Goal: Task Accomplishment & Management: Use online tool/utility

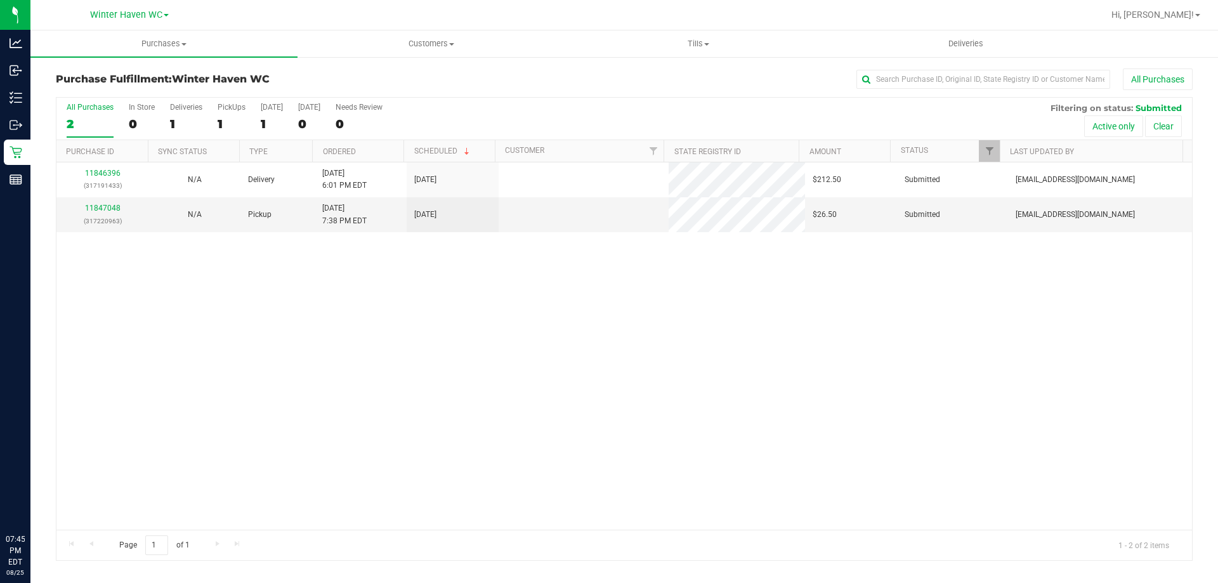
click at [353, 299] on div "11846396 (317191433) N/A Delivery [DATE] 6:01 PM EDT 8/28/2025 $212.50 Submitte…" at bounding box center [624, 345] width 1136 height 367
click at [99, 212] on link "11847048" at bounding box center [103, 208] width 36 height 9
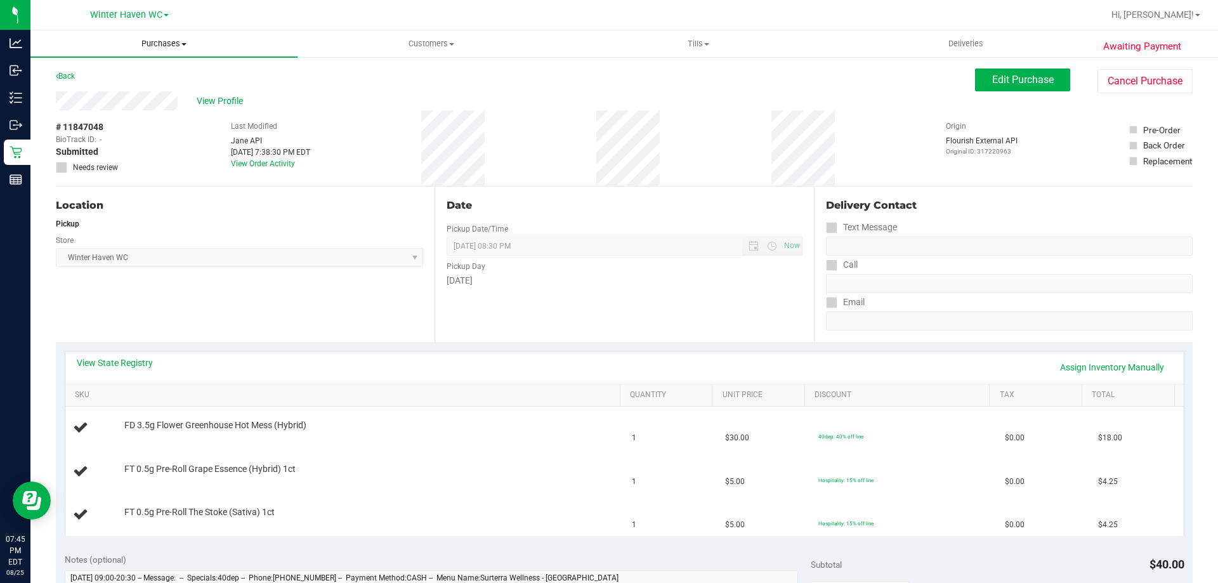
click at [159, 39] on span "Purchases" at bounding box center [163, 43] width 267 height 11
click at [89, 91] on span "Fulfillment" at bounding box center [69, 91] width 79 height 11
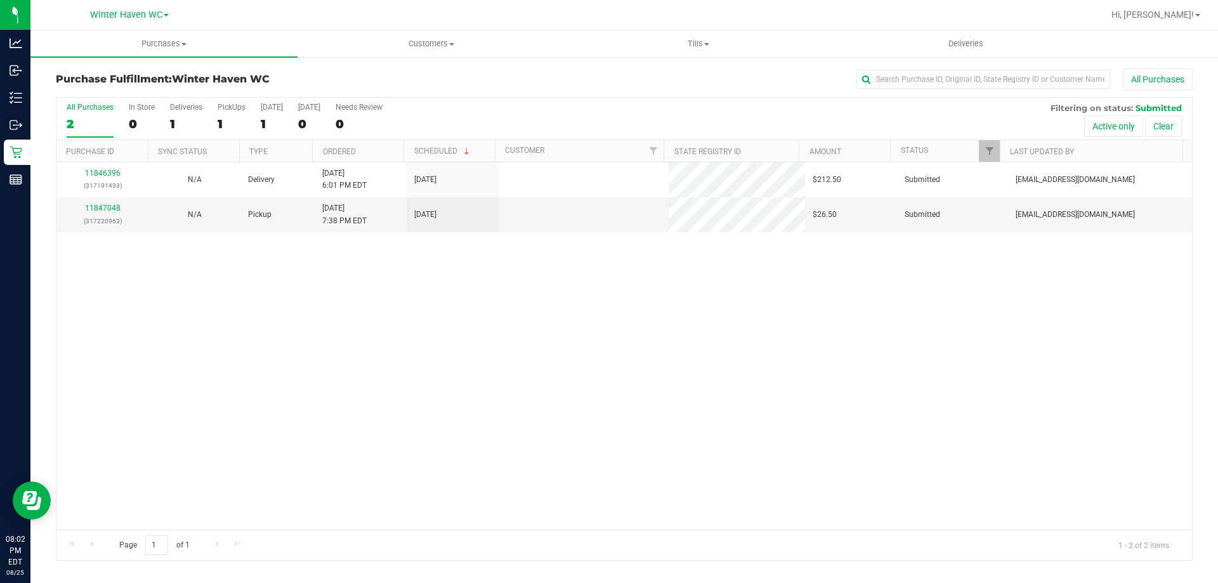
click at [310, 307] on div "11846396 (317191433) N/A Delivery [DATE] 6:01 PM EDT 8/28/2025 $212.50 Submitte…" at bounding box center [624, 345] width 1136 height 367
click at [112, 206] on link "11847048" at bounding box center [103, 208] width 36 height 9
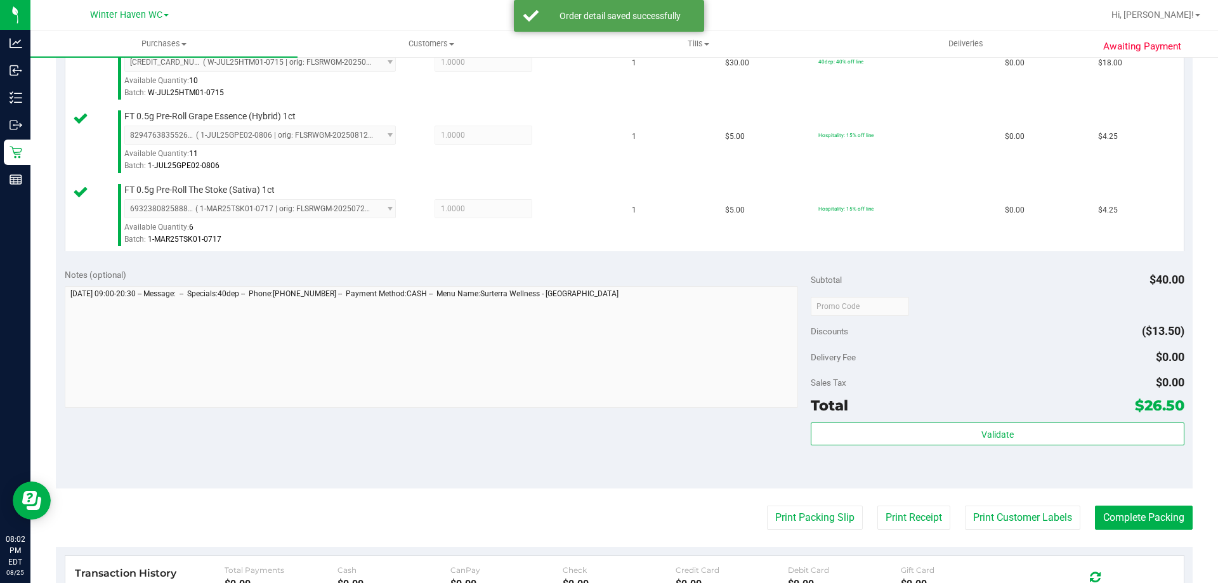
scroll to position [381, 0]
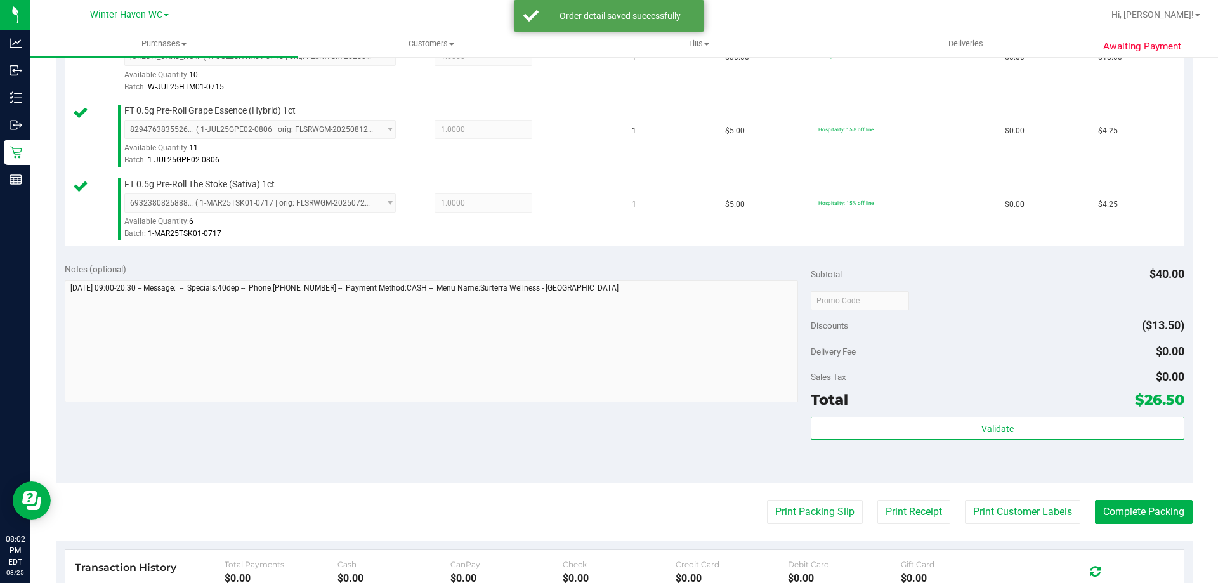
click at [918, 412] on div "Subtotal $40.00 Discounts ($13.50) Delivery Fee $0.00 Sales Tax $0.00 Total $26…" at bounding box center [997, 368] width 373 height 211
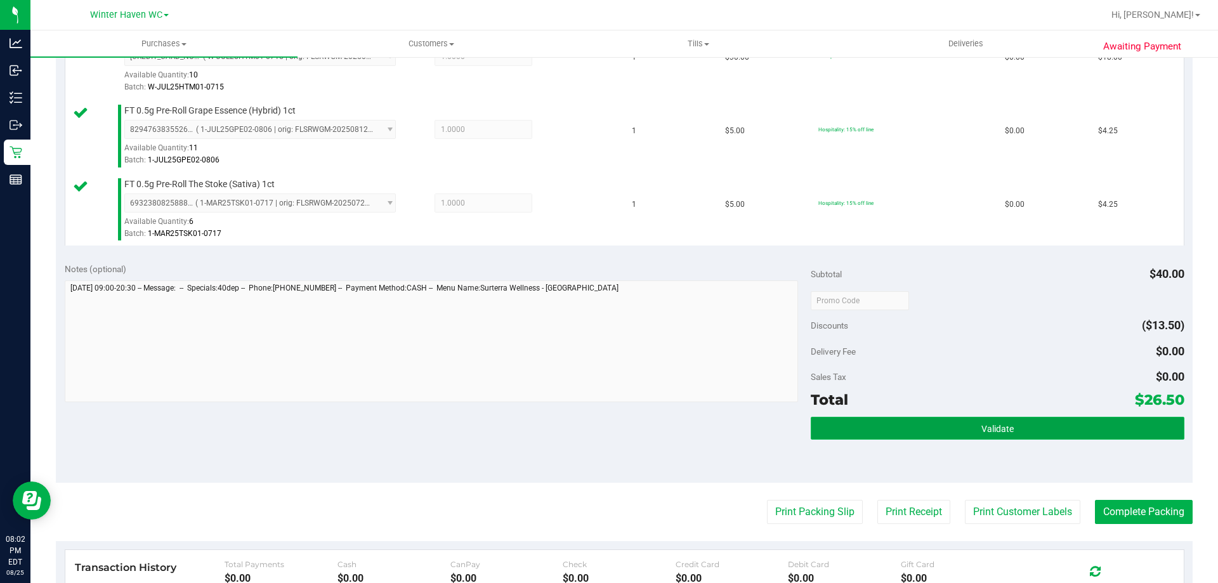
click at [918, 418] on button "Validate" at bounding box center [997, 428] width 373 height 23
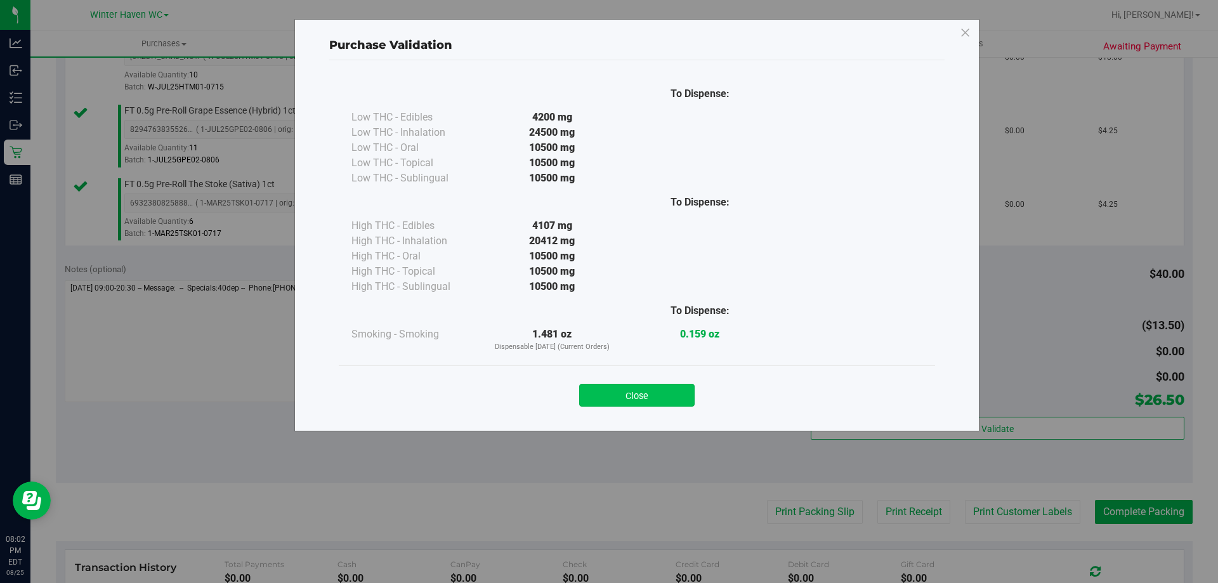
click at [672, 388] on button "Close" at bounding box center [636, 395] width 115 height 23
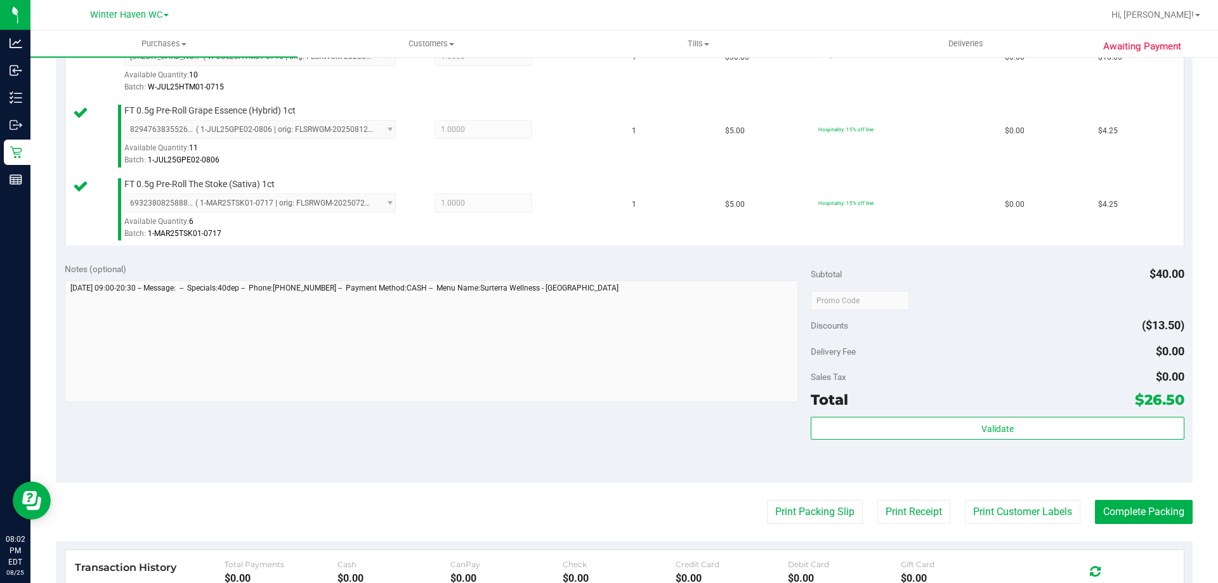
drag, startPoint x: 812, startPoint y: 463, endPoint x: 926, endPoint y: 468, distance: 115.0
click at [812, 463] on div "Validate" at bounding box center [997, 445] width 373 height 57
drag, startPoint x: 1119, startPoint y: 516, endPoint x: 1092, endPoint y: 513, distance: 26.8
click at [1119, 516] on button "Complete Packing" at bounding box center [1144, 512] width 98 height 24
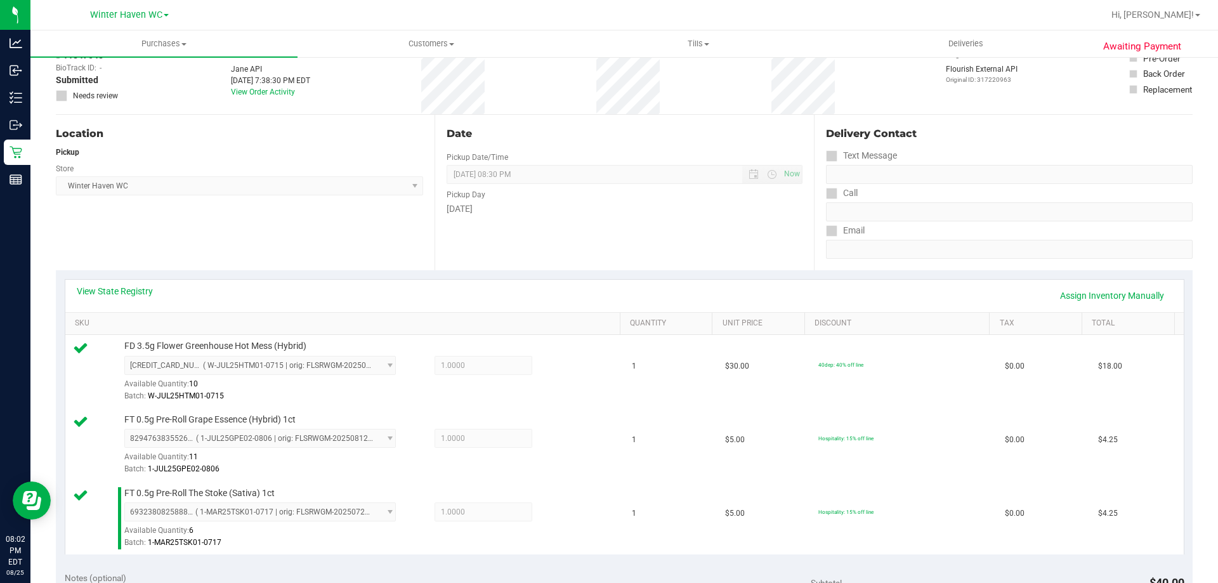
scroll to position [0, 0]
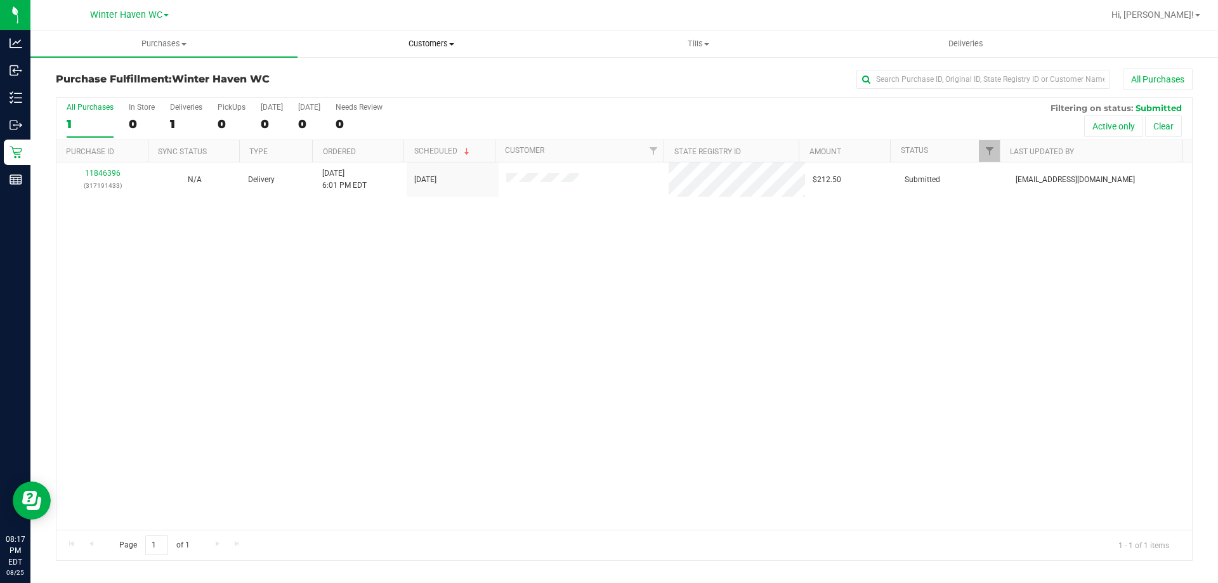
click at [420, 45] on span "Customers" at bounding box center [431, 43] width 266 height 11
click at [376, 93] on span "Add a new customer" at bounding box center [357, 91] width 119 height 11
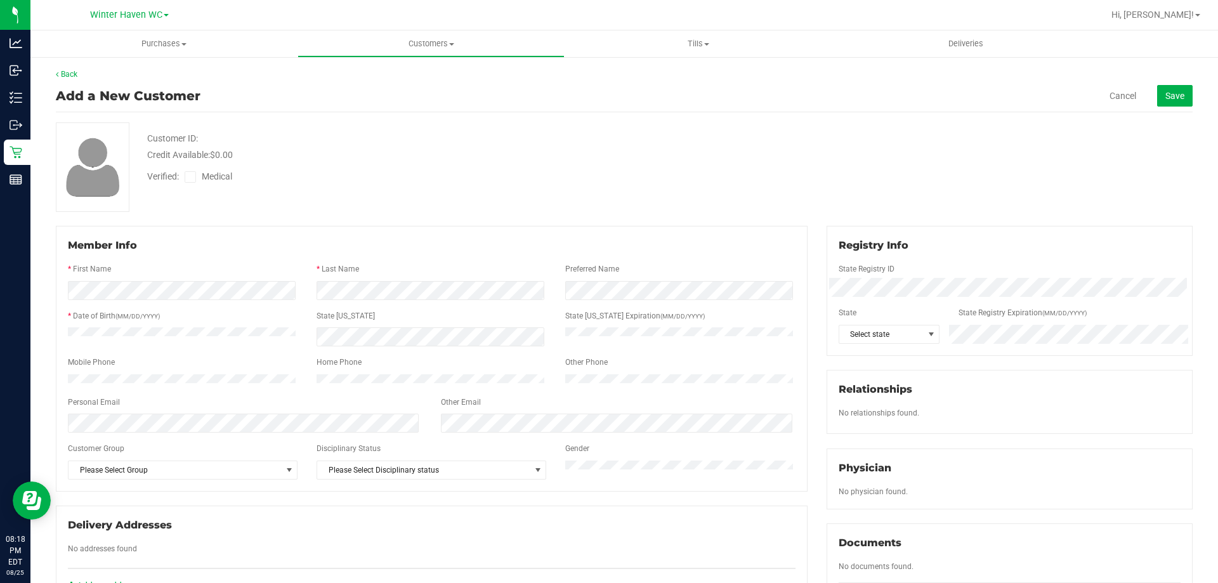
click at [355, 242] on div "Member Info" at bounding box center [432, 245] width 728 height 15
click at [897, 336] on span "Select state" at bounding box center [881, 335] width 84 height 18
click at [798, 166] on div "Customer ID: Credit Available: $0.00 Verified: Medical" at bounding box center [624, 166] width 1156 height 89
click at [258, 214] on div "Back Add a New Customer Cancel Save Customer ID: Credit Available: $0.00 Verifi…" at bounding box center [624, 468] width 1137 height 798
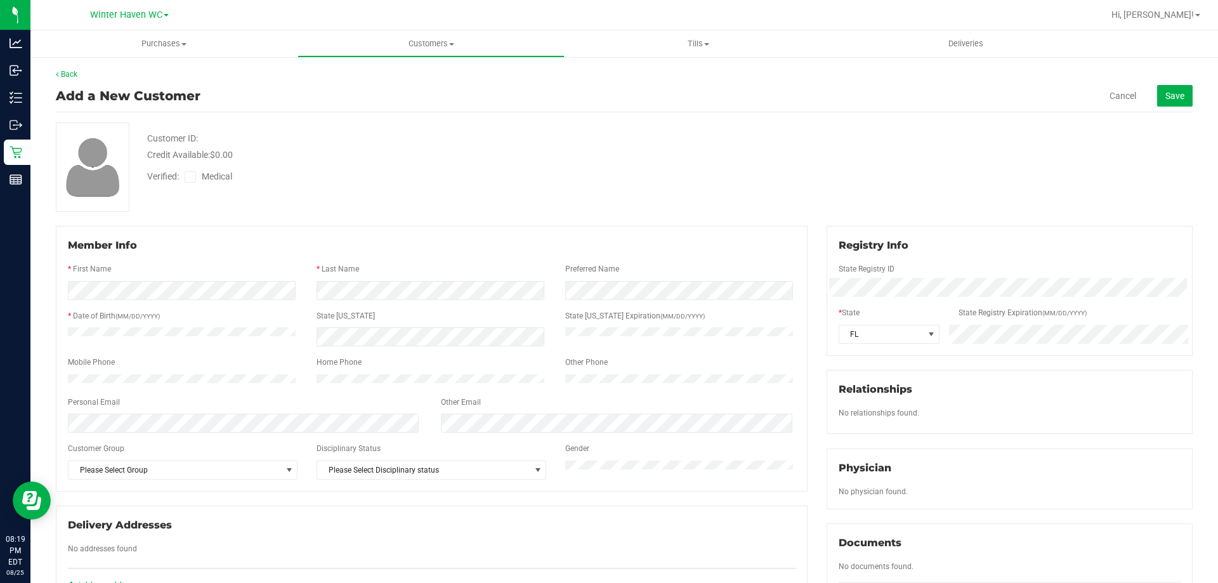
click at [253, 204] on div "Customer ID: Credit Available: $0.00 Verified: Medical" at bounding box center [624, 166] width 1156 height 89
click at [374, 196] on div "Customer ID: Credit Available: $0.00 Verified: Medical" at bounding box center [624, 166] width 1156 height 89
click at [198, 174] on label "Medical" at bounding box center [211, 176] width 53 height 13
click at [0, 0] on input "Medical" at bounding box center [0, 0] width 0 height 0
drag, startPoint x: 241, startPoint y: 186, endPoint x: 252, endPoint y: 186, distance: 10.8
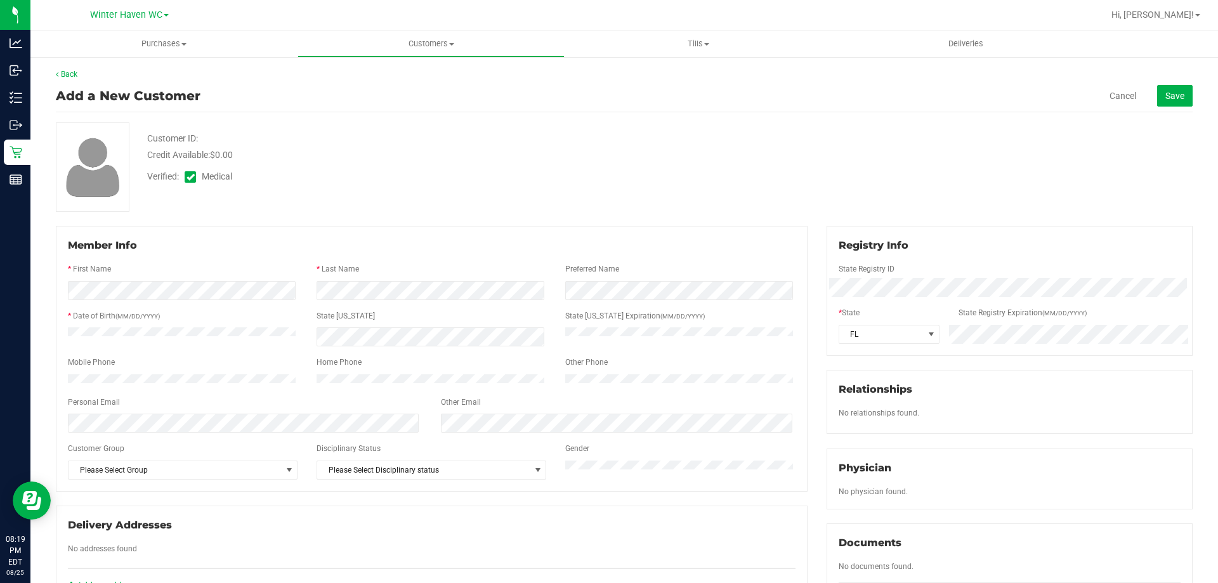
click at [243, 186] on div "Verified: Medical" at bounding box center [234, 179] width 193 height 19
click at [1167, 103] on button "Save" at bounding box center [1175, 96] width 36 height 22
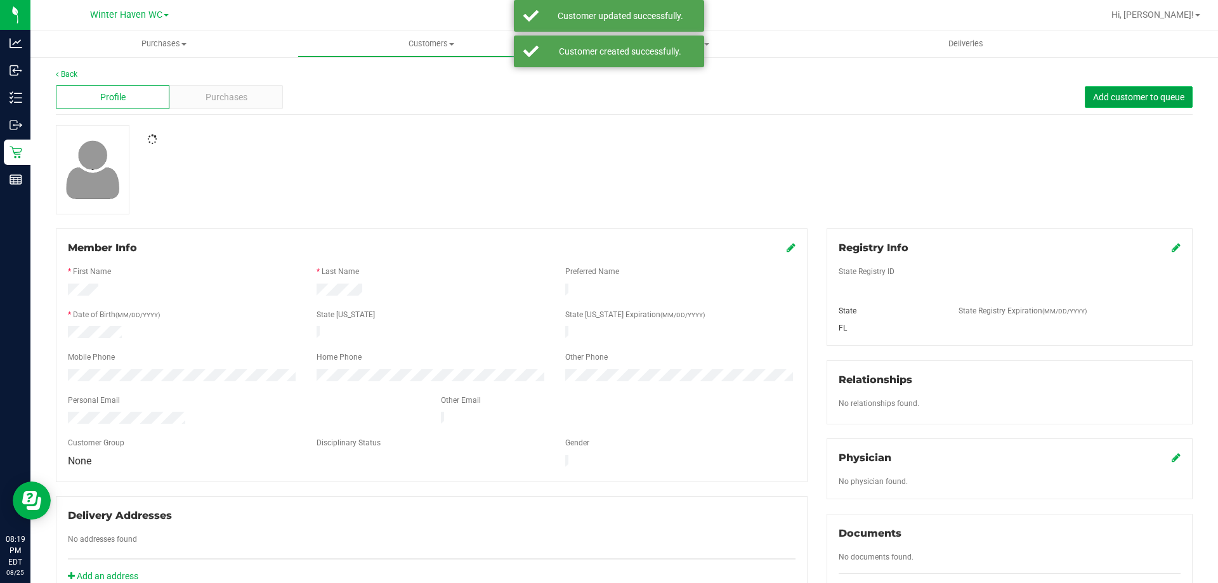
click at [1133, 96] on span "Add customer to queue" at bounding box center [1138, 97] width 91 height 10
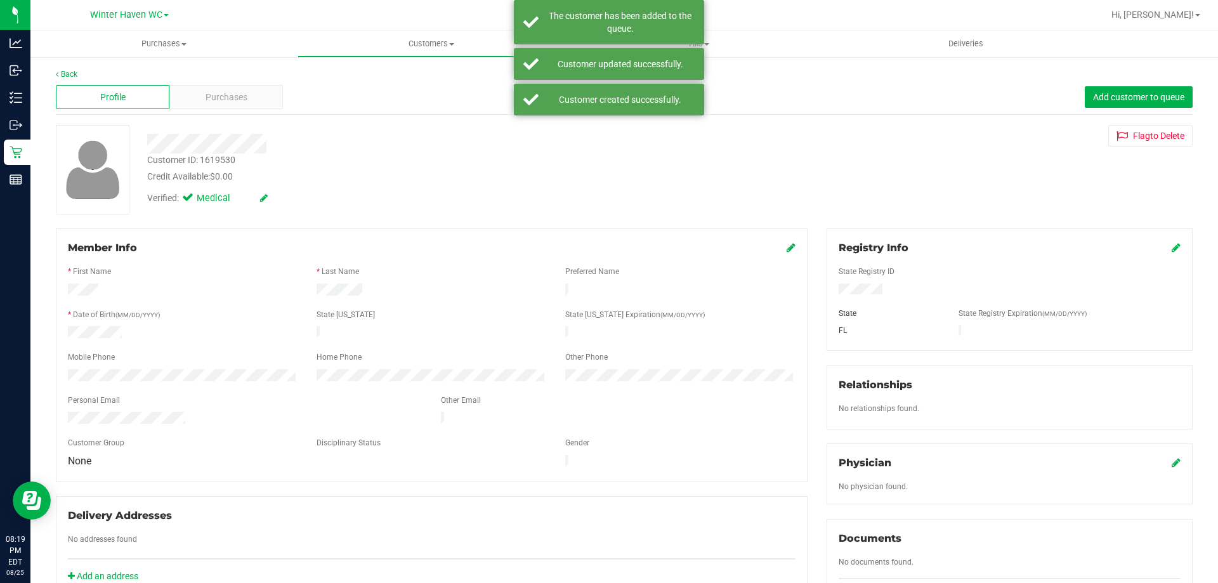
drag, startPoint x: 764, startPoint y: 151, endPoint x: 660, endPoint y: 181, distance: 108.2
click at [763, 152] on div "Customer ID: 1619530 Credit Available: $0.00 Verified: Medical Flag to [GEOGRAP…" at bounding box center [624, 169] width 1156 height 89
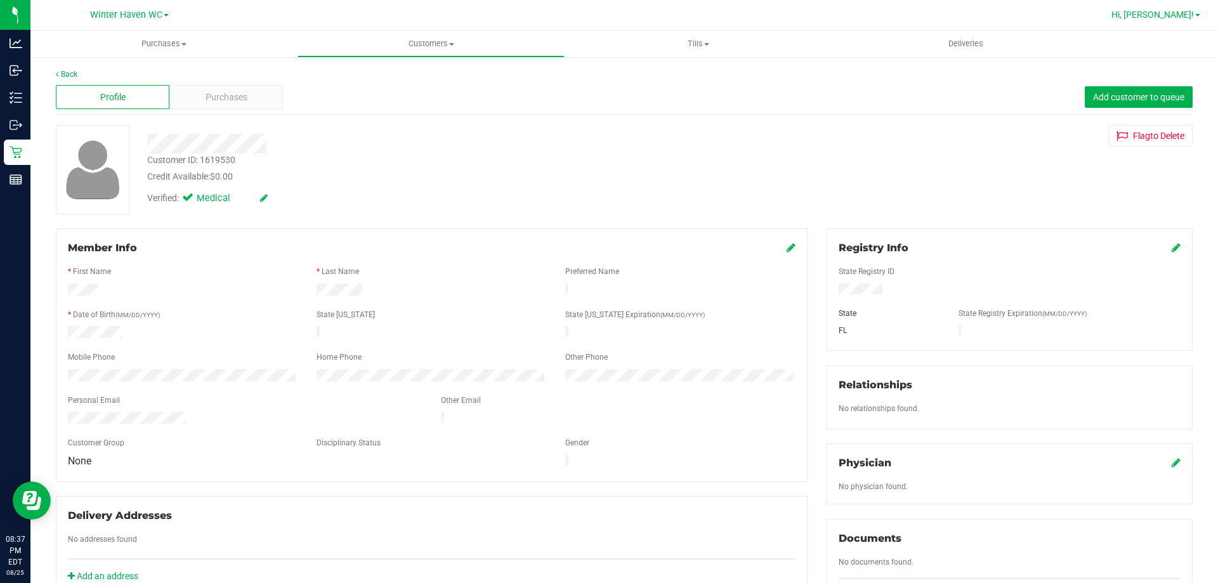
click at [1181, 16] on span "Hi, [PERSON_NAME]!" at bounding box center [1153, 15] width 82 height 10
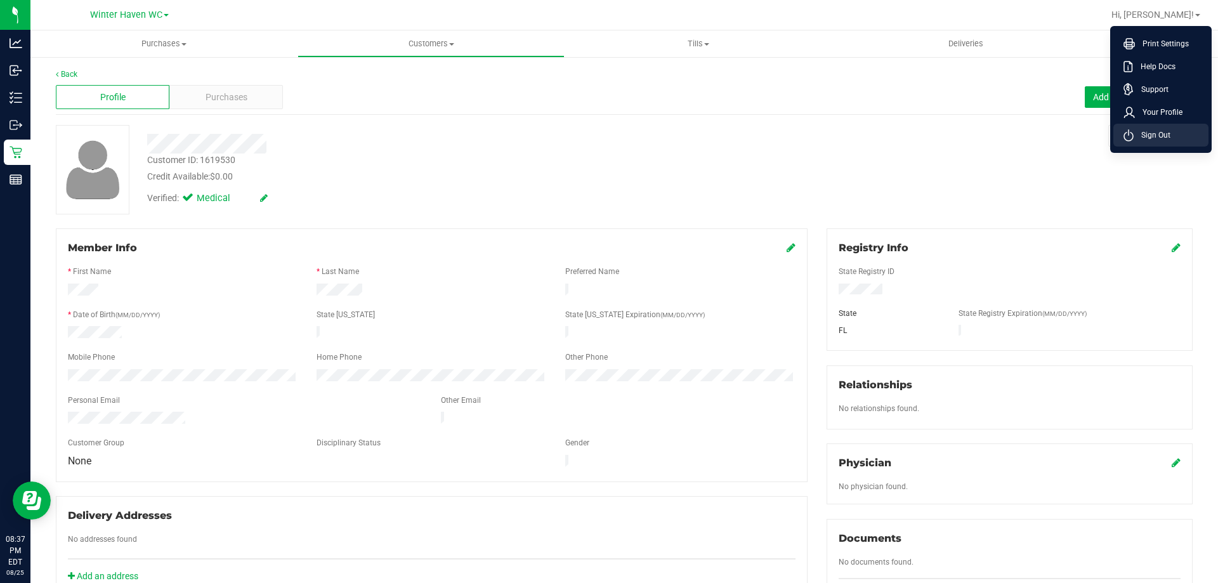
click at [1165, 130] on span "Sign Out" at bounding box center [1152, 135] width 37 height 13
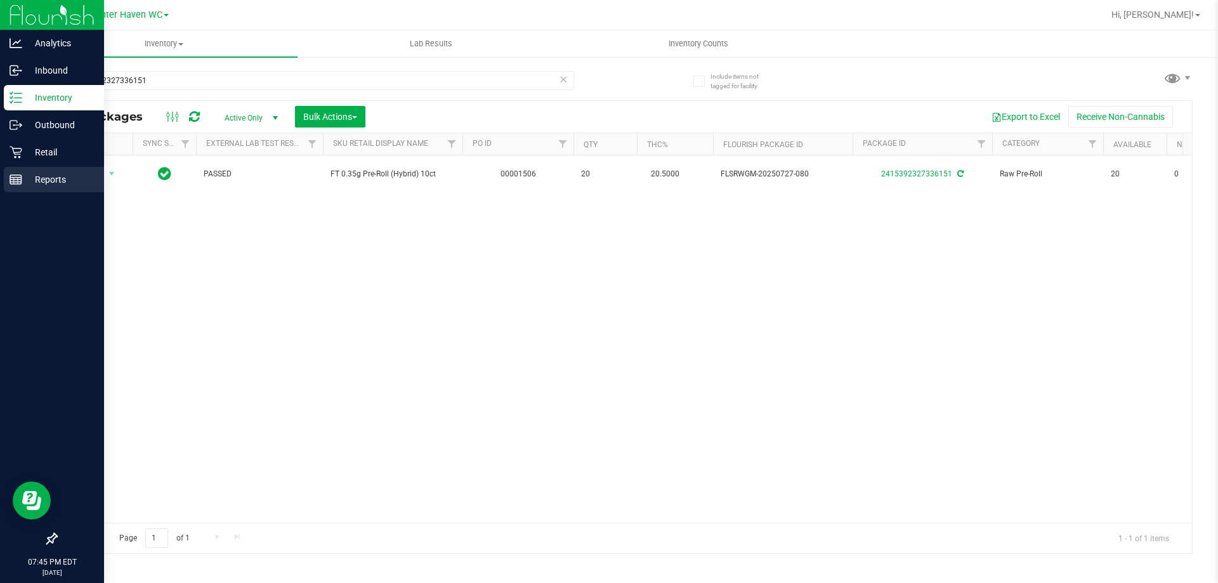
click at [20, 191] on div "Reports" at bounding box center [54, 179] width 100 height 25
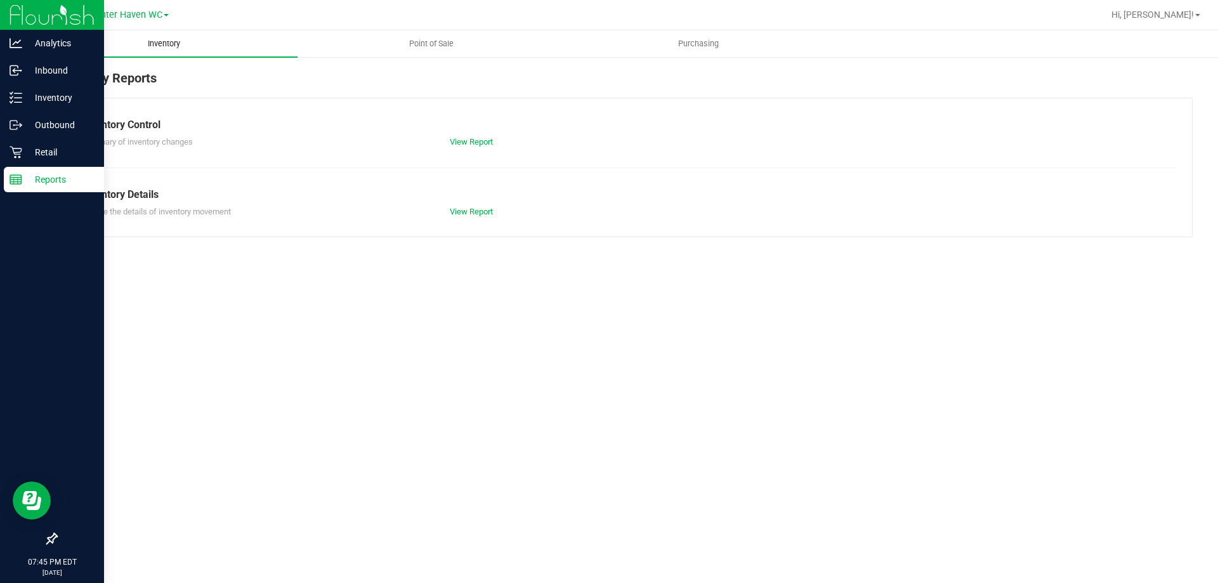
click at [164, 49] on uib-tab-heading "Inventory" at bounding box center [163, 43] width 267 height 27
click at [405, 48] on span "Point of Sale" at bounding box center [431, 43] width 79 height 11
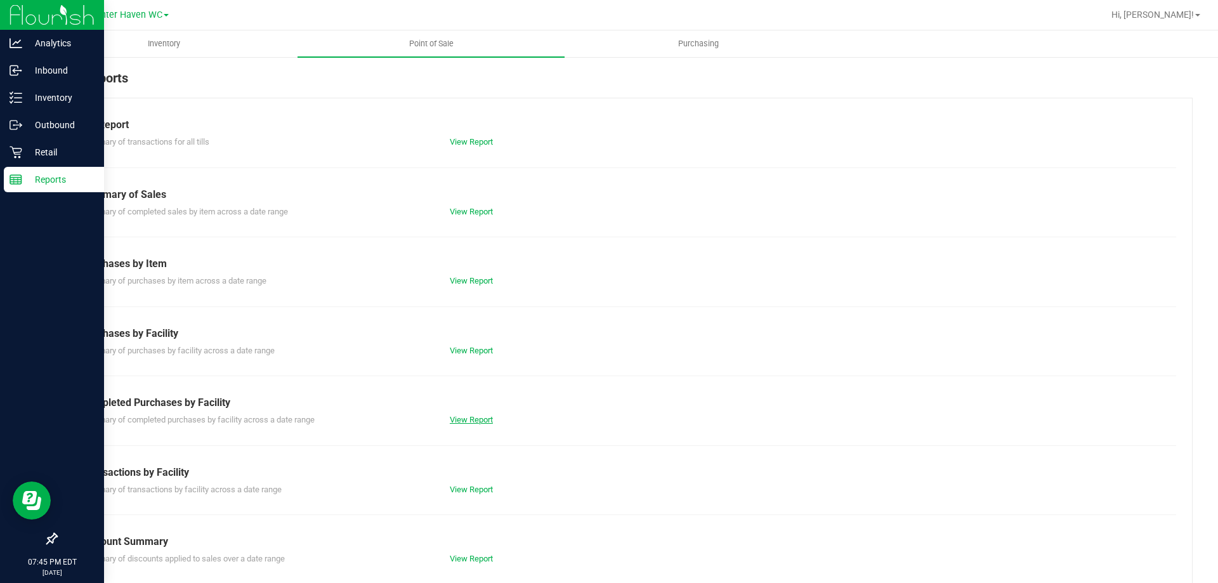
click at [476, 421] on link "View Report" at bounding box center [471, 420] width 43 height 10
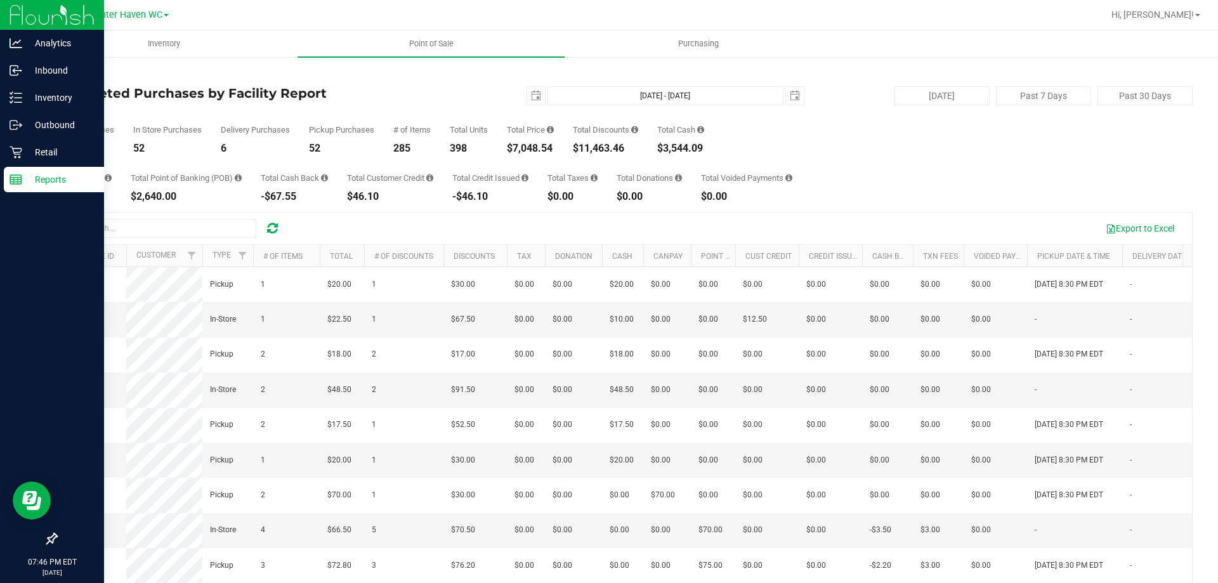
click at [595, 201] on div "$0.00" at bounding box center [573, 197] width 50 height 10
click at [898, 184] on div "Total CanPay $885.90 Total Point of Banking (POB) $2,640.00 Total Cash Back -$6…" at bounding box center [624, 178] width 1137 height 48
click at [793, 194] on div "$0.00" at bounding box center [746, 197] width 91 height 10
click at [18, 95] on icon at bounding box center [16, 97] width 13 height 13
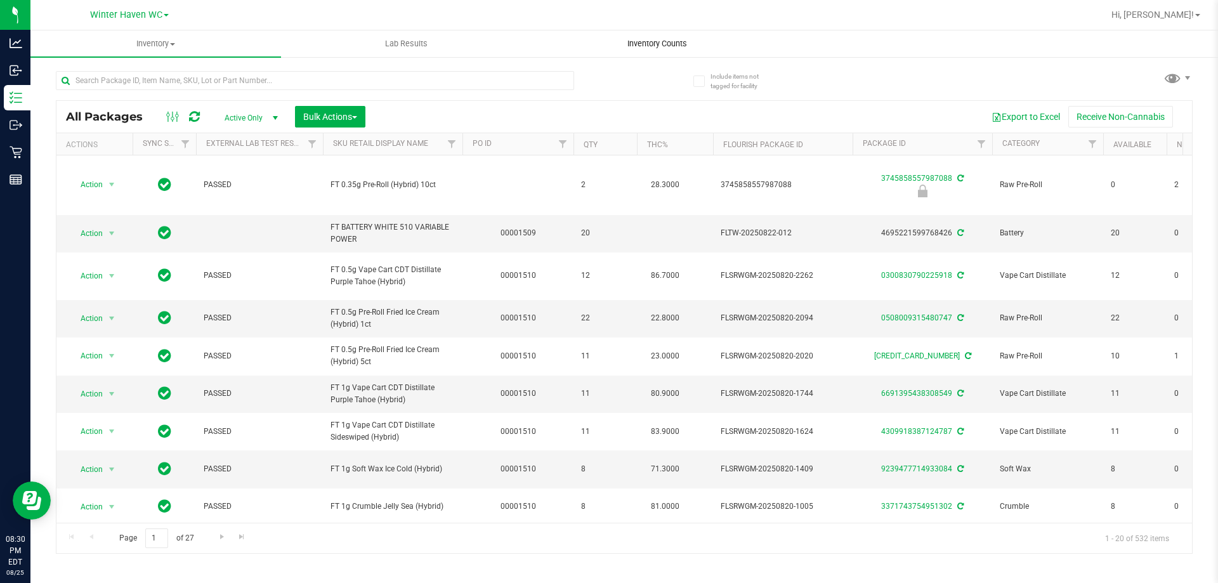
click at [671, 42] on span "Inventory Counts" at bounding box center [657, 43] width 94 height 11
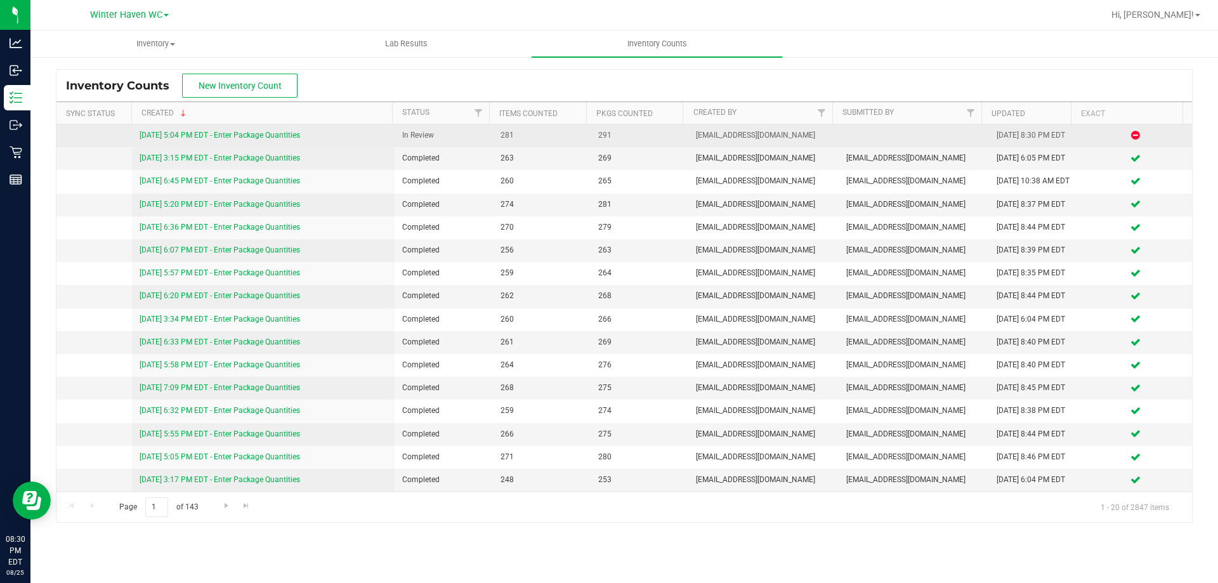
click at [279, 136] on link "8/25/25 5:04 PM EDT - Enter Package Quantities" at bounding box center [220, 135] width 161 height 9
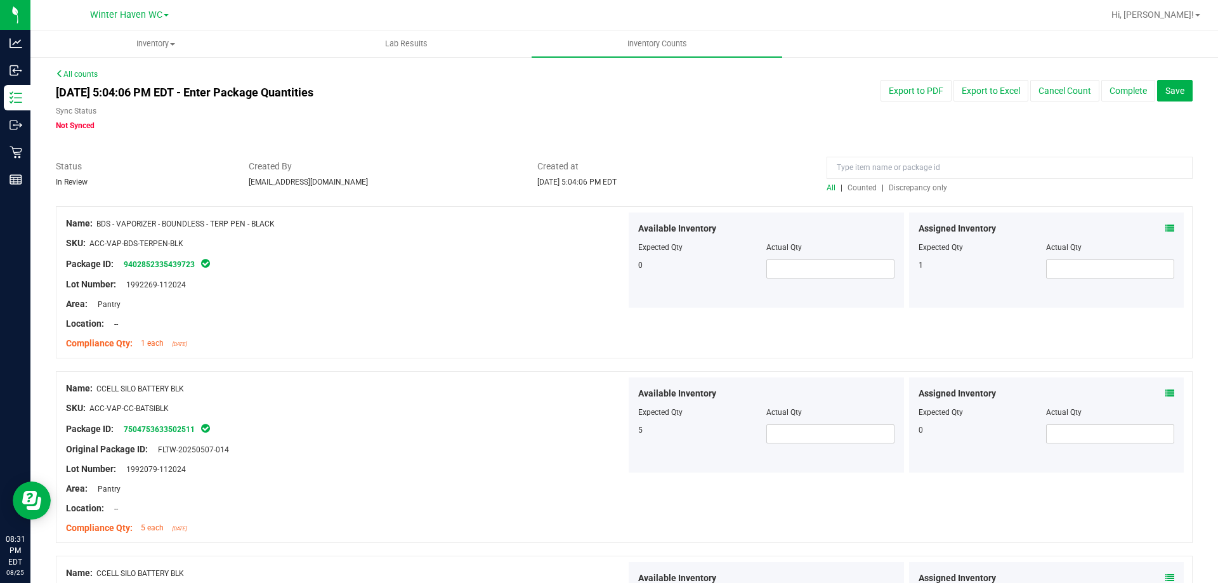
click at [930, 185] on span "Discrepancy only" at bounding box center [918, 187] width 58 height 9
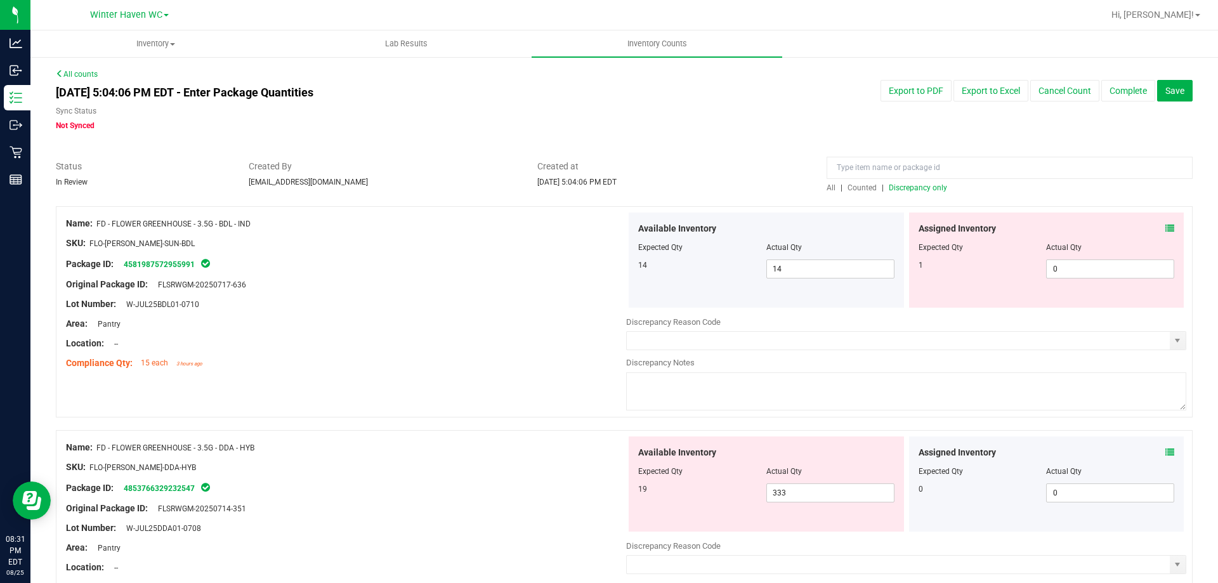
click at [1166, 228] on icon at bounding box center [1170, 228] width 9 height 9
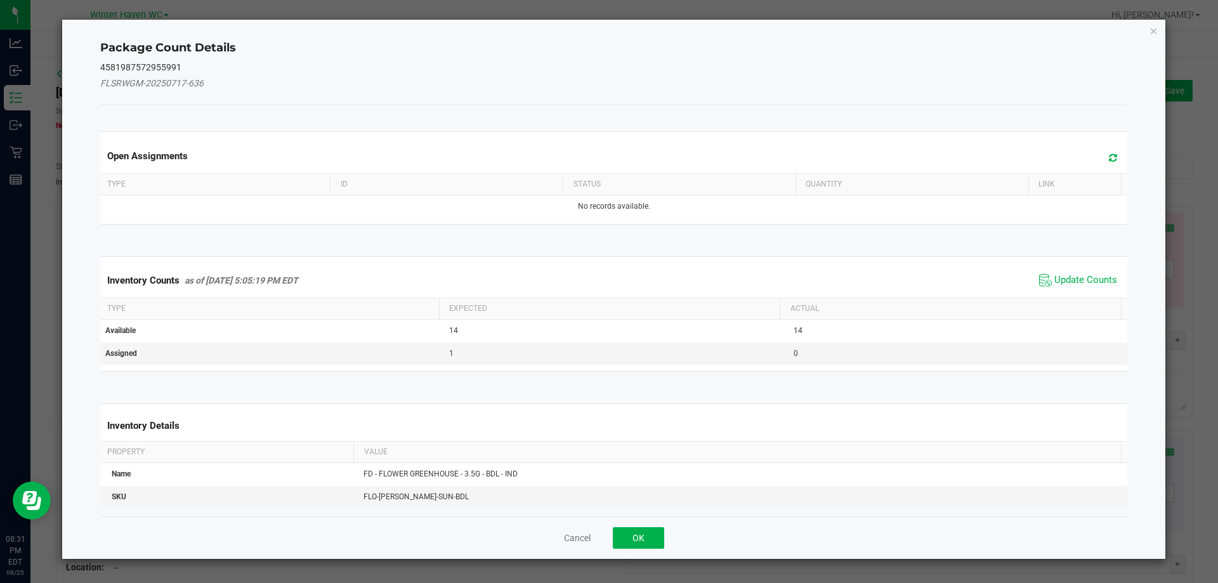
drag, startPoint x: 1034, startPoint y: 272, endPoint x: 1042, endPoint y: 279, distance: 10.9
click at [1057, 277] on span "Update Counts" at bounding box center [1086, 280] width 63 height 13
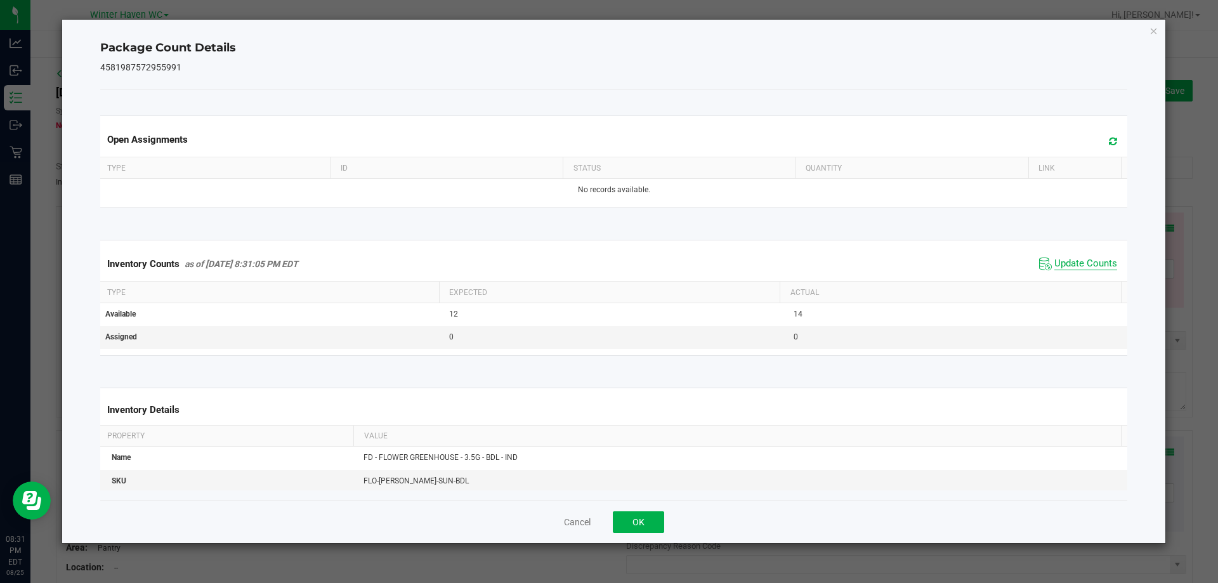
click at [1058, 263] on span "Update Counts" at bounding box center [1086, 264] width 63 height 13
click at [1058, 263] on span "Update Counts" at bounding box center [1086, 263] width 63 height 11
click at [645, 511] on button "OK" at bounding box center [638, 522] width 51 height 22
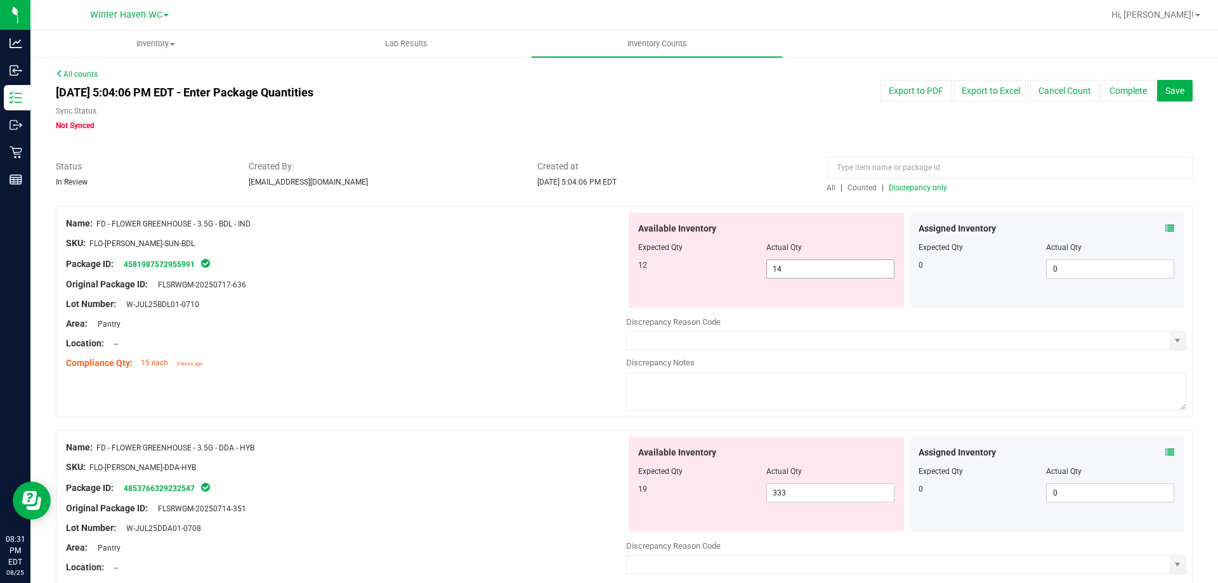
drag, startPoint x: 820, startPoint y: 272, endPoint x: 718, endPoint y: 272, distance: 102.8
click at [718, 272] on div "12 14 14" at bounding box center [766, 269] width 256 height 19
type input "12"
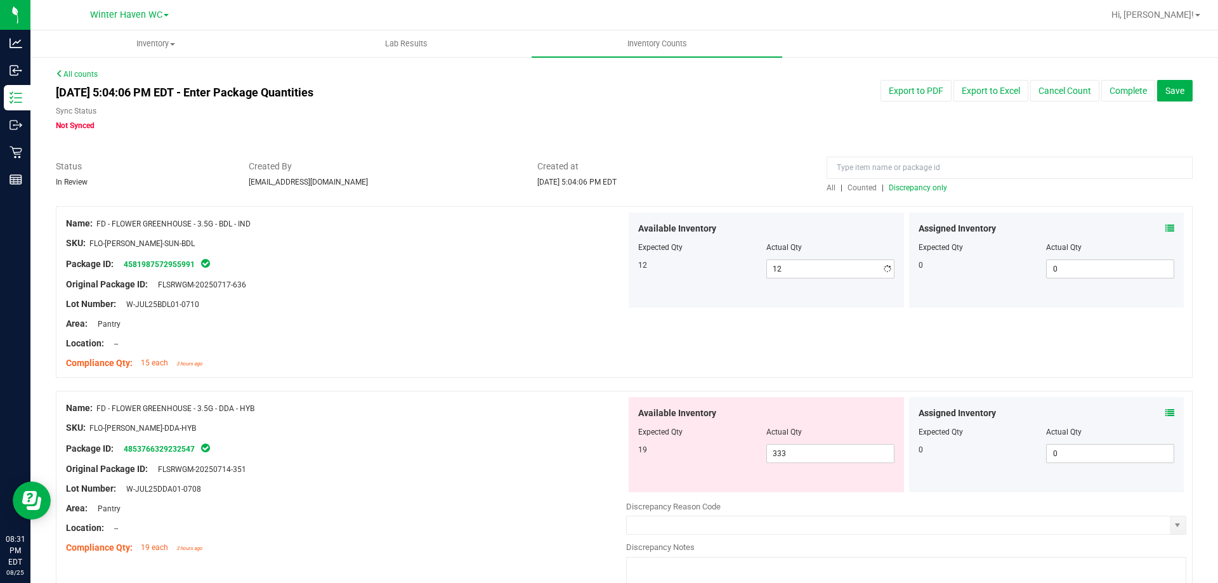
click at [512, 281] on div "Original Package ID: FLSRWGM-20250717-636" at bounding box center [346, 284] width 560 height 13
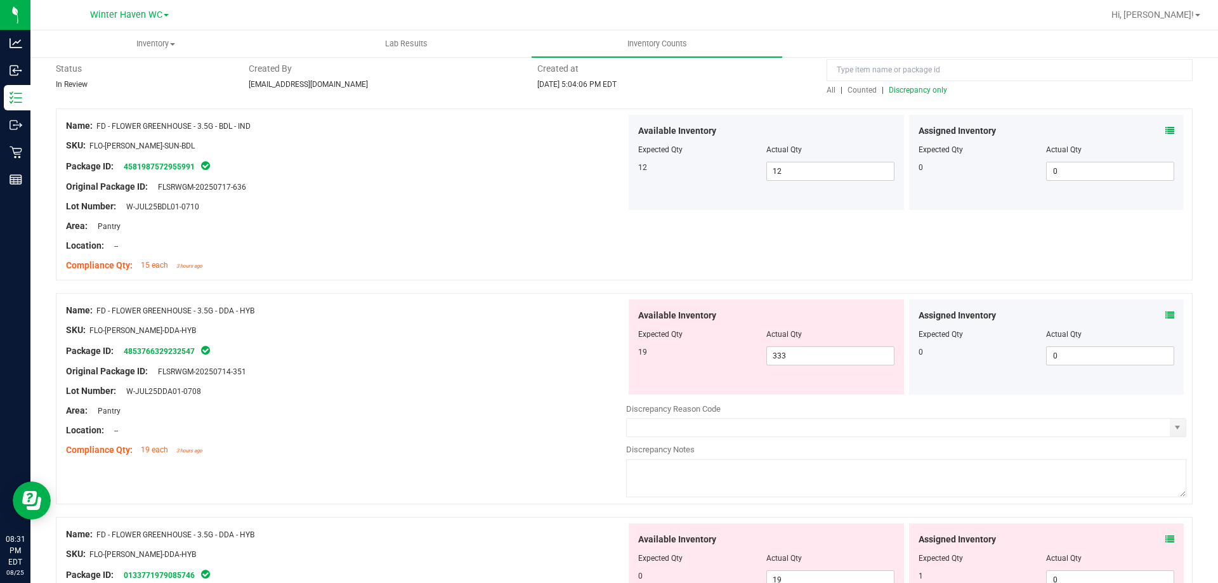
scroll to position [127, 0]
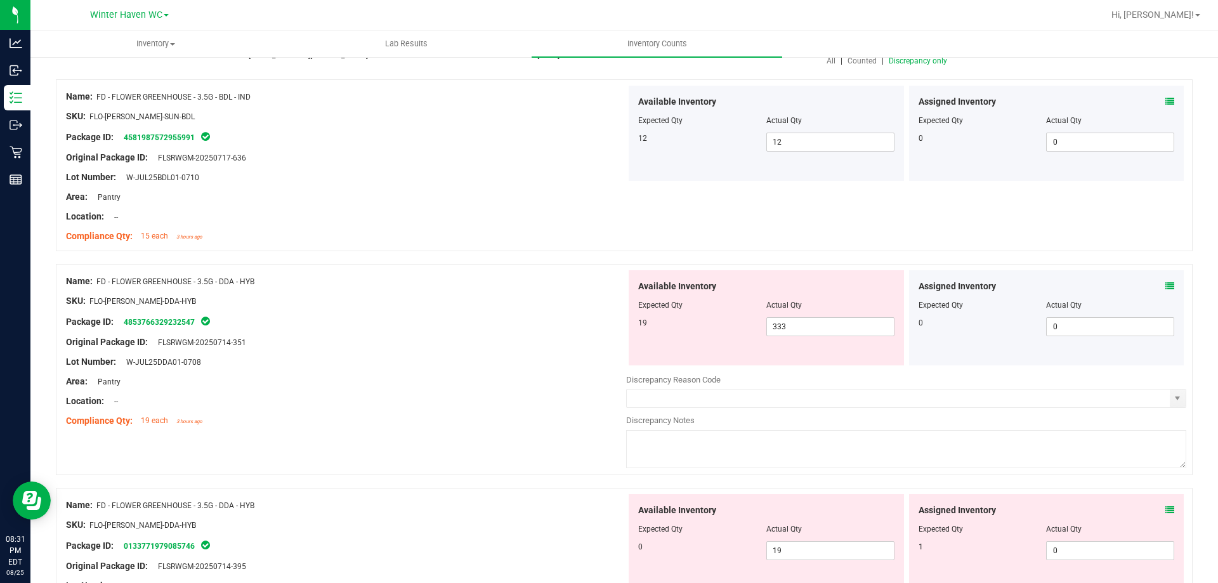
click at [1166, 284] on icon at bounding box center [1170, 286] width 9 height 9
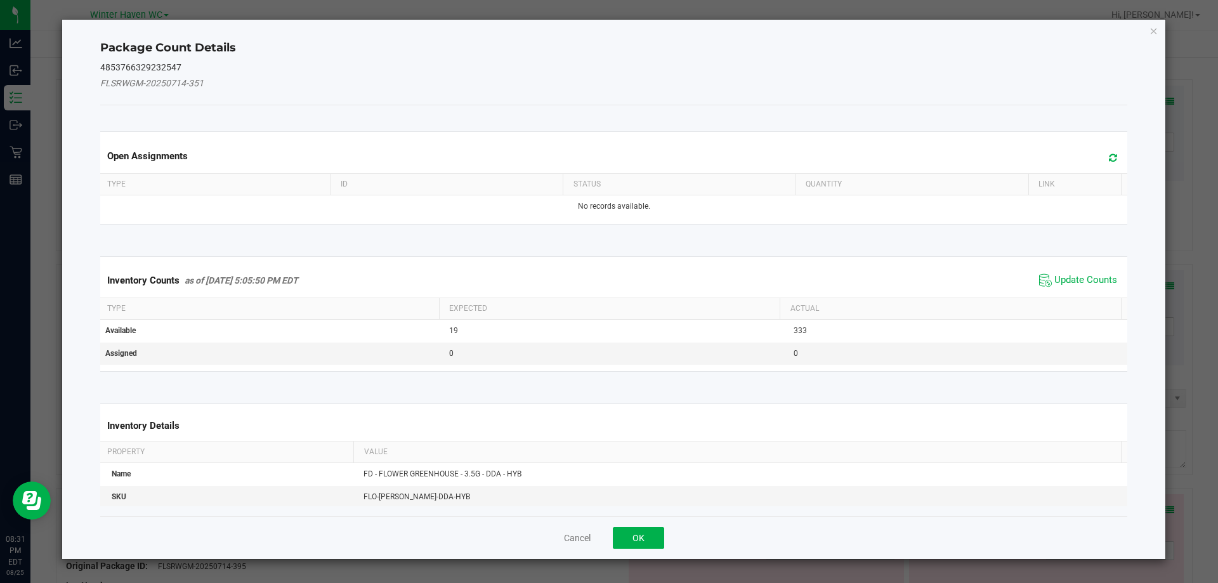
drag, startPoint x: 1099, startPoint y: 268, endPoint x: 1094, endPoint y: 273, distance: 7.6
click at [1098, 267] on div "Inventory Counts as of Aug 25, 2025 5:05:50 PM EDT Update Counts" at bounding box center [614, 280] width 1033 height 34
click at [1094, 274] on span "Update Counts" at bounding box center [1086, 280] width 63 height 13
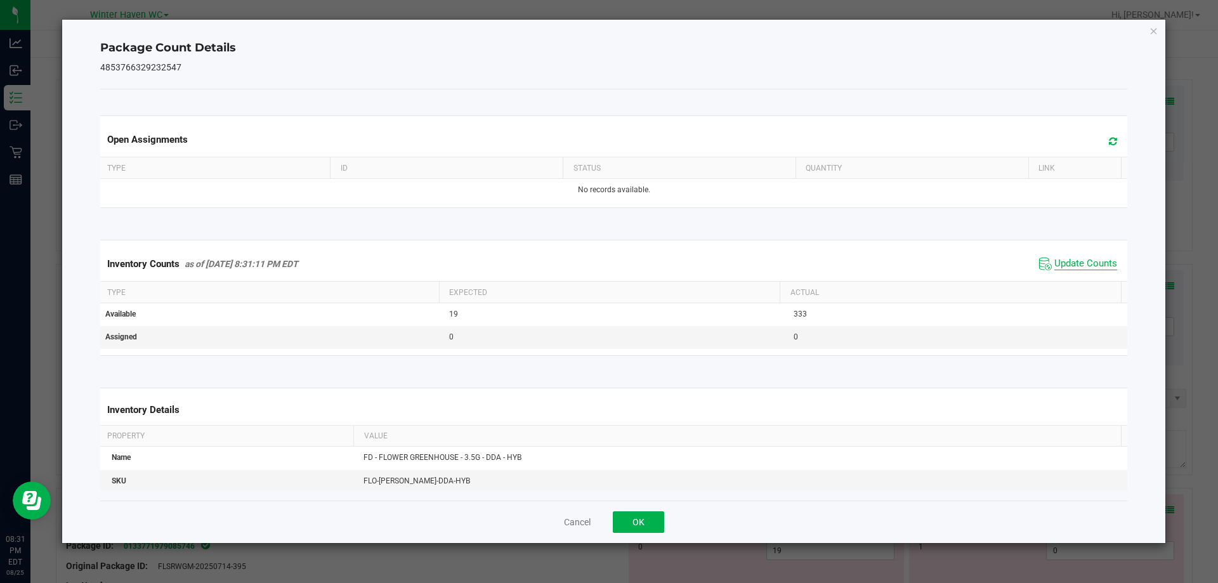
click at [1082, 266] on span "Update Counts" at bounding box center [1086, 264] width 63 height 13
click at [1082, 266] on span "Update Counts" at bounding box center [1086, 263] width 63 height 11
click at [640, 523] on button "OK" at bounding box center [638, 522] width 51 height 22
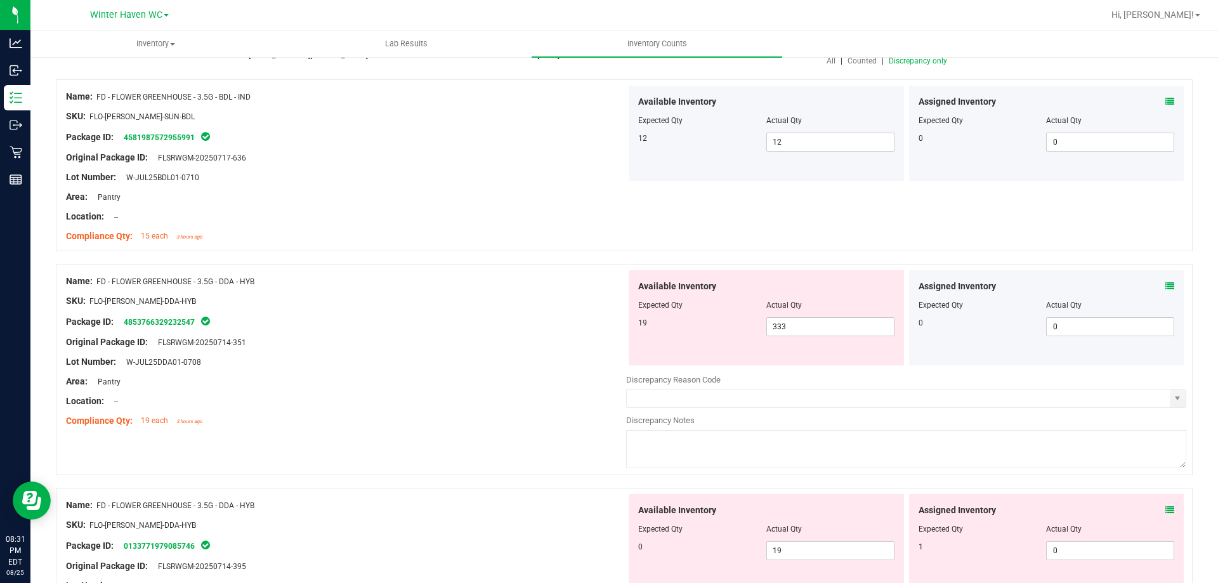
click at [478, 396] on div "Location: --" at bounding box center [346, 401] width 560 height 13
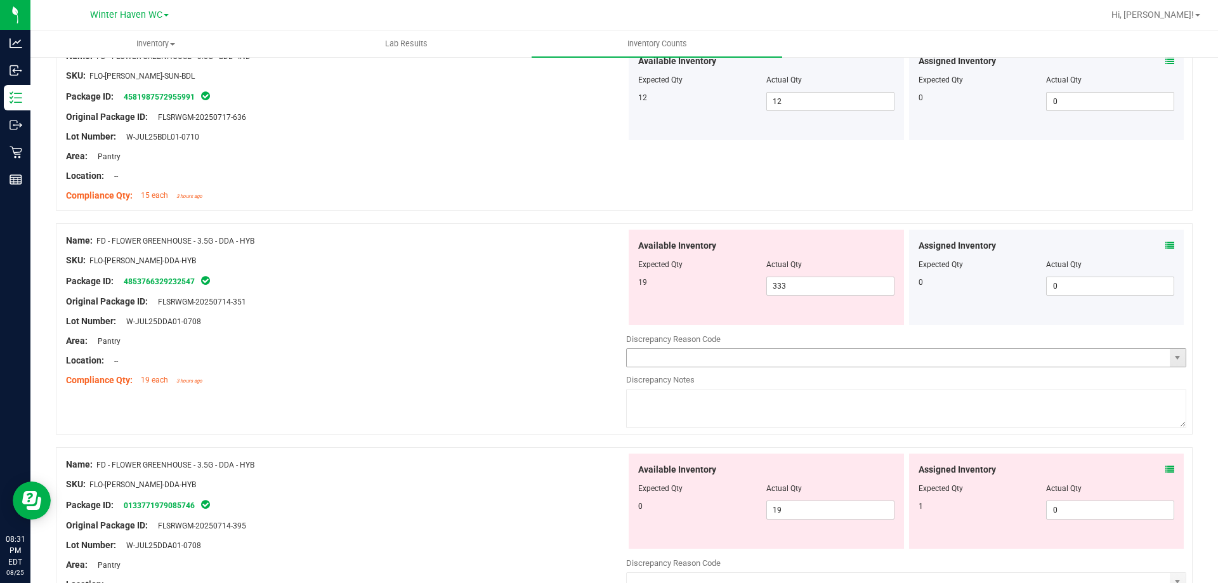
scroll to position [190, 0]
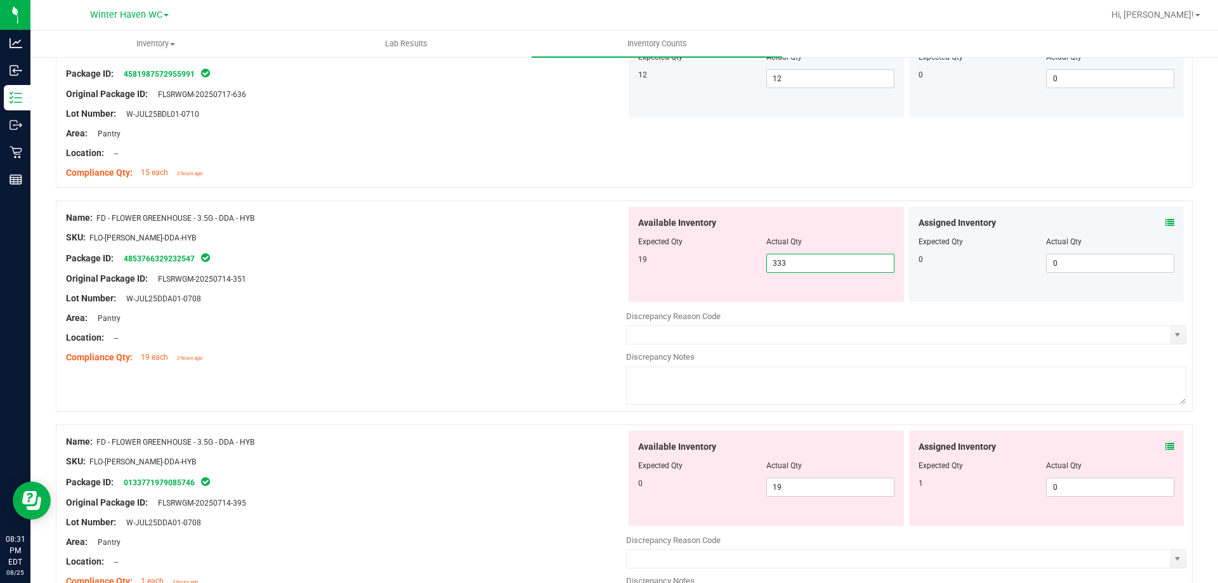
drag, startPoint x: 789, startPoint y: 261, endPoint x: 692, endPoint y: 261, distance: 97.7
click at [696, 261] on div "19 333 333" at bounding box center [766, 263] width 256 height 19
type input "19"
click at [523, 261] on div "Package ID: 4853766329232547" at bounding box center [346, 258] width 560 height 15
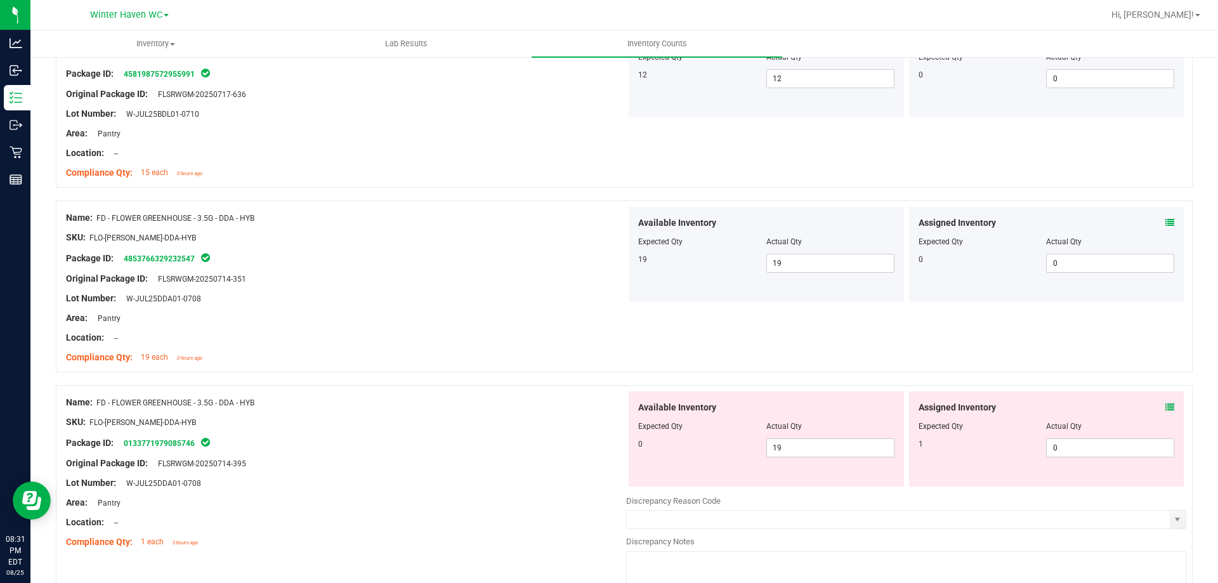
click at [1166, 409] on icon at bounding box center [1170, 407] width 9 height 9
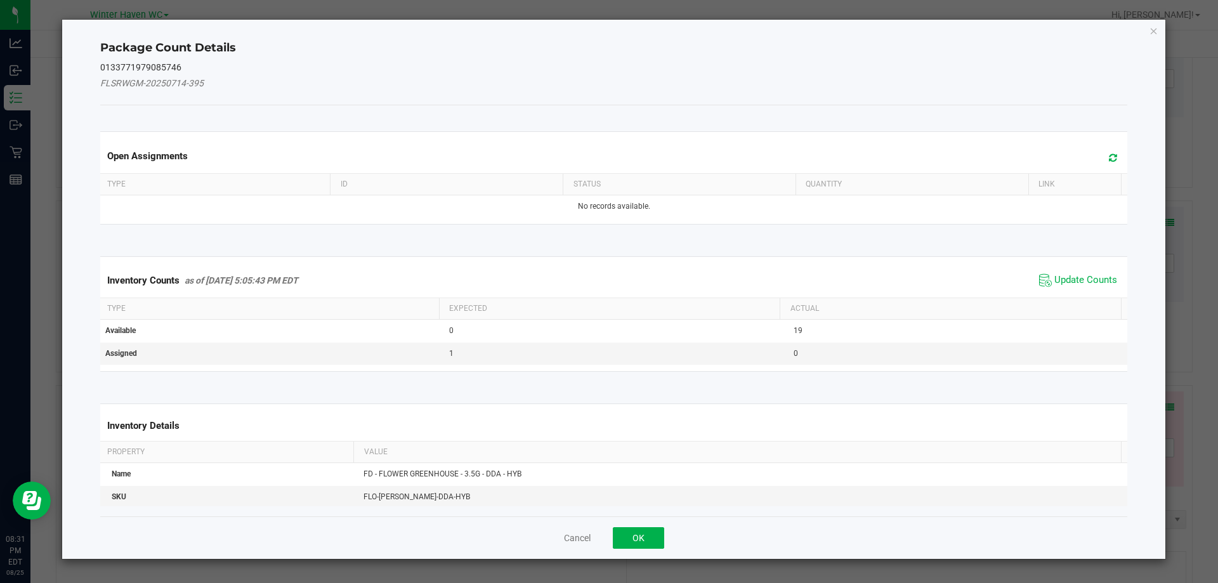
click at [1084, 296] on div "Inventory Counts as of Aug 25, 2025 5:05:43 PM EDT Update Counts" at bounding box center [614, 280] width 1033 height 34
click at [1069, 279] on span "Update Counts" at bounding box center [1086, 280] width 63 height 13
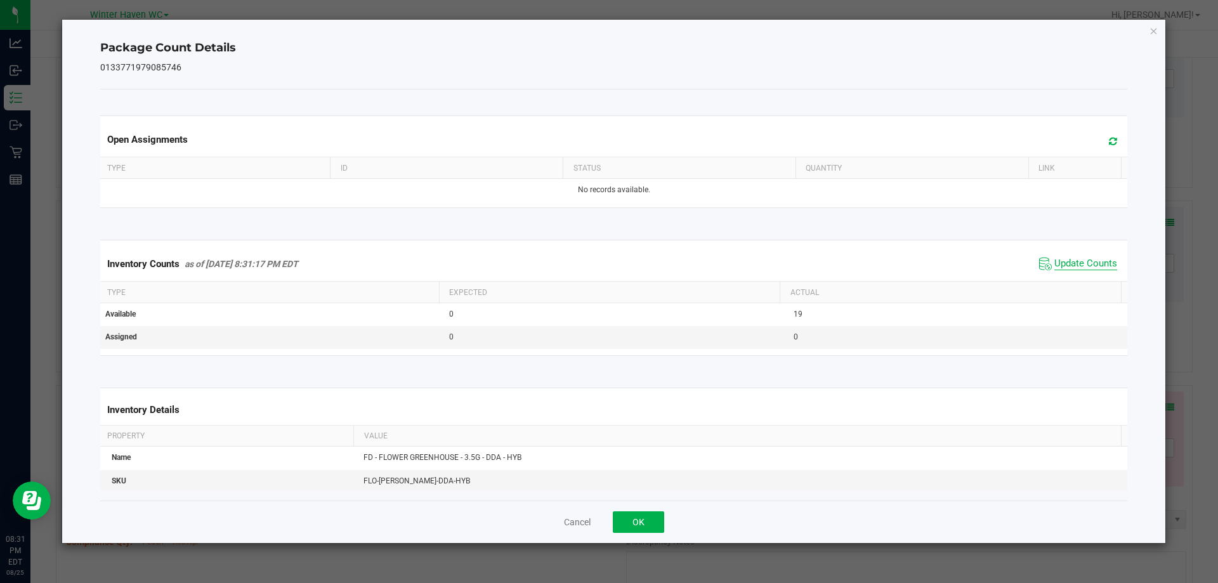
click at [1060, 266] on span "Update Counts" at bounding box center [1086, 264] width 63 height 13
click at [1060, 266] on span "Update Counts" at bounding box center [1086, 263] width 63 height 11
click at [655, 518] on button "OK" at bounding box center [638, 522] width 51 height 22
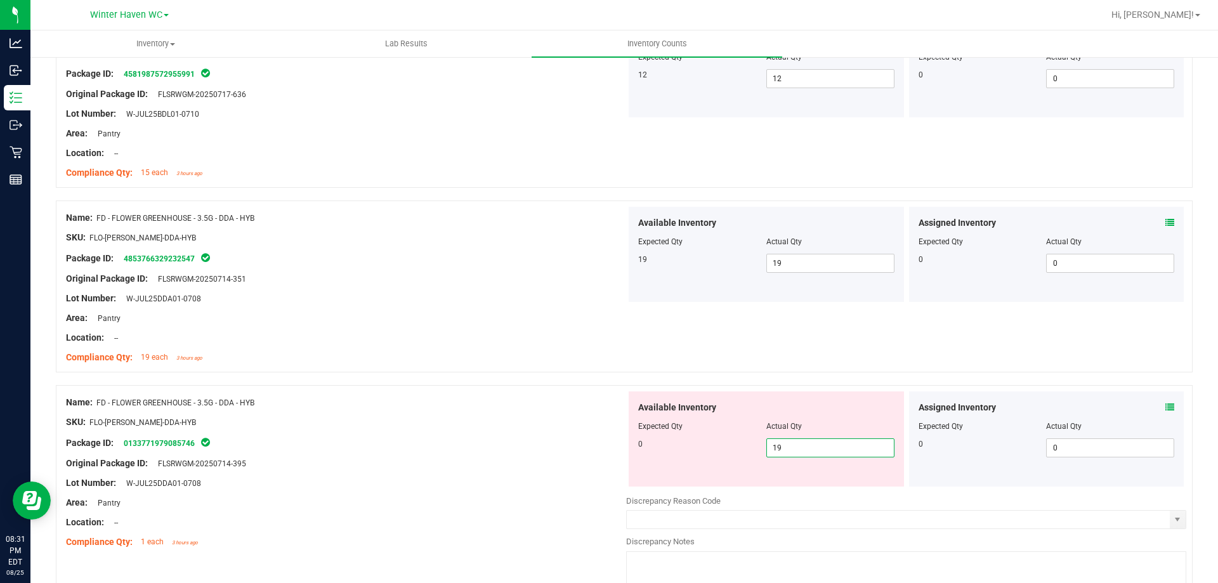
drag, startPoint x: 790, startPoint y: 449, endPoint x: 710, endPoint y: 447, distance: 80.0
click at [714, 447] on div "0 19 19" at bounding box center [766, 447] width 256 height 19
type input "0"
click at [475, 407] on div "Name: FD - FLOWER GREENHOUSE - 3.5G - DDA - HYB" at bounding box center [346, 402] width 560 height 13
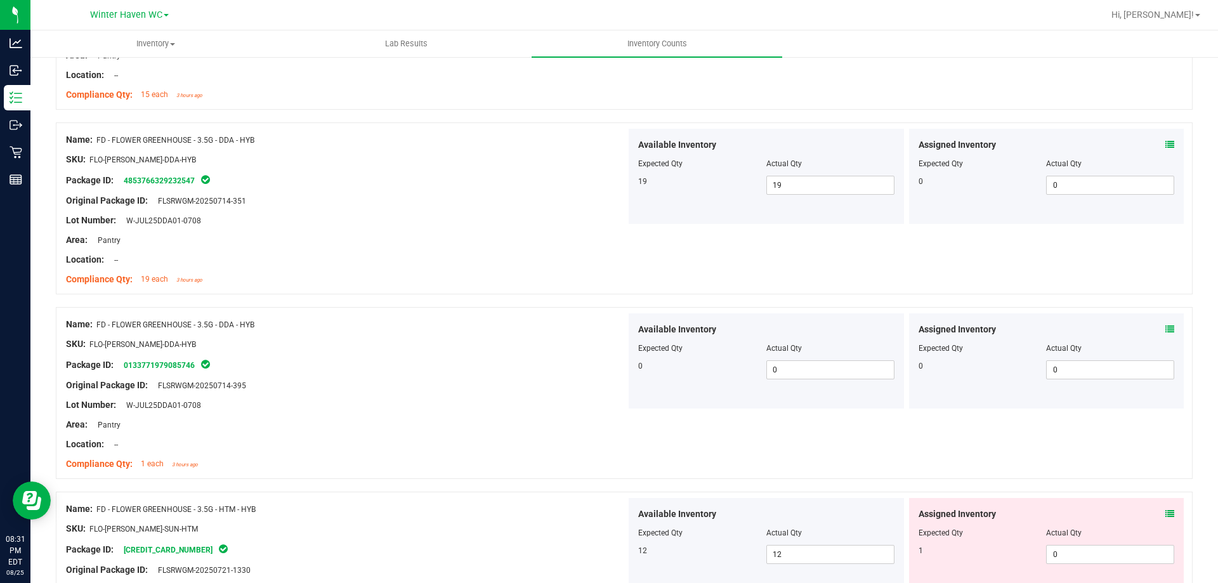
scroll to position [381, 0]
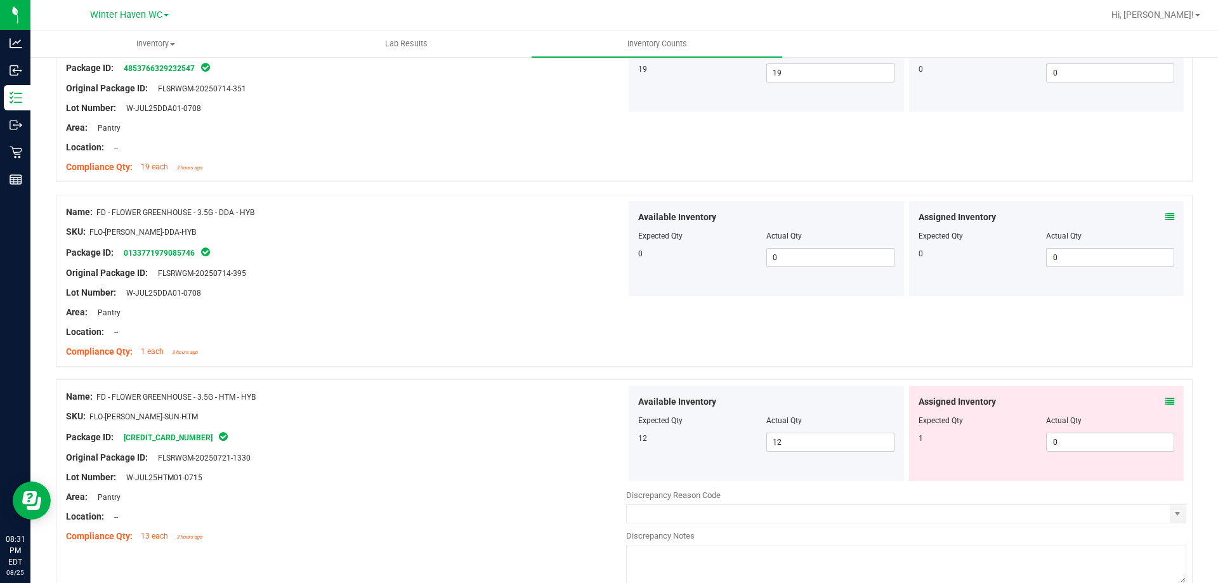
click at [1166, 399] on icon at bounding box center [1170, 401] width 9 height 9
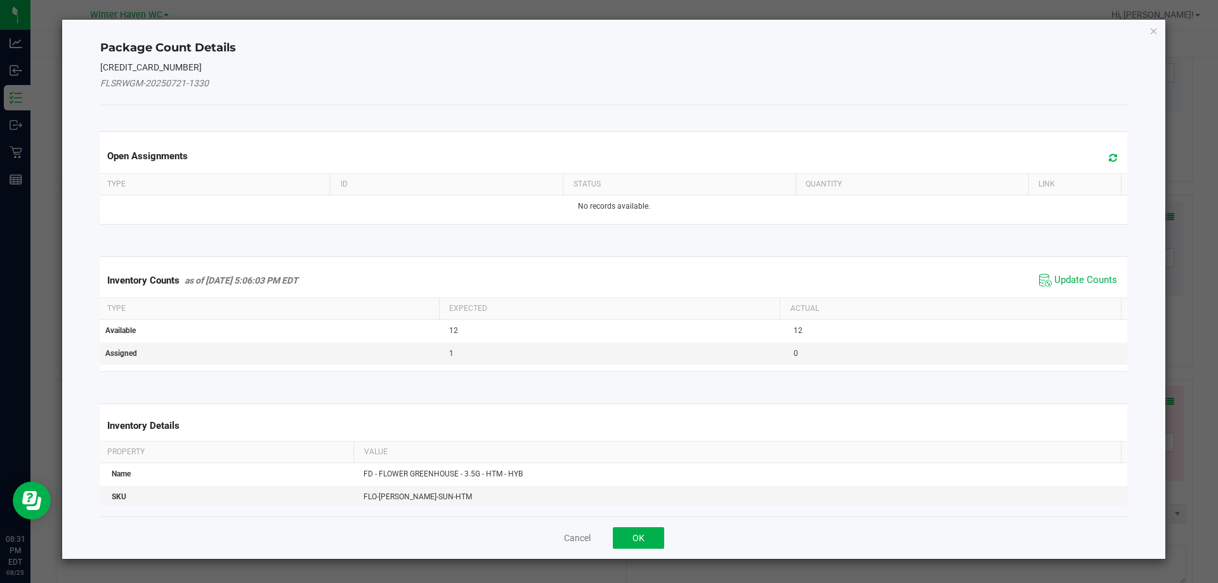
click at [1063, 273] on span "Update Counts" at bounding box center [1078, 280] width 84 height 19
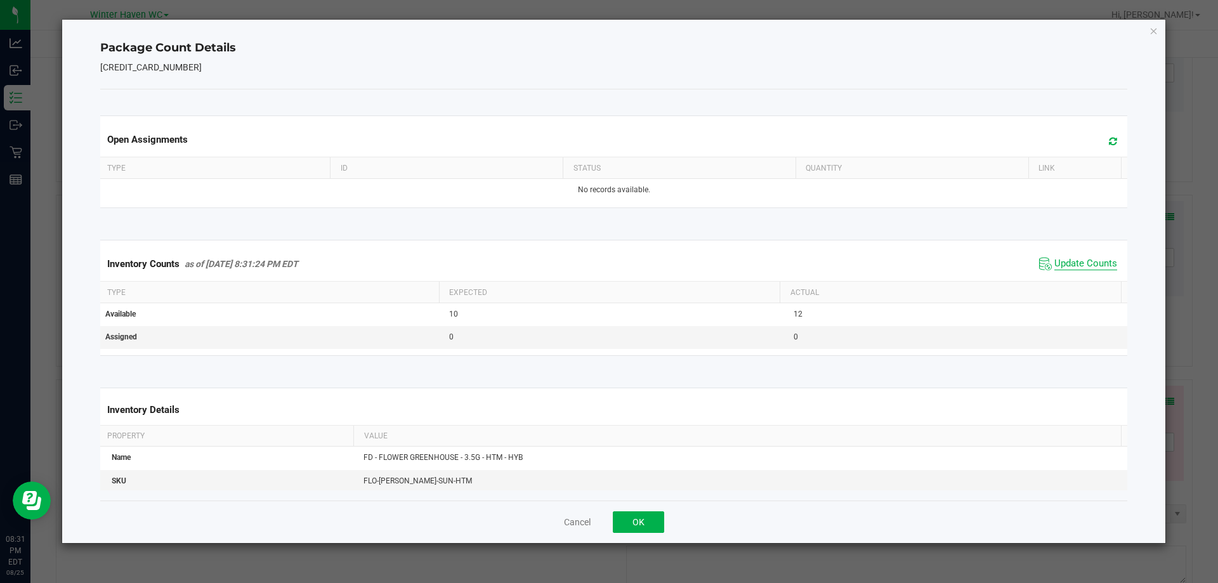
click at [1062, 266] on span "Update Counts" at bounding box center [1086, 264] width 63 height 13
click at [1062, 266] on span "Update Counts" at bounding box center [1086, 263] width 63 height 11
click at [636, 526] on button "OK" at bounding box center [638, 522] width 51 height 22
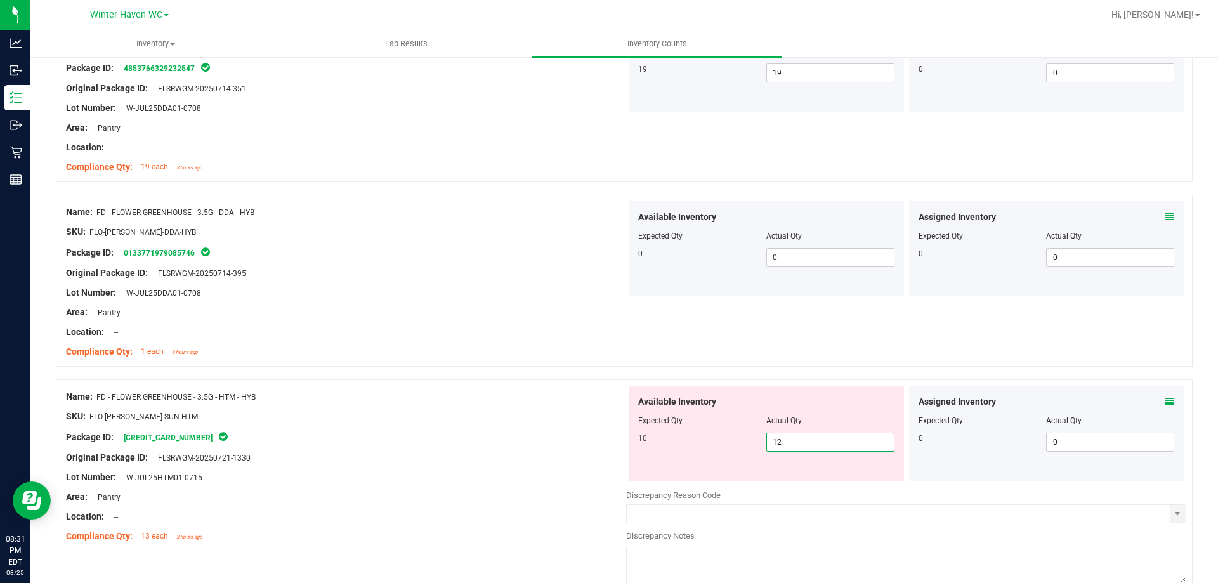
drag, startPoint x: 807, startPoint y: 440, endPoint x: 696, endPoint y: 441, distance: 111.0
click at [716, 440] on div "10 12 12" at bounding box center [766, 442] width 256 height 19
type input "10"
click at [457, 367] on div at bounding box center [624, 373] width 1137 height 13
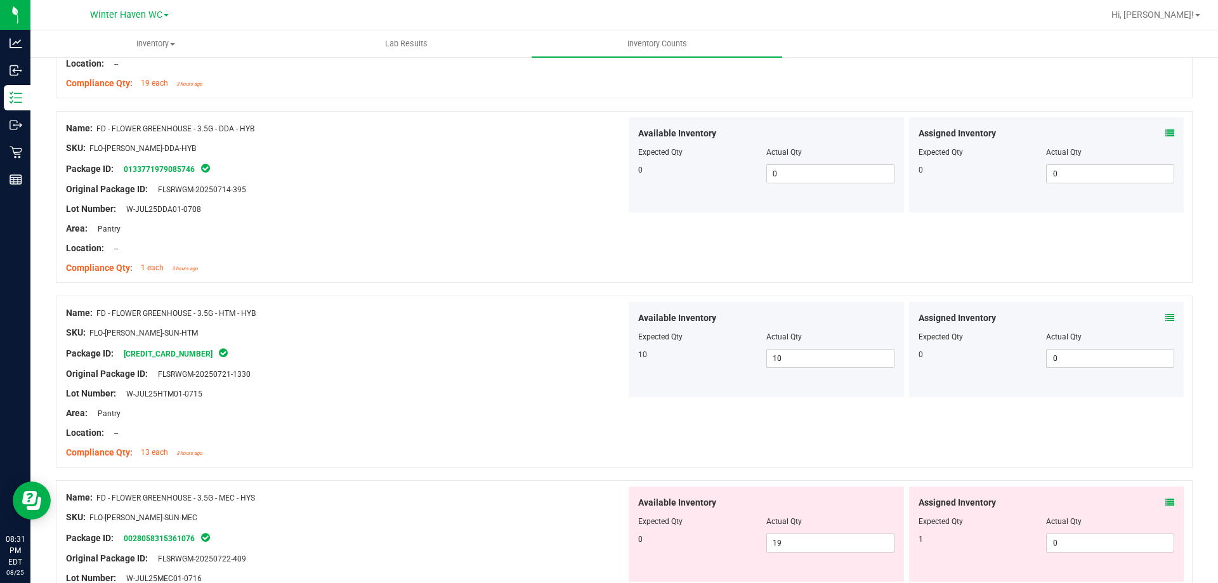
scroll to position [571, 0]
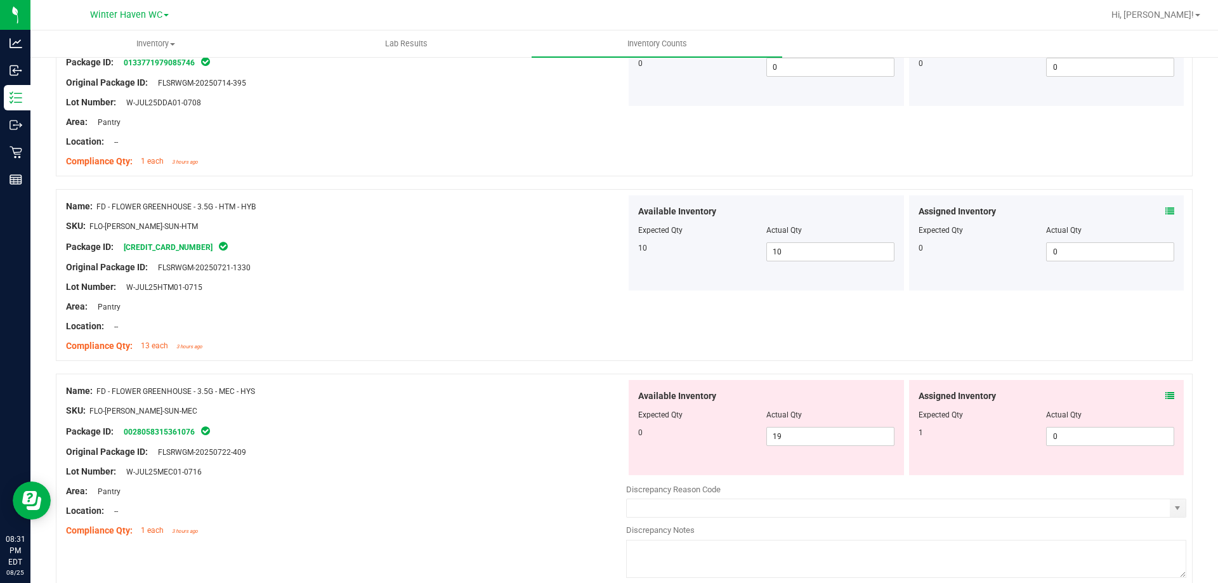
click at [1166, 397] on icon at bounding box center [1170, 395] width 9 height 9
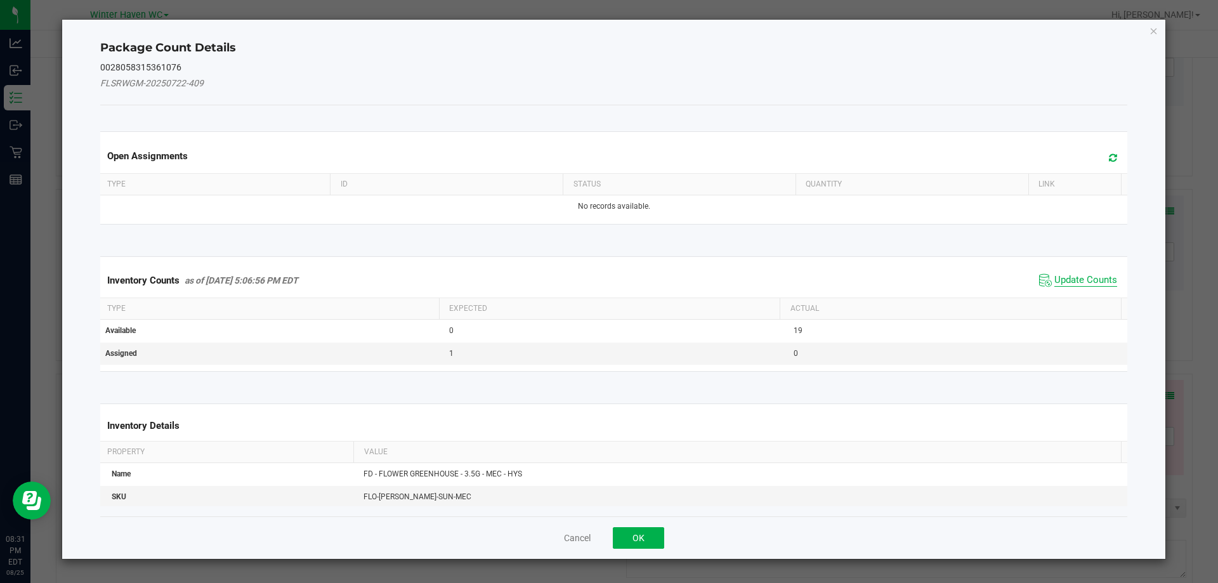
click at [1096, 276] on span "Update Counts" at bounding box center [1086, 280] width 63 height 13
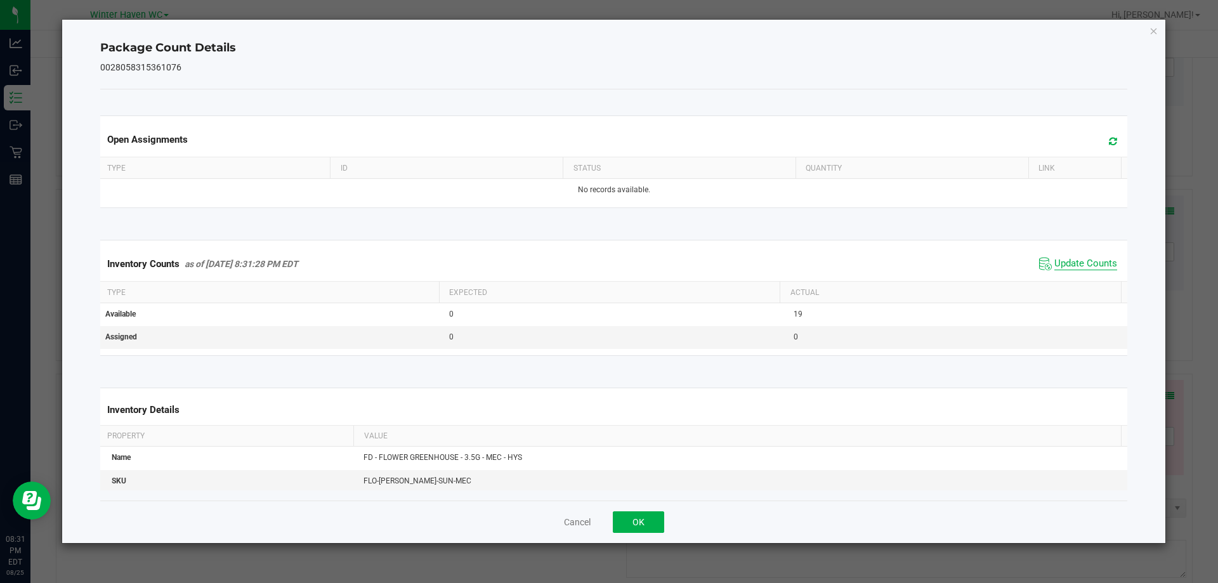
click at [1062, 259] on span "Update Counts" at bounding box center [1086, 264] width 63 height 13
click at [1062, 259] on span "Update Counts" at bounding box center [1086, 263] width 63 height 11
click at [649, 528] on button "OK" at bounding box center [638, 522] width 51 height 22
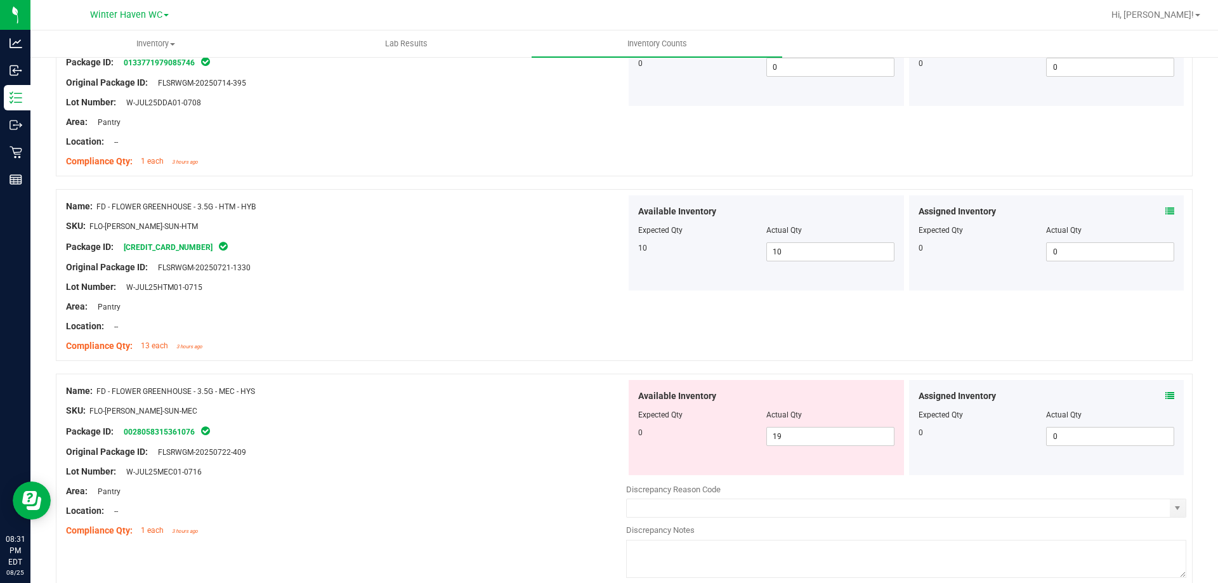
click at [530, 445] on div "Original Package ID: FLSRWGM-20250722-409" at bounding box center [346, 451] width 560 height 13
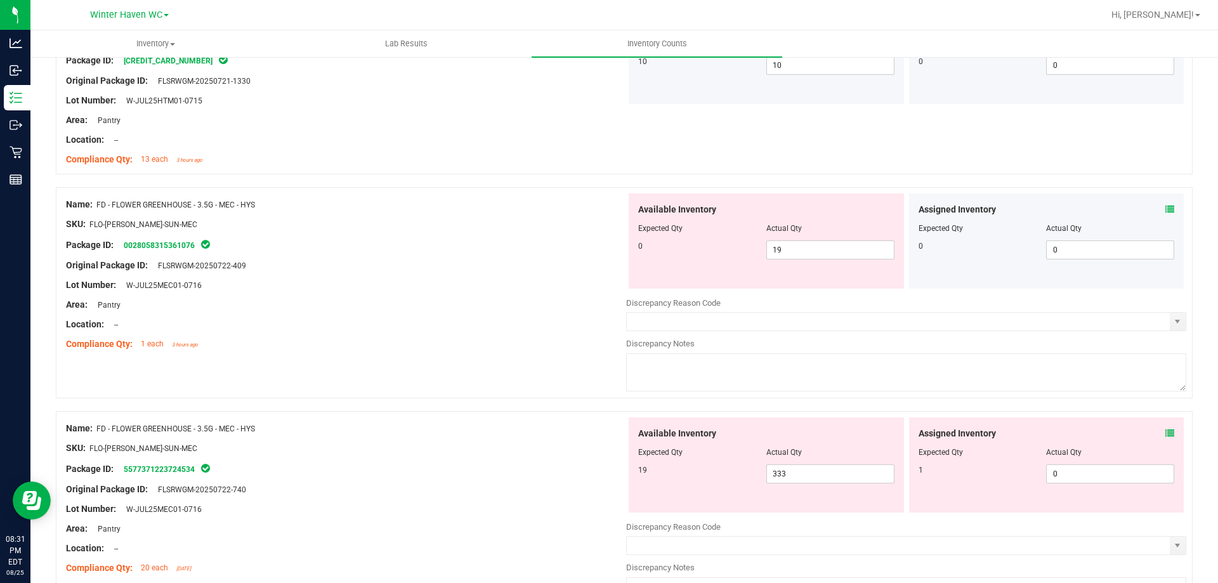
scroll to position [761, 0]
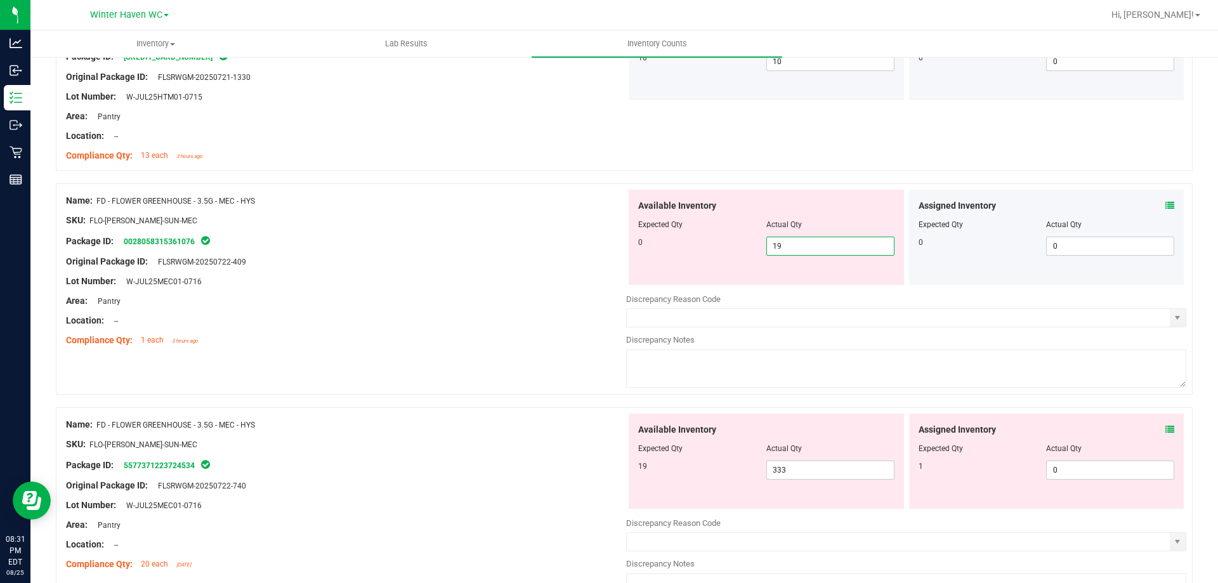
type input "0"
drag, startPoint x: 789, startPoint y: 251, endPoint x: 511, endPoint y: 255, distance: 278.0
click at [544, 254] on div "Name: FD - FLOWER GREENHOUSE - 3.5G - MEC - HYS SKU: FLO-BUD-FD-SUN-MEC Package…" at bounding box center [624, 288] width 1137 height 211
type input "0"
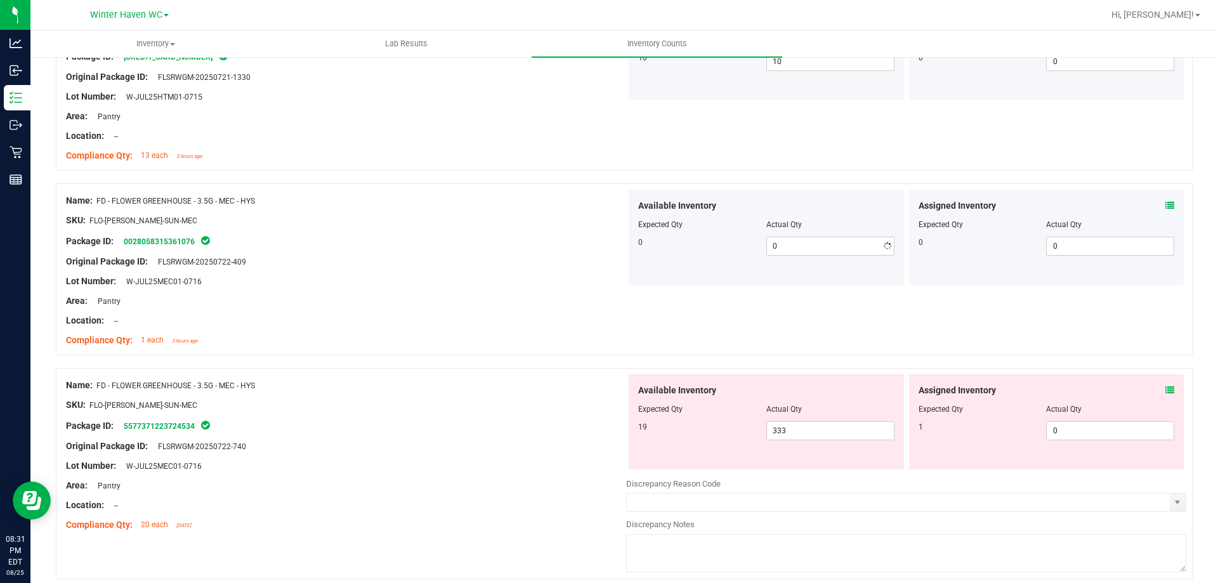
drag, startPoint x: 511, startPoint y: 255, endPoint x: 702, endPoint y: 347, distance: 211.4
click at [561, 268] on div "Name: FD - FLOWER GREENHOUSE - 3.5G - MEC - HYS SKU: FLO-BUD-FD-SUN-MEC Package…" at bounding box center [346, 271] width 560 height 162
click at [1166, 389] on icon at bounding box center [1170, 390] width 9 height 9
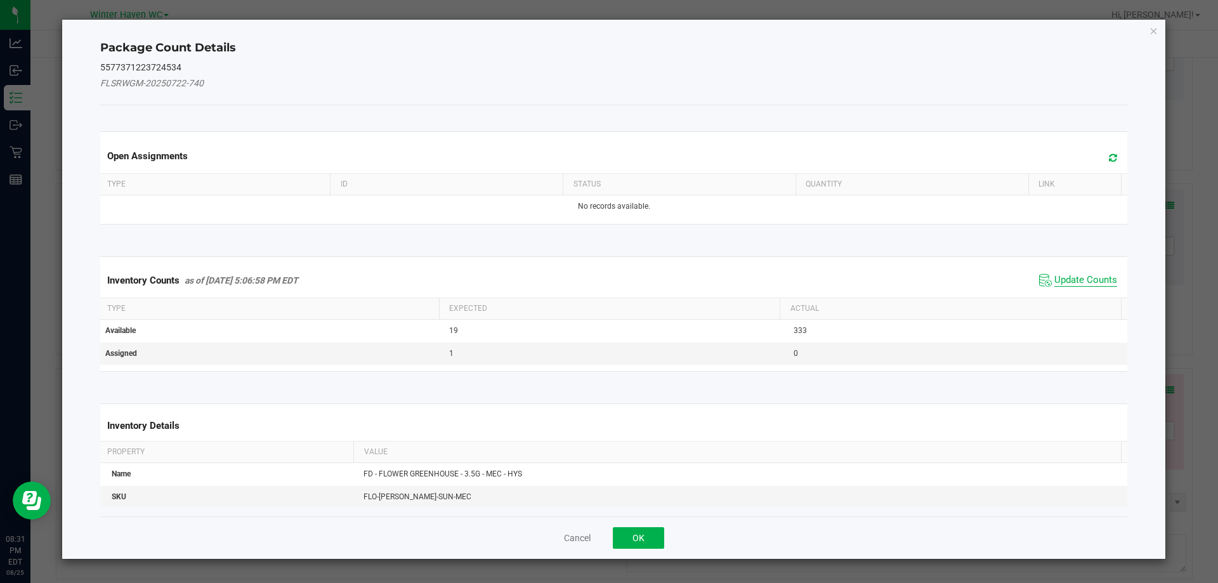
click at [1065, 286] on span "Update Counts" at bounding box center [1086, 280] width 63 height 13
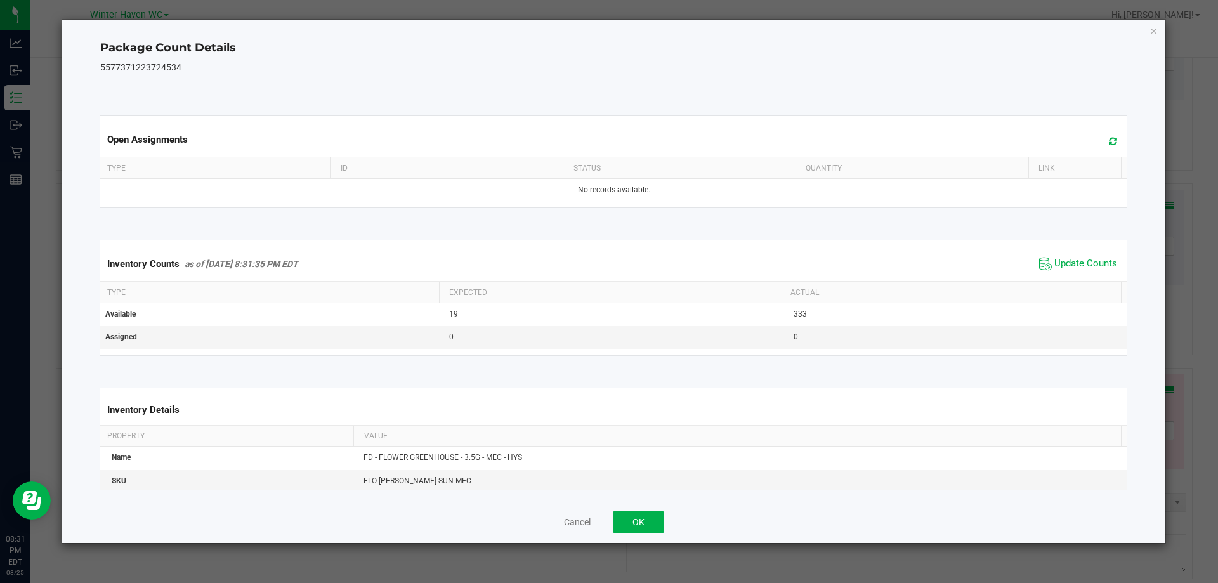
click at [1065, 272] on span "Update Counts" at bounding box center [1078, 263] width 84 height 19
click at [1059, 265] on span "Update Counts" at bounding box center [1086, 263] width 63 height 11
click at [1059, 264] on span "Update Counts" at bounding box center [1086, 263] width 63 height 11
click at [658, 521] on button "OK" at bounding box center [638, 522] width 51 height 22
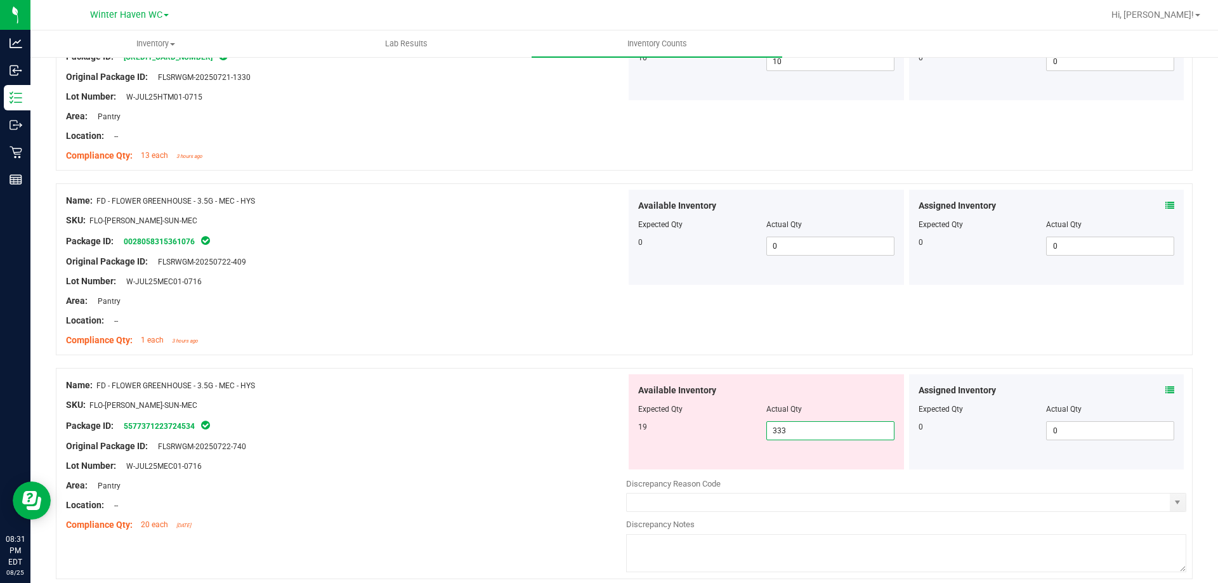
drag, startPoint x: 799, startPoint y: 438, endPoint x: 690, endPoint y: 421, distance: 110.5
click at [690, 421] on div "19 333 333" at bounding box center [766, 430] width 256 height 19
type input "19"
click at [456, 414] on div at bounding box center [346, 415] width 560 height 6
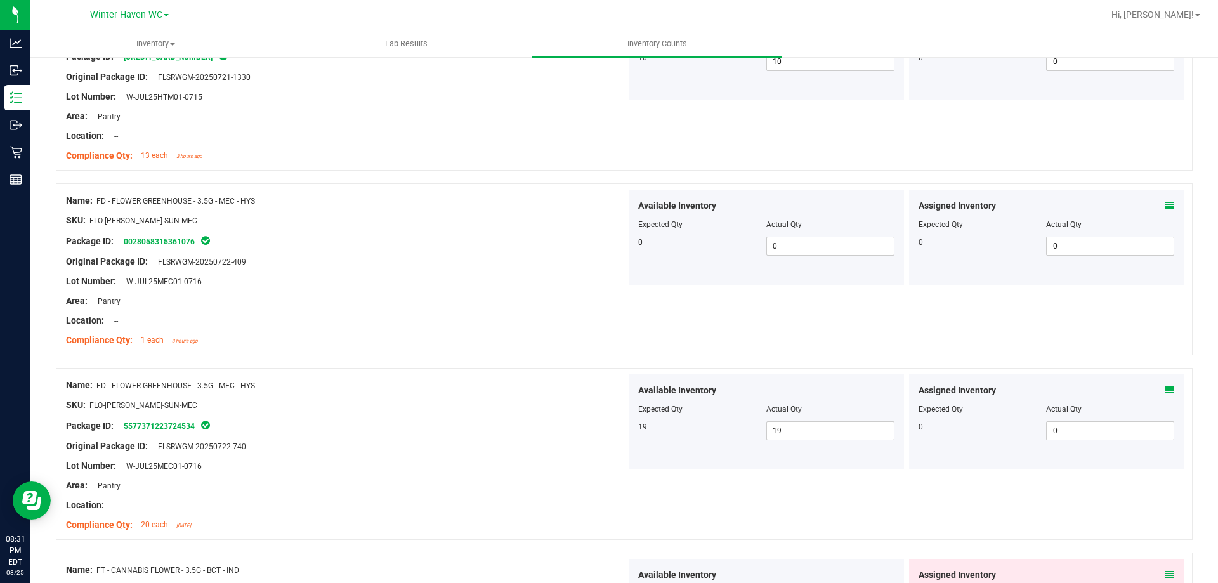
scroll to position [952, 0]
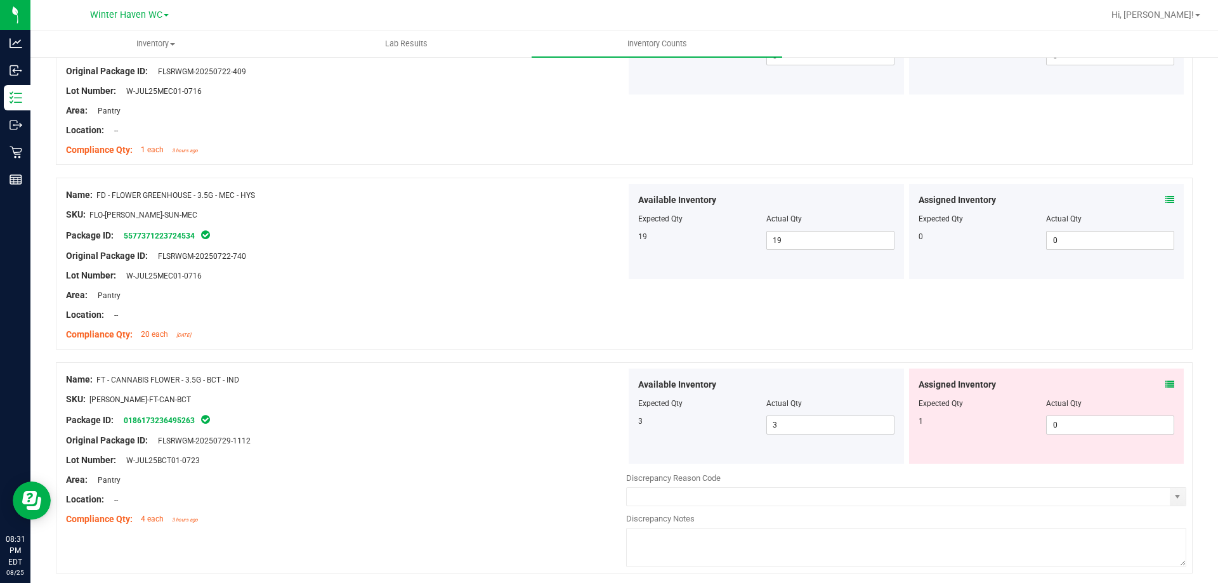
click at [1166, 383] on icon at bounding box center [1170, 384] width 9 height 9
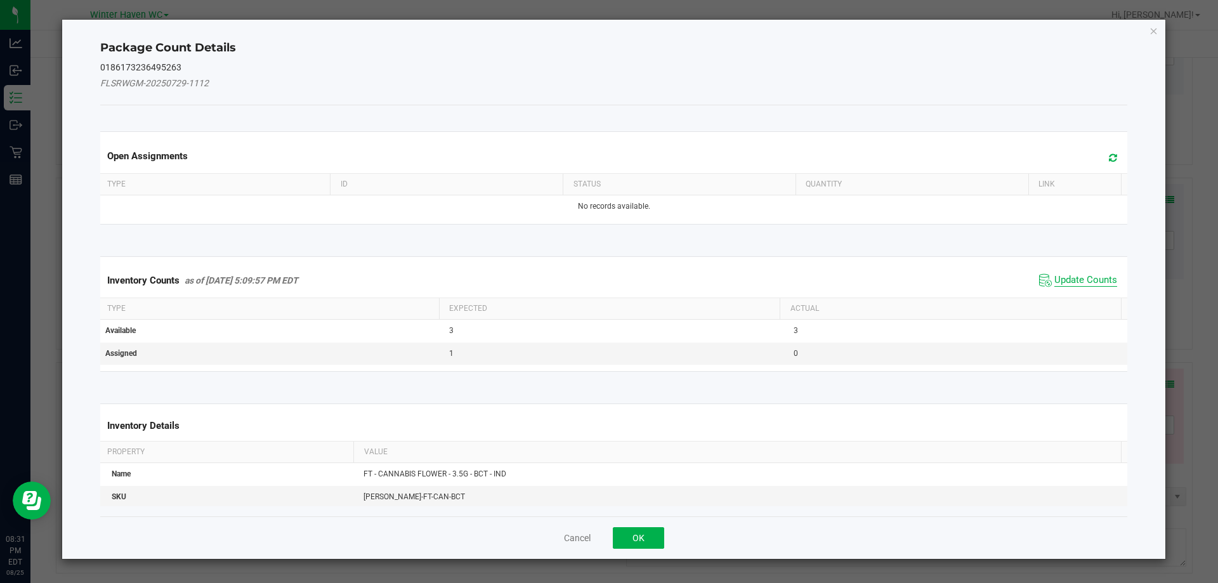
click at [1055, 283] on span "Update Counts" at bounding box center [1086, 280] width 63 height 13
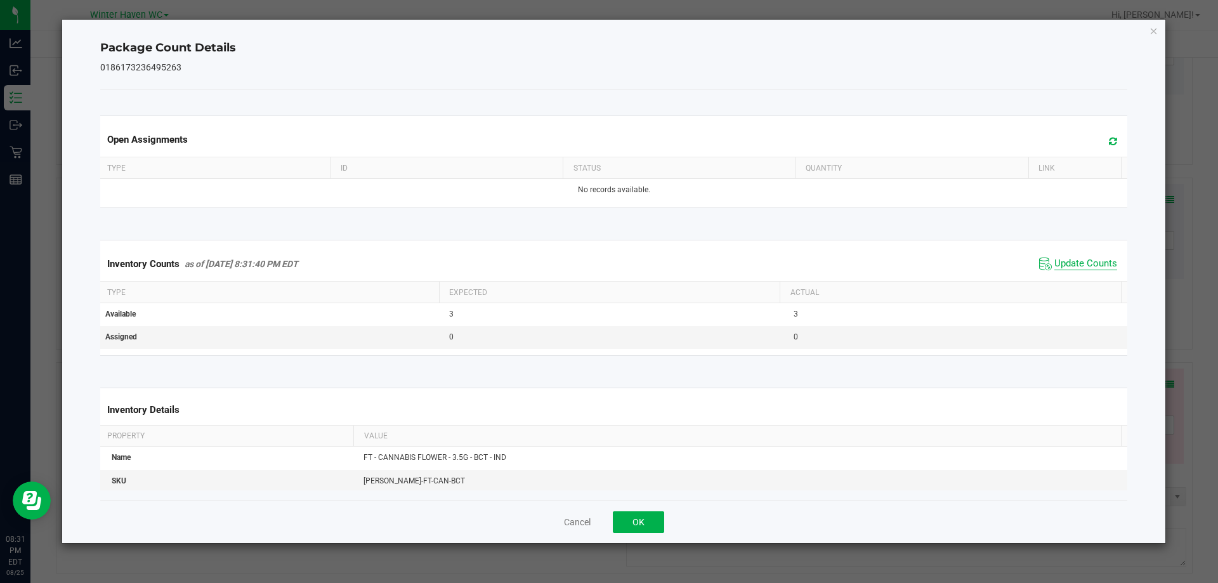
click at [1055, 268] on span "Update Counts" at bounding box center [1086, 264] width 63 height 13
click at [1055, 268] on span "Update Counts" at bounding box center [1086, 263] width 63 height 11
click at [622, 520] on button "OK" at bounding box center [638, 522] width 51 height 22
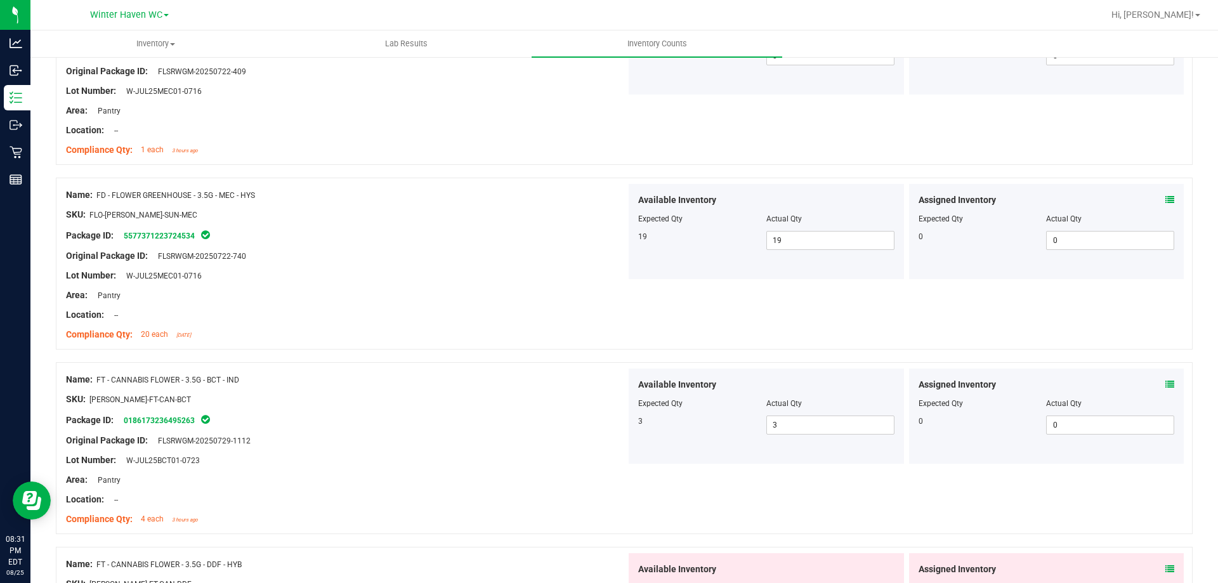
click at [612, 432] on ng-container "Original Package ID: FLSRWGM-20250729-1112" at bounding box center [346, 438] width 560 height 20
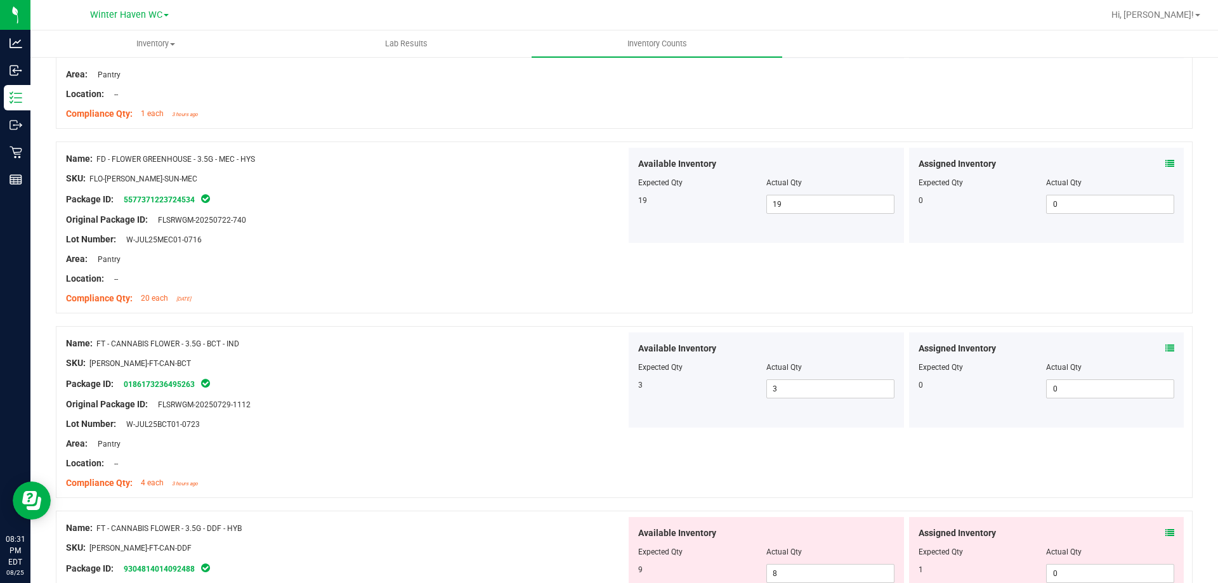
scroll to position [1118, 0]
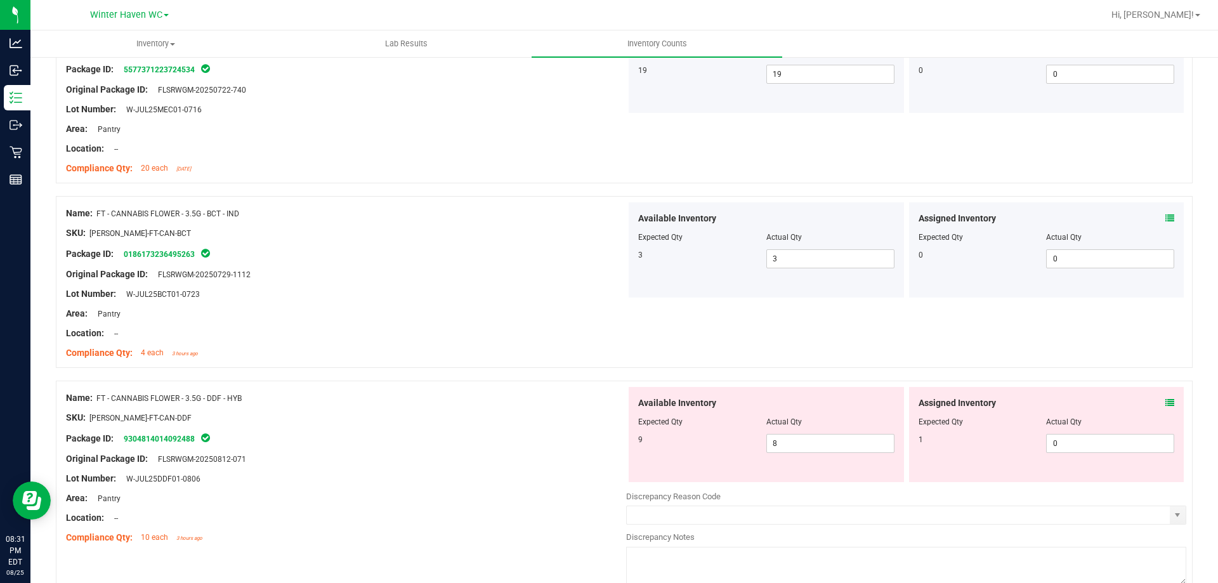
click at [1166, 409] on span at bounding box center [1170, 403] width 9 height 13
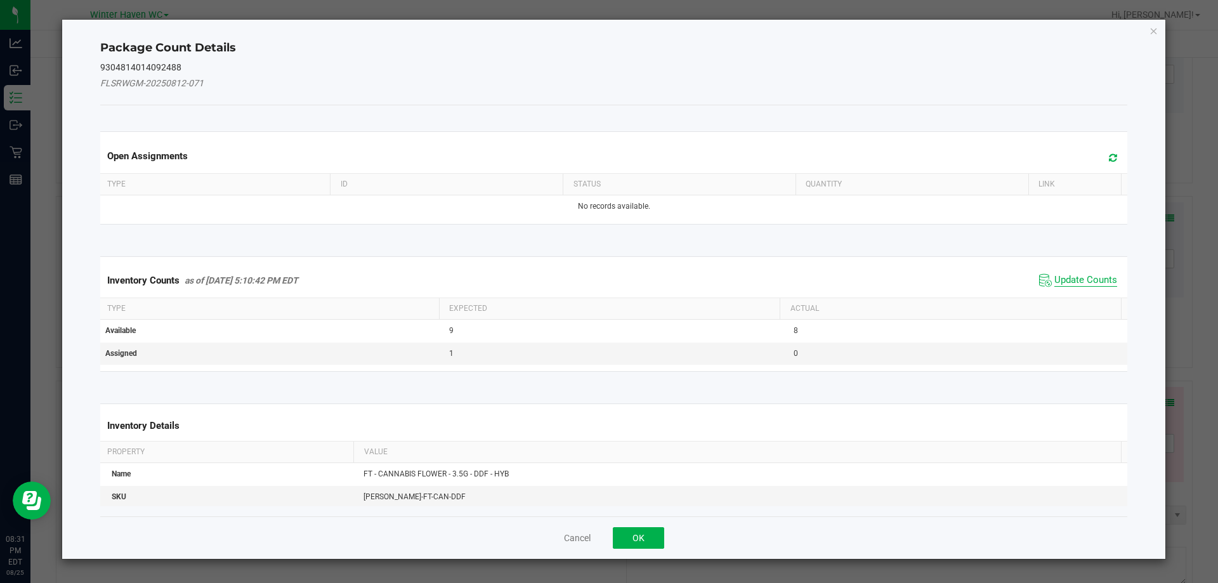
click at [1046, 289] on div "Inventory Counts as of Aug 25, 2025 5:10:42 PM EDT Update Counts" at bounding box center [614, 280] width 1033 height 34
click at [1055, 284] on span "Update Counts" at bounding box center [1086, 280] width 63 height 13
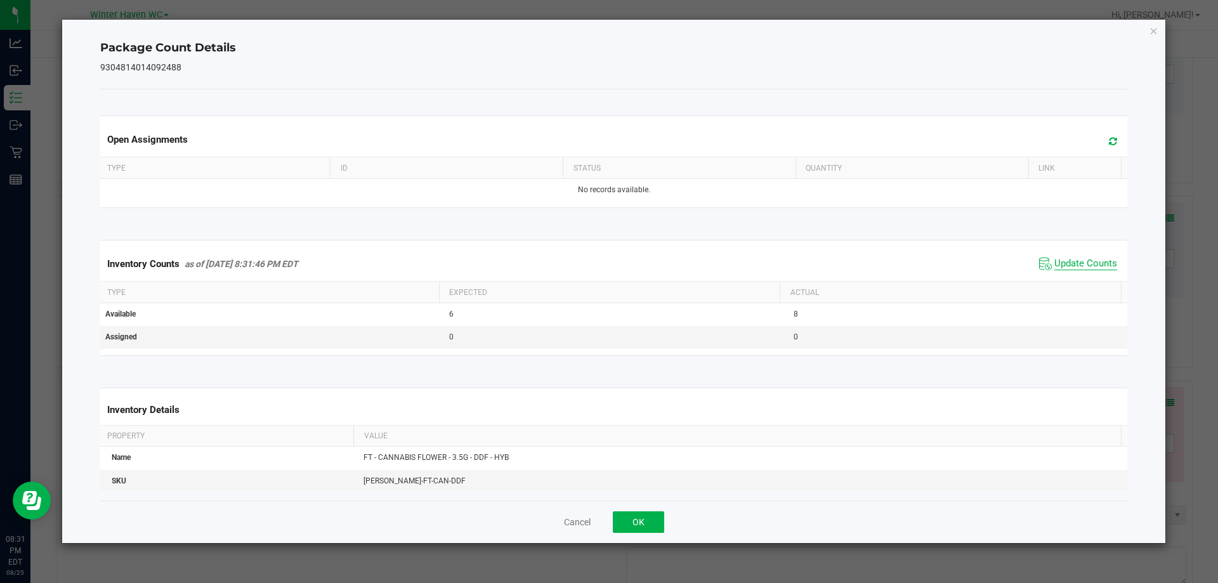
click at [1055, 265] on span "Update Counts" at bounding box center [1086, 264] width 63 height 13
click at [650, 516] on button "OK" at bounding box center [638, 522] width 51 height 22
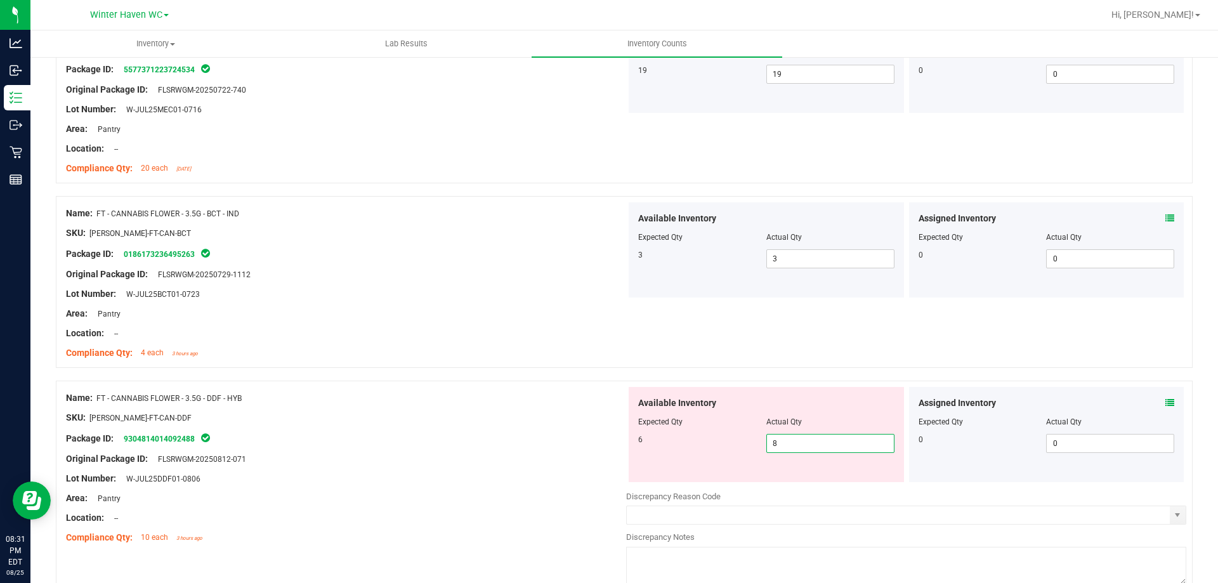
drag, startPoint x: 782, startPoint y: 437, endPoint x: 744, endPoint y: 444, distance: 38.2
click at [744, 444] on div "6 8 8" at bounding box center [766, 443] width 256 height 19
type input "6"
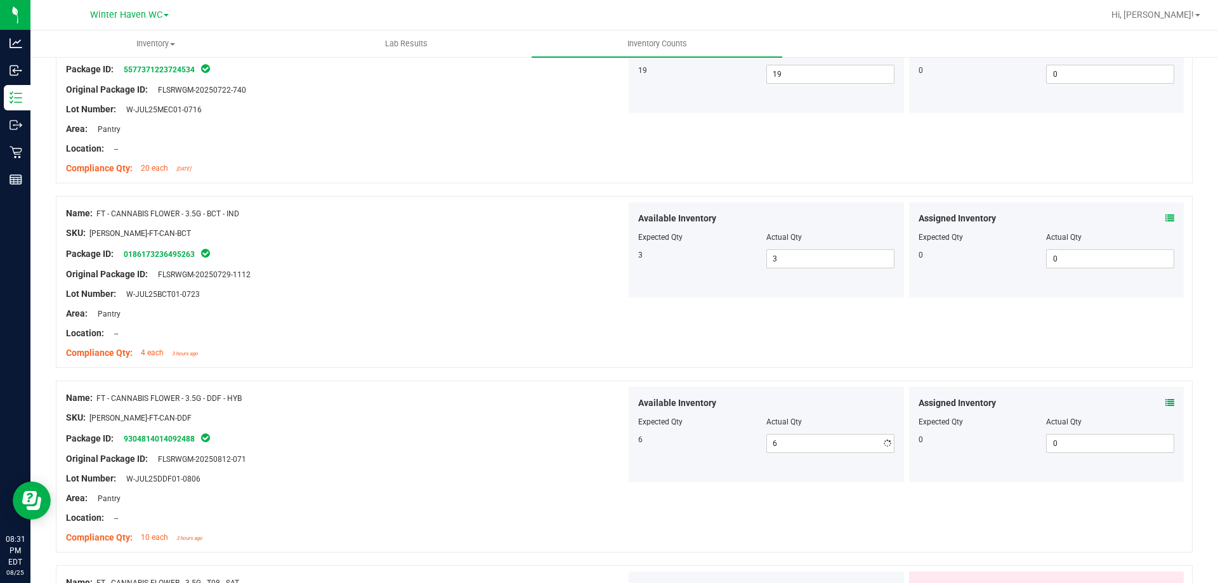
click at [574, 435] on div "Package ID: 9304814014092488" at bounding box center [346, 438] width 560 height 15
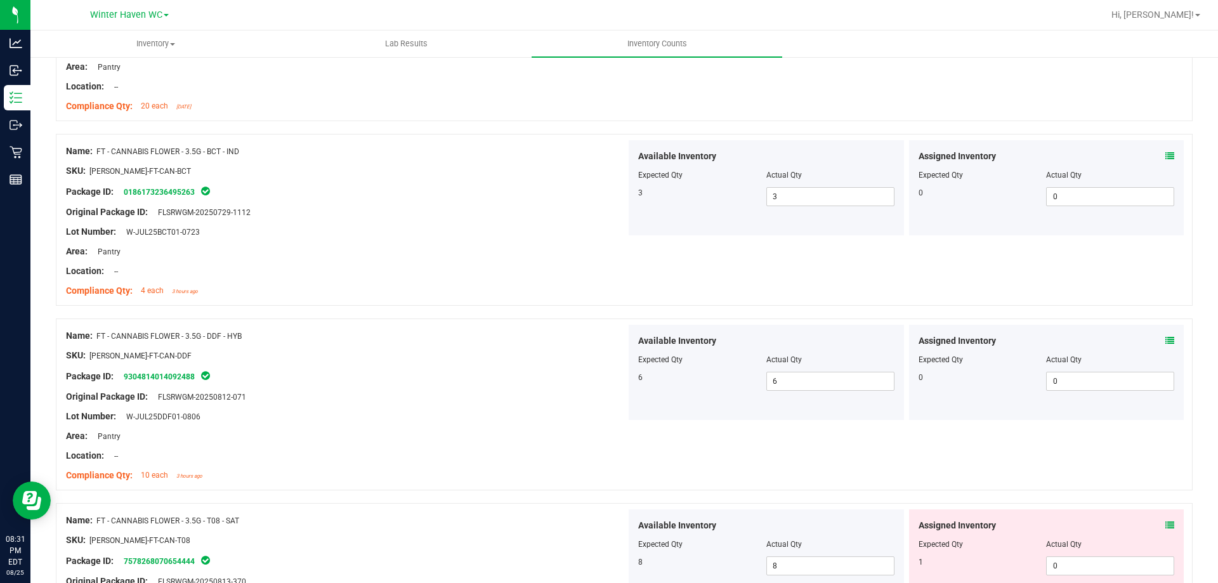
scroll to position [1308, 0]
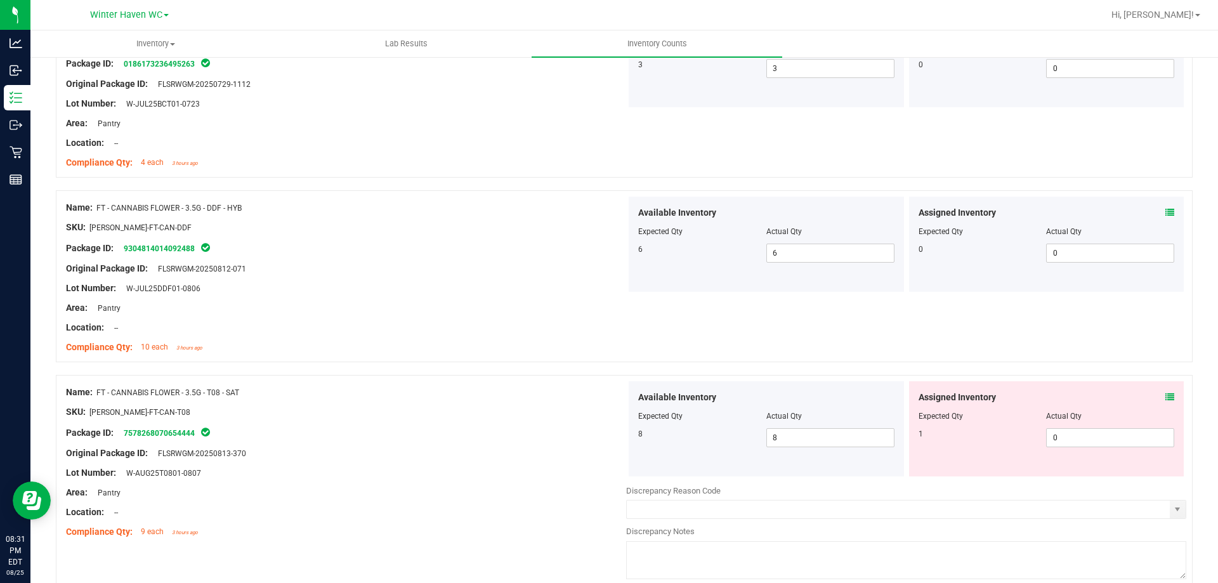
click at [1166, 391] on span at bounding box center [1170, 397] width 9 height 13
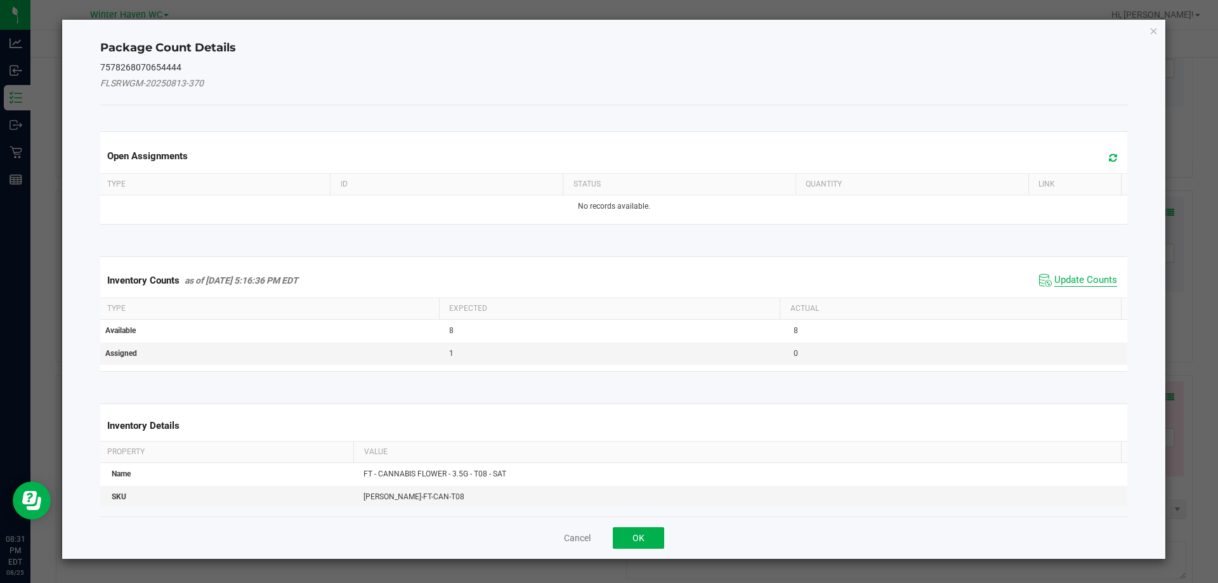
click at [1068, 277] on span "Update Counts" at bounding box center [1086, 280] width 63 height 13
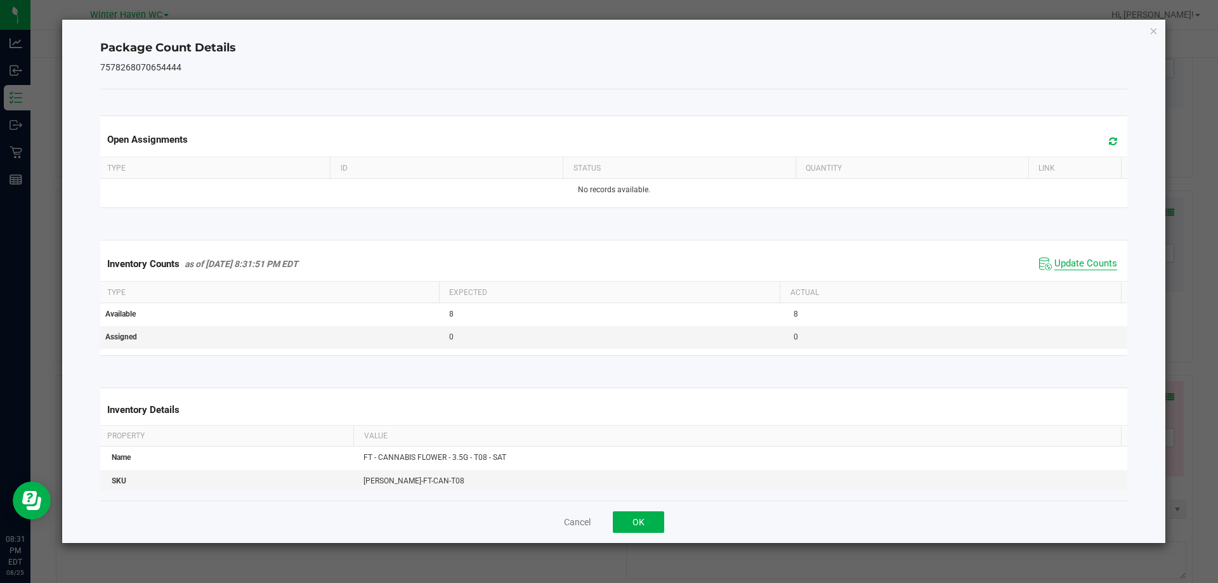
click at [1062, 265] on span "Update Counts" at bounding box center [1086, 264] width 63 height 13
click at [1062, 265] on span "Update Counts" at bounding box center [1086, 263] width 63 height 11
click at [635, 529] on button "OK" at bounding box center [638, 522] width 51 height 22
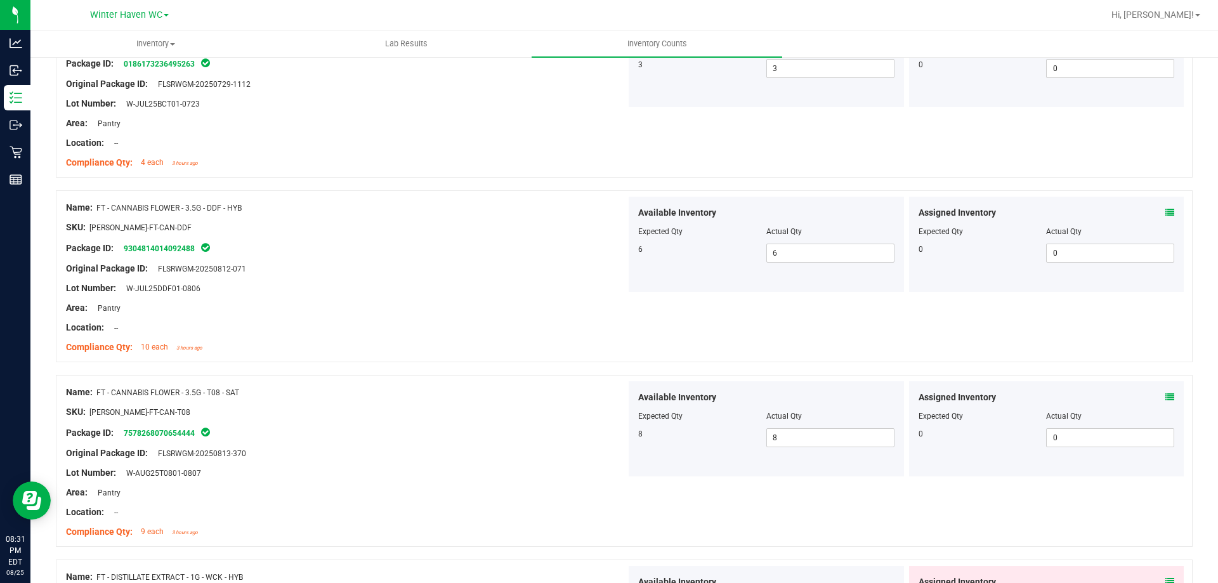
click at [568, 458] on div "Original Package ID: FLSRWGM-20250813-370" at bounding box center [346, 453] width 560 height 13
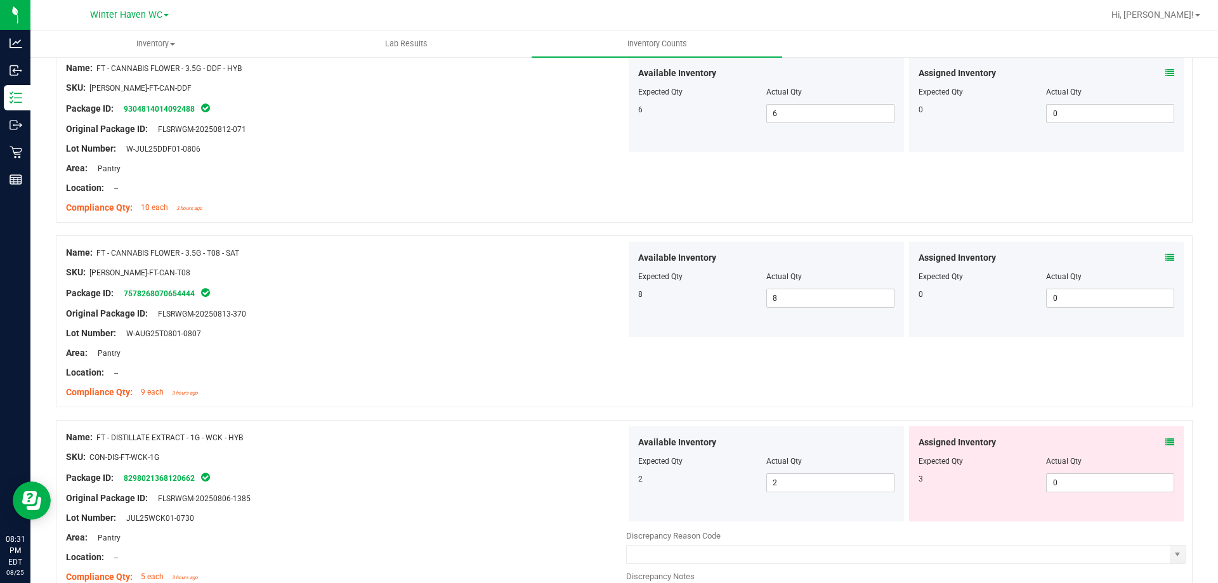
scroll to position [1562, 0]
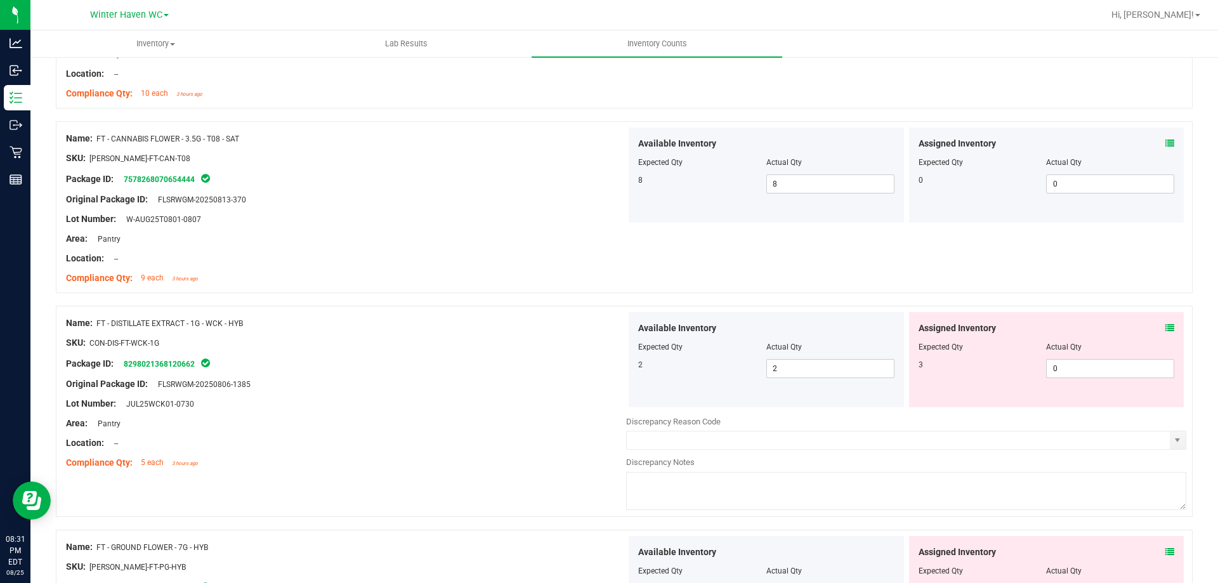
click at [1166, 328] on icon at bounding box center [1170, 328] width 9 height 9
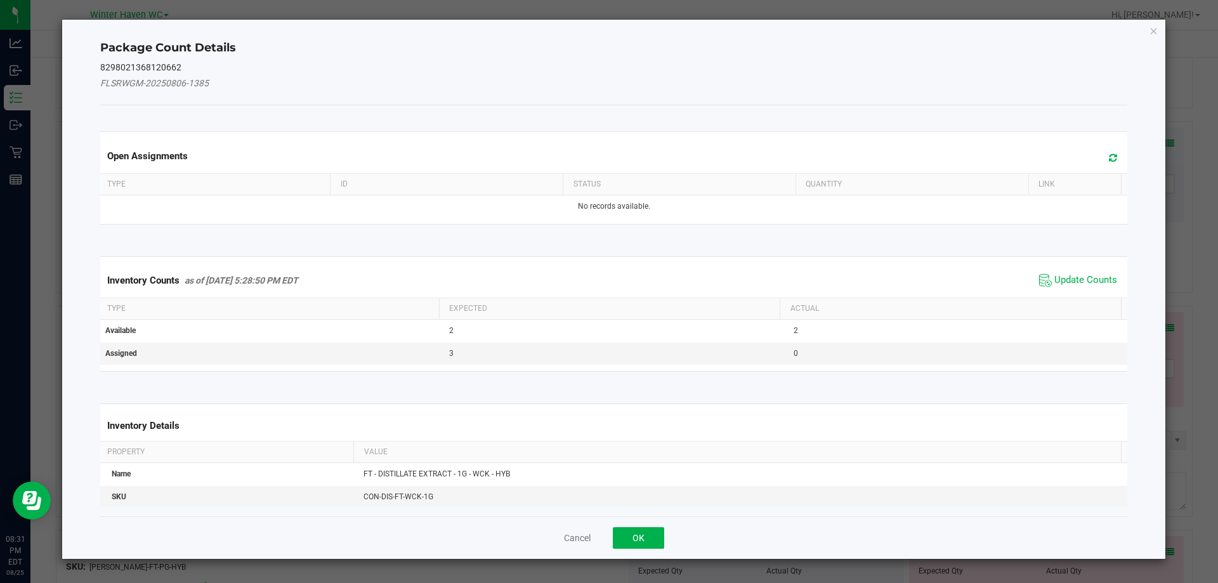
click at [1105, 290] on div "Inventory Counts as of Aug 25, 2025 5:28:50 PM EDT Update Counts" at bounding box center [614, 280] width 1033 height 34
click at [1091, 282] on span "Update Counts" at bounding box center [1086, 280] width 63 height 13
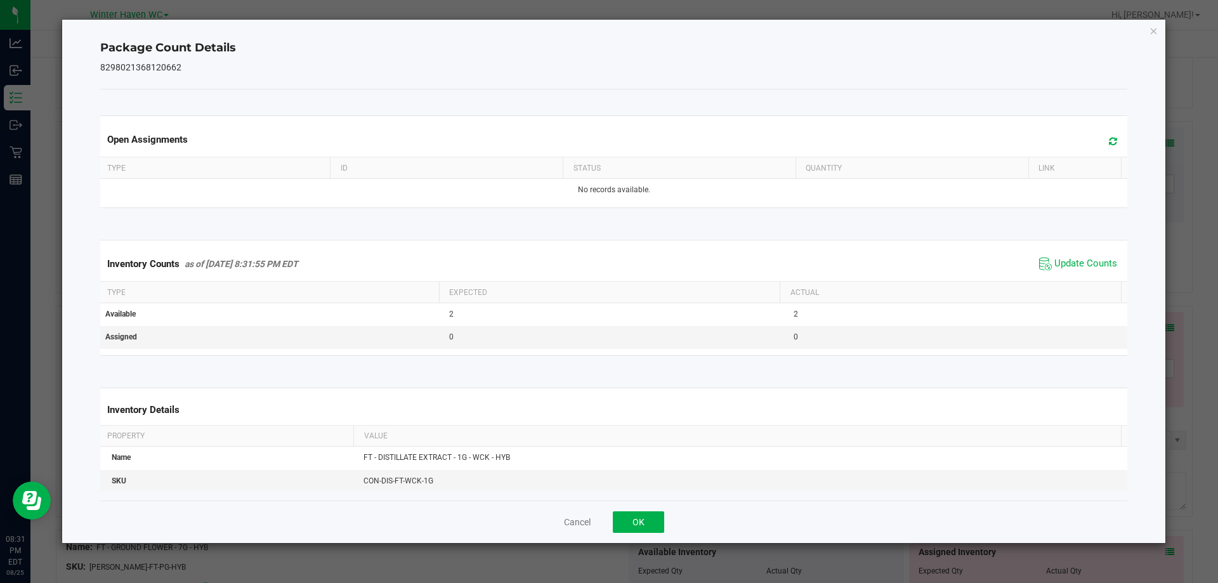
click at [1065, 273] on span "Update Counts" at bounding box center [1078, 263] width 84 height 19
click at [1060, 267] on span "Update Counts" at bounding box center [1086, 263] width 63 height 11
click at [1056, 263] on span "Update Counts" at bounding box center [1086, 264] width 63 height 13
click at [628, 528] on button "OK" at bounding box center [638, 522] width 51 height 22
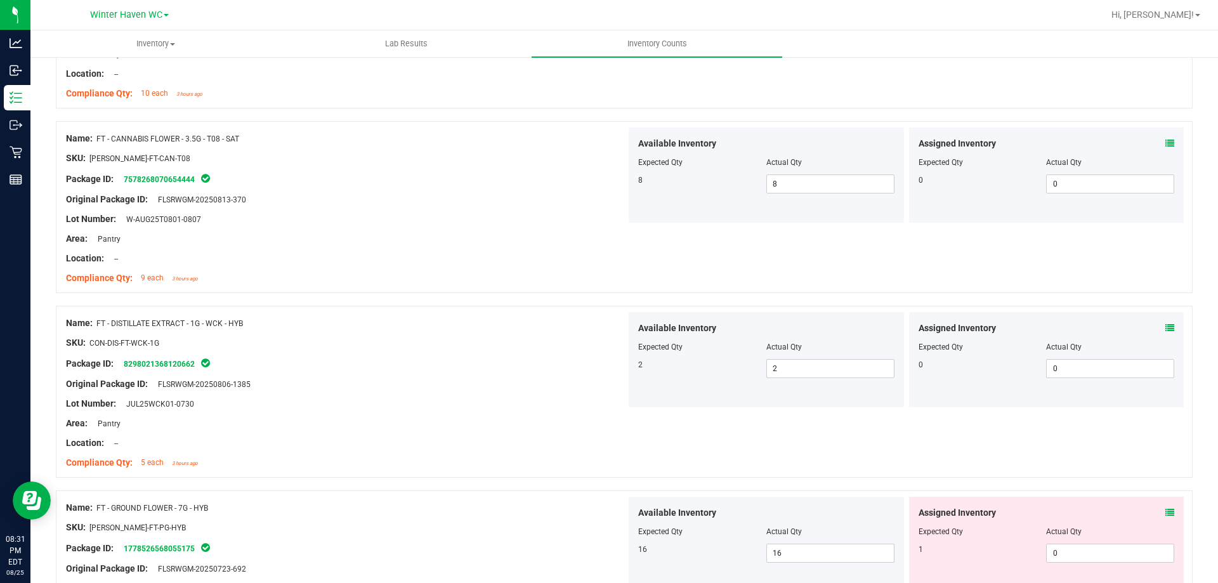
click at [635, 405] on div "Name: FT - DISTILLATE EXTRACT - 1G - WCK - HYB SKU: CON-DIS-FT-WCK-1G Package I…" at bounding box center [624, 392] width 1137 height 172
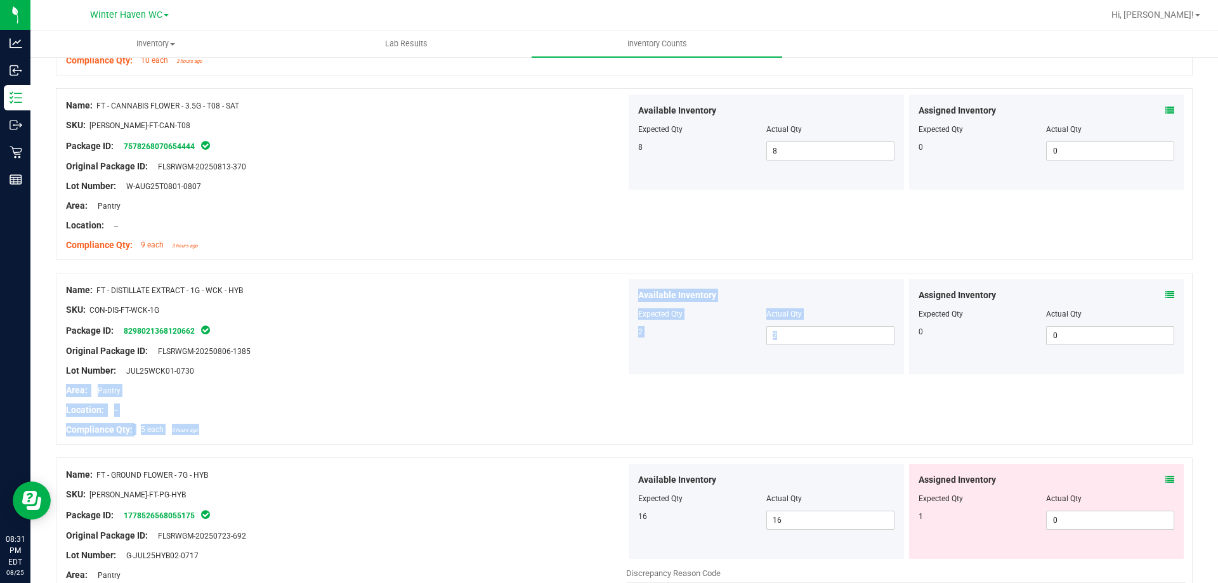
scroll to position [1626, 0]
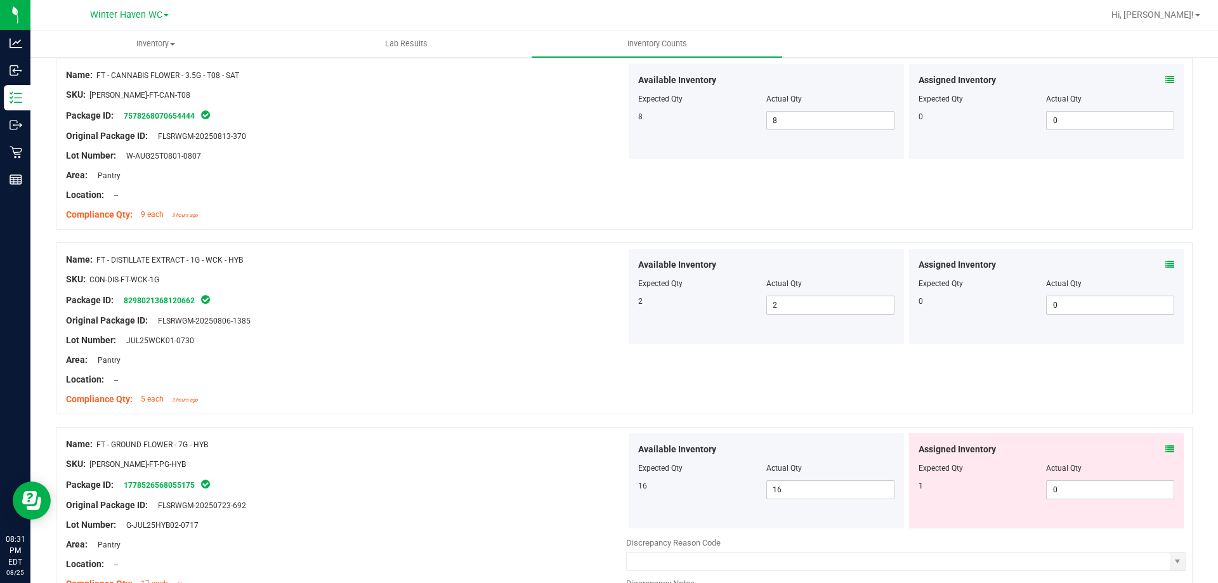
click at [987, 401] on div "Name: FT - DISTILLATE EXTRACT - 1G - WCK - HYB SKU: CON-DIS-FT-WCK-1G Package I…" at bounding box center [624, 328] width 1137 height 172
click at [1164, 456] on div at bounding box center [1047, 459] width 256 height 6
click at [1166, 449] on icon at bounding box center [1170, 449] width 9 height 9
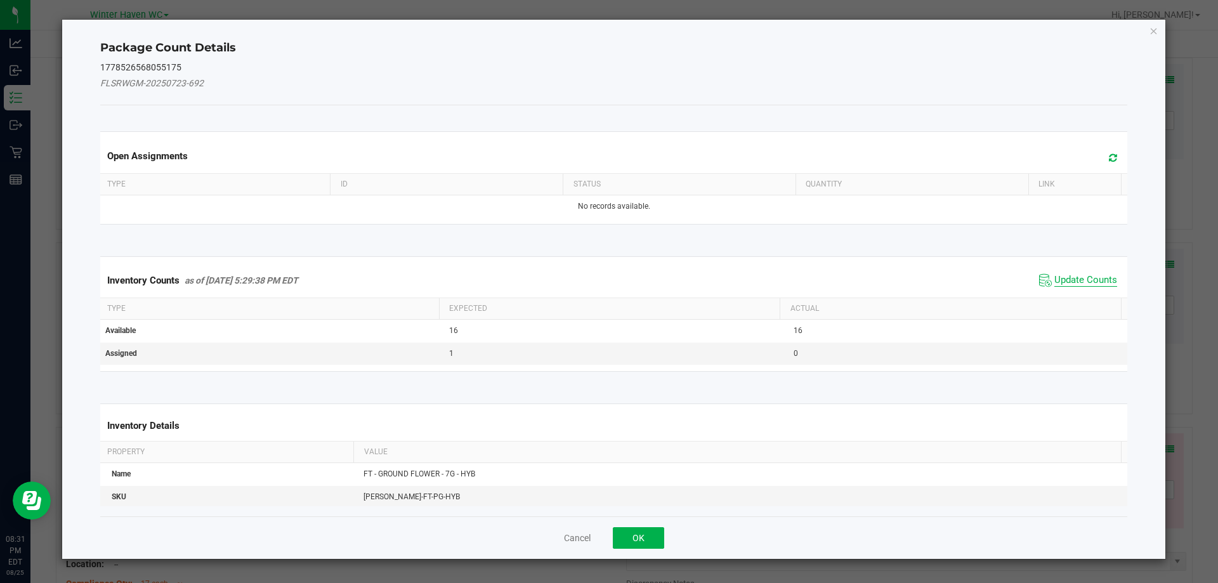
click at [1055, 283] on span "Update Counts" at bounding box center [1086, 280] width 63 height 13
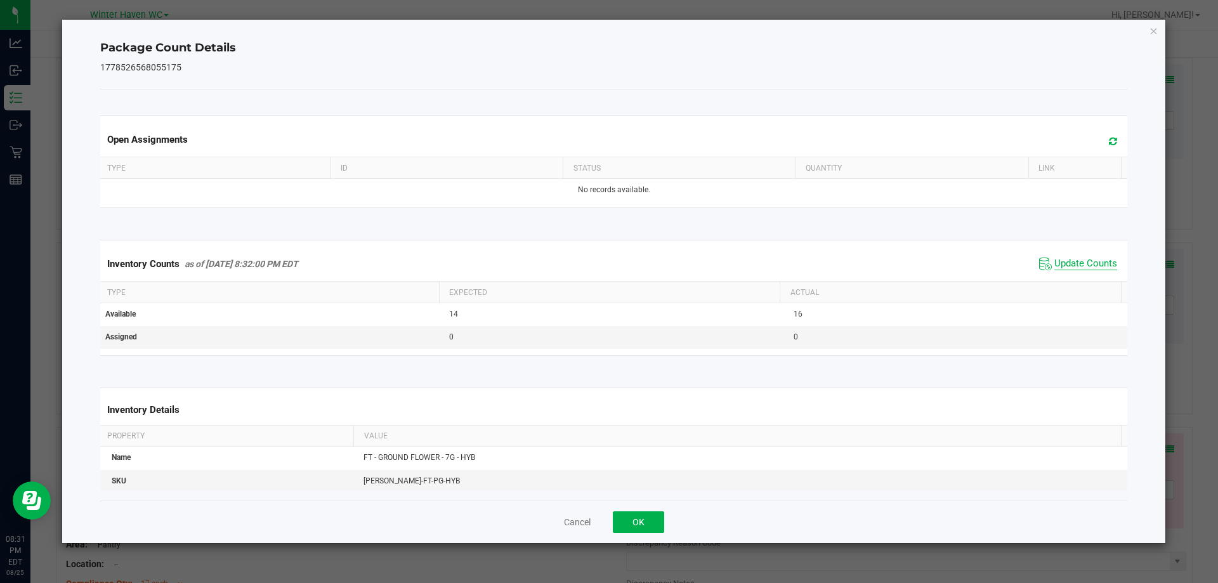
click at [1059, 263] on span "Update Counts" at bounding box center [1086, 264] width 63 height 13
click at [1059, 263] on span "Update Counts" at bounding box center [1086, 263] width 63 height 11
click at [646, 520] on button "OK" at bounding box center [638, 522] width 51 height 22
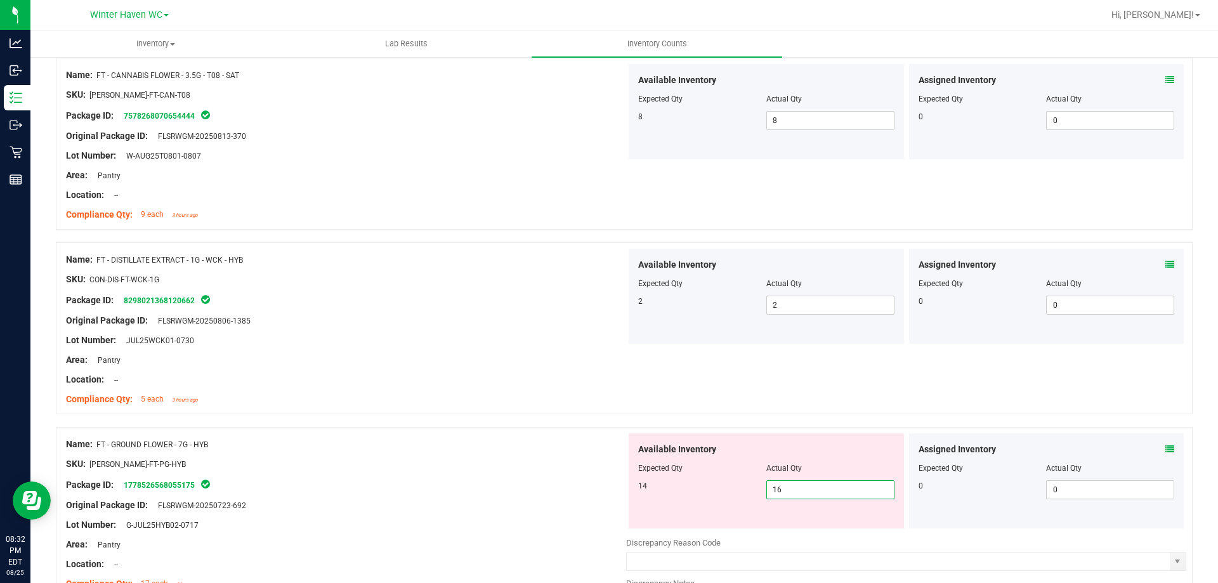
drag, startPoint x: 791, startPoint y: 496, endPoint x: 750, endPoint y: 494, distance: 41.3
click at [753, 495] on div "14 16 16" at bounding box center [766, 489] width 256 height 19
type input "14"
drag, startPoint x: 581, startPoint y: 438, endPoint x: 768, endPoint y: 394, distance: 192.2
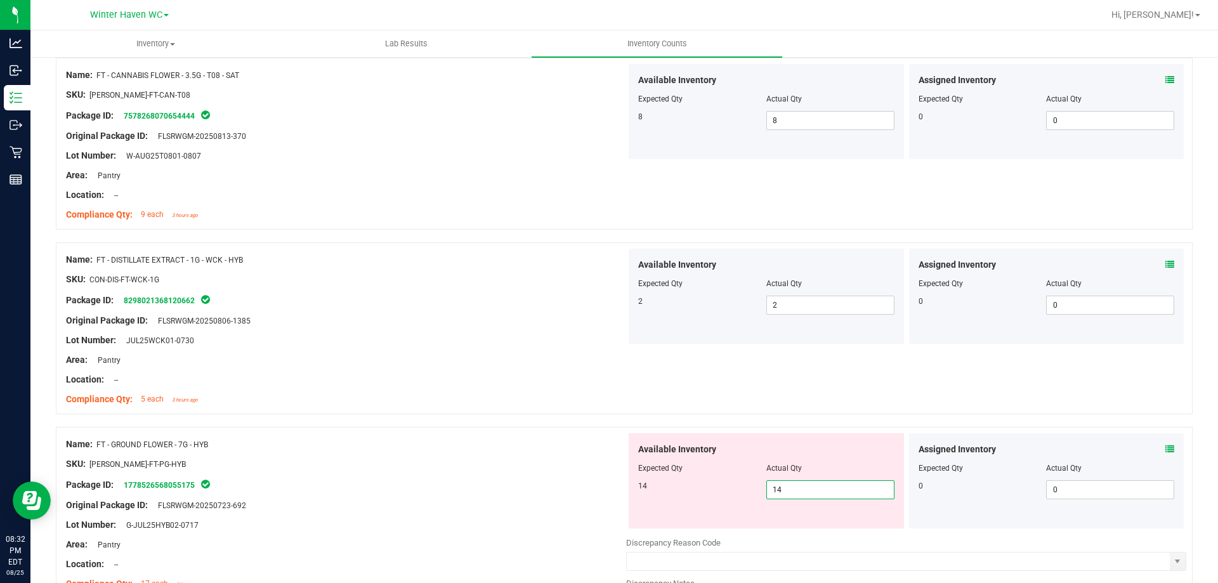
click at [580, 438] on div "Name: FT - GROUND FLOWER - 7G - HYB" at bounding box center [346, 444] width 560 height 13
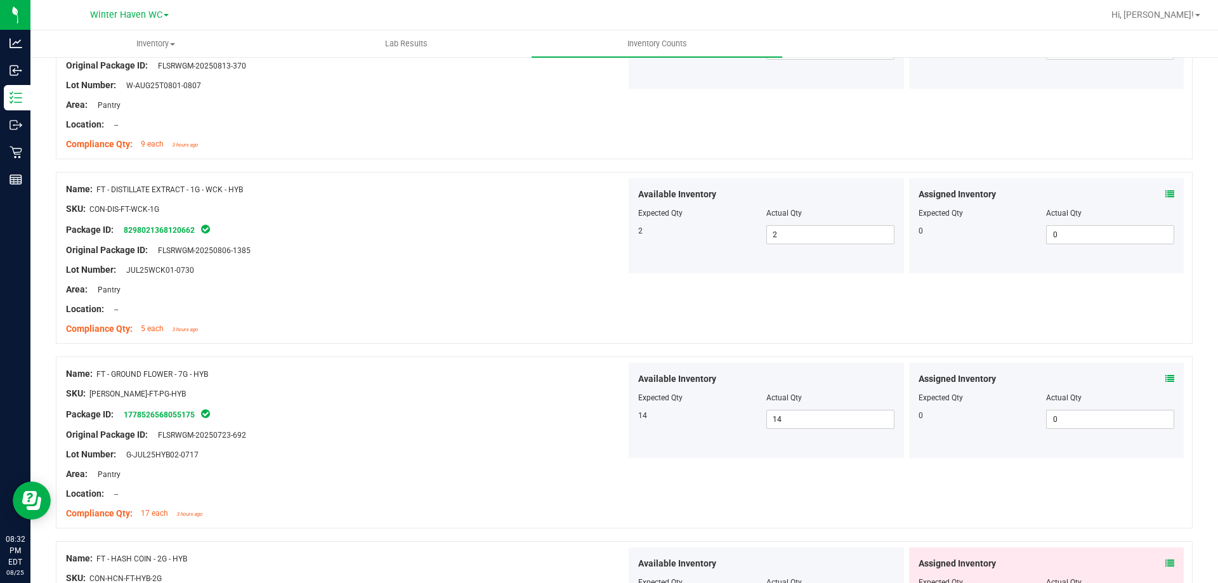
scroll to position [1879, 0]
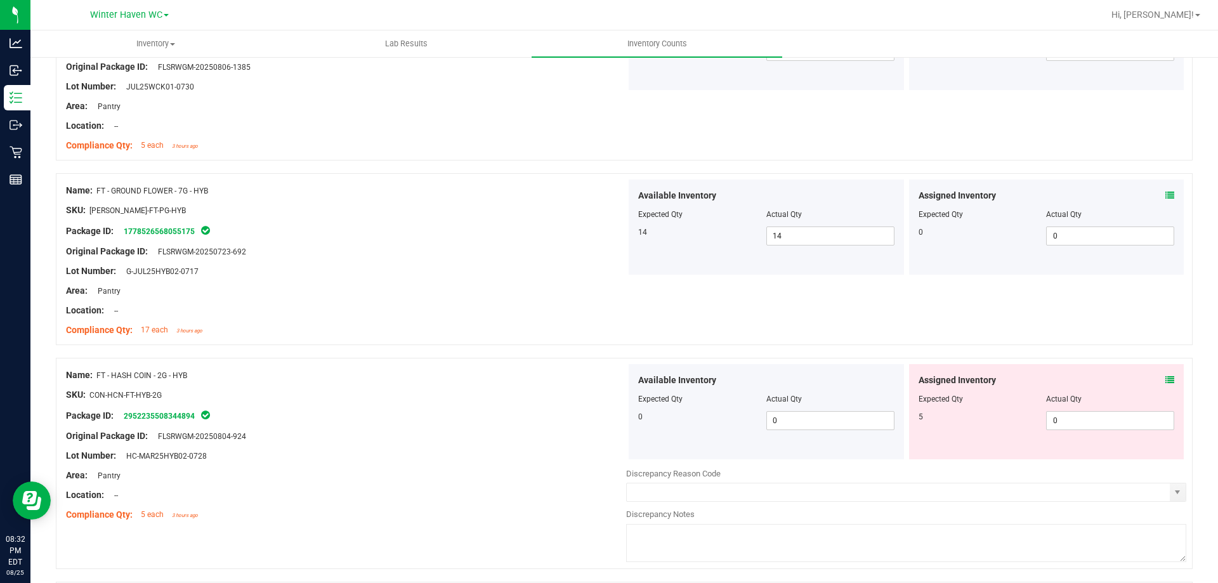
click at [1166, 383] on icon at bounding box center [1170, 380] width 9 height 9
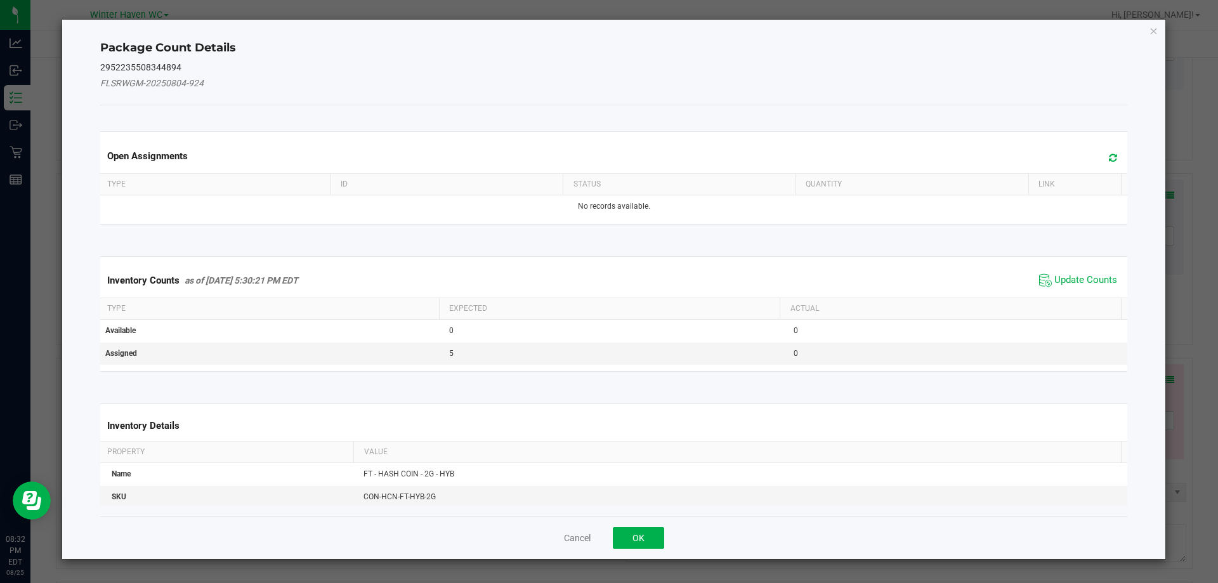
click at [1088, 271] on span "Update Counts" at bounding box center [1078, 280] width 84 height 19
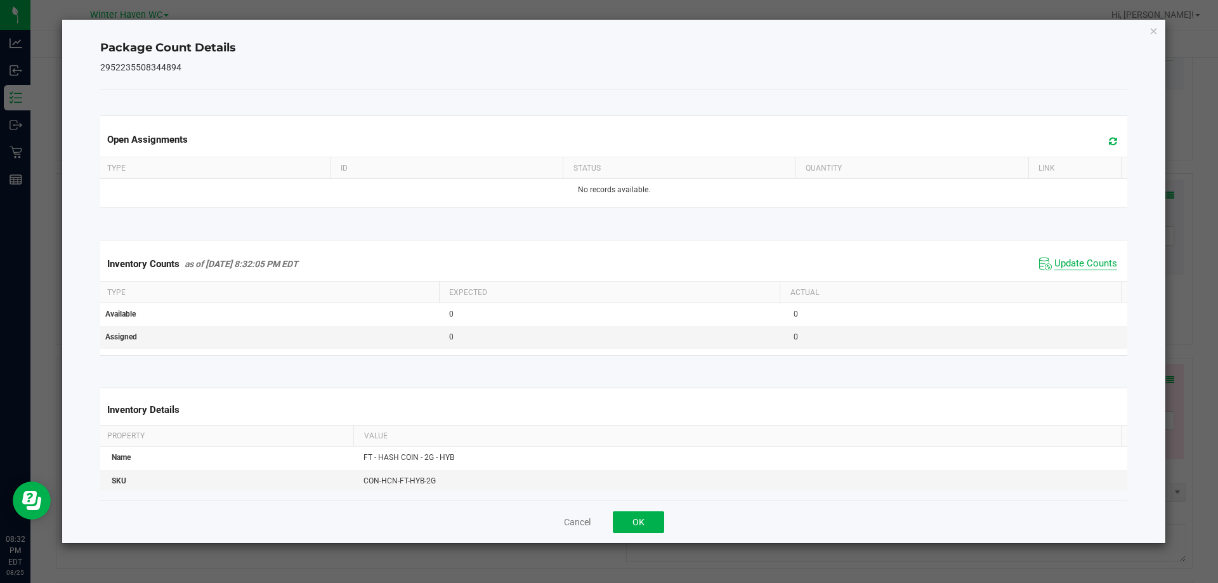
click at [1081, 266] on span "Update Counts" at bounding box center [1086, 264] width 63 height 13
click at [657, 516] on button "OK" at bounding box center [638, 522] width 51 height 22
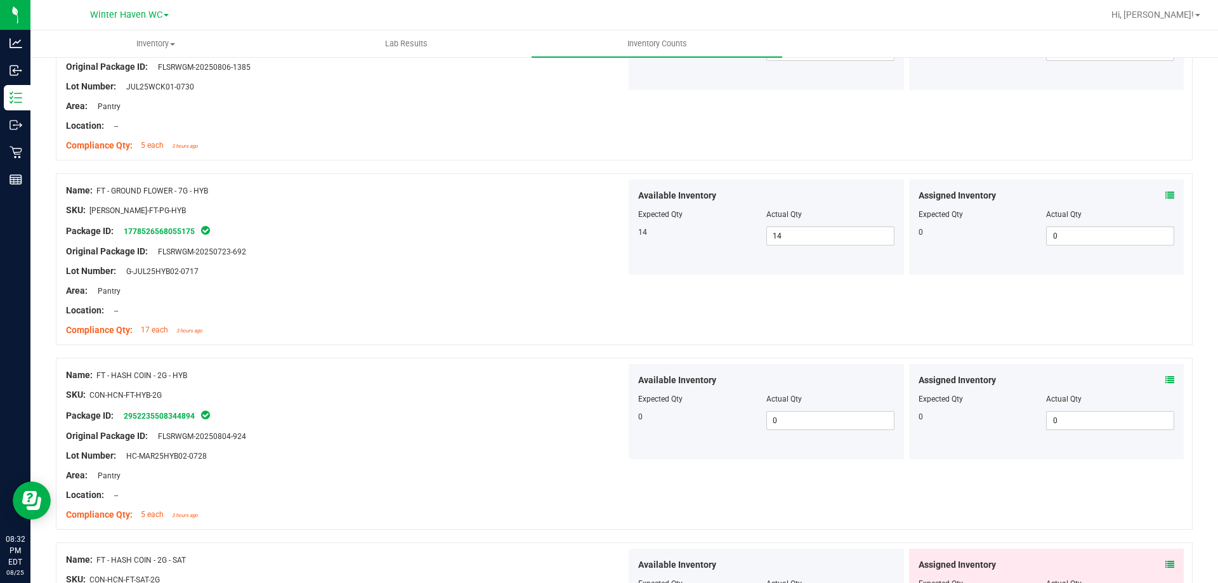
click at [812, 445] on div "Available Inventory Expected Qty Actual Qty 0 0 0" at bounding box center [766, 411] width 275 height 95
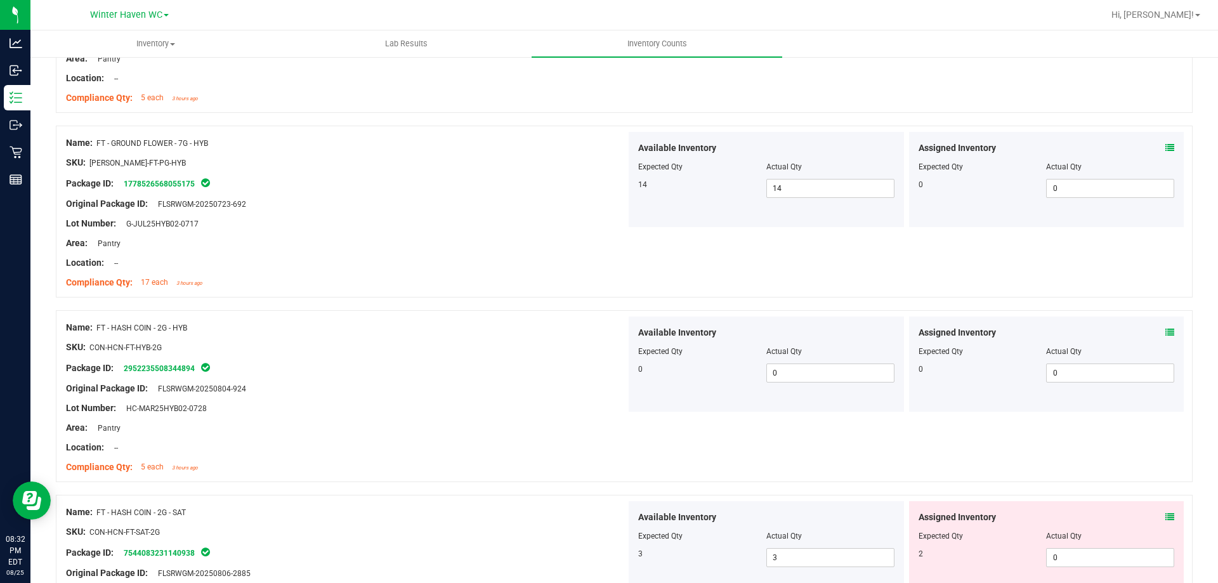
scroll to position [2006, 0]
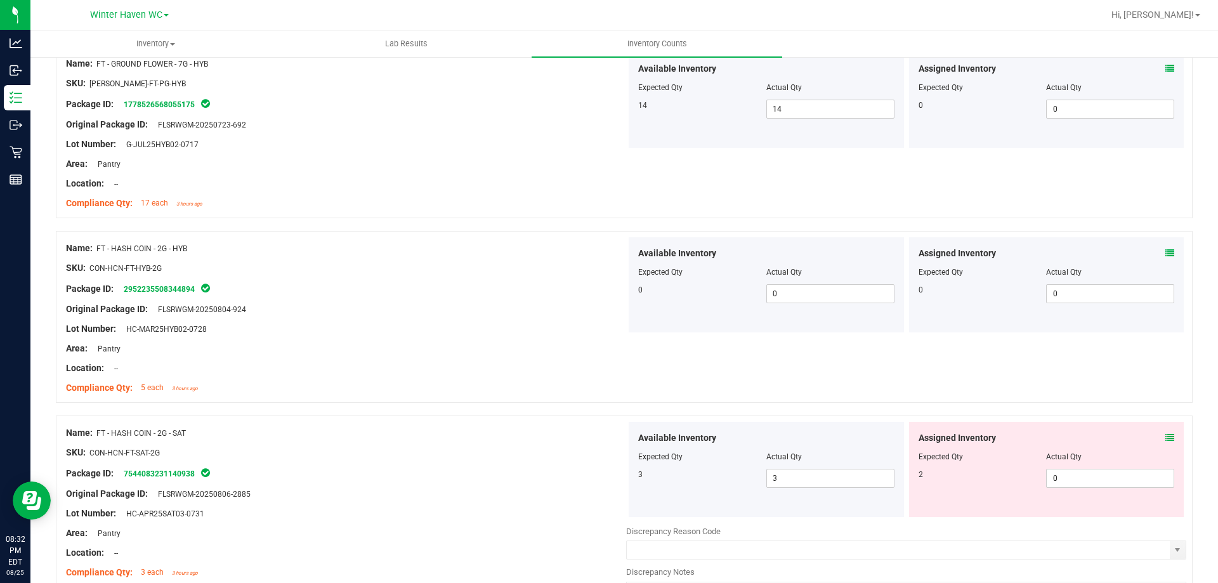
click at [1166, 437] on icon at bounding box center [1170, 437] width 9 height 9
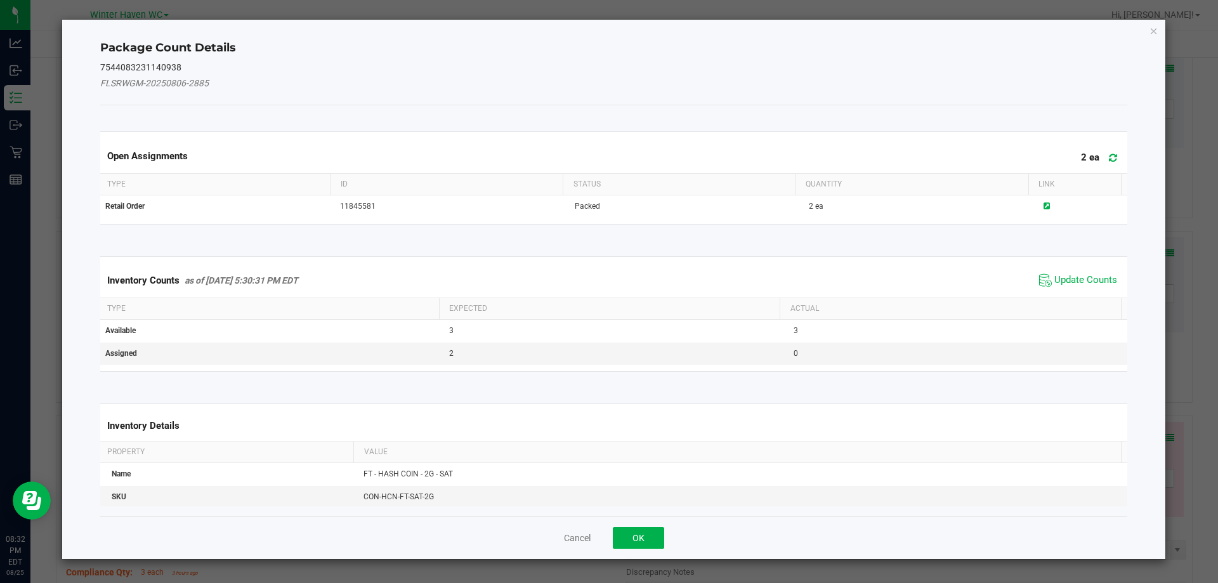
click at [1061, 273] on span "Update Counts" at bounding box center [1078, 280] width 84 height 19
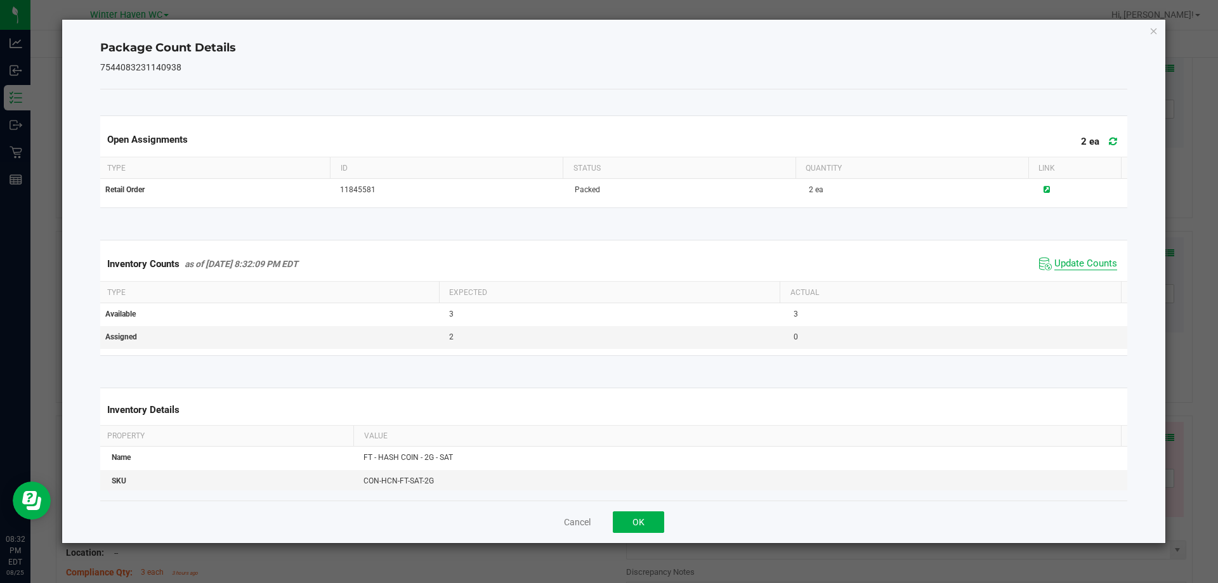
click at [1060, 269] on span "Update Counts" at bounding box center [1086, 264] width 63 height 13
click at [643, 532] on button "OK" at bounding box center [638, 522] width 51 height 22
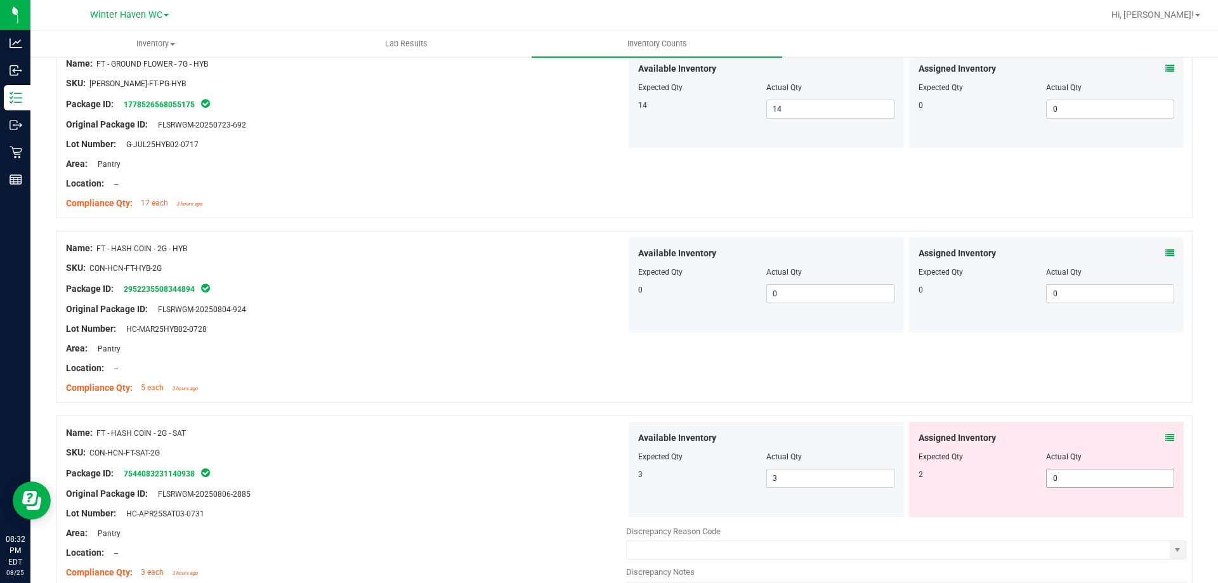
click at [1069, 475] on span "0 0" at bounding box center [1110, 478] width 128 height 19
type input "02"
type input "2"
click at [495, 398] on div "Name: FT - HASH COIN - 2G - HYB SKU: CON-HCN-FT-HYB-2G Package ID: 295223550834…" at bounding box center [346, 318] width 560 height 162
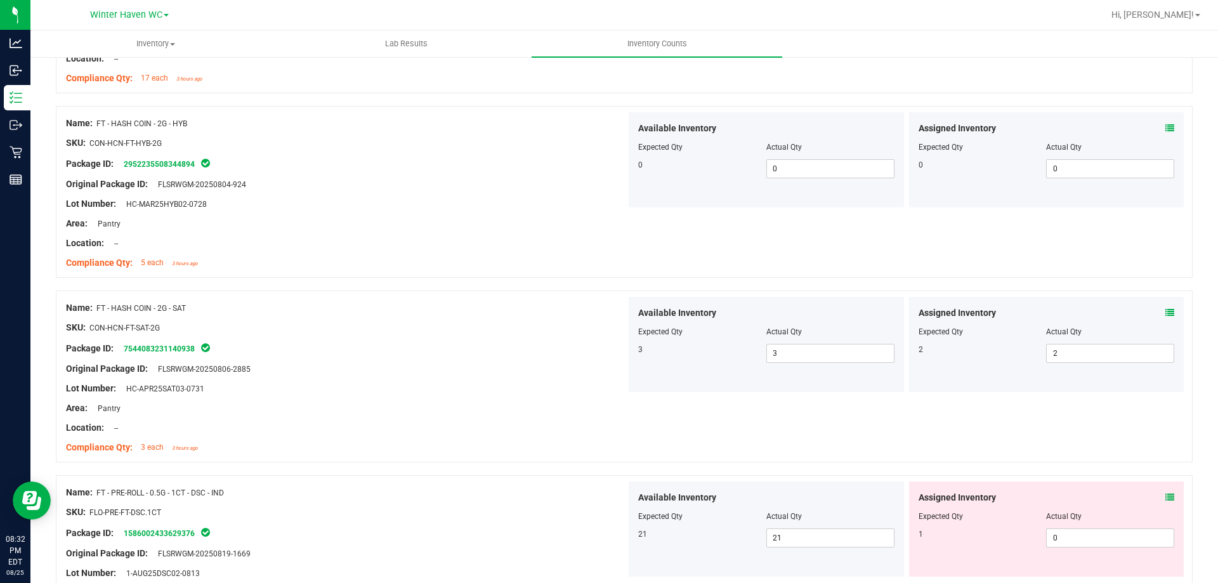
scroll to position [2260, 0]
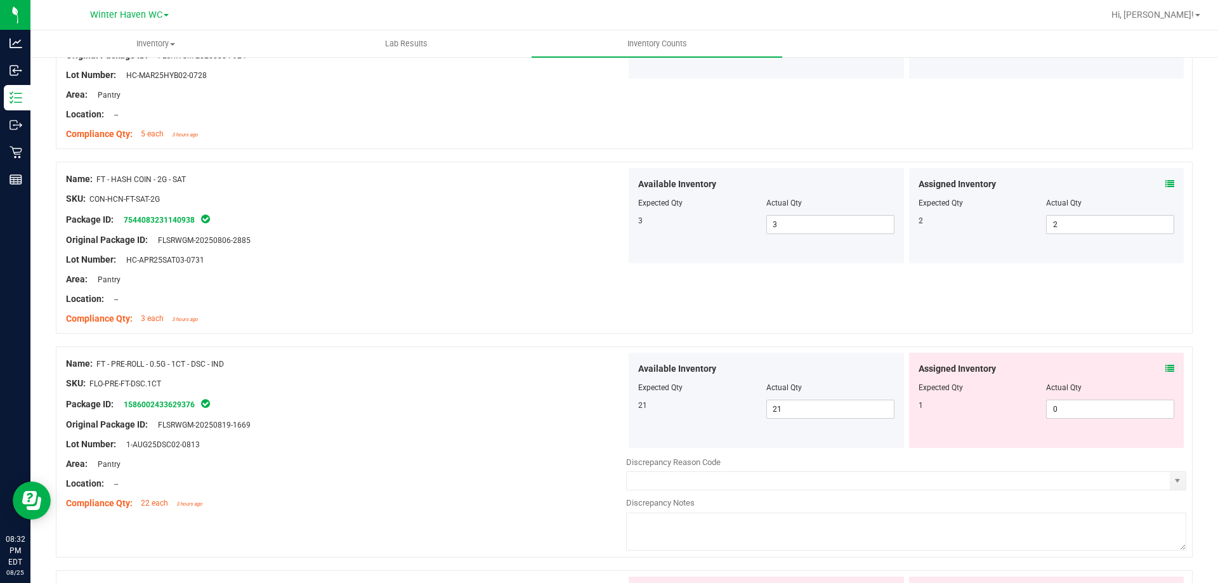
click at [1166, 368] on icon at bounding box center [1170, 368] width 9 height 9
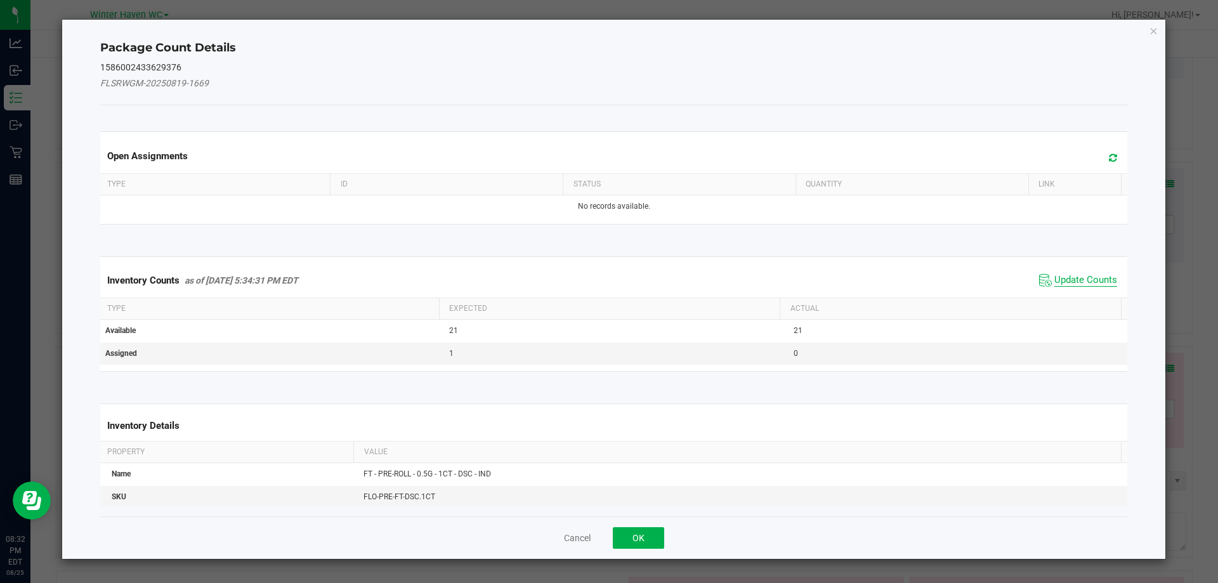
click at [1071, 282] on span "Update Counts" at bounding box center [1086, 280] width 63 height 13
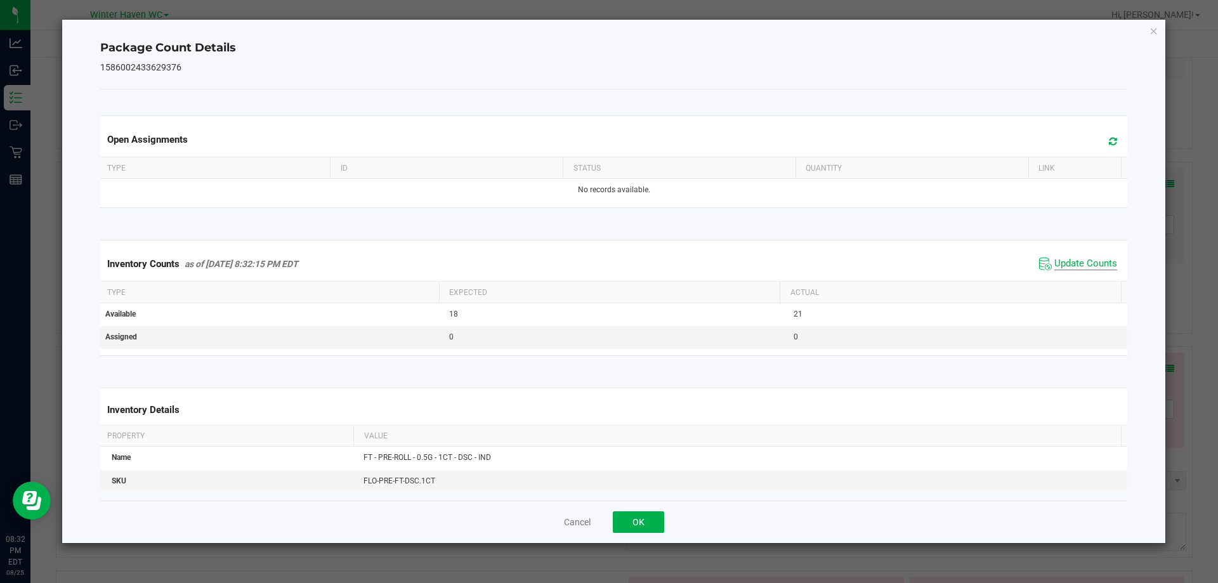
click at [1060, 266] on span "Update Counts" at bounding box center [1086, 264] width 63 height 13
click at [628, 530] on button "OK" at bounding box center [638, 522] width 51 height 22
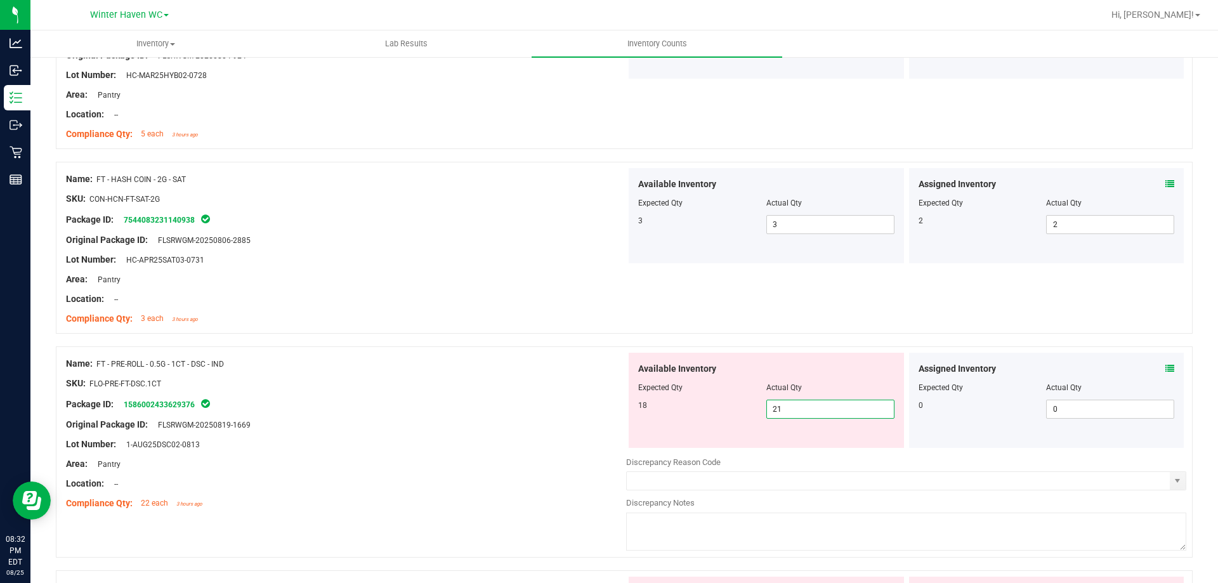
drag, startPoint x: 798, startPoint y: 409, endPoint x: 646, endPoint y: 409, distance: 152.3
click at [646, 409] on div "18 21 21" at bounding box center [766, 409] width 256 height 19
type input "18"
click at [324, 401] on div "Package ID: 1586002433629376" at bounding box center [346, 404] width 560 height 15
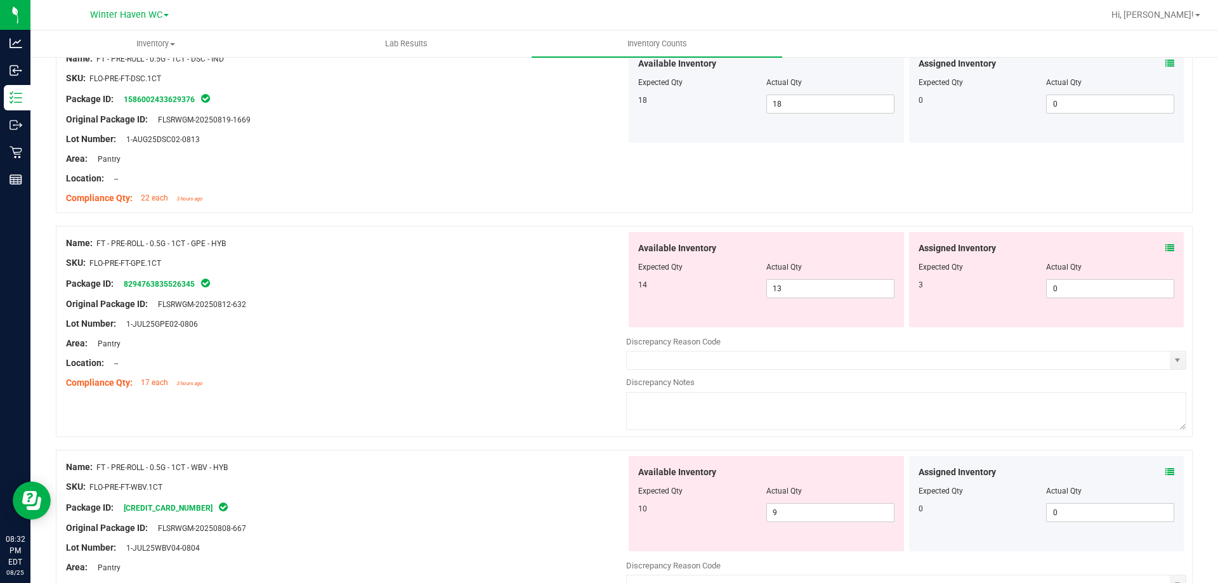
scroll to position [2577, 0]
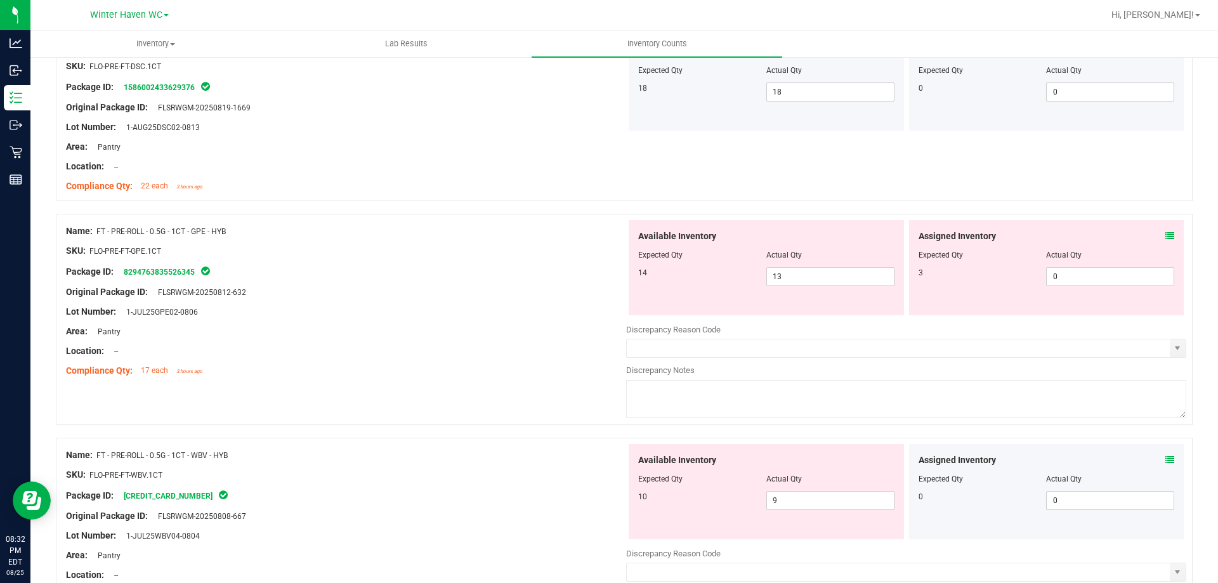
click at [1166, 237] on icon at bounding box center [1170, 236] width 9 height 9
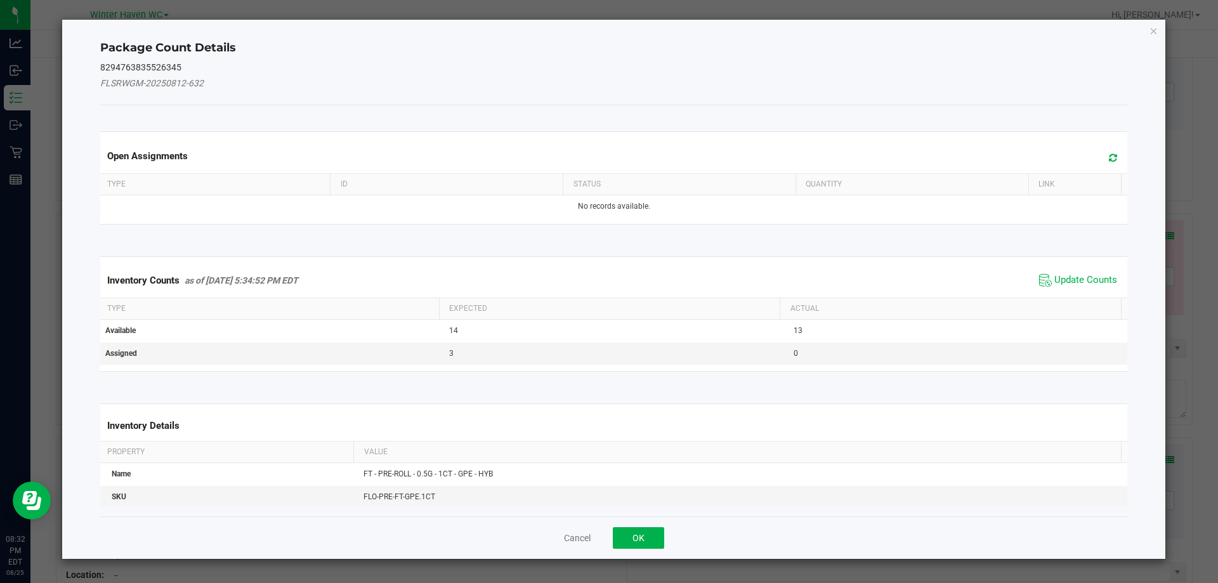
click at [1091, 268] on div "Inventory Counts as of Aug 25, 2025 5:34:52 PM EDT Update Counts" at bounding box center [614, 280] width 1033 height 34
click at [1091, 274] on span "Update Counts" at bounding box center [1086, 280] width 63 height 13
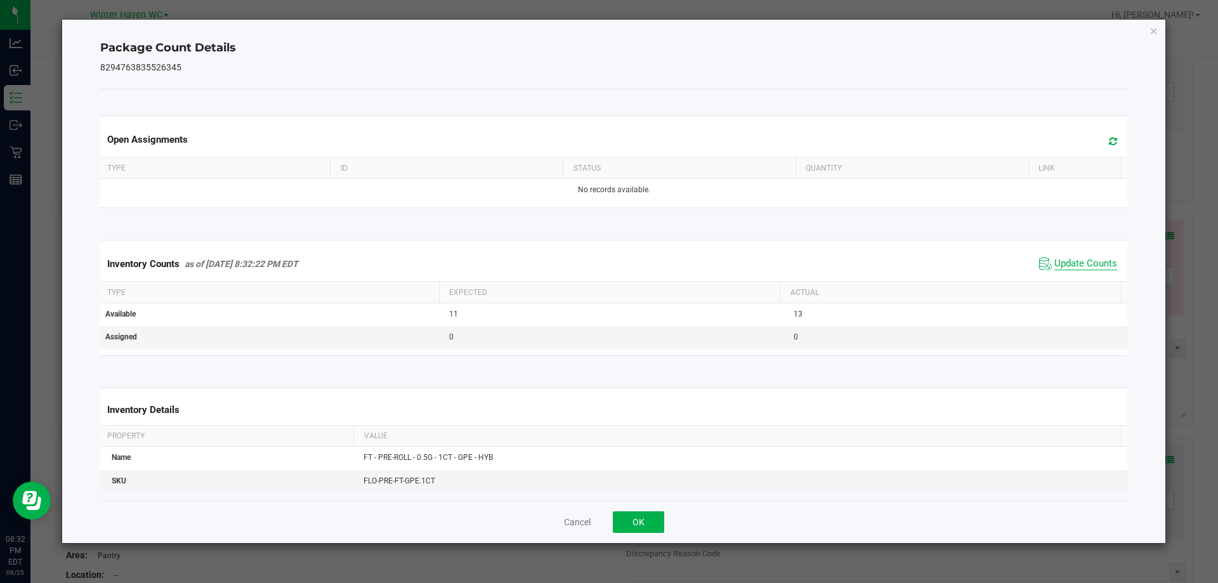
click at [1083, 265] on span "Update Counts" at bounding box center [1086, 264] width 63 height 13
click at [648, 530] on button "OK" at bounding box center [638, 522] width 51 height 22
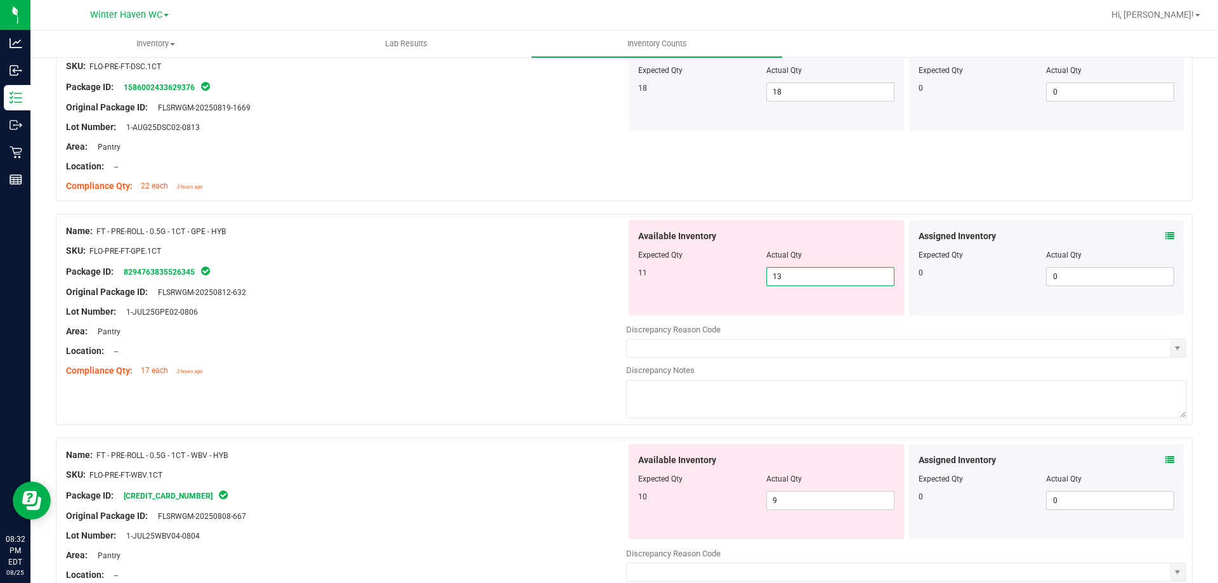
drag, startPoint x: 785, startPoint y: 273, endPoint x: 685, endPoint y: 275, distance: 100.3
click at [689, 275] on div "11 13 13" at bounding box center [766, 276] width 256 height 19
type input "11"
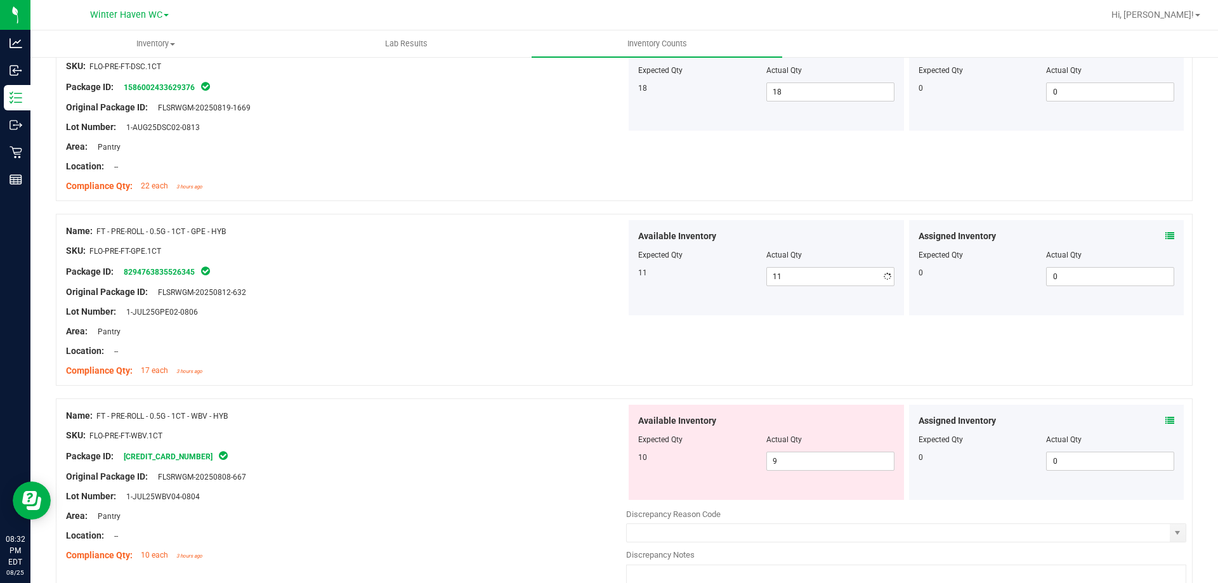
click at [581, 272] on div "Package ID: 8294763835526345" at bounding box center [346, 271] width 560 height 15
click at [1166, 423] on icon at bounding box center [1170, 420] width 9 height 9
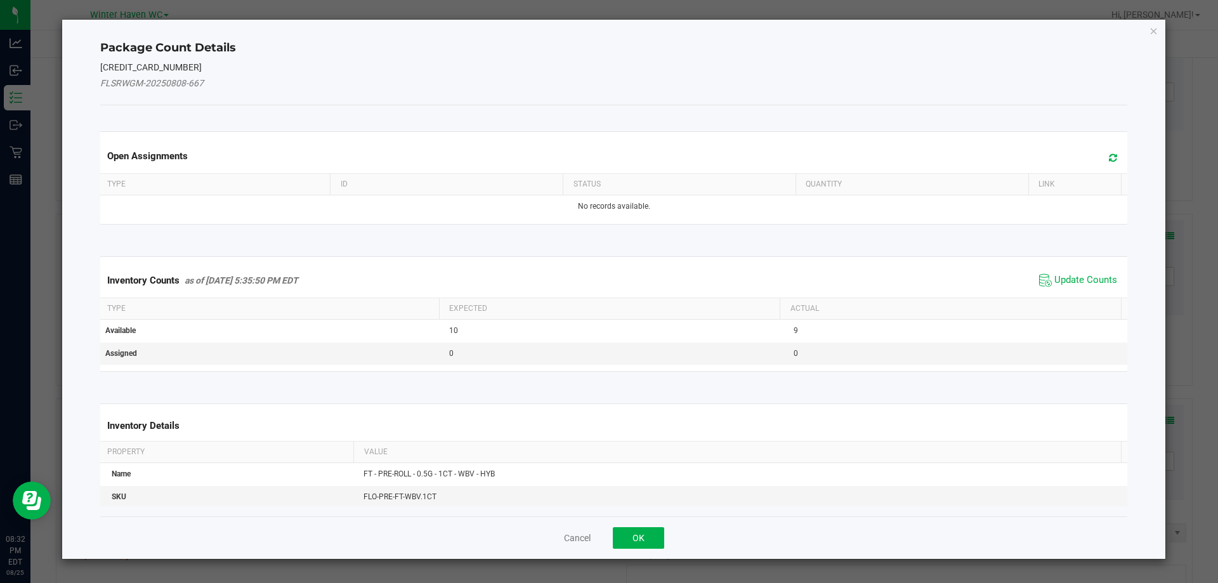
click at [1095, 256] on kendo-grid "Inventory Counts as of Aug 25, 2025 5:35:50 PM EDT Update Counts Type Expected …" at bounding box center [614, 313] width 1047 height 115
click at [1092, 274] on span "Update Counts" at bounding box center [1086, 280] width 63 height 13
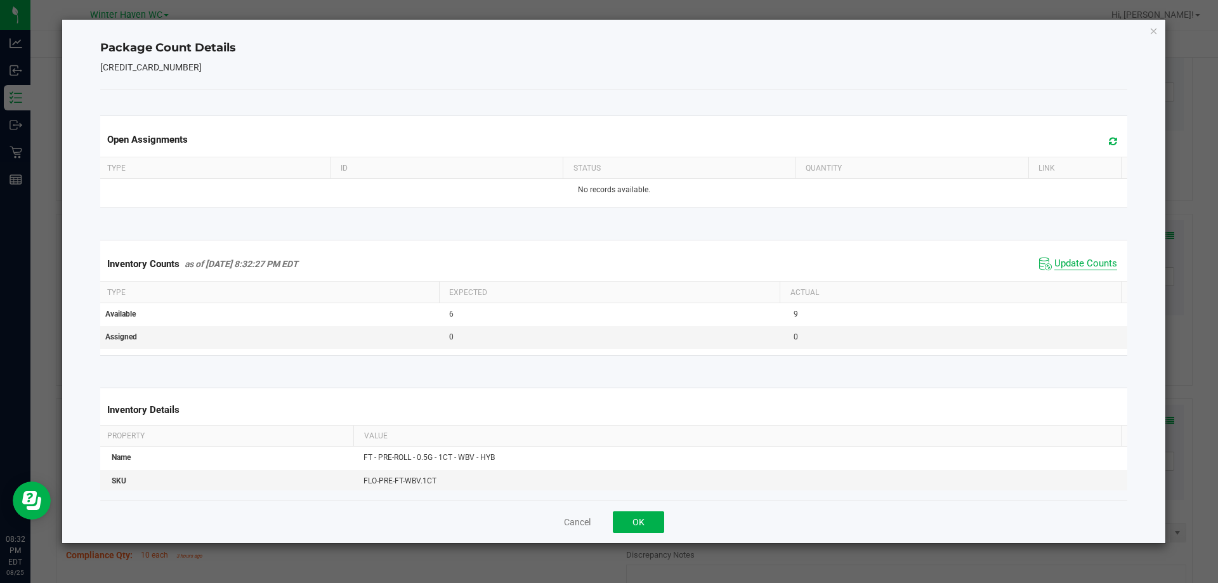
click at [1084, 263] on span "Update Counts" at bounding box center [1086, 264] width 63 height 13
click at [1084, 263] on span "Update Counts" at bounding box center [1086, 263] width 63 height 11
click at [1084, 263] on span "Update Counts" at bounding box center [1086, 264] width 63 height 13
click at [650, 513] on button "OK" at bounding box center [638, 522] width 51 height 22
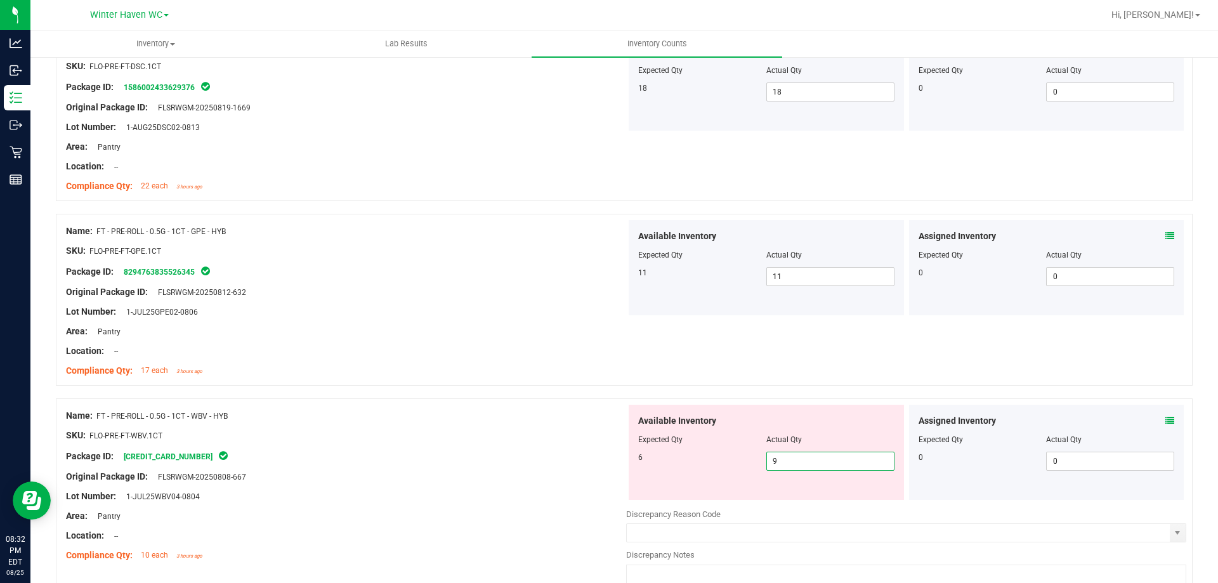
drag, startPoint x: 765, startPoint y: 459, endPoint x: 750, endPoint y: 459, distance: 15.2
click at [750, 459] on div "6 9 9" at bounding box center [766, 461] width 256 height 19
type input "6"
click at [582, 405] on div "Name: FT - PRE-ROLL - 0.5G - 1CT - WBV - HYB SKU: FLO-PRE-FT-WBV.1CT Package ID…" at bounding box center [346, 486] width 560 height 162
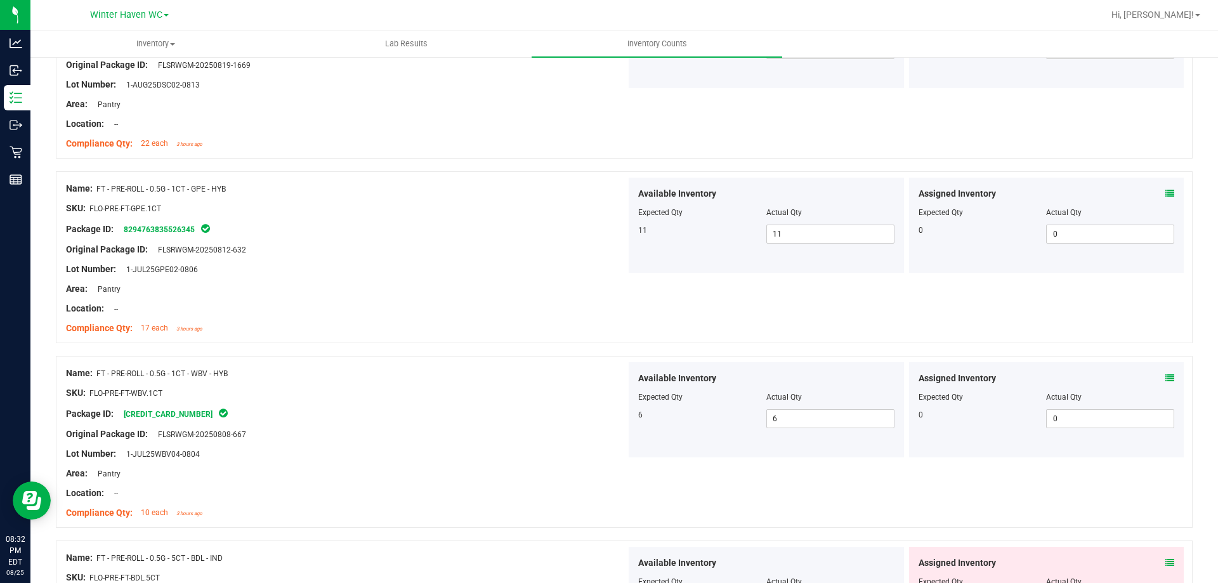
scroll to position [2704, 0]
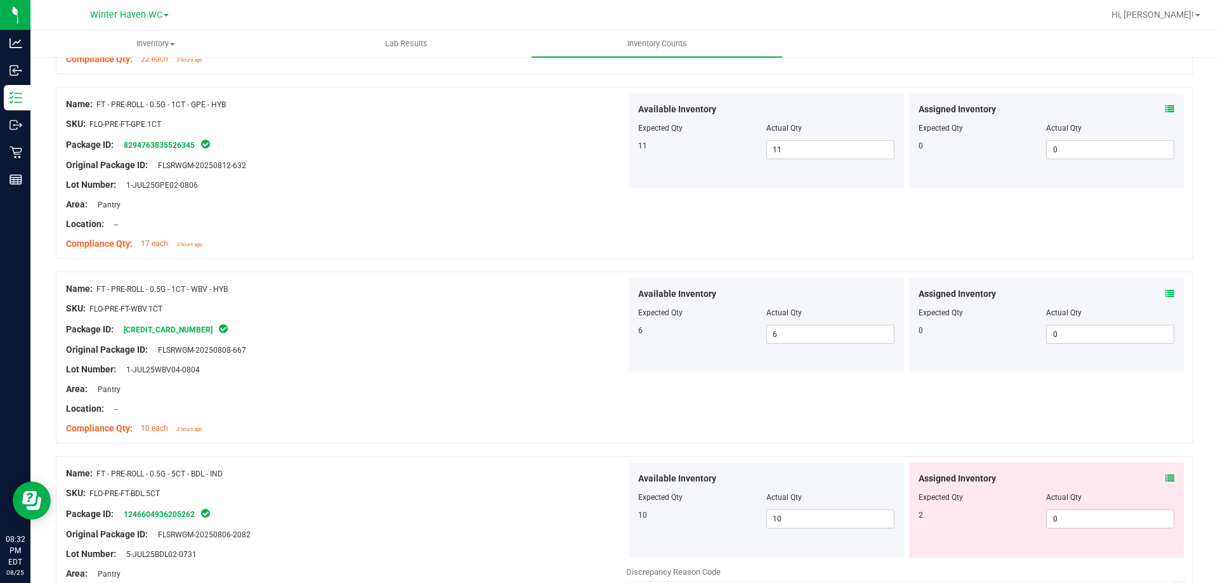
click at [1166, 484] on span at bounding box center [1170, 478] width 9 height 13
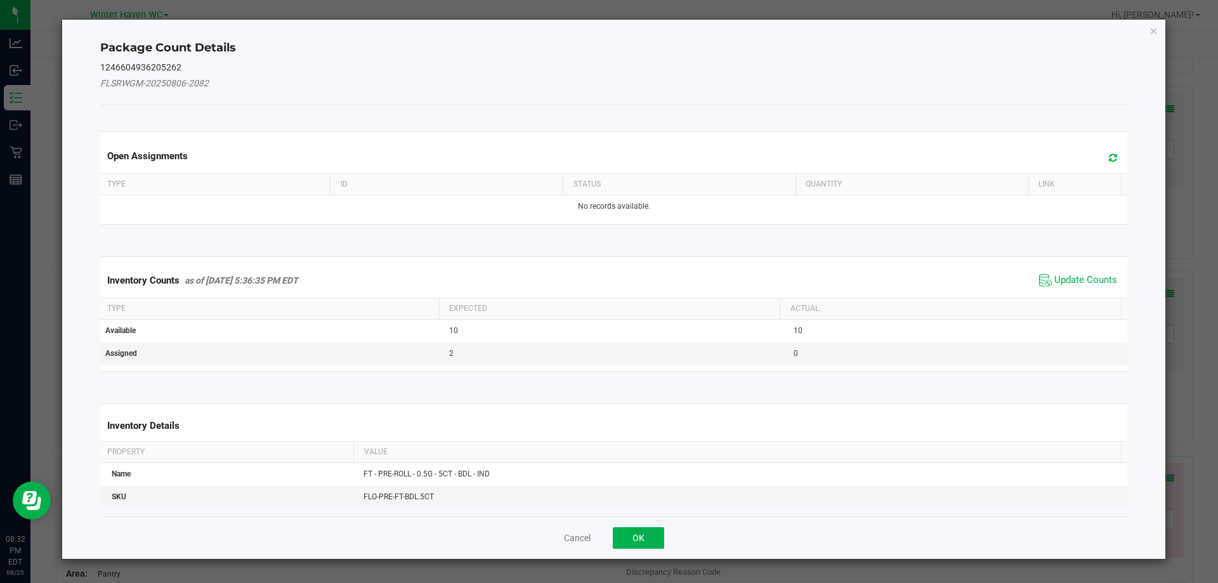
drag, startPoint x: 1046, startPoint y: 266, endPoint x: 1056, endPoint y: 265, distance: 10.2
click at [1048, 265] on div "Inventory Counts as of Aug 25, 2025 5:36:35 PM EDT Update Counts" at bounding box center [614, 280] width 1033 height 34
click at [1062, 280] on span "Update Counts" at bounding box center [1086, 280] width 63 height 13
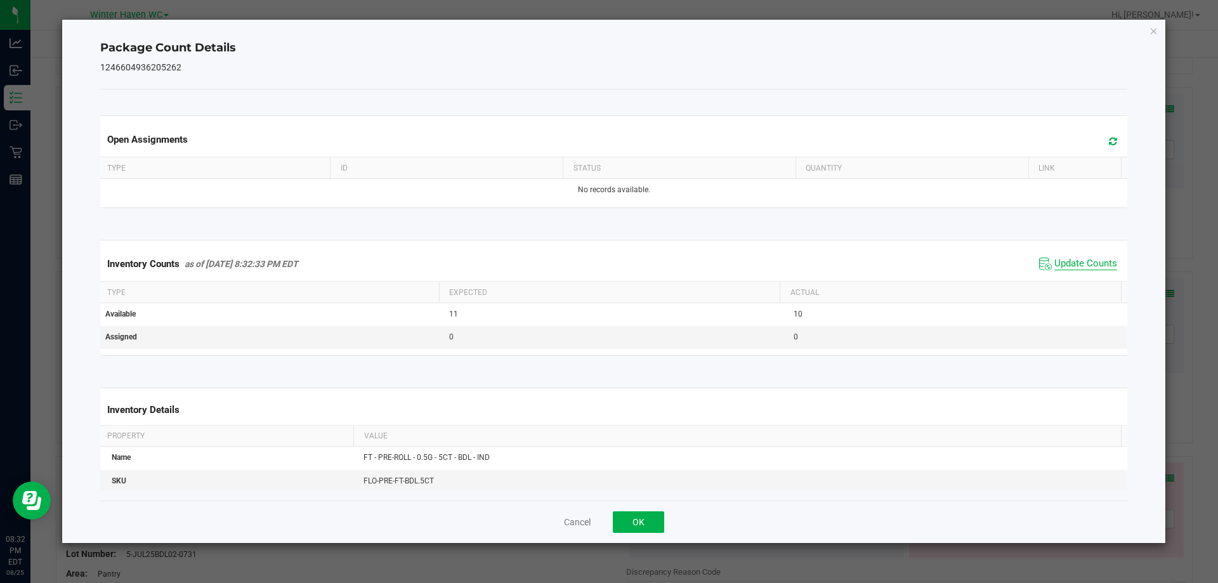
click at [1059, 265] on span "Update Counts" at bounding box center [1086, 264] width 63 height 13
click at [1059, 265] on span "Update Counts" at bounding box center [1086, 263] width 63 height 11
click at [657, 518] on button "OK" at bounding box center [638, 522] width 51 height 22
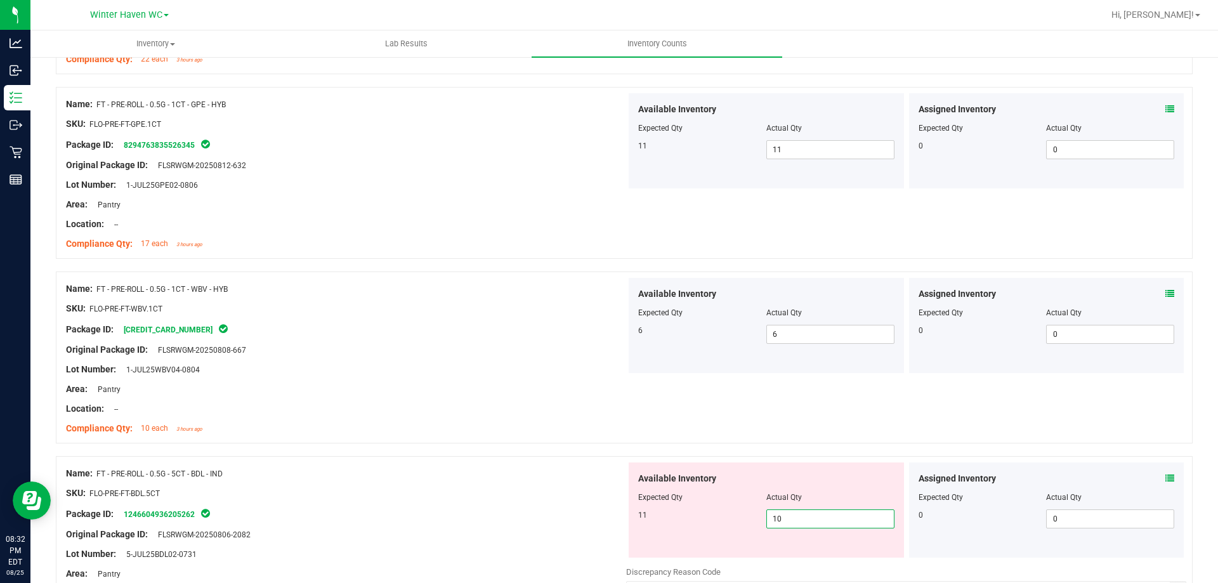
drag, startPoint x: 803, startPoint y: 513, endPoint x: 711, endPoint y: 511, distance: 92.7
click at [711, 511] on div "11 10 10" at bounding box center [766, 519] width 256 height 19
type input "11"
drag, startPoint x: 578, startPoint y: 464, endPoint x: 849, endPoint y: 397, distance: 279.0
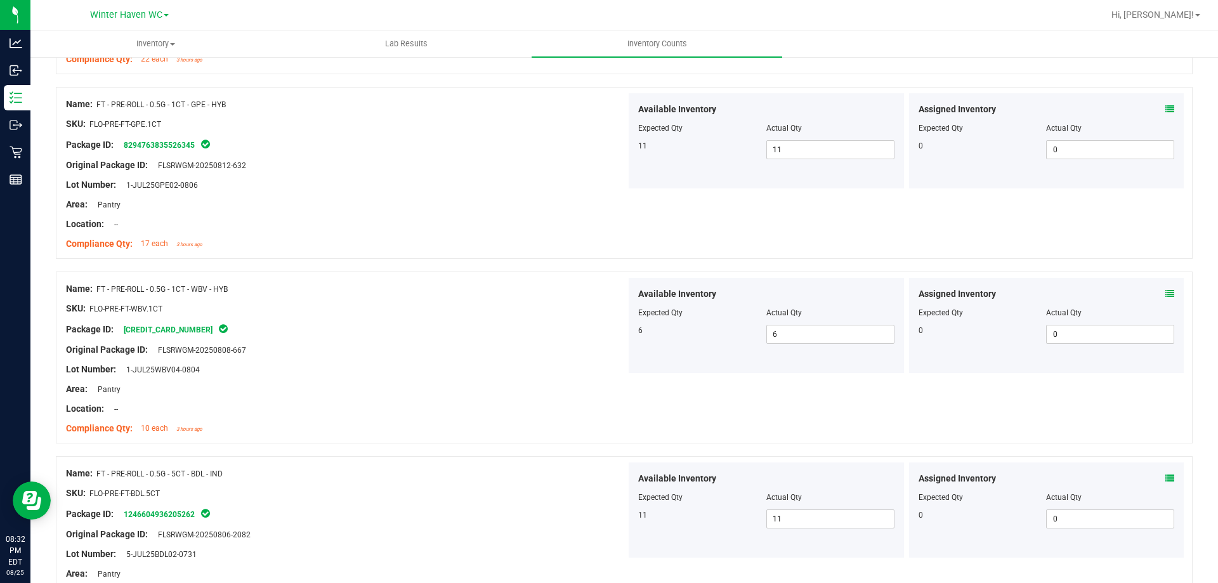
scroll to position [2958, 0]
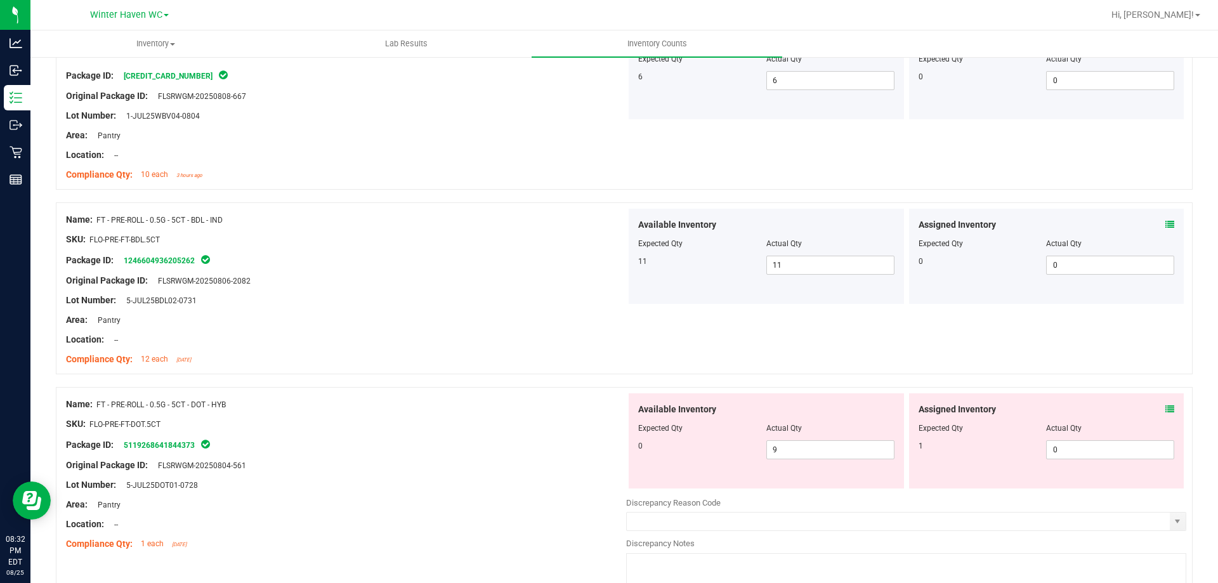
click at [1166, 412] on icon at bounding box center [1170, 409] width 9 height 9
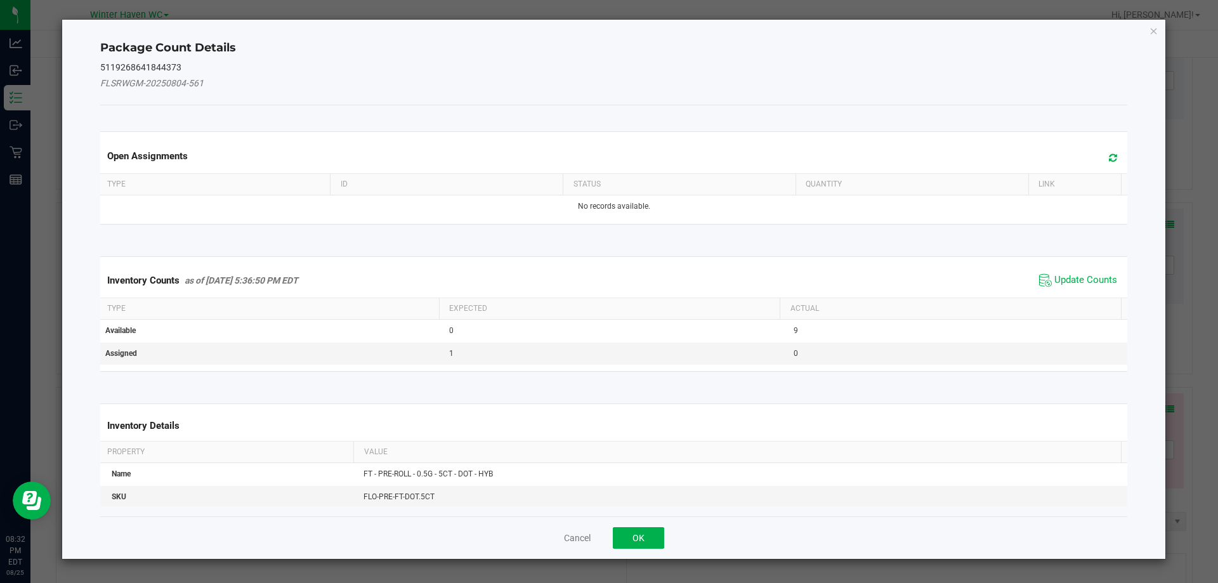
click at [1084, 264] on div "Inventory Counts as of Aug 25, 2025 5:36:50 PM EDT Update Counts" at bounding box center [614, 280] width 1033 height 34
click at [1084, 269] on div "Inventory Counts as of Aug 25, 2025 5:36:50 PM EDT Update Counts" at bounding box center [614, 280] width 1033 height 34
click at [1084, 279] on span "Update Counts" at bounding box center [1086, 280] width 63 height 13
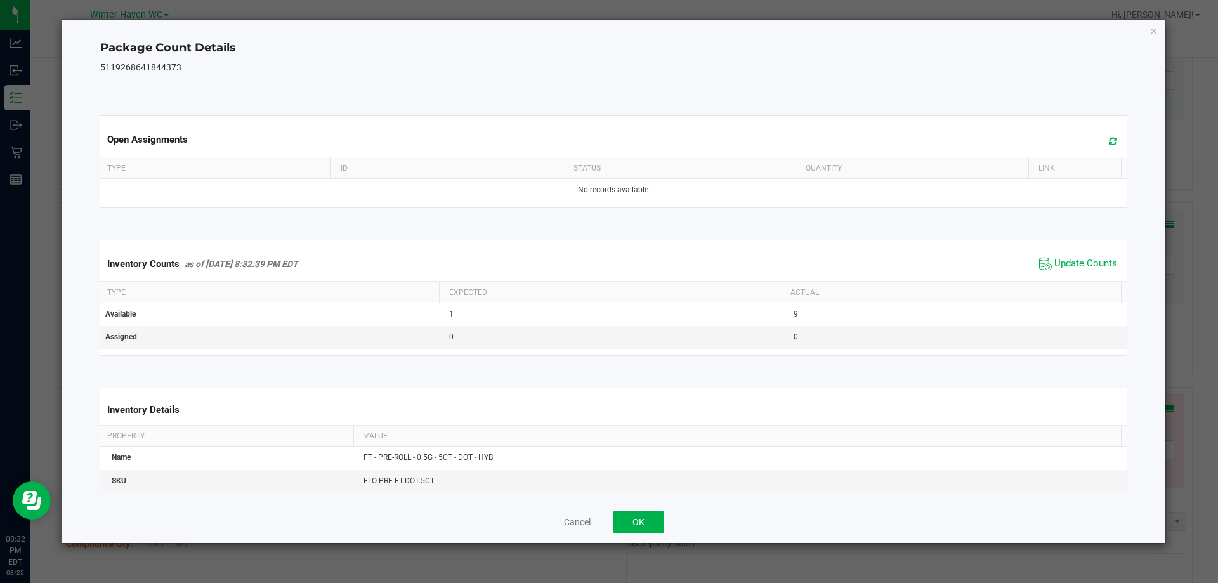
click at [1067, 269] on span "Update Counts" at bounding box center [1086, 264] width 63 height 13
click at [1067, 269] on span "Update Counts" at bounding box center [1086, 263] width 63 height 11
click at [657, 523] on button "OK" at bounding box center [638, 522] width 51 height 22
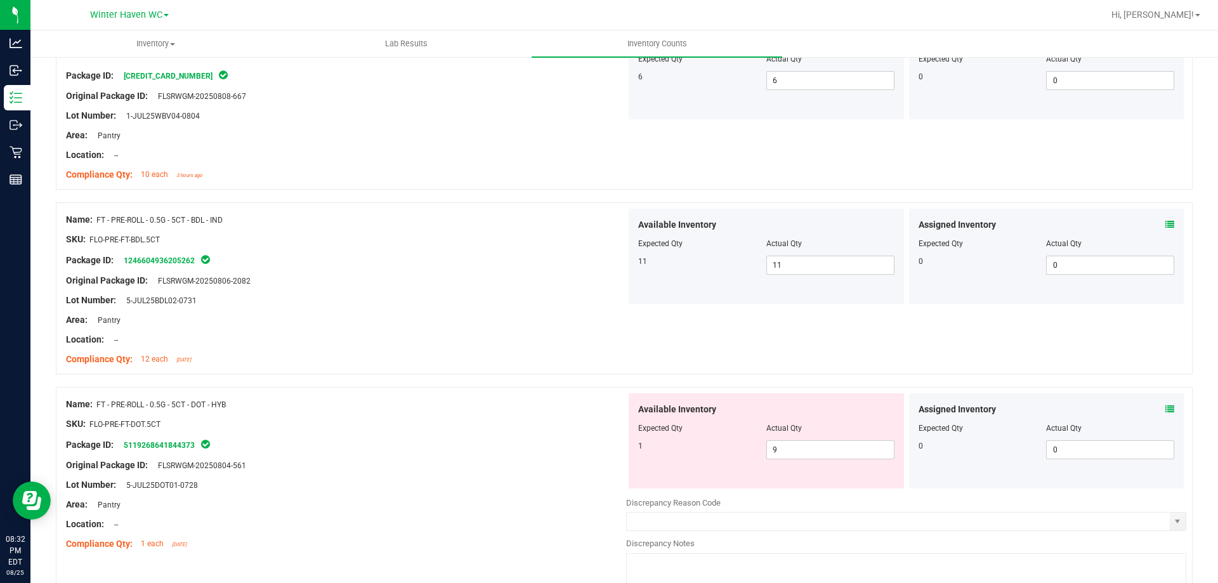
click at [407, 456] on div at bounding box center [346, 455] width 560 height 6
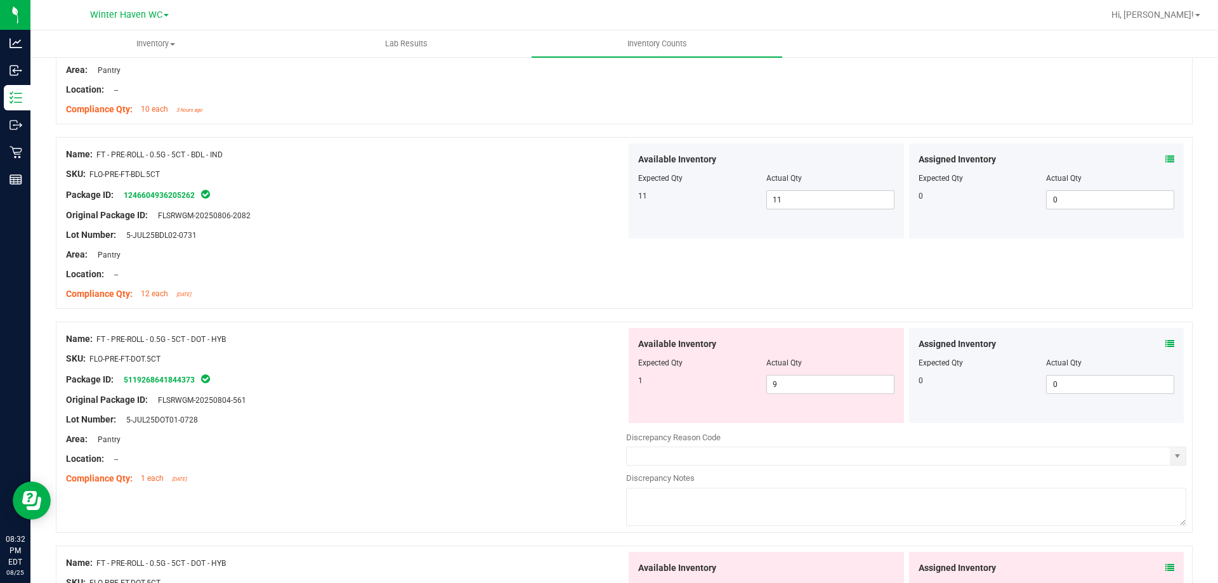
scroll to position [3085, 0]
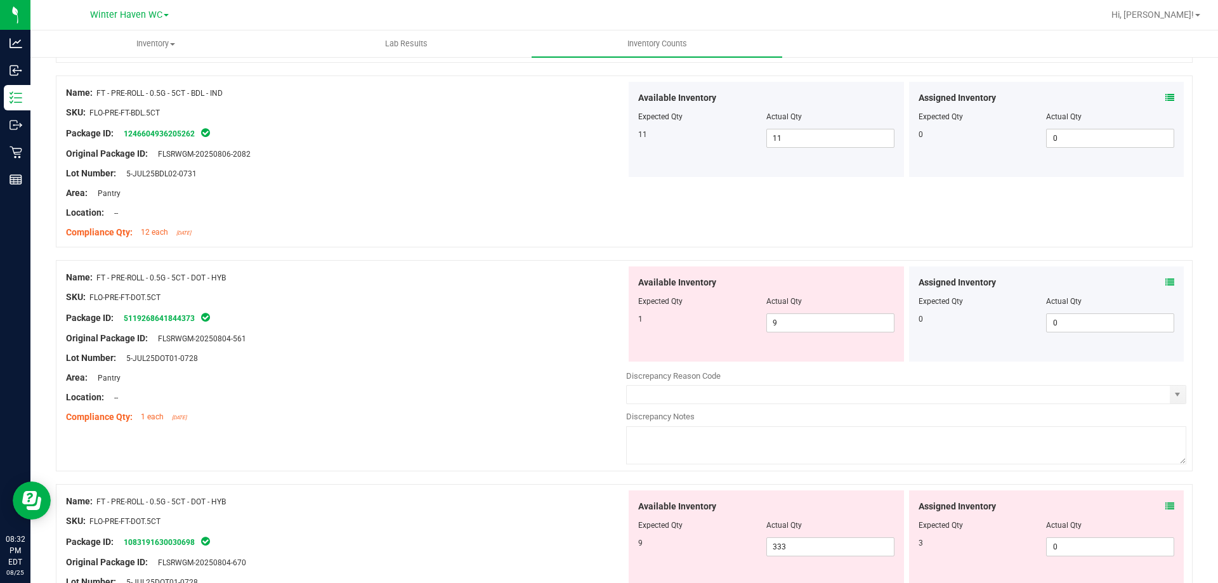
click at [1166, 504] on icon at bounding box center [1170, 506] width 9 height 9
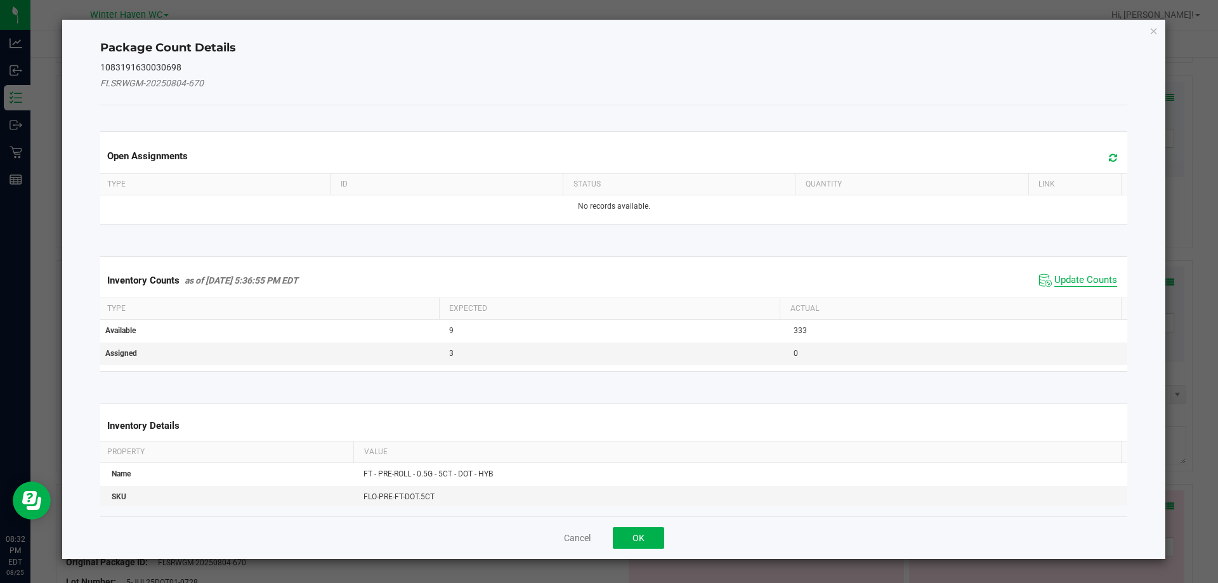
click at [1057, 274] on span "Update Counts" at bounding box center [1086, 280] width 63 height 13
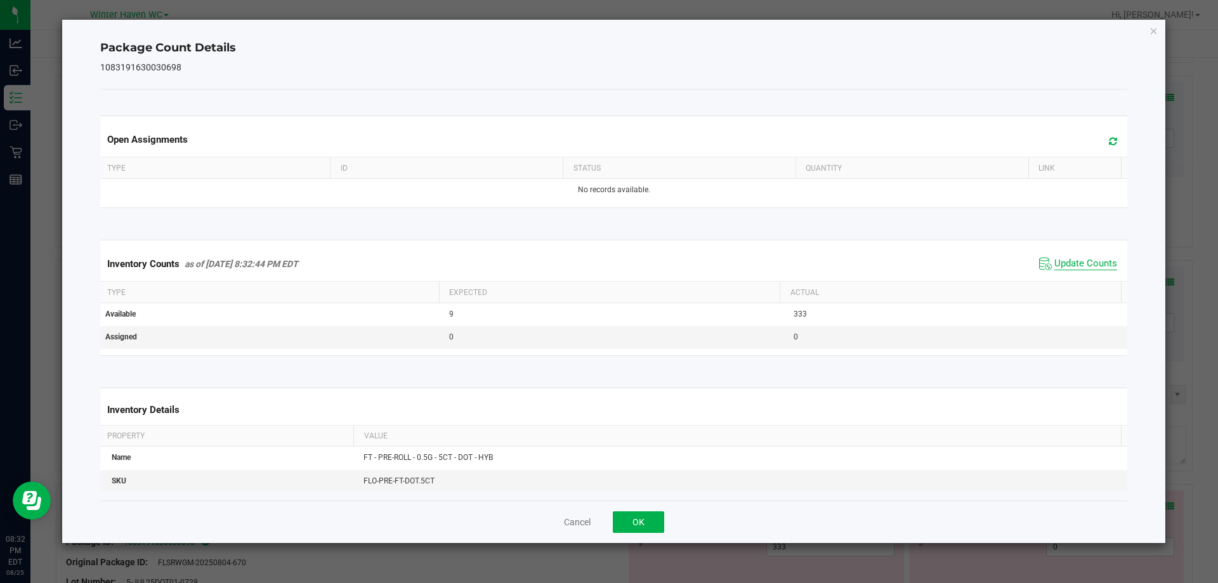
click at [1057, 268] on span "Update Counts" at bounding box center [1086, 264] width 63 height 13
click at [1057, 268] on span "Update Counts" at bounding box center [1086, 263] width 63 height 11
drag, startPoint x: 650, startPoint y: 516, endPoint x: 709, endPoint y: 443, distance: 93.8
click at [652, 515] on button "OK" at bounding box center [638, 522] width 51 height 22
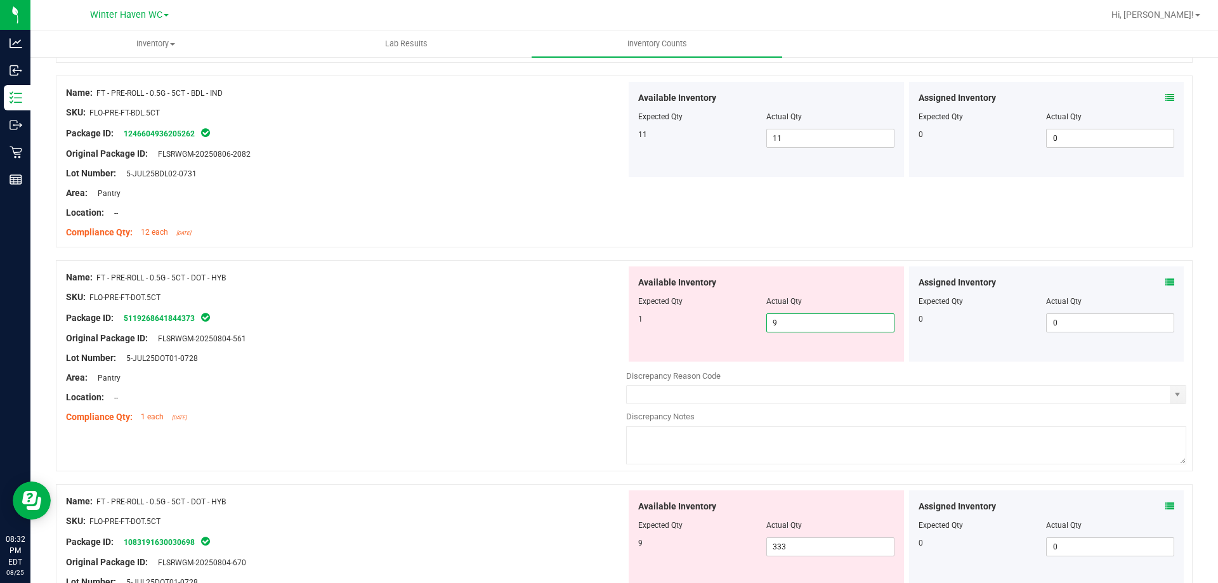
drag, startPoint x: 787, startPoint y: 322, endPoint x: 661, endPoint y: 336, distance: 127.0
click at [741, 325] on div "1 9 9" at bounding box center [766, 322] width 256 height 19
type input "1"
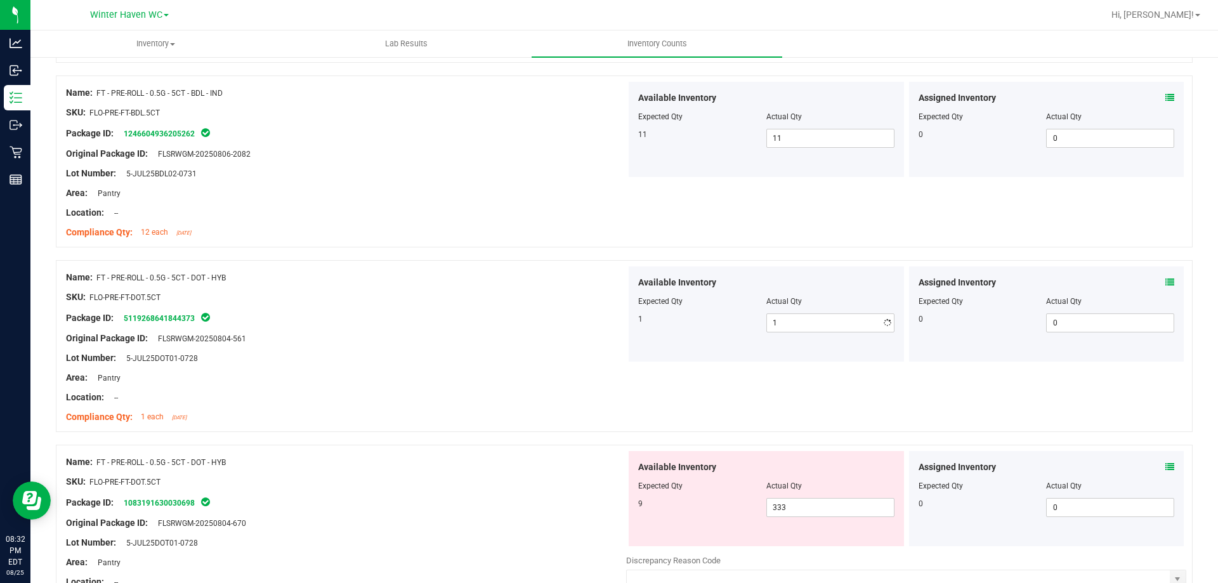
click at [557, 348] on div at bounding box center [346, 348] width 560 height 6
drag, startPoint x: 797, startPoint y: 505, endPoint x: 739, endPoint y: 505, distance: 57.7
click at [739, 505] on div "9 333 333" at bounding box center [766, 507] width 256 height 19
type input "9"
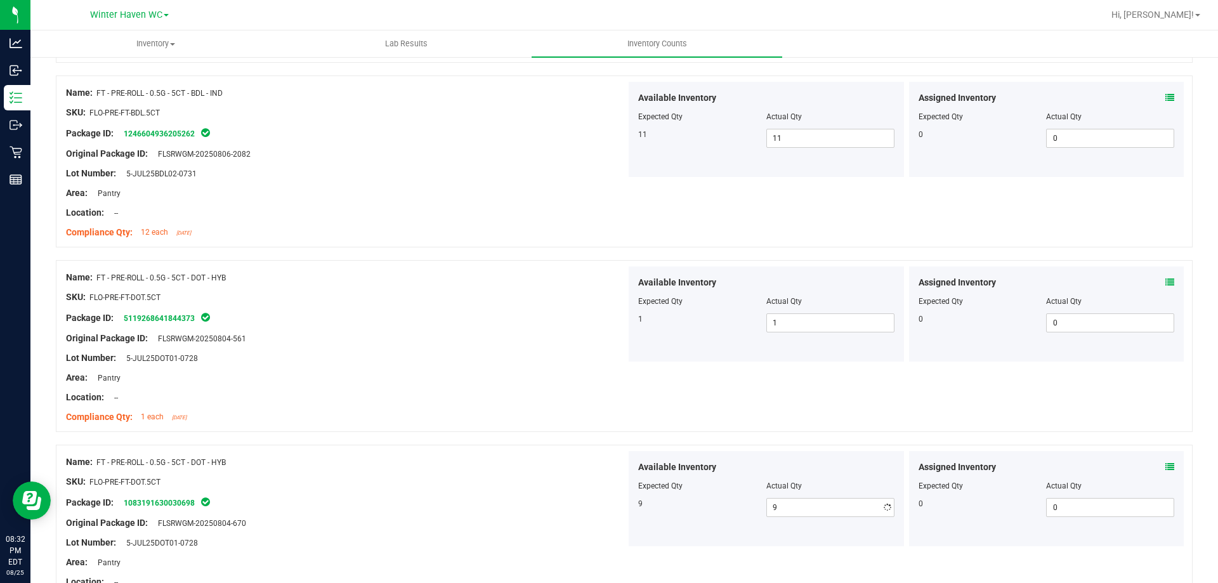
click at [504, 449] on div "Name: FT - PRE-ROLL - 0.5G - 5CT - DOT - HYB SKU: FLO-PRE-FT-DOT.5CT Package ID…" at bounding box center [624, 531] width 1137 height 172
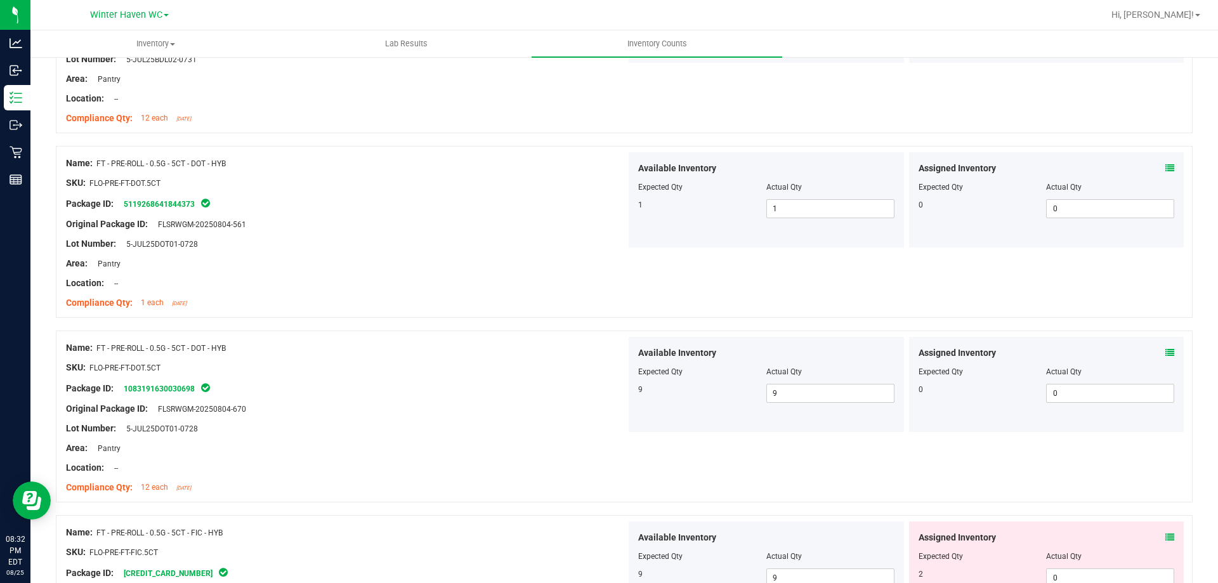
scroll to position [3339, 0]
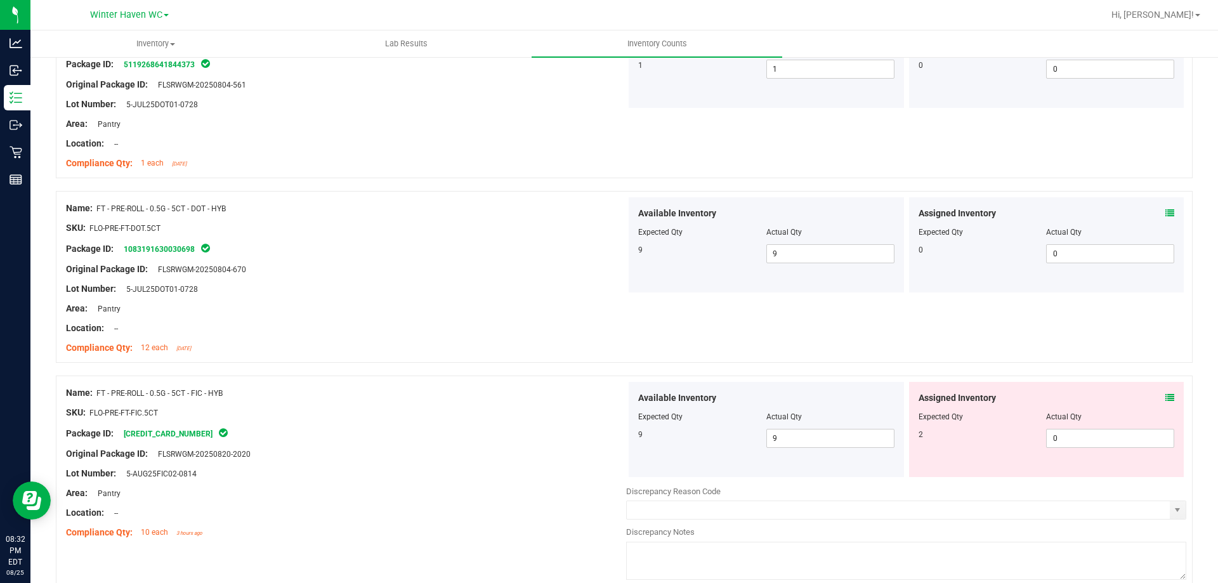
click at [1155, 397] on div "Assigned Inventory" at bounding box center [1047, 397] width 256 height 13
click at [1166, 397] on icon at bounding box center [1170, 397] width 9 height 9
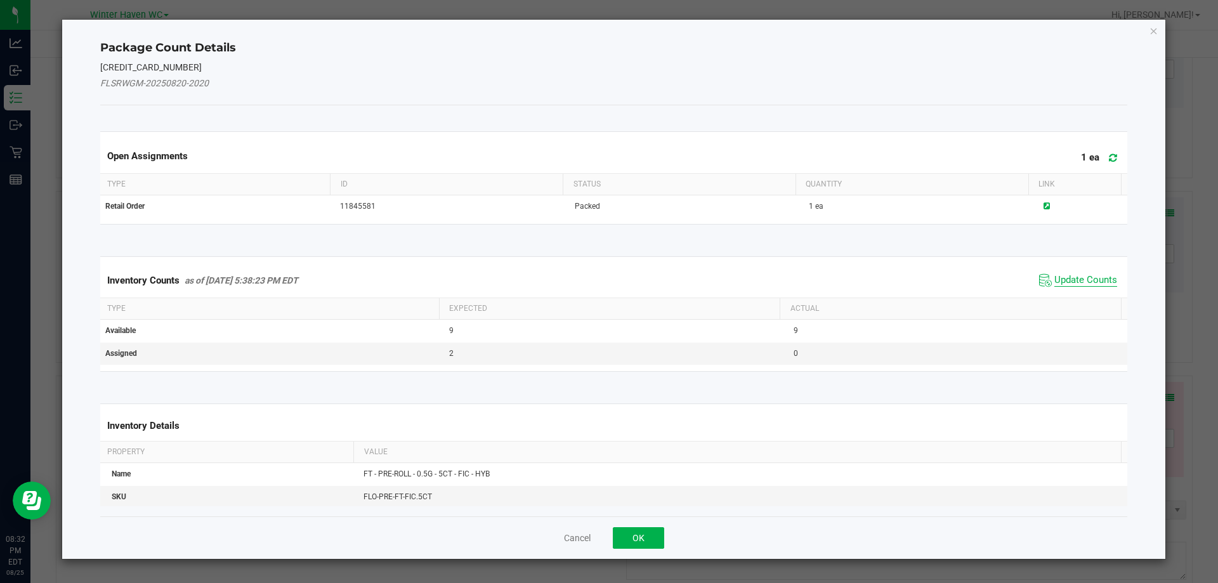
click at [1070, 274] on span "Update Counts" at bounding box center [1086, 280] width 63 height 13
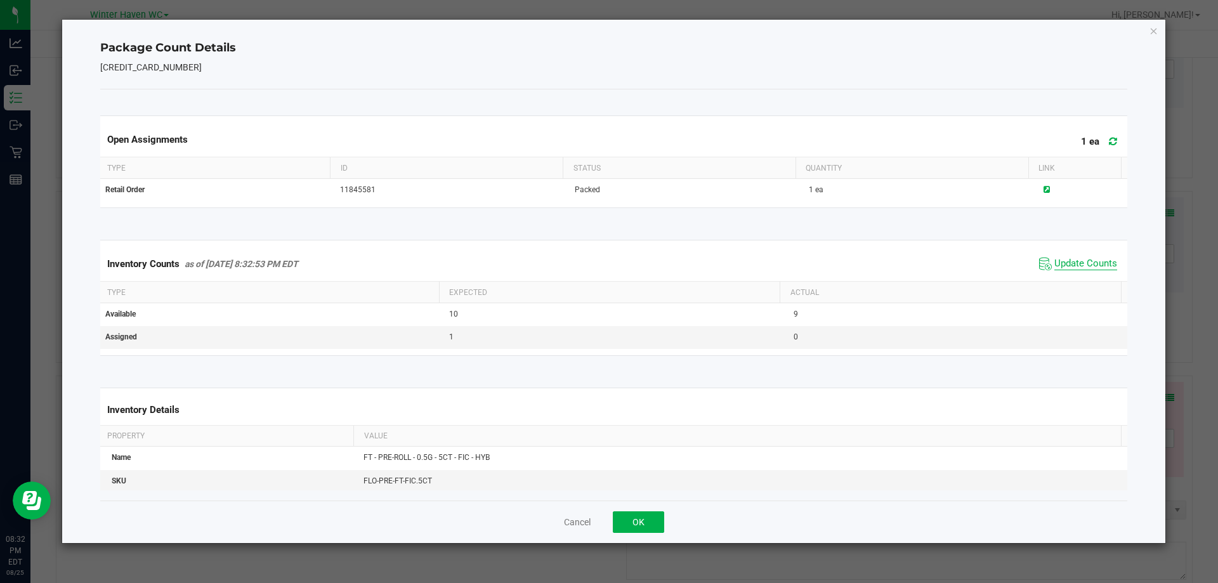
click at [1059, 259] on span "Update Counts" at bounding box center [1086, 264] width 63 height 13
click at [1059, 259] on span "Update Counts" at bounding box center [1086, 263] width 63 height 11
click at [650, 522] on button "OK" at bounding box center [638, 522] width 51 height 22
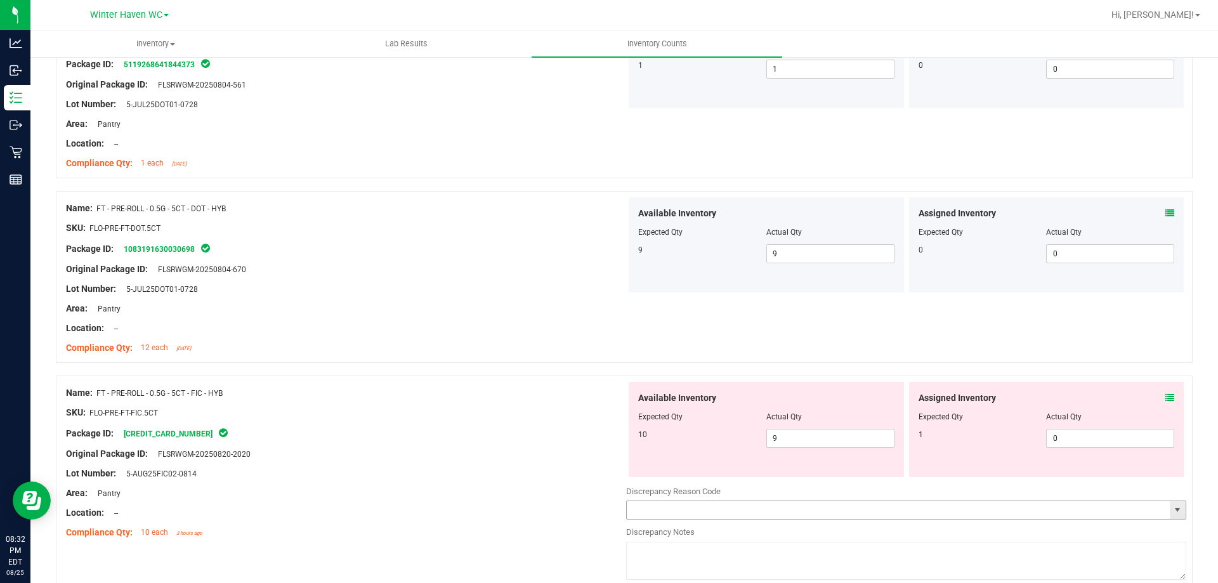
click at [518, 458] on div "Original Package ID: FLSRWGM-20250820-2020" at bounding box center [346, 453] width 560 height 13
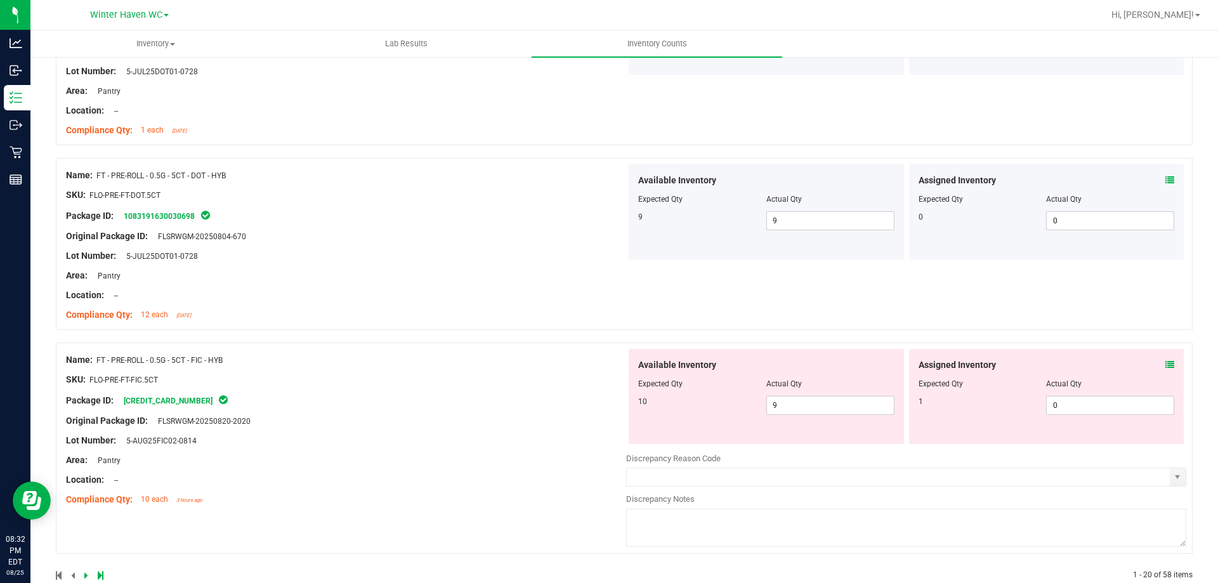
scroll to position [3398, 0]
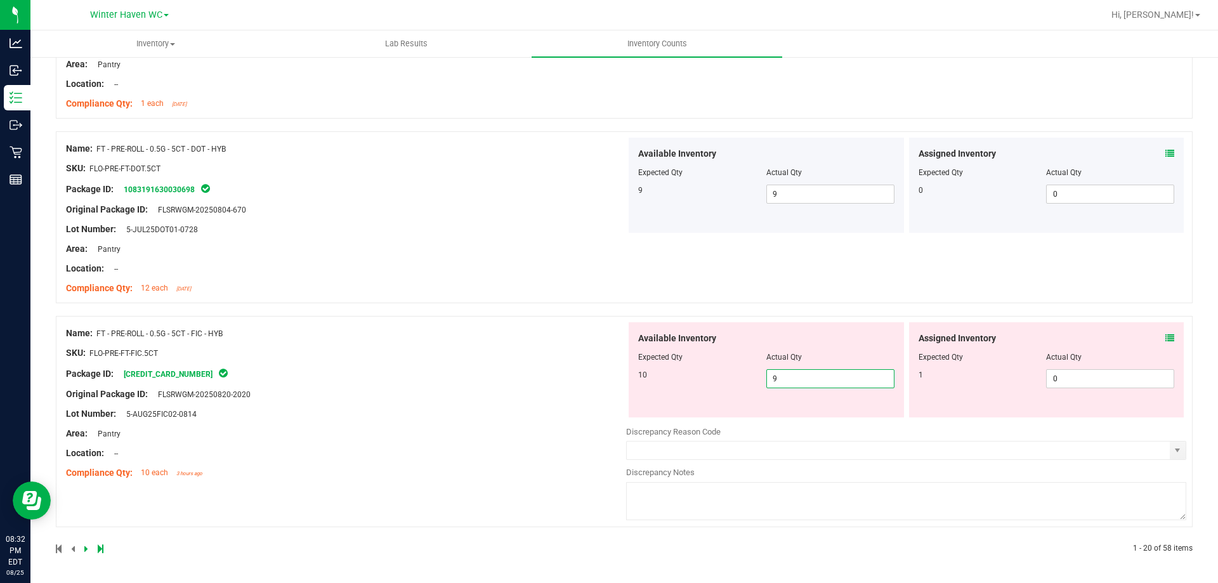
drag, startPoint x: 784, startPoint y: 377, endPoint x: 720, endPoint y: 381, distance: 64.2
click at [720, 381] on div "10 9 9" at bounding box center [766, 378] width 256 height 19
type input "10"
click at [1068, 384] on span "0 0" at bounding box center [1110, 378] width 128 height 19
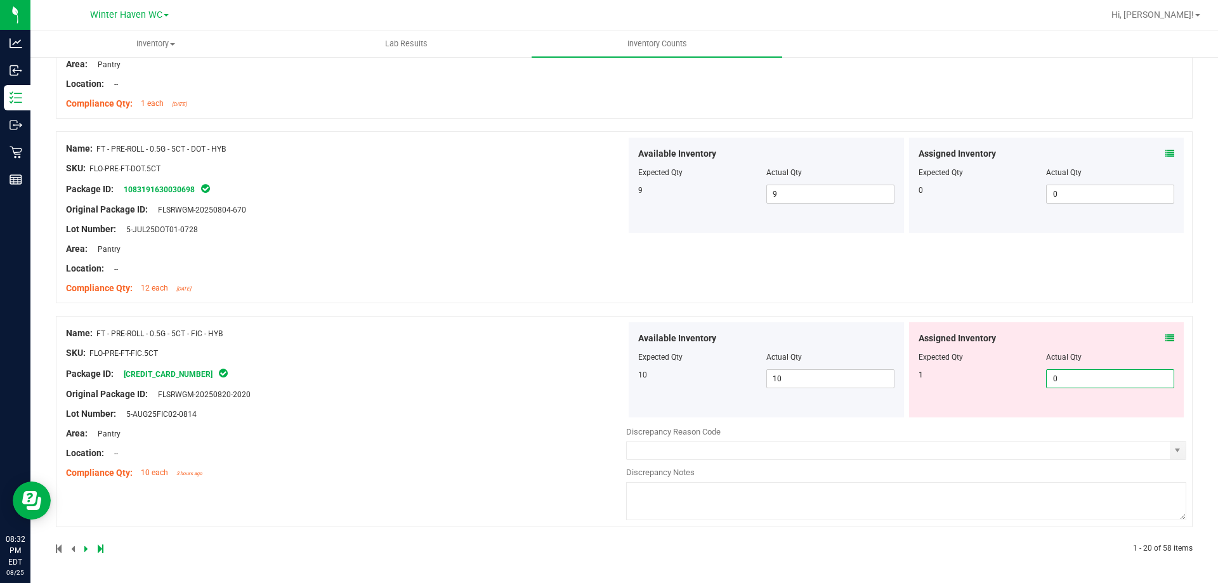
type input "01"
type input "1"
click at [598, 409] on div "Name: FT - PRE-ROLL - 0.5G - 5CT - FIC - HYB SKU: FLO-PRE-FT-FIC.5CT Package ID…" at bounding box center [346, 403] width 560 height 162
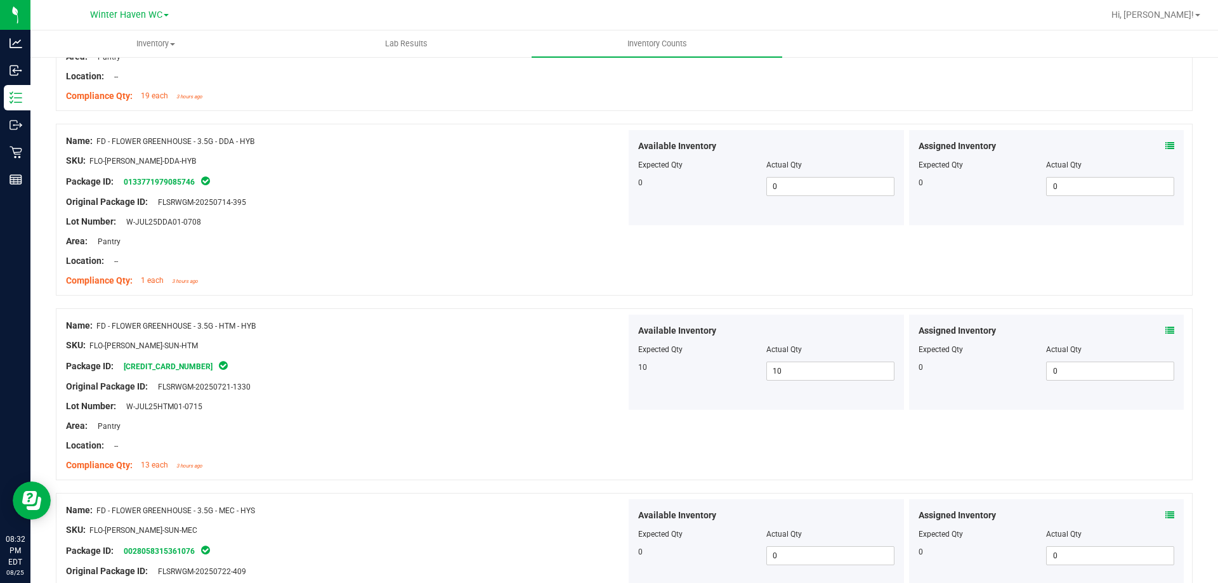
scroll to position [0, 0]
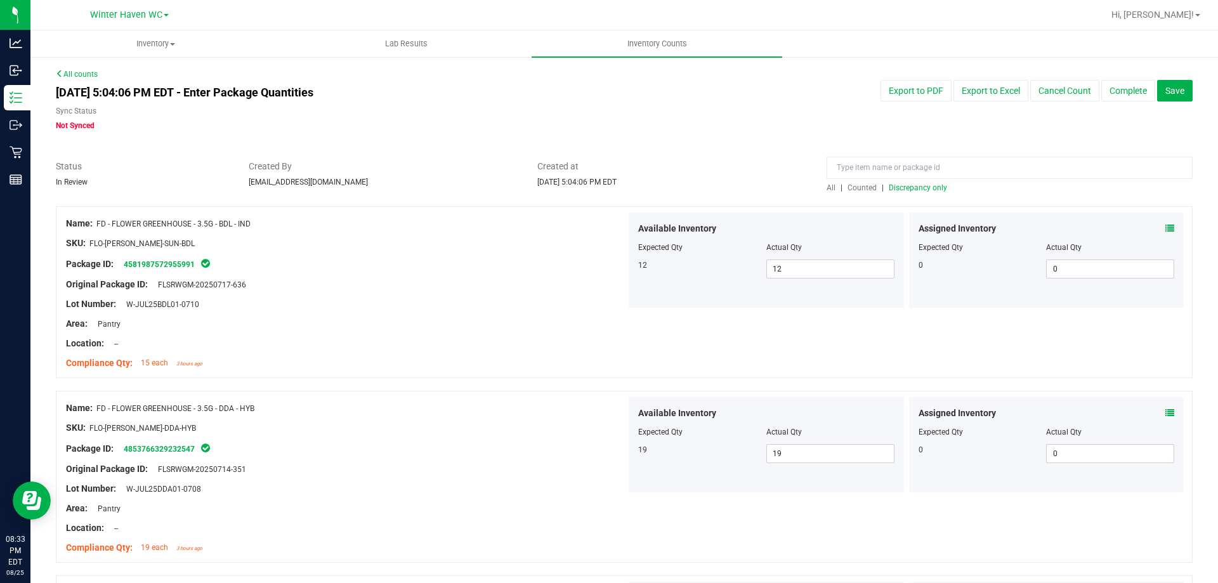
click at [890, 192] on div "All | Counted | Discrepancy only" at bounding box center [1010, 187] width 366 height 11
click at [890, 190] on span "Discrepancy only" at bounding box center [918, 187] width 58 height 9
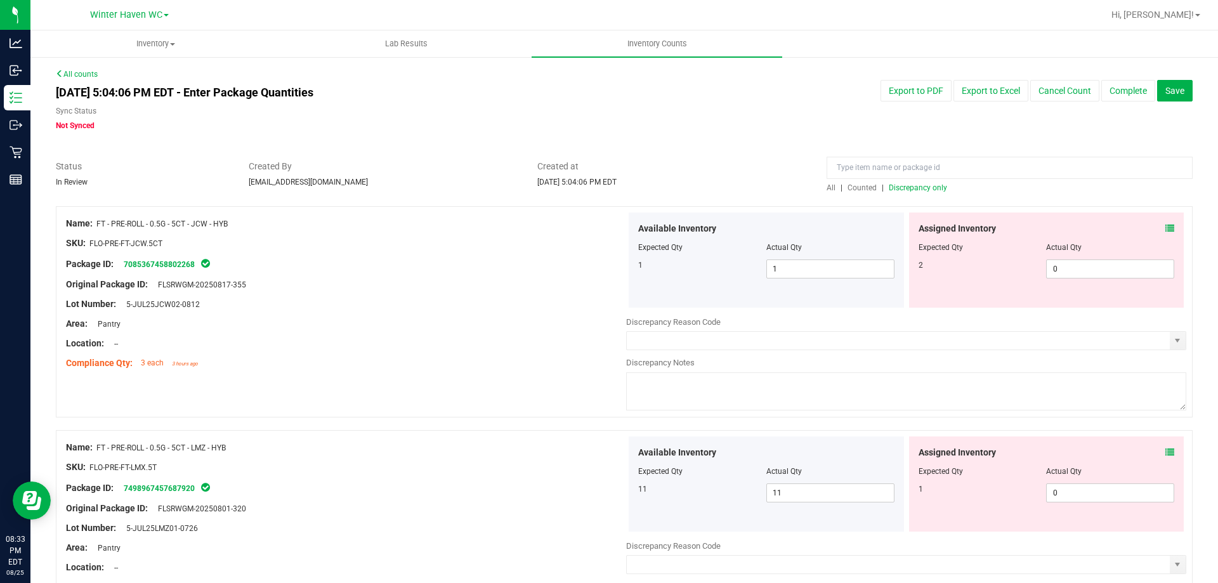
click at [1166, 231] on icon at bounding box center [1170, 228] width 9 height 9
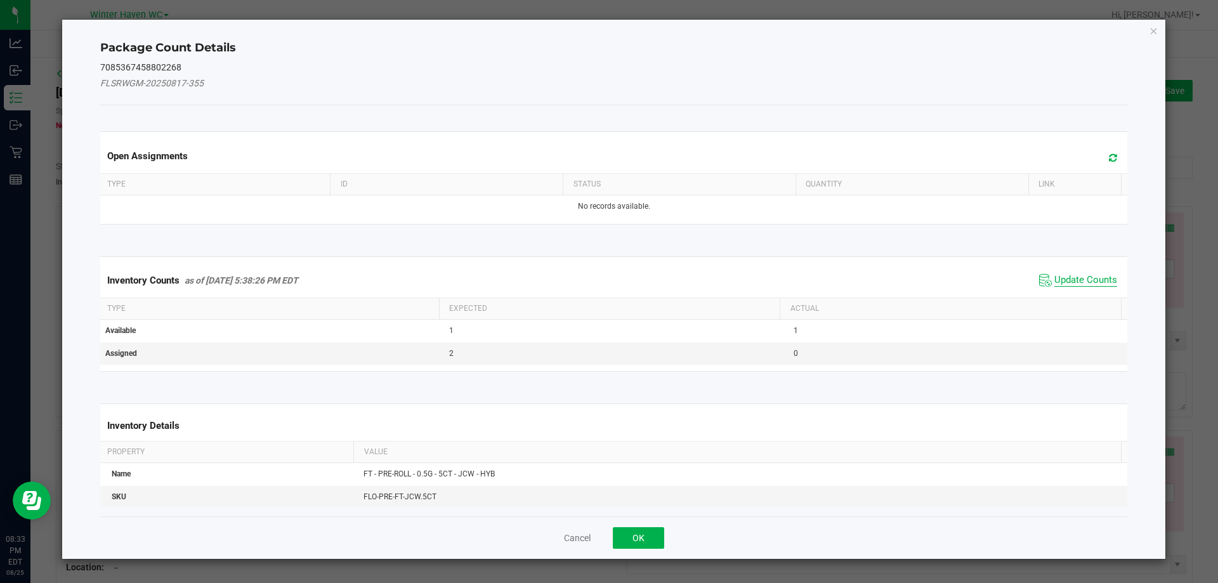
click at [1079, 279] on span "Update Counts" at bounding box center [1086, 280] width 63 height 13
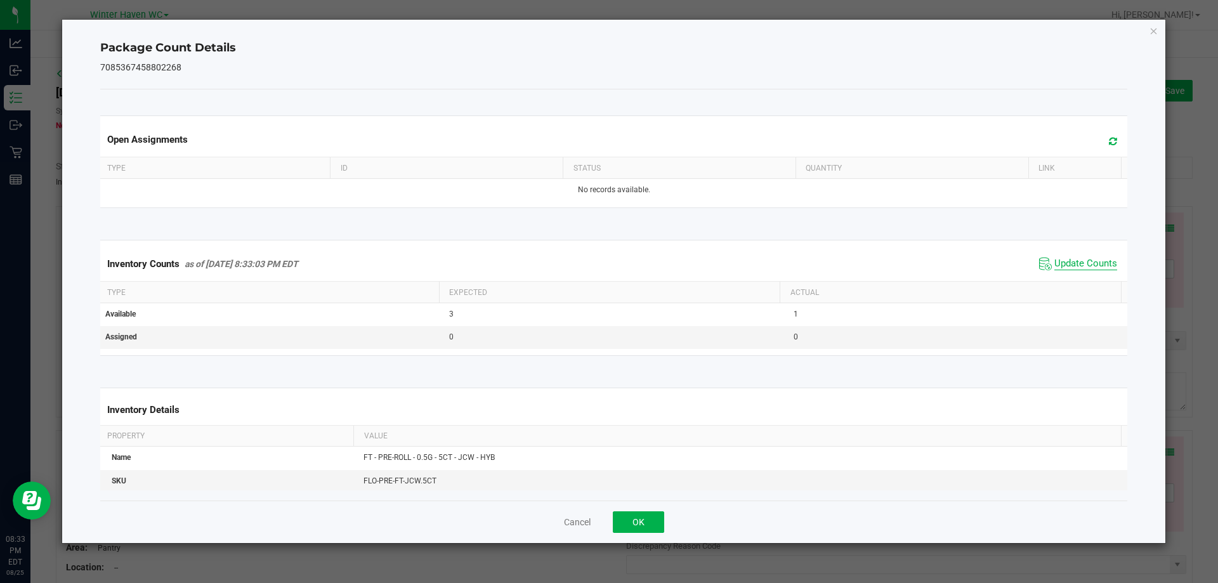
click at [1070, 268] on span "Update Counts" at bounding box center [1086, 264] width 63 height 13
click at [662, 513] on button "OK" at bounding box center [638, 522] width 51 height 22
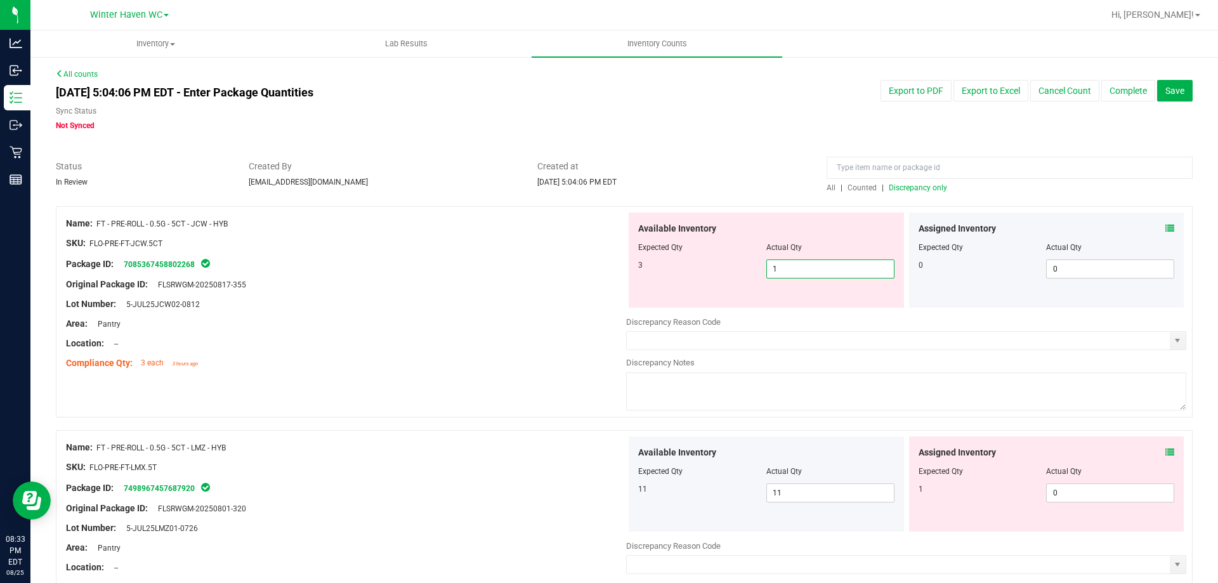
drag, startPoint x: 780, startPoint y: 270, endPoint x: 718, endPoint y: 275, distance: 62.3
click at [719, 275] on div "3 1 1" at bounding box center [766, 269] width 256 height 19
type input "3"
click at [447, 223] on div "Name: FT - PRE-ROLL - 0.5G - 5CT - JCW - HYB" at bounding box center [346, 223] width 560 height 13
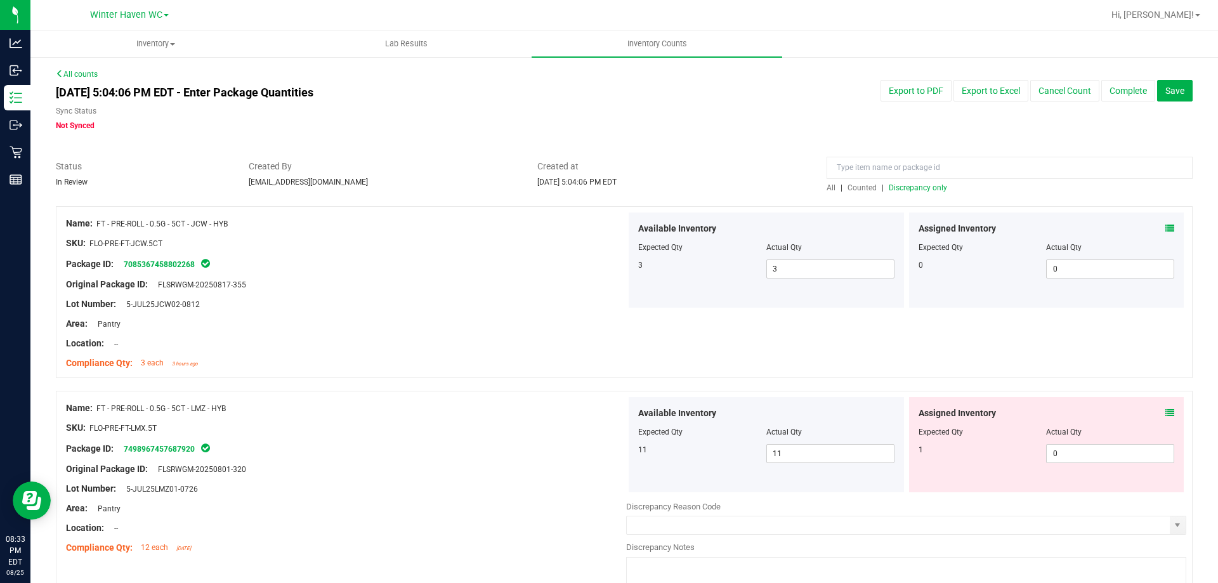
click at [1166, 415] on icon at bounding box center [1170, 413] width 9 height 9
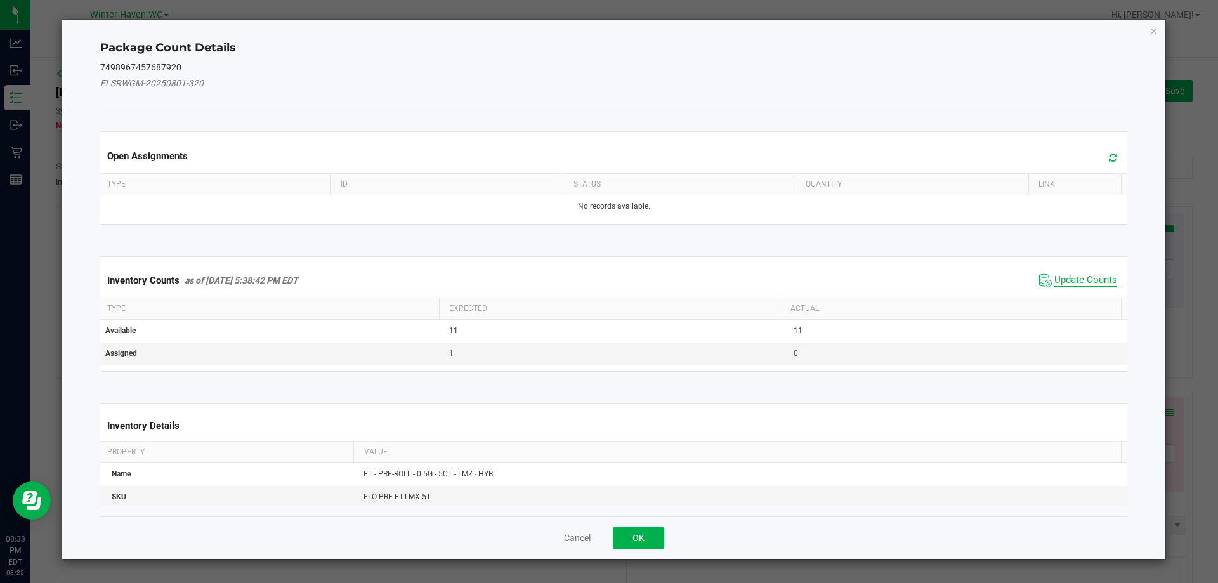
click at [1071, 282] on span "Update Counts" at bounding box center [1086, 280] width 63 height 13
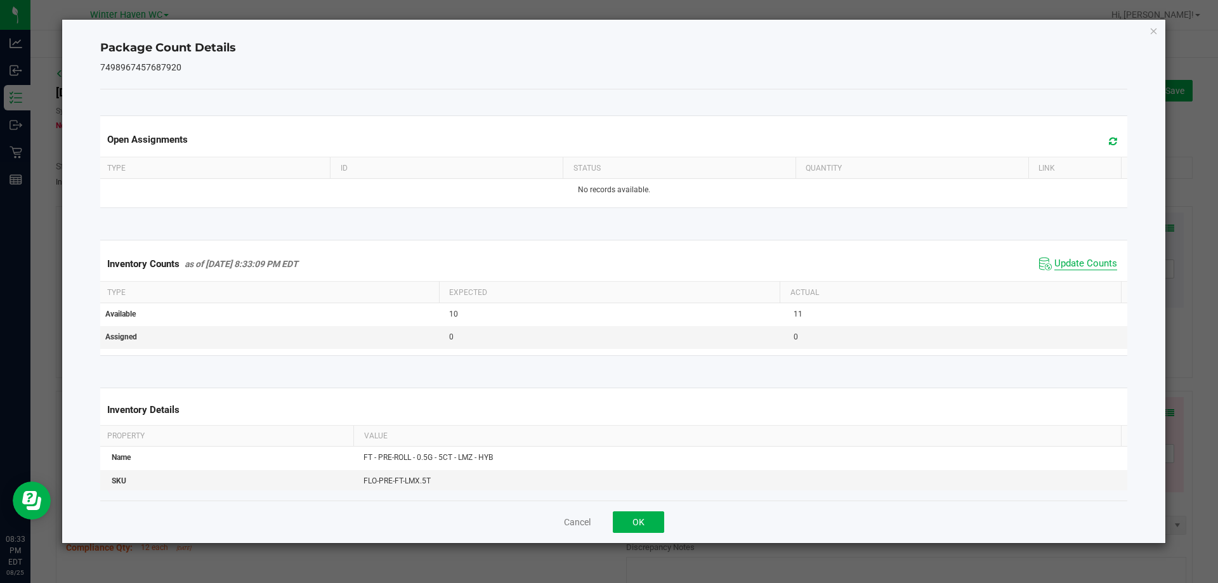
click at [1063, 260] on span "Update Counts" at bounding box center [1086, 264] width 63 height 13
click at [629, 530] on button "OK" at bounding box center [638, 522] width 51 height 22
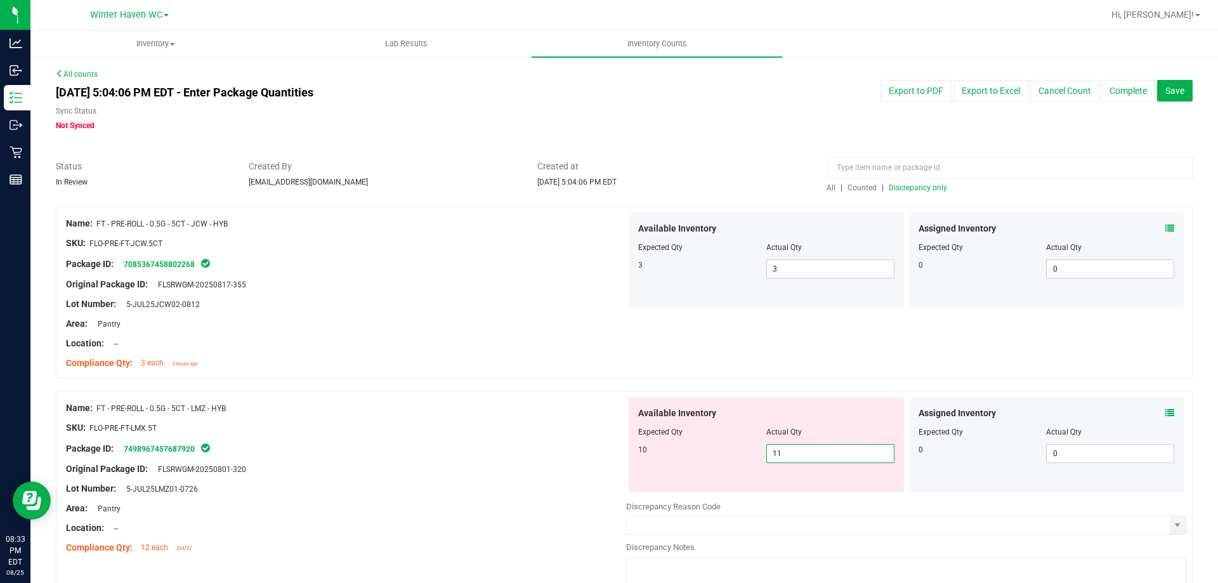
drag, startPoint x: 786, startPoint y: 449, endPoint x: 738, endPoint y: 449, distance: 47.6
click at [740, 449] on div "10 11 11" at bounding box center [766, 453] width 256 height 19
type input "01"
type input "1"
click at [588, 465] on div "Original Package ID: FLSRWGM-20250801-320" at bounding box center [346, 469] width 560 height 13
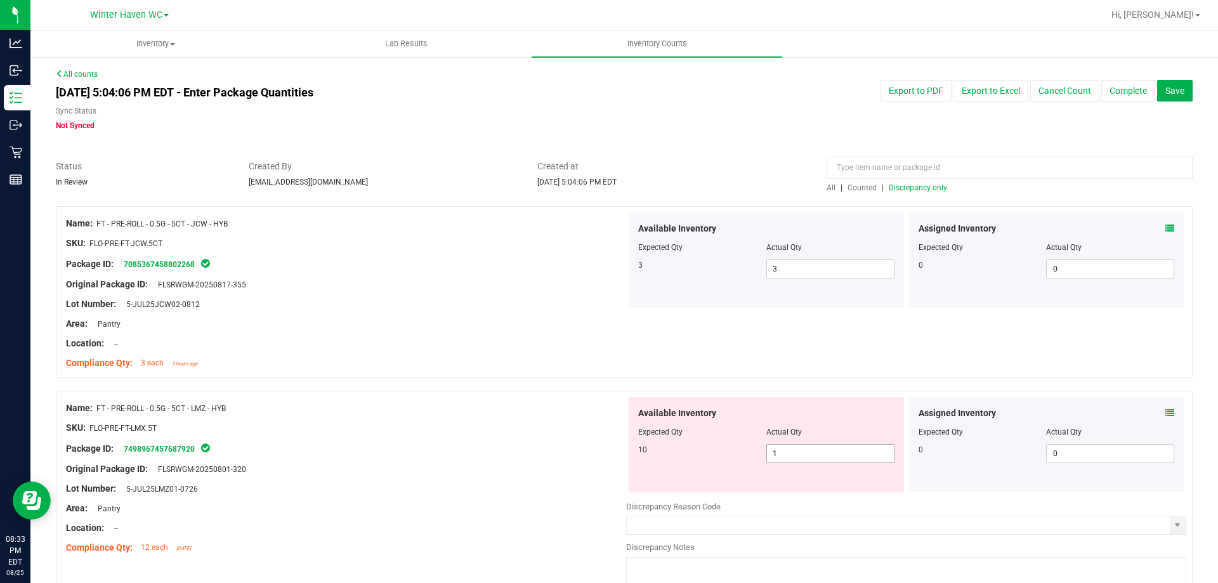
click at [780, 451] on span "1 1" at bounding box center [830, 453] width 128 height 19
type input "10"
drag, startPoint x: 543, startPoint y: 473, endPoint x: 640, endPoint y: 445, distance: 101.5
click at [551, 470] on div "Original Package ID: FLSRWGM-20250801-320" at bounding box center [346, 469] width 560 height 13
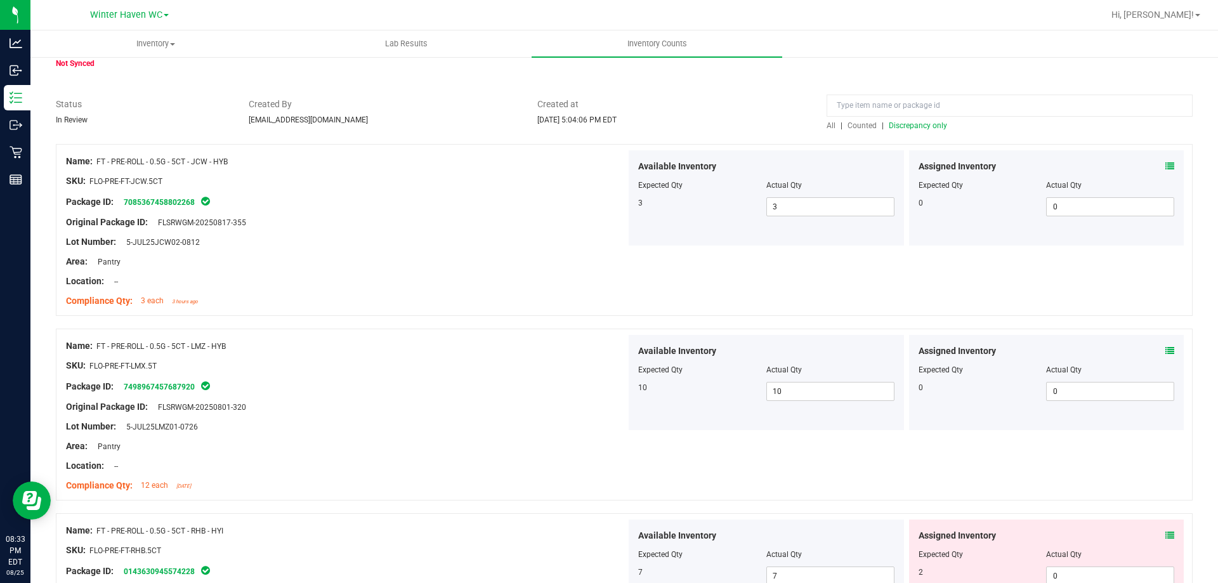
scroll to position [254, 0]
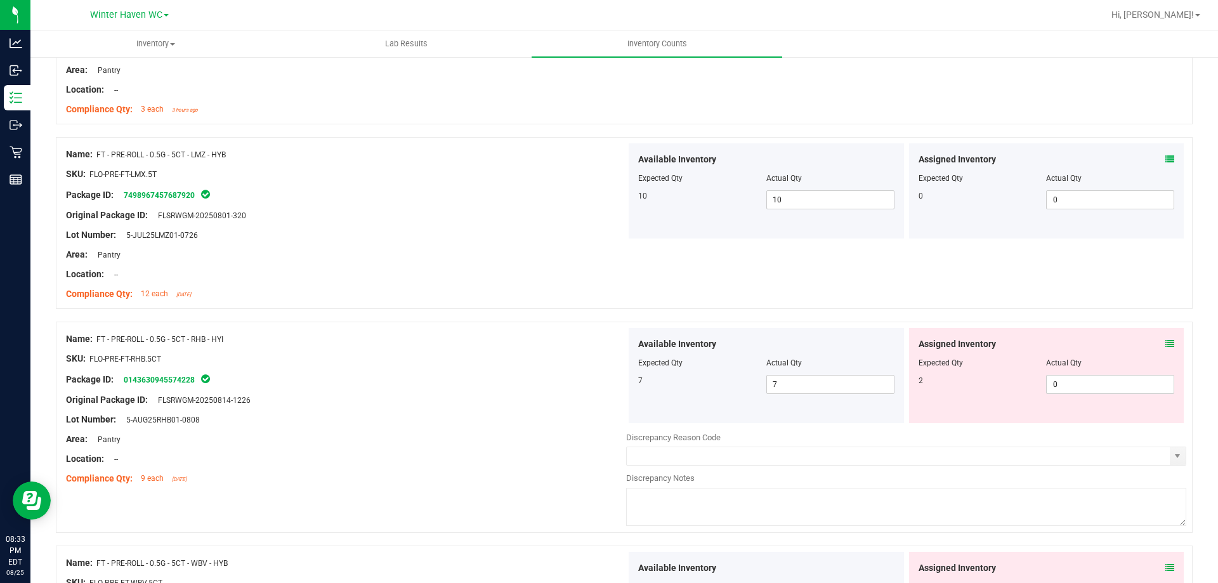
click at [1166, 339] on icon at bounding box center [1170, 343] width 9 height 9
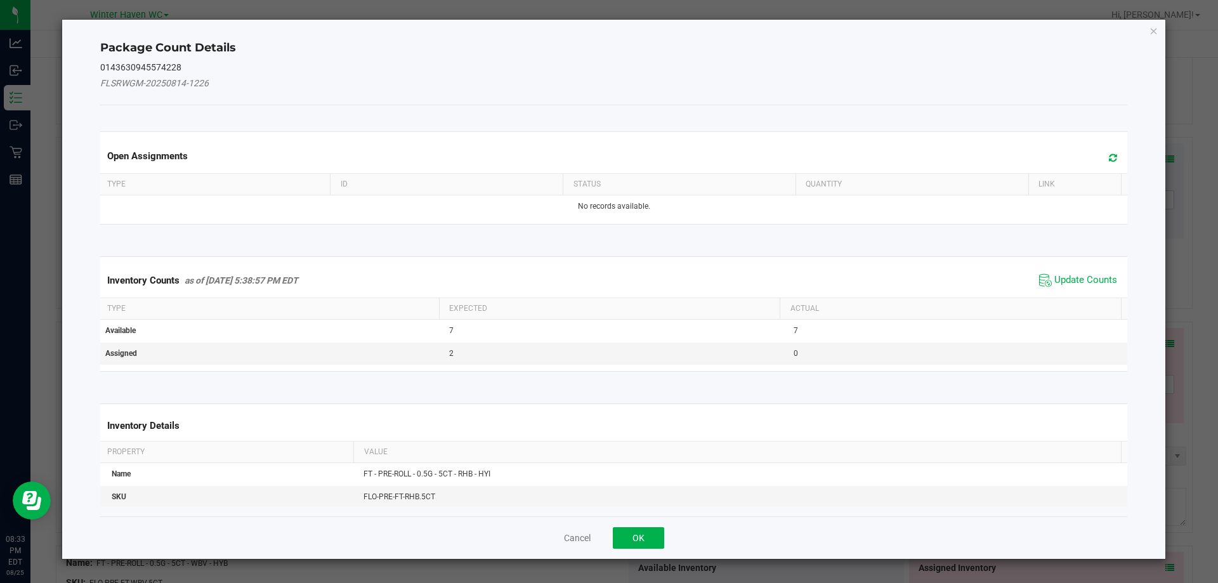
drag, startPoint x: 1099, startPoint y: 254, endPoint x: 1090, endPoint y: 289, distance: 36.0
click at [1091, 277] on div "Inventory Counts as of Aug 25, 2025 5:38:57 PM EDT Update Counts Type Expected …" at bounding box center [614, 313] width 1047 height 147
click at [1090, 289] on span "Update Counts" at bounding box center [1078, 280] width 84 height 19
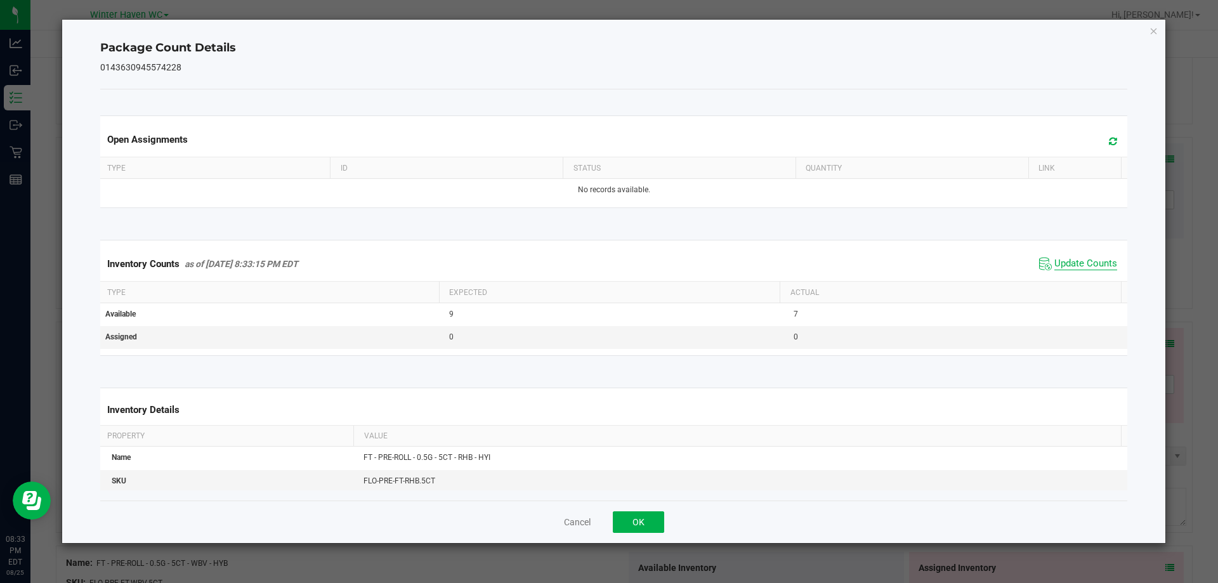
click at [1063, 267] on span "Update Counts" at bounding box center [1086, 264] width 63 height 13
drag, startPoint x: 634, startPoint y: 514, endPoint x: 548, endPoint y: 477, distance: 93.8
click at [635, 514] on button "OK" at bounding box center [638, 522] width 51 height 22
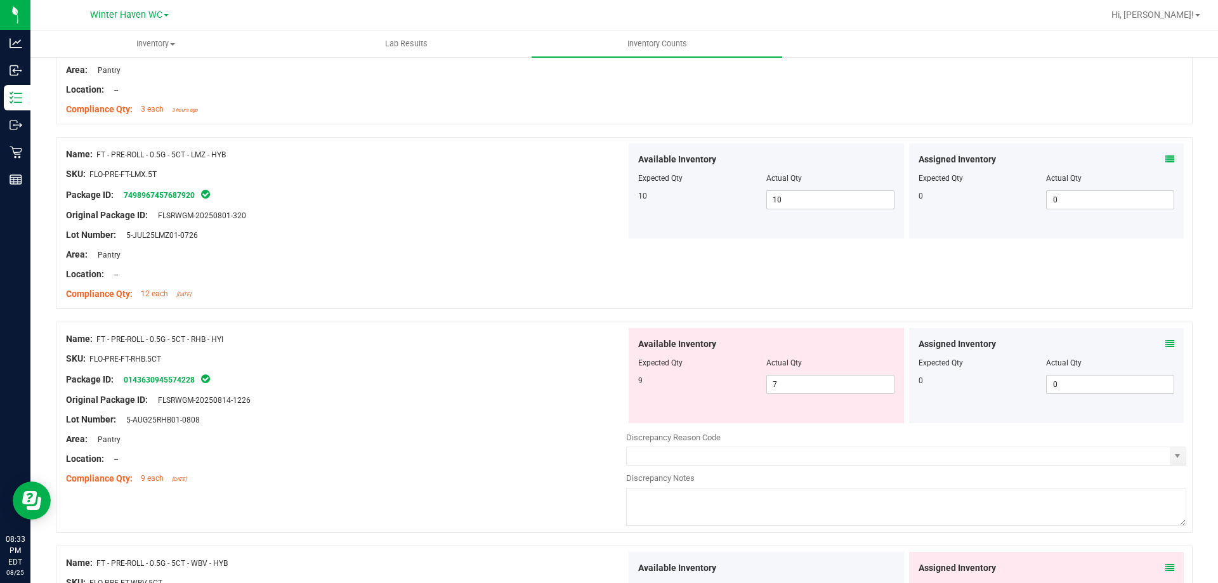
drag, startPoint x: 434, startPoint y: 435, endPoint x: 588, endPoint y: 404, distance: 156.7
click at [440, 433] on div "Area: Pantry" at bounding box center [346, 439] width 560 height 13
drag, startPoint x: 802, startPoint y: 384, endPoint x: 703, endPoint y: 384, distance: 99.0
click at [703, 384] on div "9 7 7" at bounding box center [766, 384] width 256 height 19
type input "9"
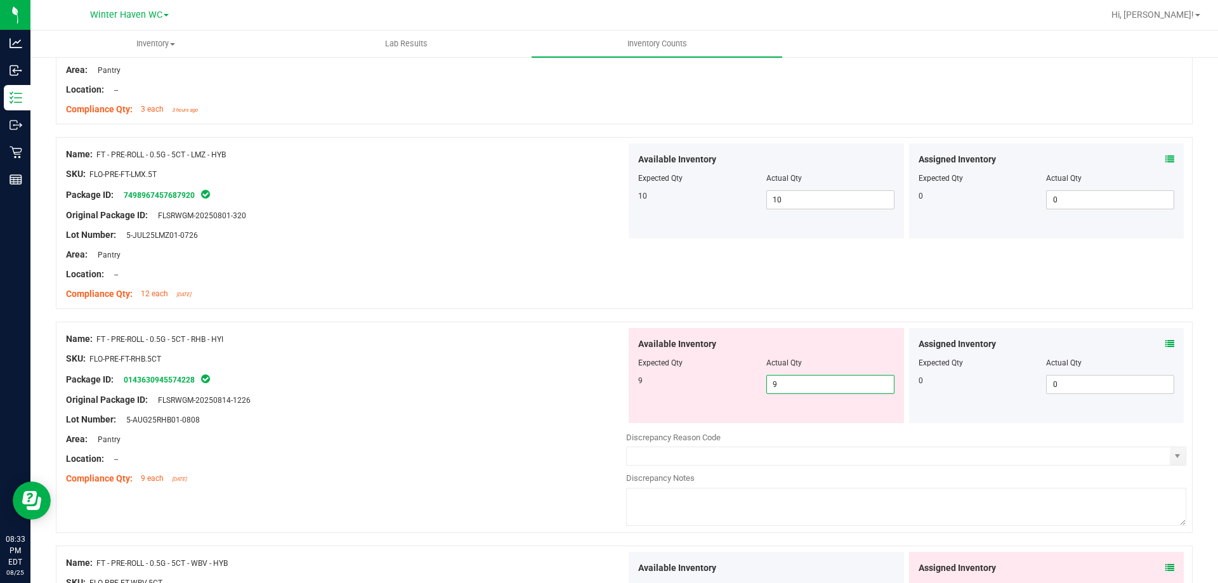
type input "9"
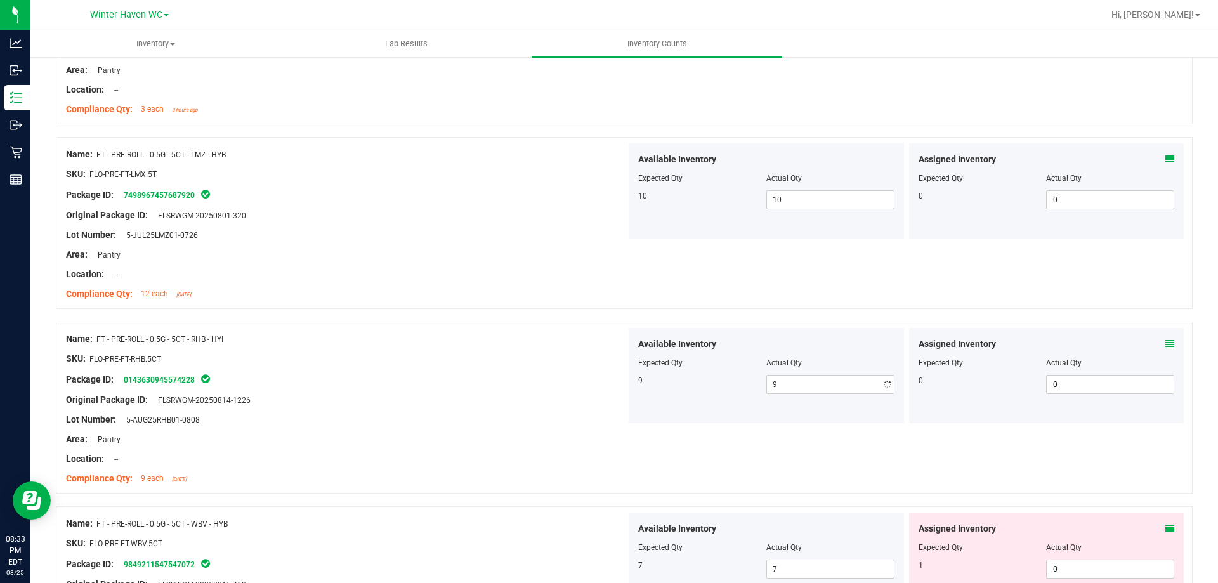
click at [485, 379] on div "Package ID: 0143630945574228" at bounding box center [346, 379] width 560 height 15
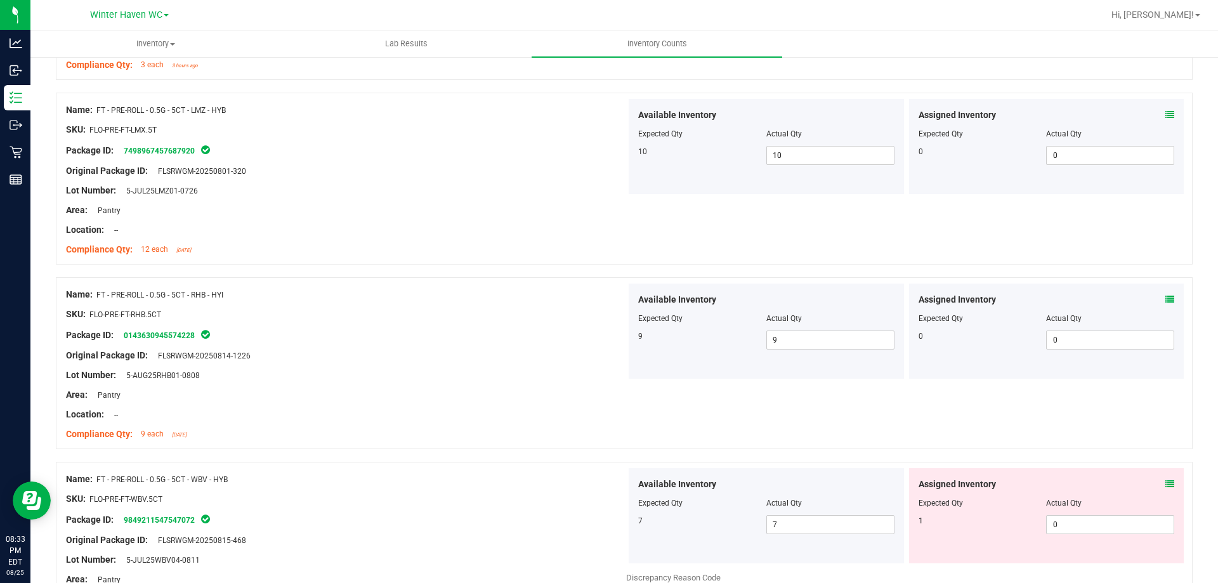
scroll to position [444, 0]
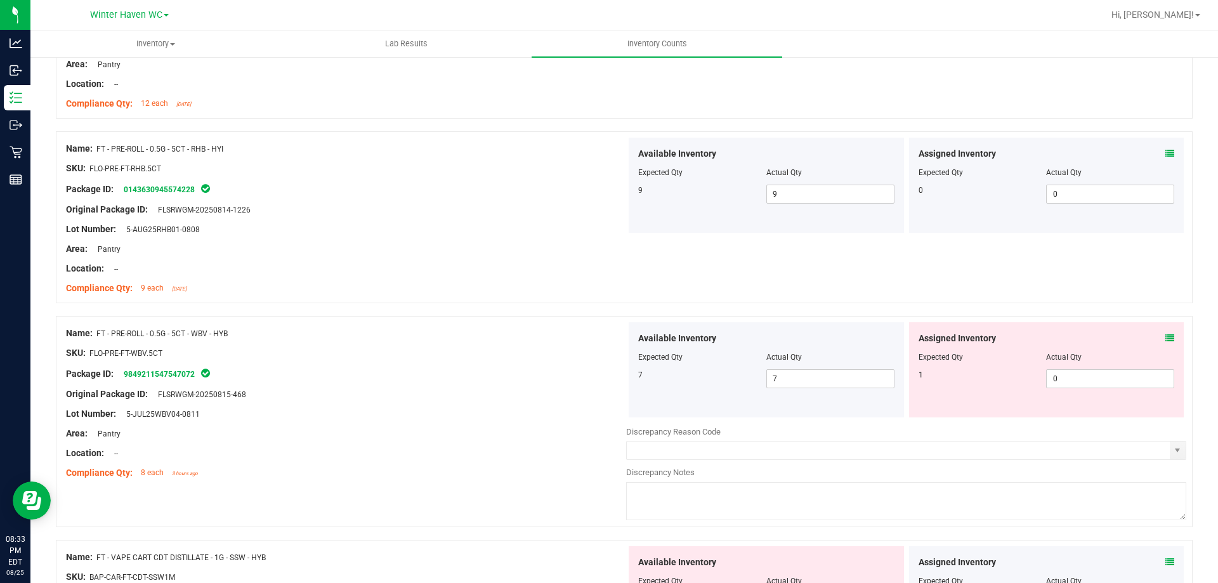
click at [1166, 337] on icon at bounding box center [1170, 338] width 9 height 9
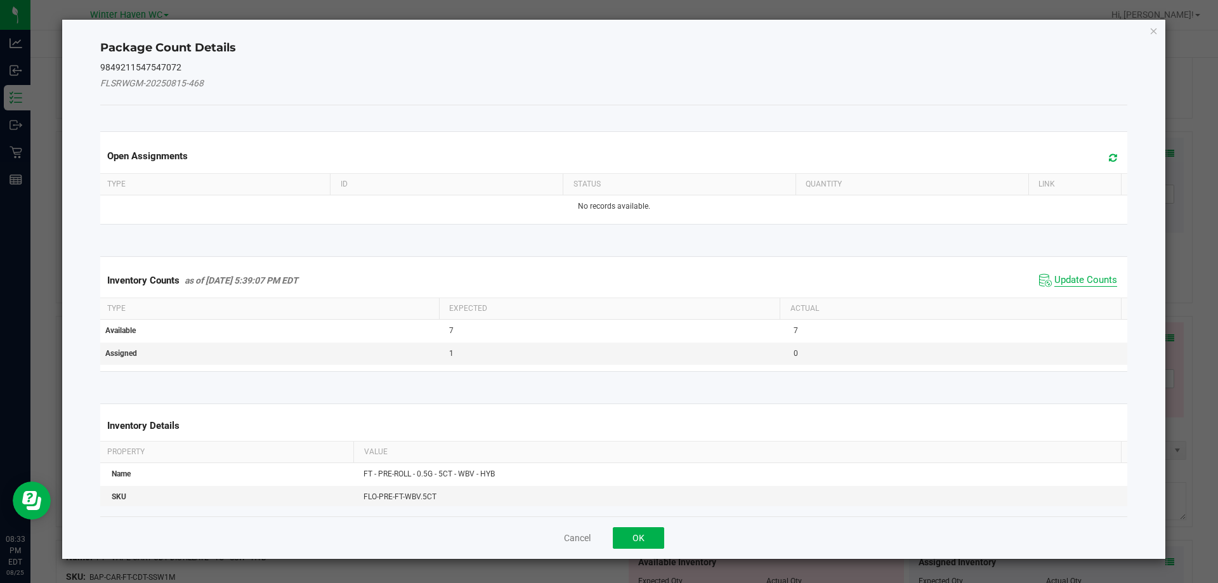
drag, startPoint x: 1089, startPoint y: 265, endPoint x: 1087, endPoint y: 284, distance: 18.5
click at [1087, 283] on div "Inventory Counts as of Aug 25, 2025 5:39:07 PM EDT Update Counts" at bounding box center [614, 280] width 1033 height 34
click at [1087, 284] on span "Update Counts" at bounding box center [1086, 280] width 63 height 13
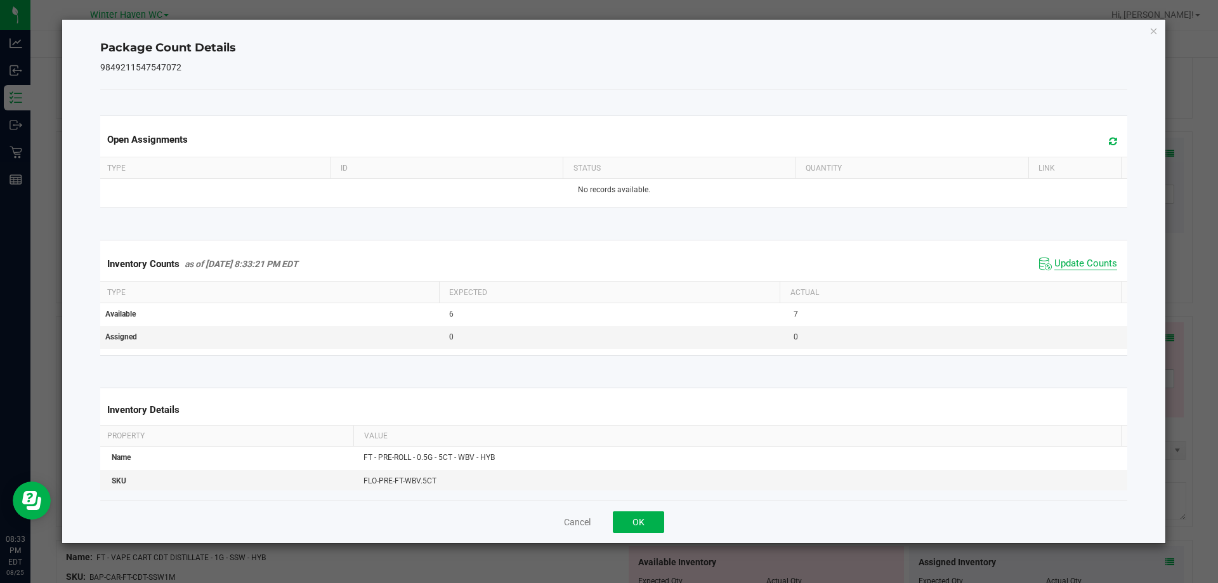
click at [1072, 267] on span "Update Counts" at bounding box center [1086, 264] width 63 height 13
click at [1062, 258] on span "Update Counts" at bounding box center [1086, 264] width 63 height 13
click at [641, 518] on button "OK" at bounding box center [638, 522] width 51 height 22
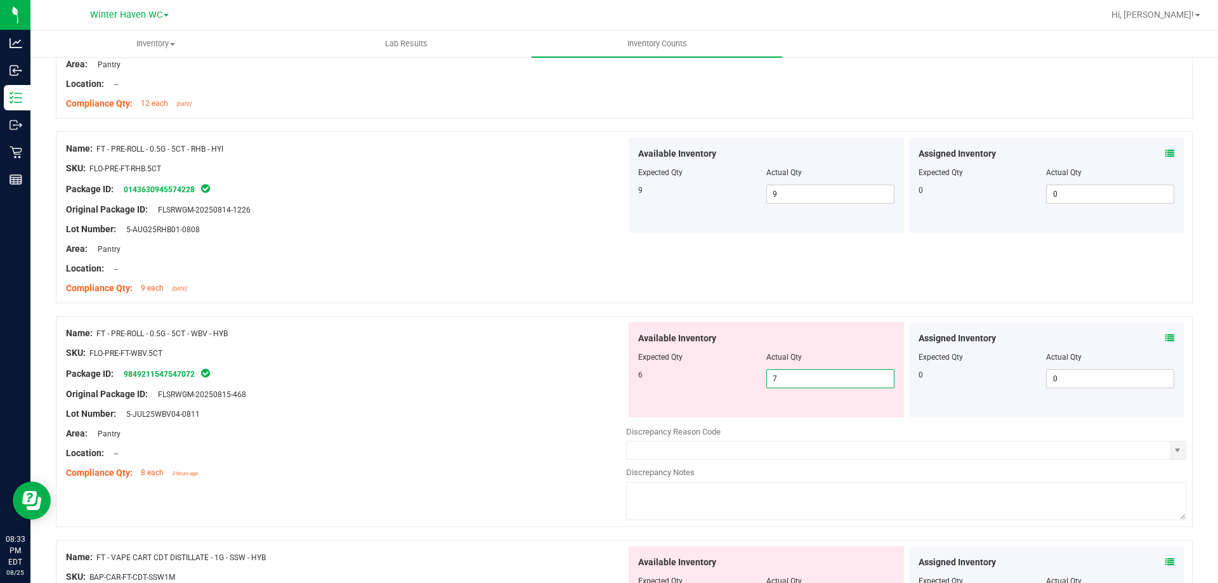
drag, startPoint x: 825, startPoint y: 382, endPoint x: 730, endPoint y: 375, distance: 94.8
click at [730, 375] on div "6 7 7" at bounding box center [766, 378] width 256 height 19
type input "6"
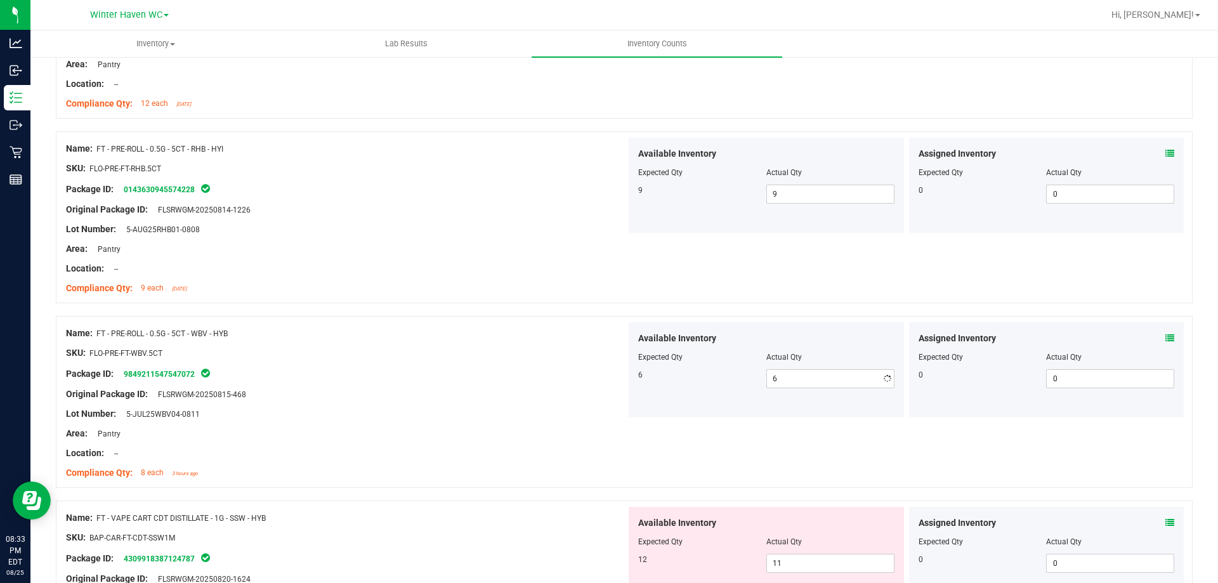
drag, startPoint x: 532, startPoint y: 366, endPoint x: 806, endPoint y: 332, distance: 276.2
click at [539, 366] on div "Package ID: 9849211547547072" at bounding box center [346, 373] width 560 height 15
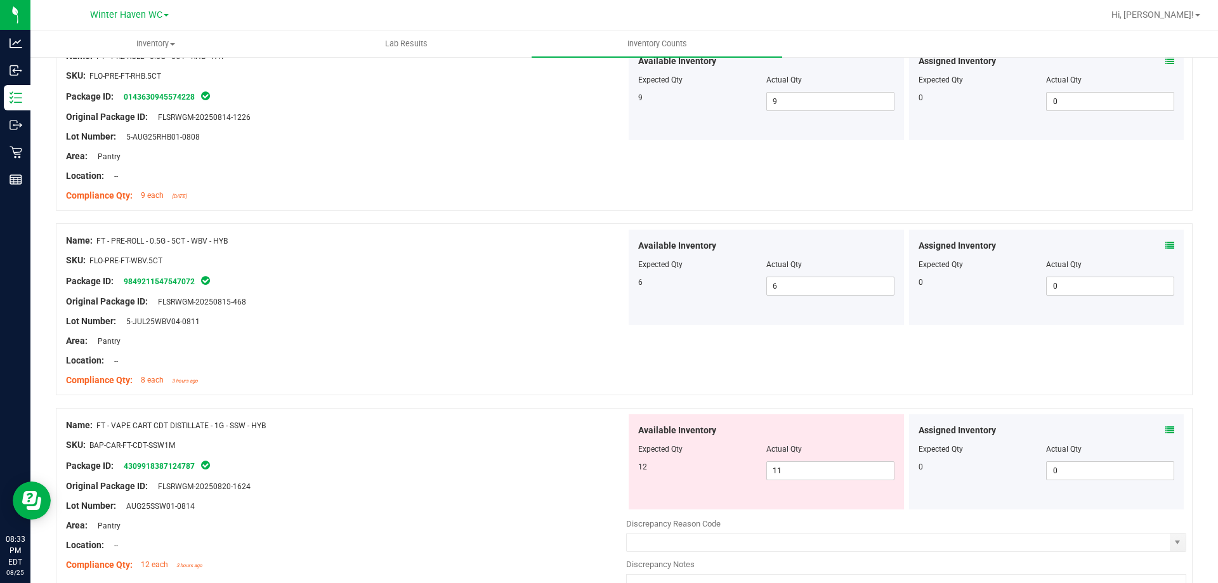
scroll to position [635, 0]
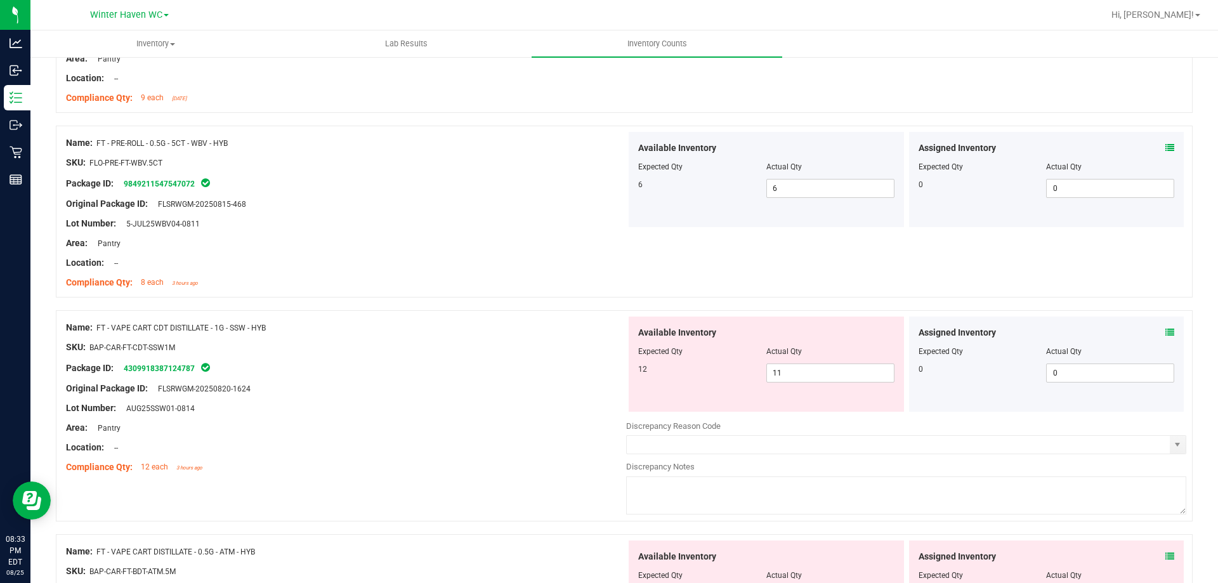
click at [1166, 332] on icon at bounding box center [1170, 332] width 9 height 9
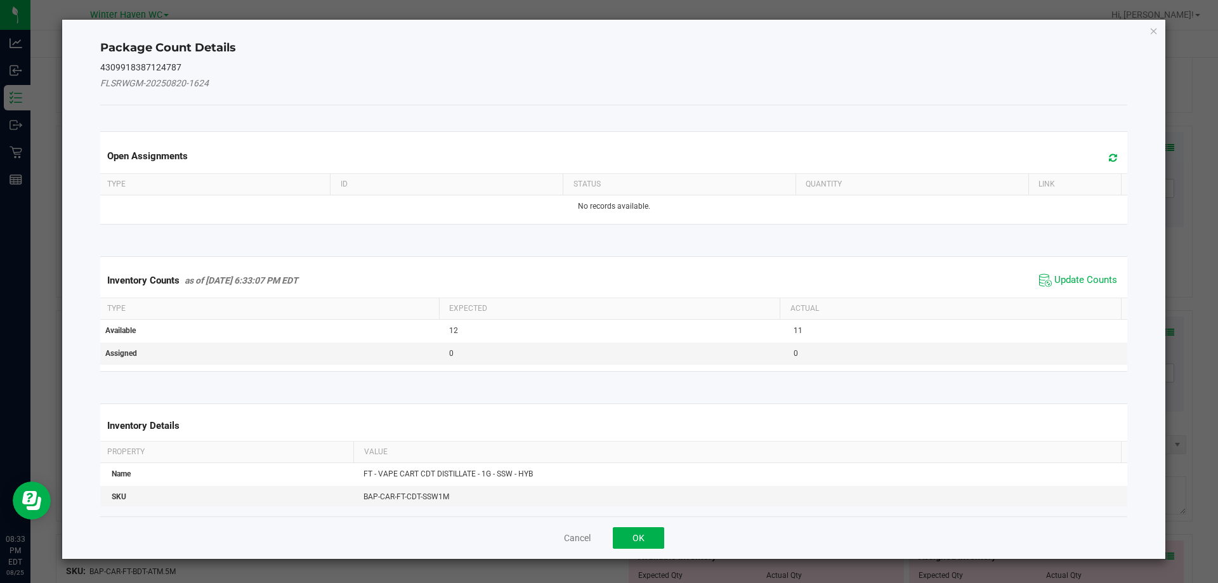
click at [1091, 287] on span "Update Counts" at bounding box center [1078, 280] width 84 height 19
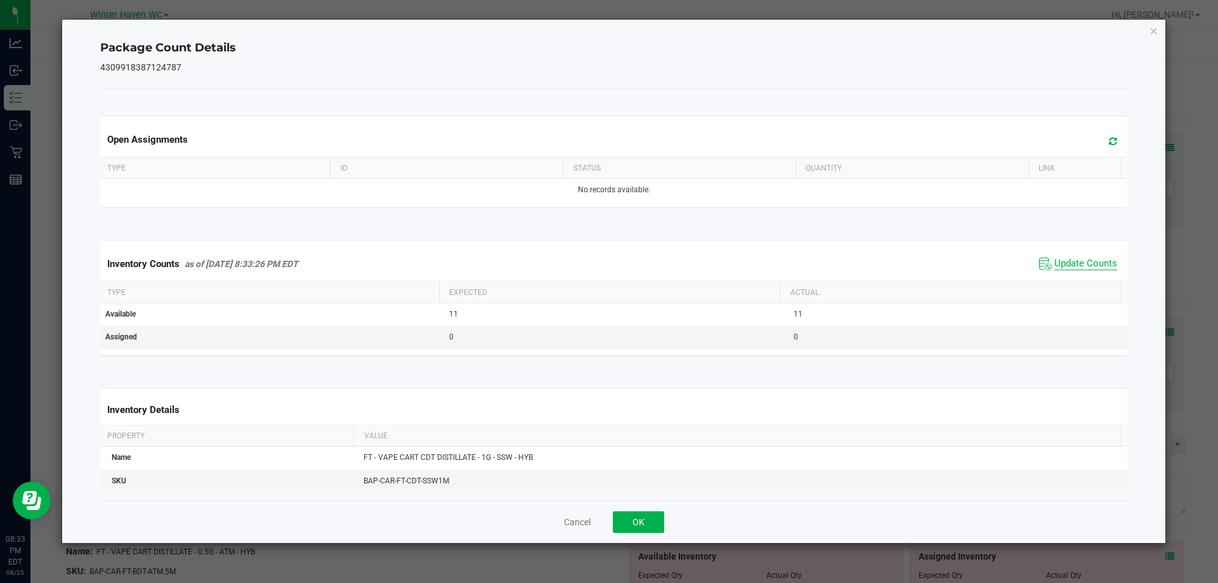
click at [1074, 270] on span "Update Counts" at bounding box center [1086, 264] width 63 height 13
click at [1072, 268] on span "Update Counts" at bounding box center [1086, 264] width 63 height 13
click at [653, 519] on button "OK" at bounding box center [638, 522] width 51 height 22
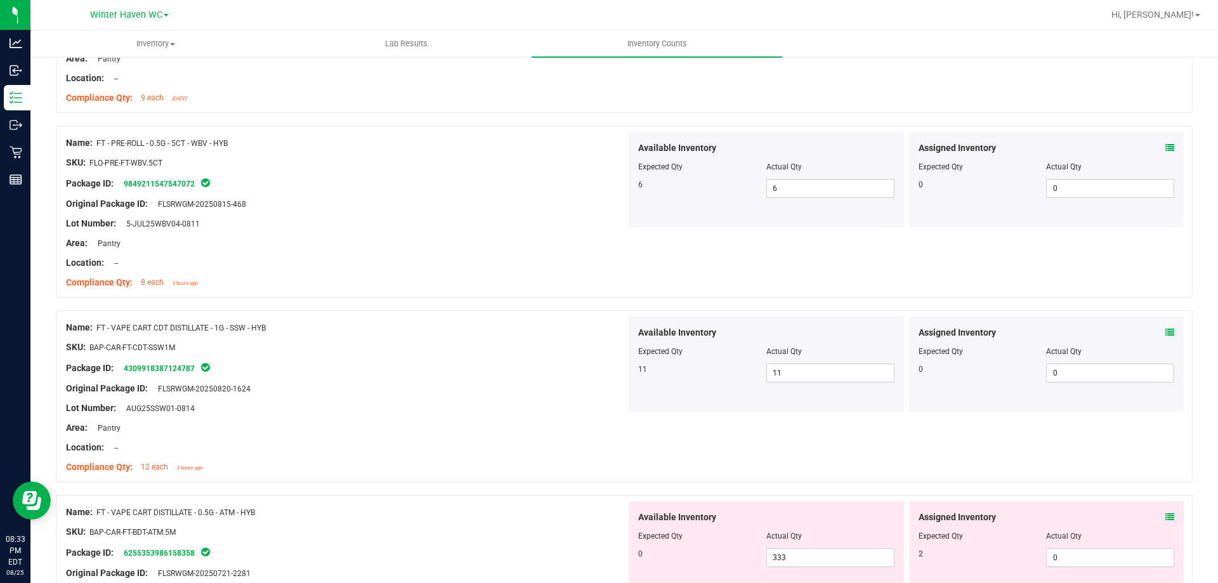
click at [603, 410] on div "Lot Number: AUG25SSW01-0814" at bounding box center [346, 408] width 560 height 13
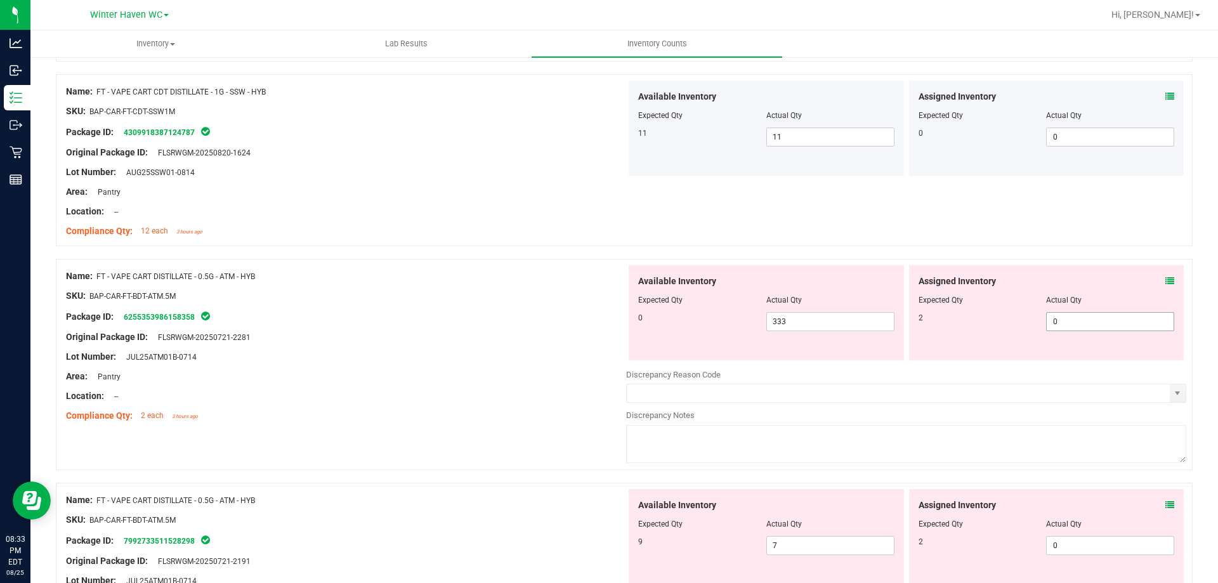
scroll to position [888, 0]
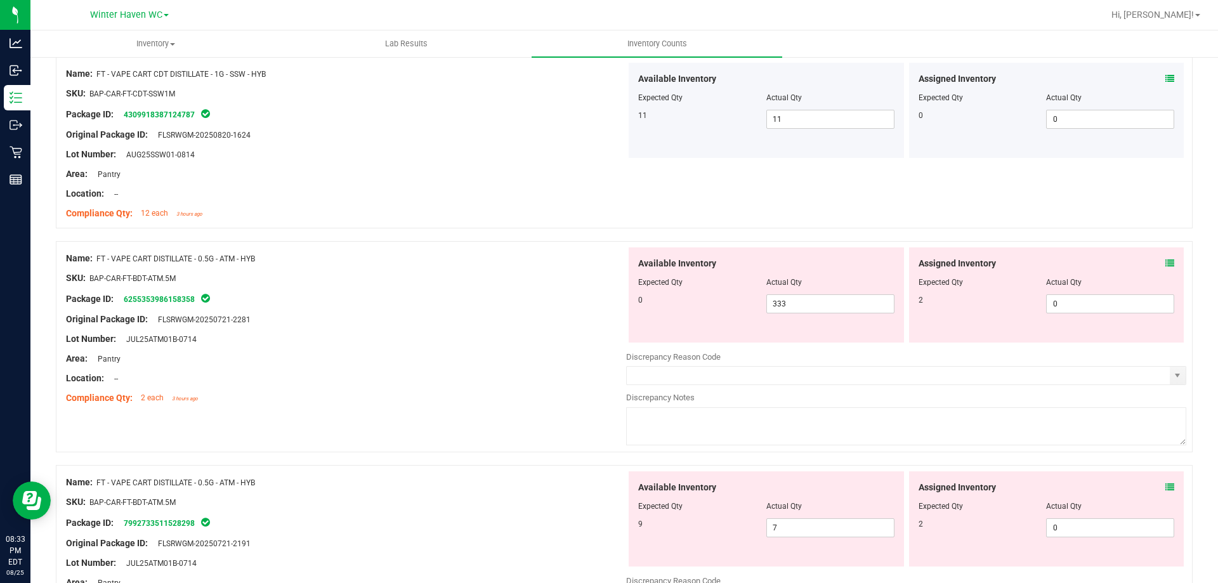
click at [1166, 261] on icon at bounding box center [1170, 263] width 9 height 9
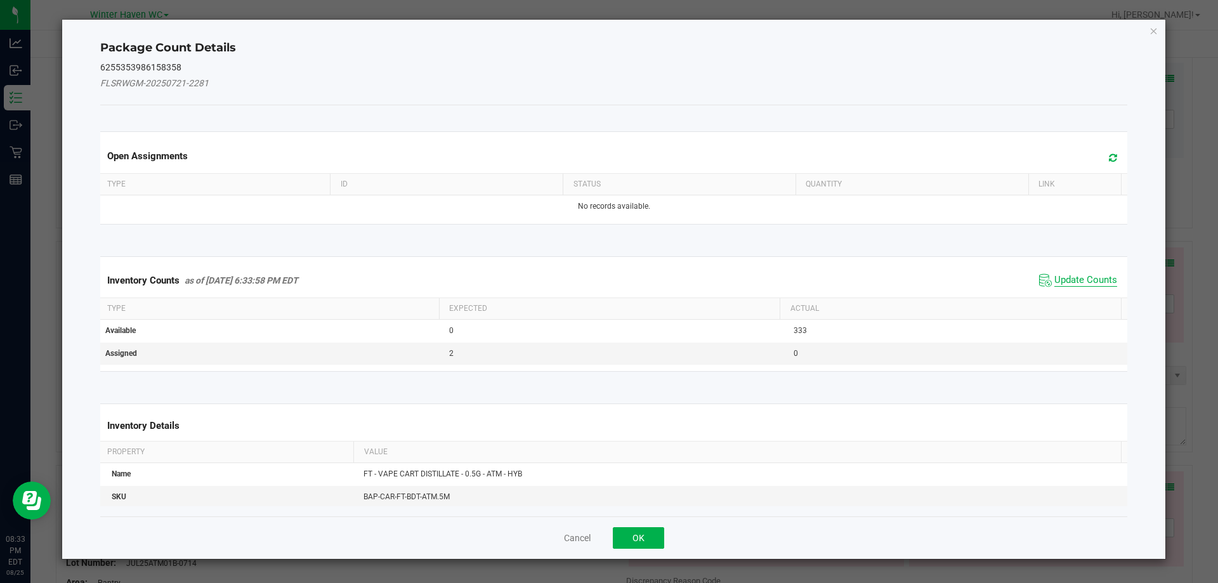
click at [1093, 283] on span "Update Counts" at bounding box center [1086, 280] width 63 height 13
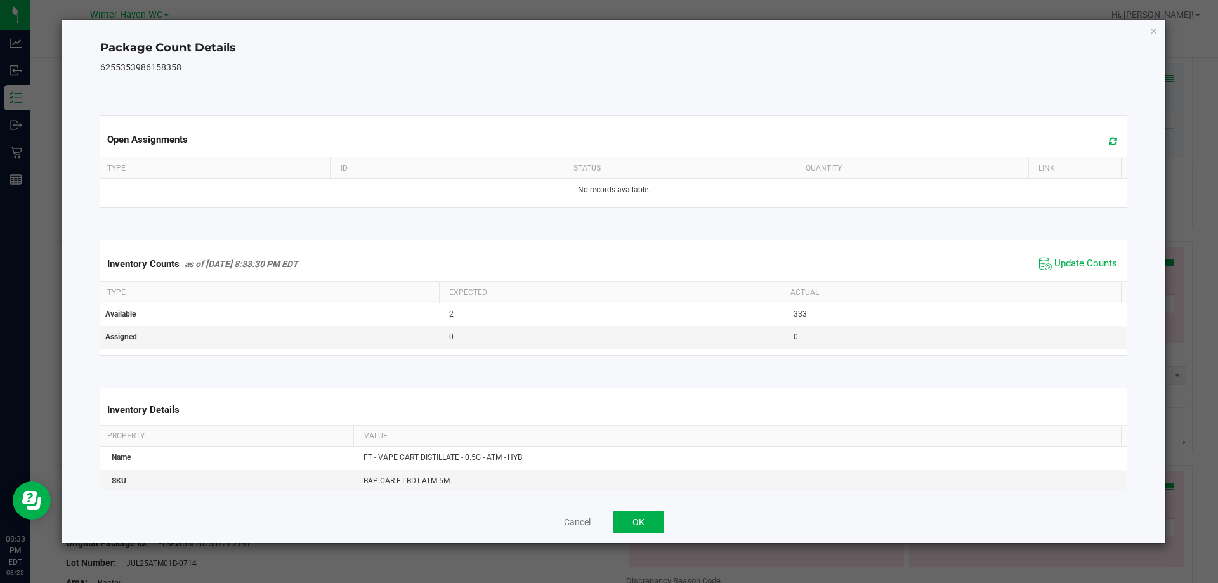
click at [1063, 265] on span "Update Counts" at bounding box center [1086, 264] width 63 height 13
drag, startPoint x: 646, startPoint y: 503, endPoint x: 639, endPoint y: 515, distance: 13.9
click at [645, 508] on div "Cancel OK" at bounding box center [614, 522] width 1028 height 43
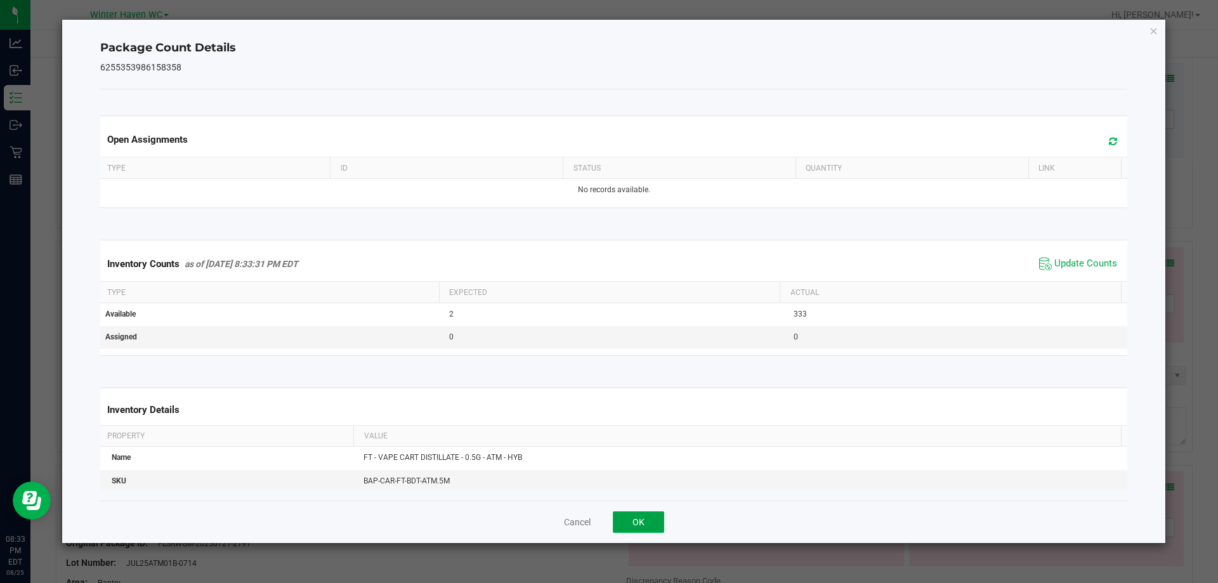
drag, startPoint x: 638, startPoint y: 516, endPoint x: 552, endPoint y: 426, distance: 124.3
click at [636, 515] on button "OK" at bounding box center [638, 522] width 51 height 22
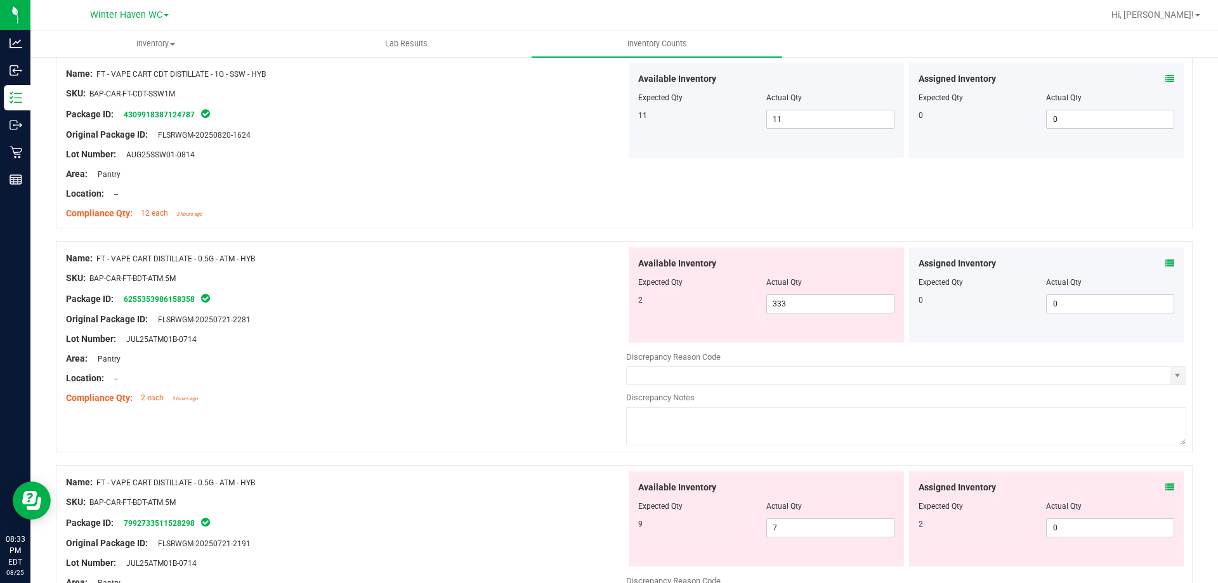
click at [536, 408] on div "Name: FT - VAPE CART DISTILLATE - 0.5G - ATM - HYB SKU: BAP-CAR-FT-BDT-ATM.5M P…" at bounding box center [346, 328] width 560 height 162
click at [1166, 490] on icon at bounding box center [1170, 487] width 9 height 9
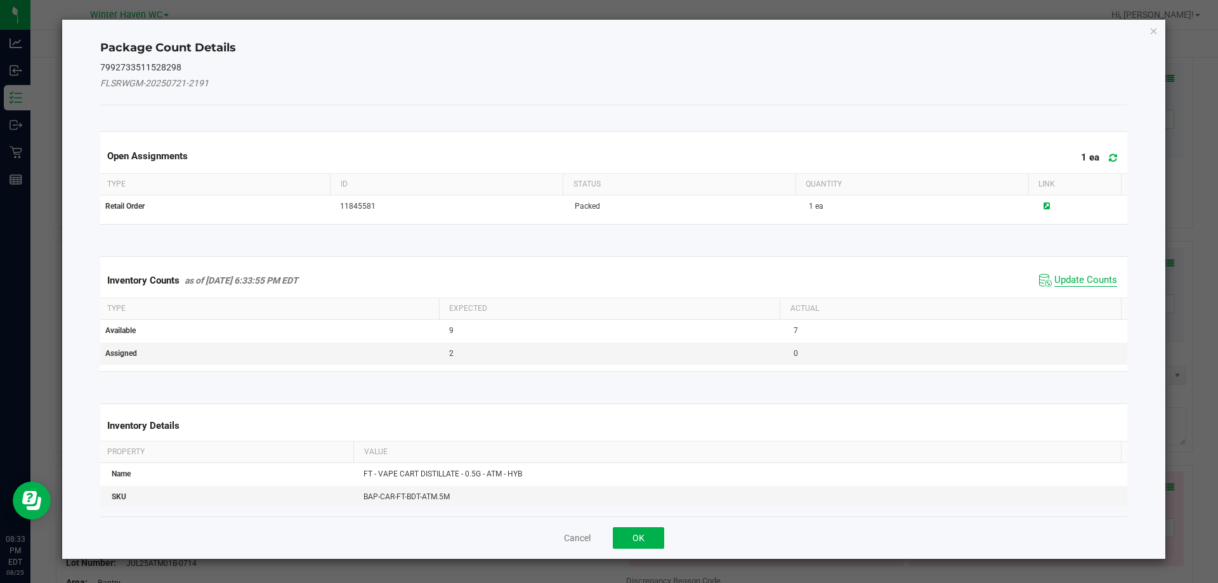
click at [1060, 280] on span "Update Counts" at bounding box center [1086, 280] width 63 height 13
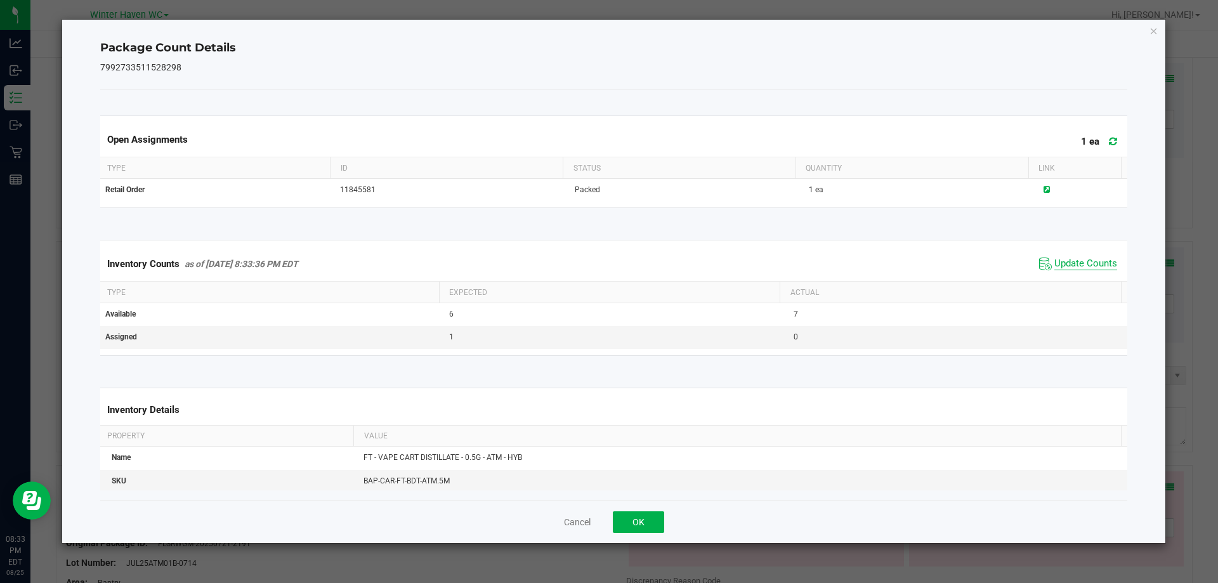
click at [1056, 261] on span "Update Counts" at bounding box center [1086, 264] width 63 height 13
click at [1056, 261] on span "Update Counts" at bounding box center [1086, 263] width 63 height 11
click at [1056, 261] on span "Update Counts" at bounding box center [1086, 264] width 63 height 13
click at [647, 523] on button "OK" at bounding box center [638, 522] width 51 height 22
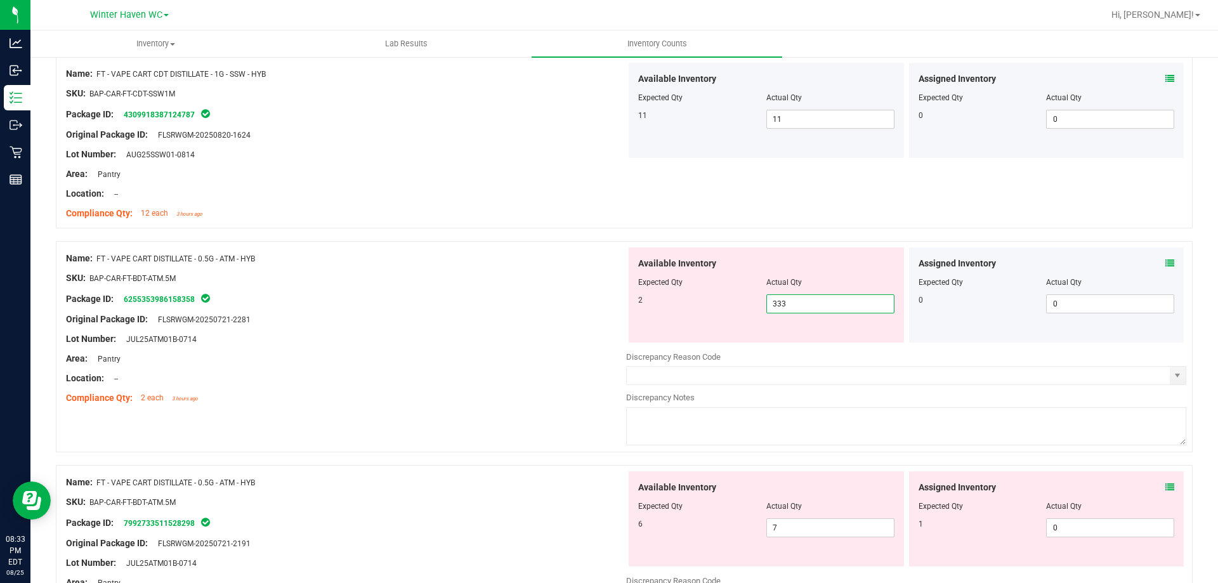
drag, startPoint x: 791, startPoint y: 303, endPoint x: 690, endPoint y: 303, distance: 100.9
click at [690, 303] on div "2 333 333" at bounding box center [766, 303] width 256 height 19
type input "2"
click at [558, 324] on div "Original Package ID: FLSRWGM-20250721-2281" at bounding box center [346, 319] width 560 height 13
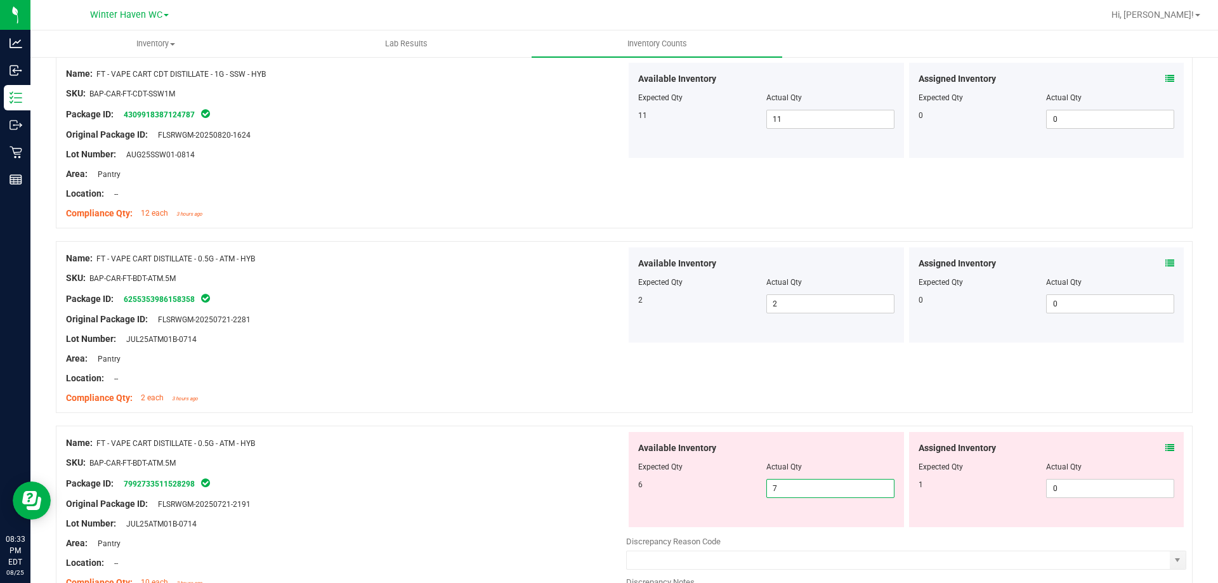
drag, startPoint x: 804, startPoint y: 483, endPoint x: 691, endPoint y: 487, distance: 113.0
click at [691, 487] on div "6 7 7" at bounding box center [766, 488] width 256 height 19
type input "6"
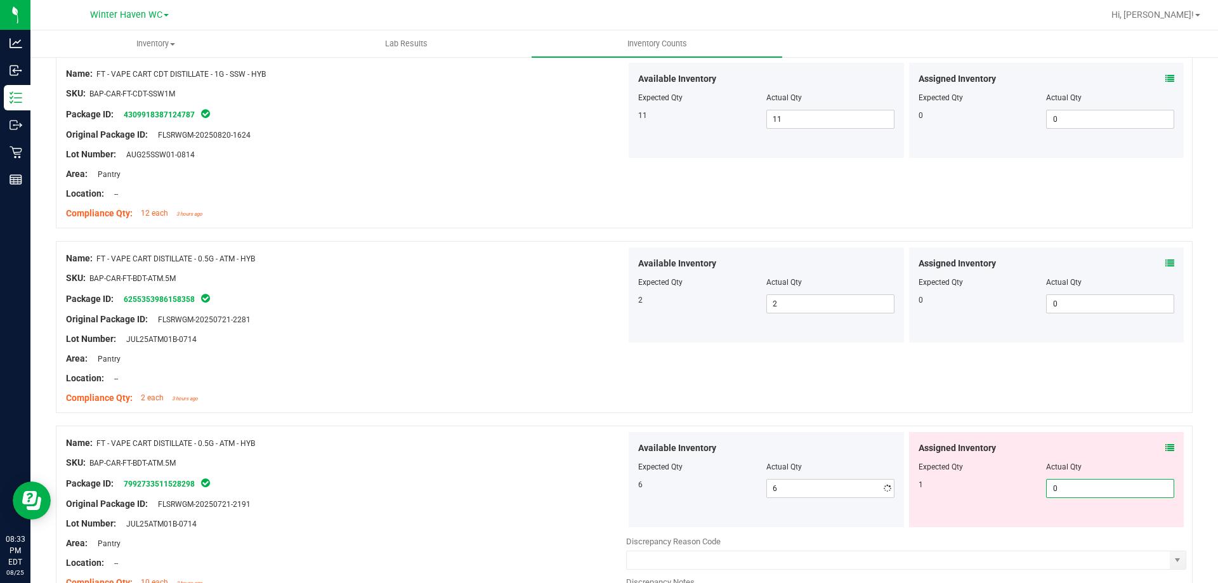
click at [1072, 483] on span "0 0" at bounding box center [1110, 488] width 128 height 19
type input "01"
type input "1"
drag, startPoint x: 221, startPoint y: 346, endPoint x: 767, endPoint y: 311, distance: 546.8
click at [312, 346] on div at bounding box center [346, 349] width 560 height 6
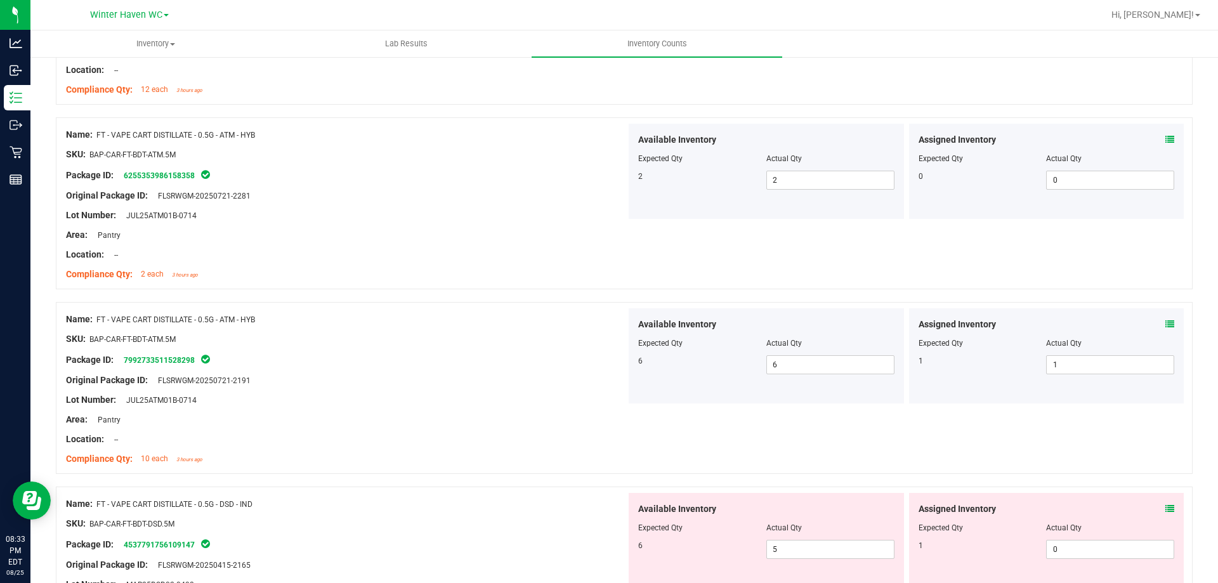
scroll to position [1206, 0]
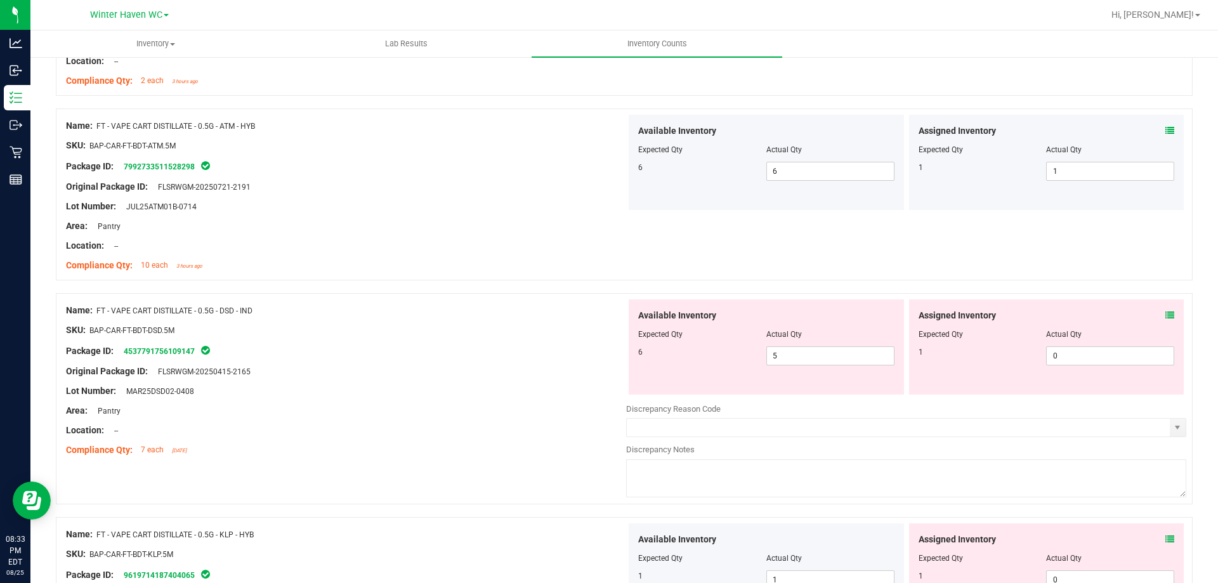
click at [1166, 315] on icon at bounding box center [1170, 315] width 9 height 9
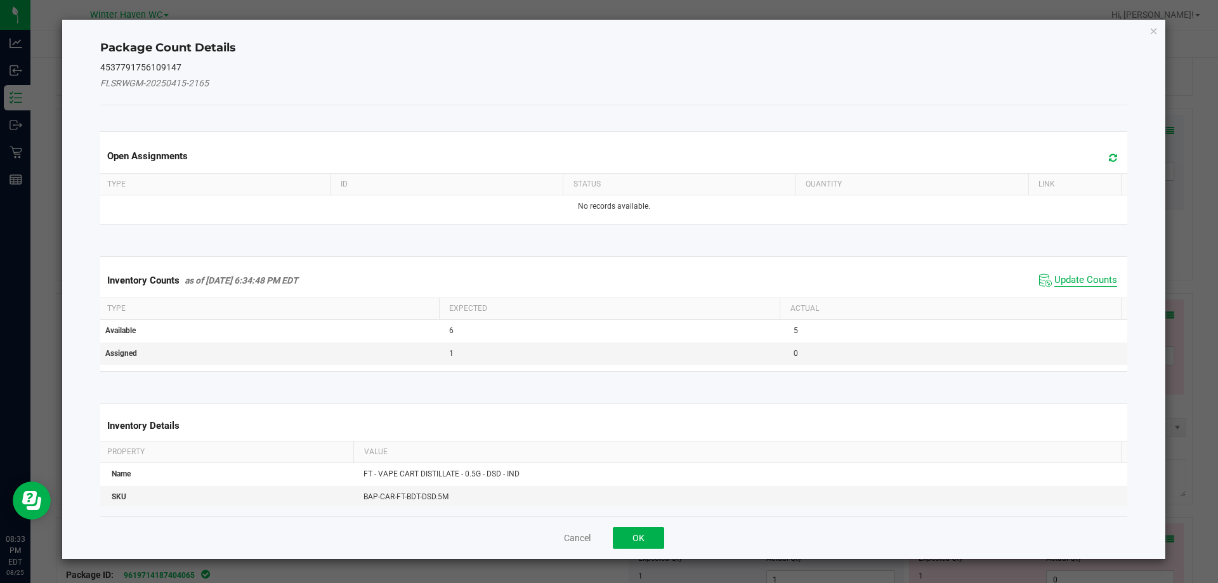
click at [1072, 274] on span "Update Counts" at bounding box center [1086, 280] width 63 height 13
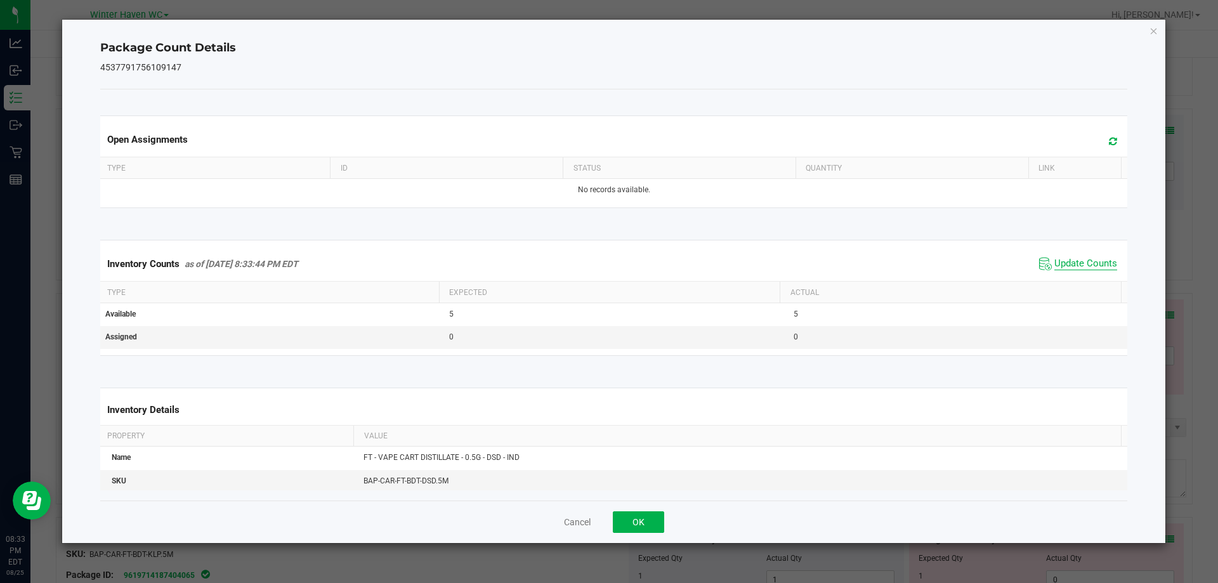
click at [1065, 263] on span "Update Counts" at bounding box center [1086, 264] width 63 height 13
click at [1065, 263] on span "Update Counts" at bounding box center [1086, 263] width 63 height 11
click at [648, 518] on button "OK" at bounding box center [638, 522] width 51 height 22
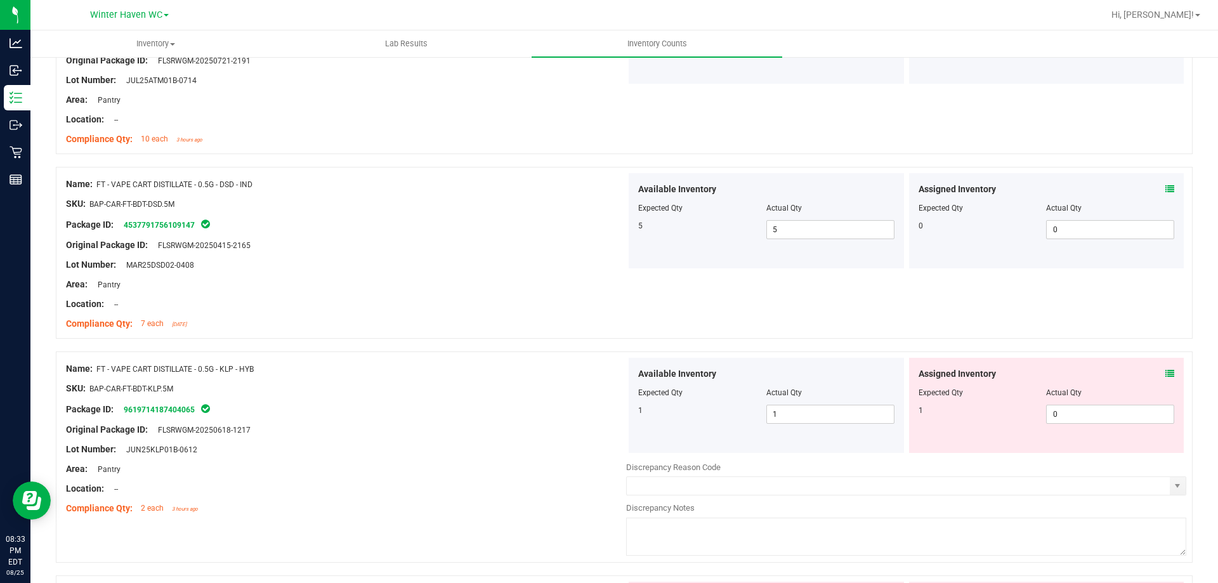
scroll to position [1332, 0]
click at [1157, 365] on div "Assigned Inventory Expected Qty Actual Qty 1 0 0" at bounding box center [1046, 404] width 275 height 95
click at [1166, 371] on icon at bounding box center [1170, 373] width 9 height 9
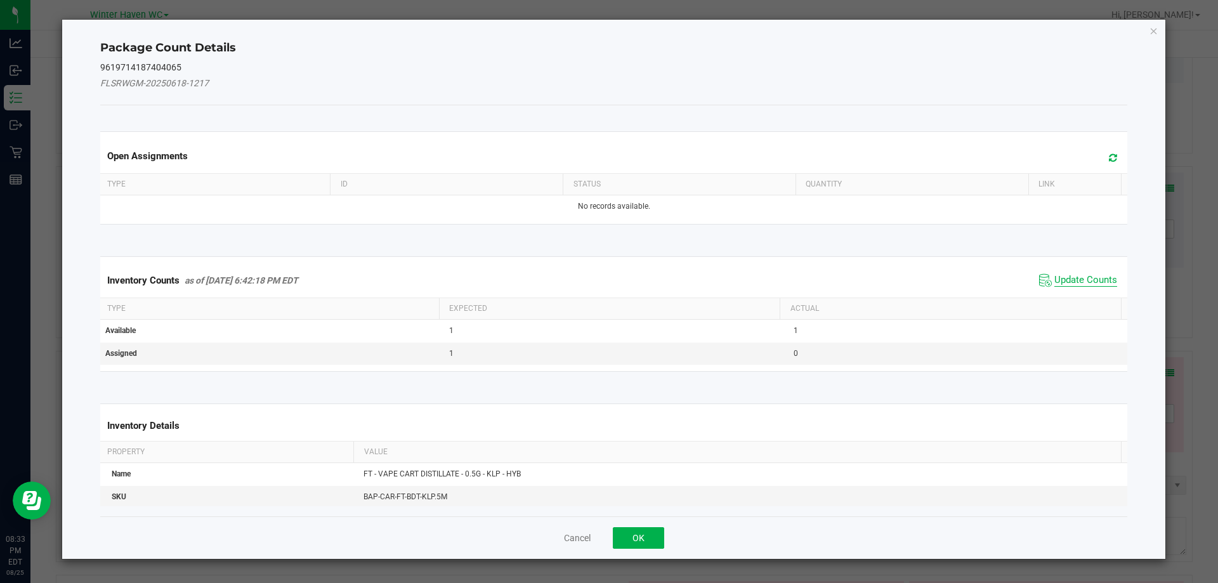
click at [1091, 282] on span "Update Counts" at bounding box center [1086, 280] width 63 height 13
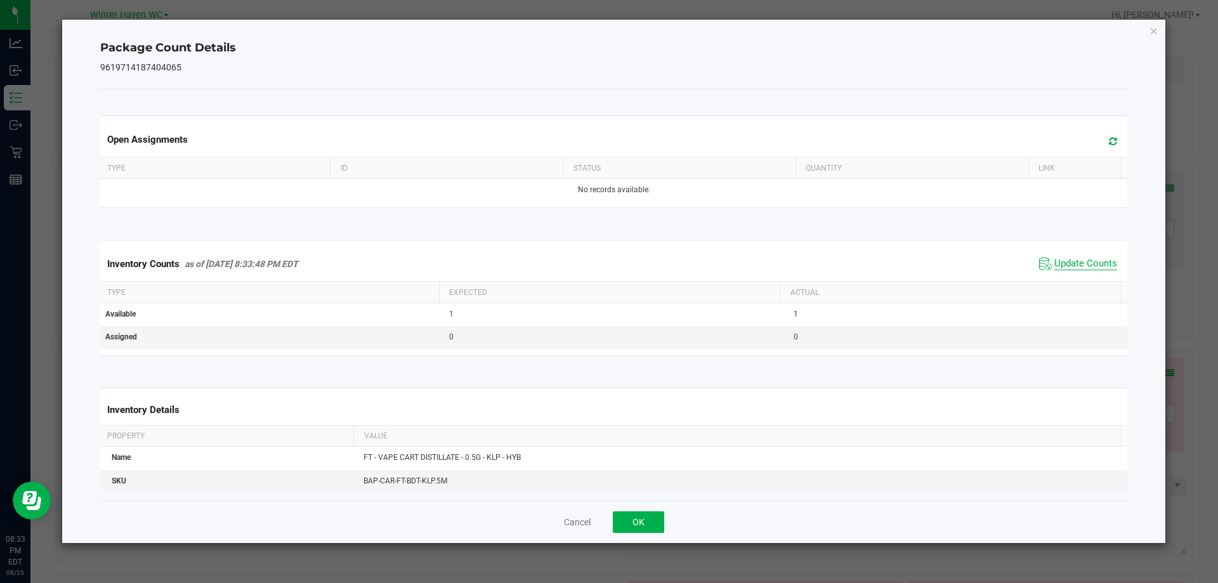
click at [1074, 260] on span "Update Counts" at bounding box center [1086, 264] width 63 height 13
click at [643, 537] on div "Cancel OK" at bounding box center [614, 522] width 1028 height 43
click at [645, 530] on button "OK" at bounding box center [638, 522] width 51 height 22
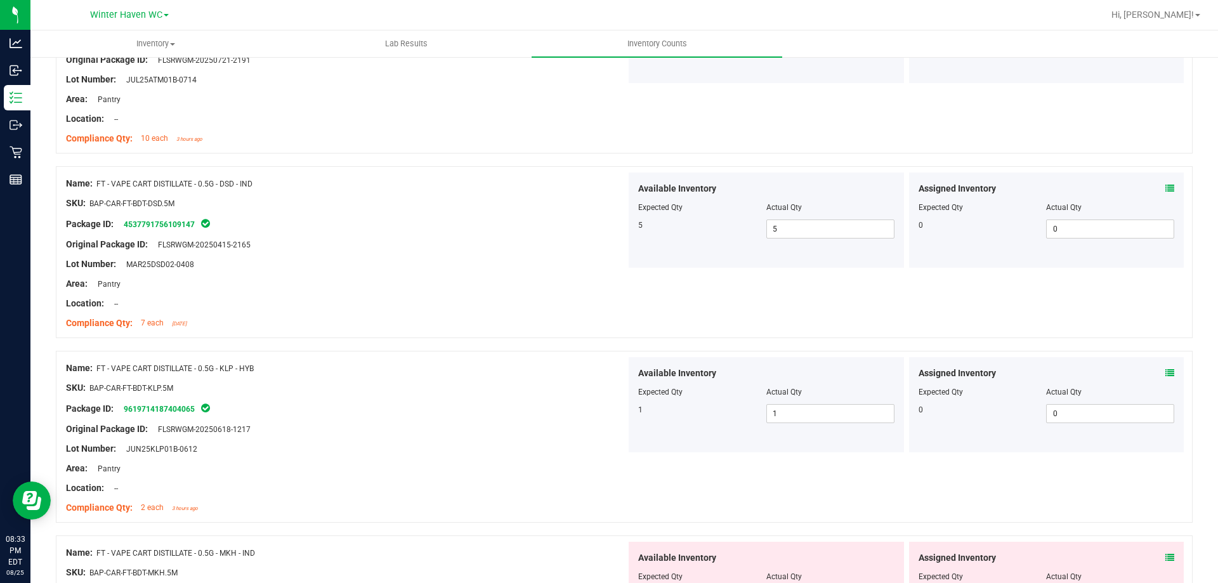
click at [758, 341] on div at bounding box center [624, 344] width 1137 height 13
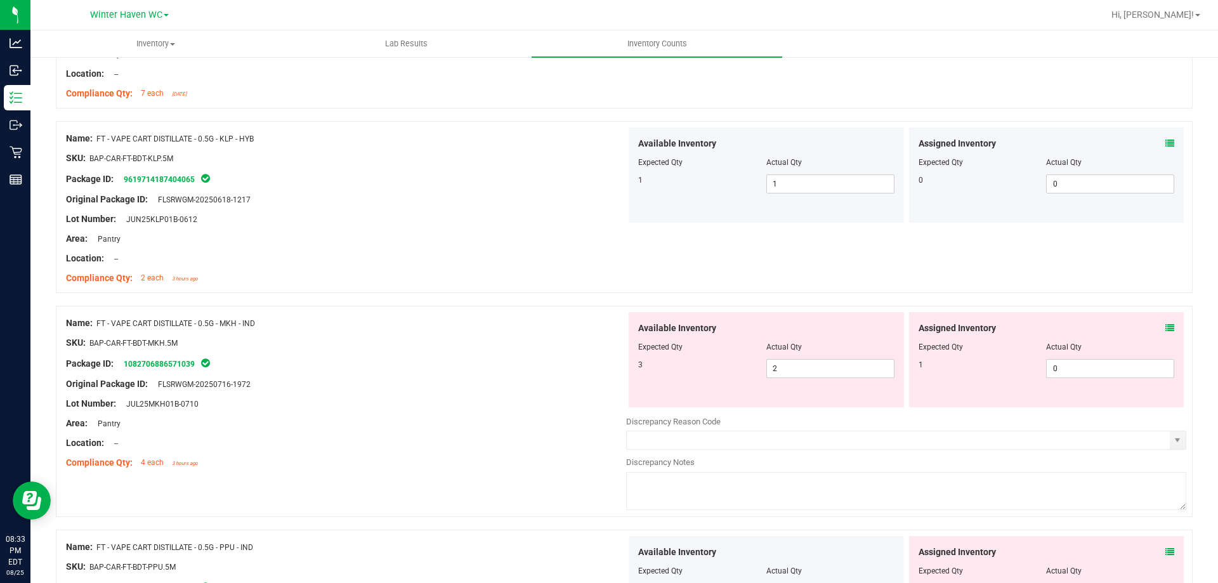
scroll to position [1586, 0]
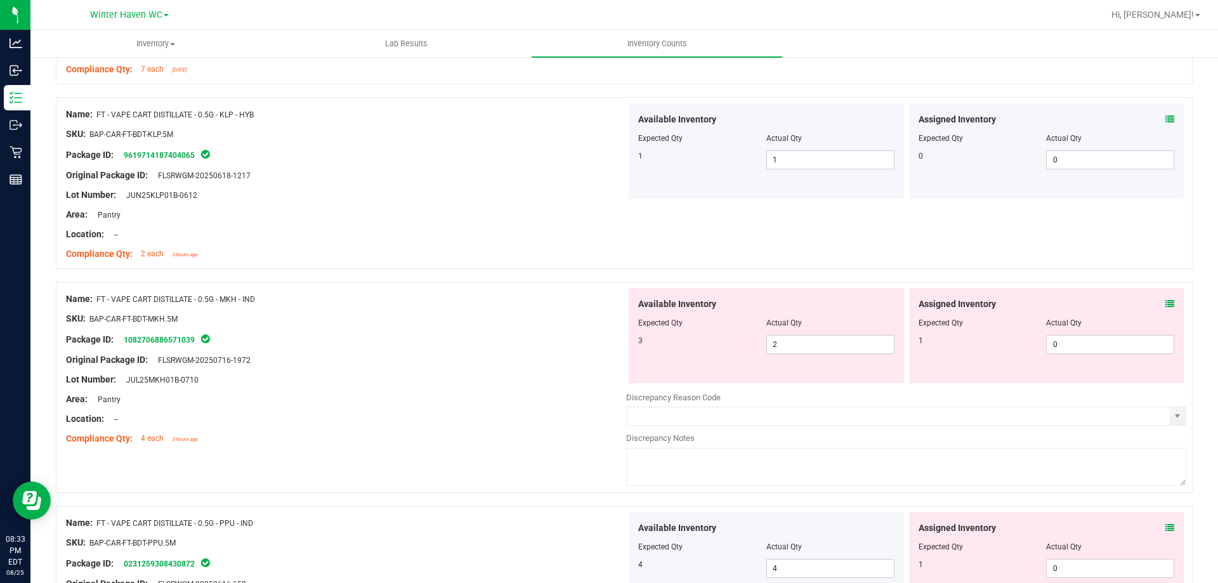
click at [1154, 303] on div "Assigned Inventory" at bounding box center [1047, 304] width 256 height 13
click at [1166, 303] on icon at bounding box center [1170, 303] width 9 height 9
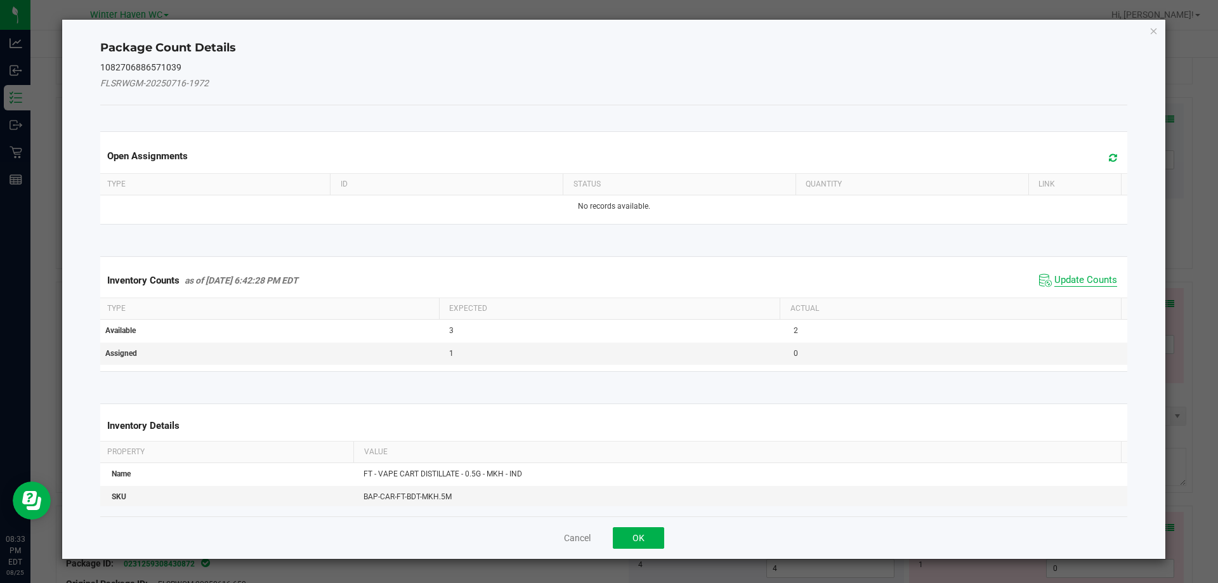
click at [1062, 279] on span "Update Counts" at bounding box center [1086, 280] width 63 height 13
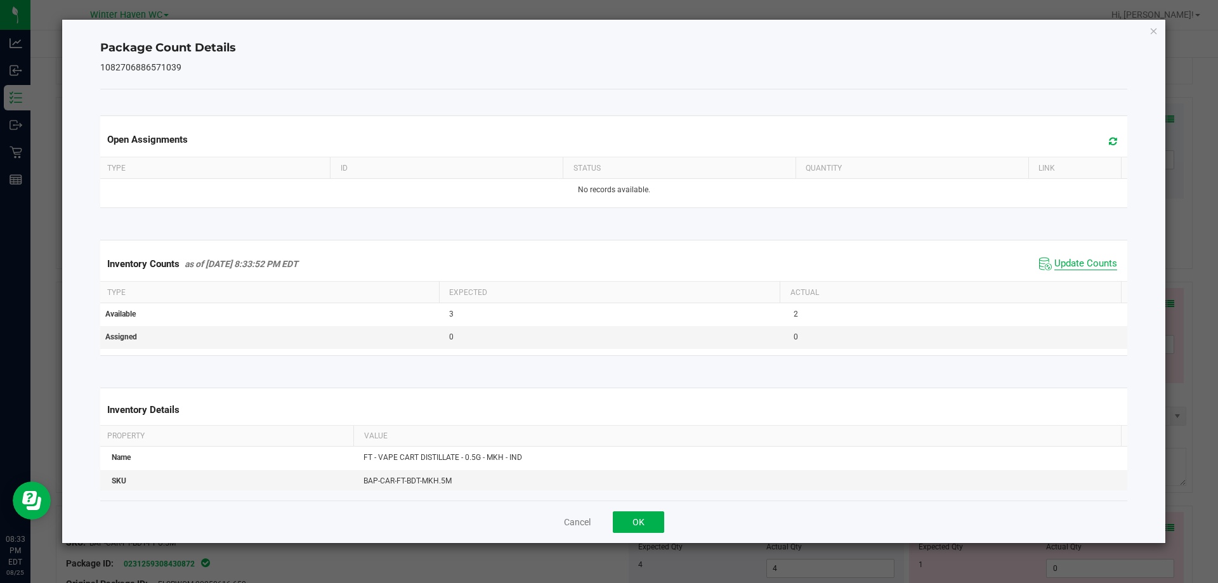
click at [1064, 261] on span "Update Counts" at bounding box center [1086, 264] width 63 height 13
click at [631, 513] on button "OK" at bounding box center [638, 522] width 51 height 22
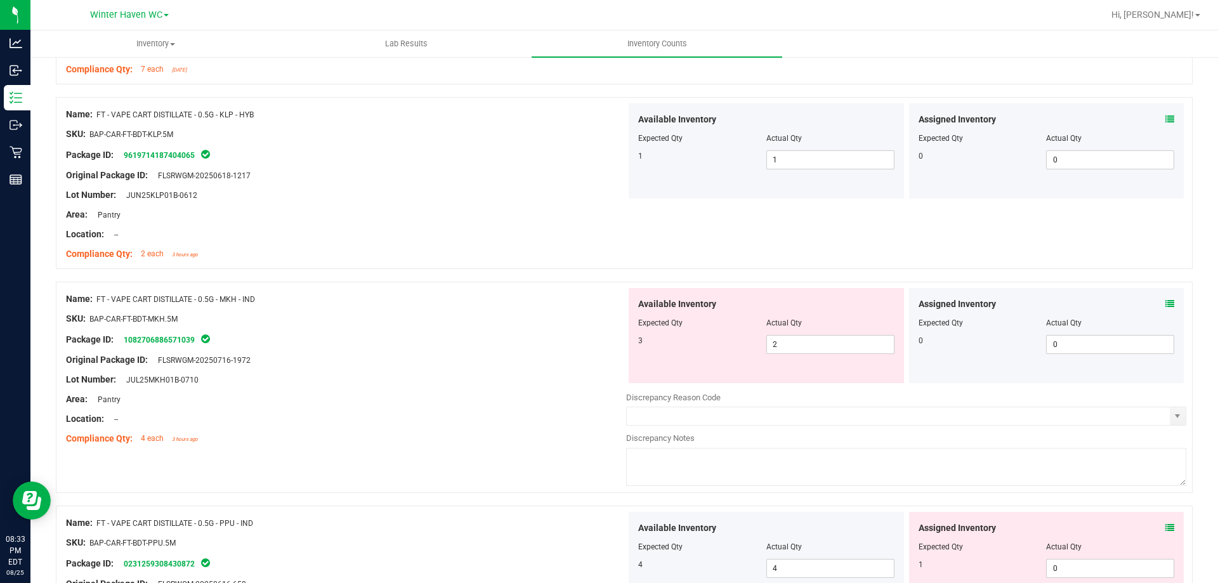
click at [483, 411] on div "Name: FT - VAPE CART DISTILLATE - 0.5G - MKH - IND SKU: BAP-CAR-FT-BDT-MKH.5M P…" at bounding box center [346, 369] width 560 height 162
drag, startPoint x: 725, startPoint y: 342, endPoint x: 690, endPoint y: 342, distance: 34.9
click at [690, 342] on div "3 2 2" at bounding box center [766, 344] width 256 height 19
type input "3"
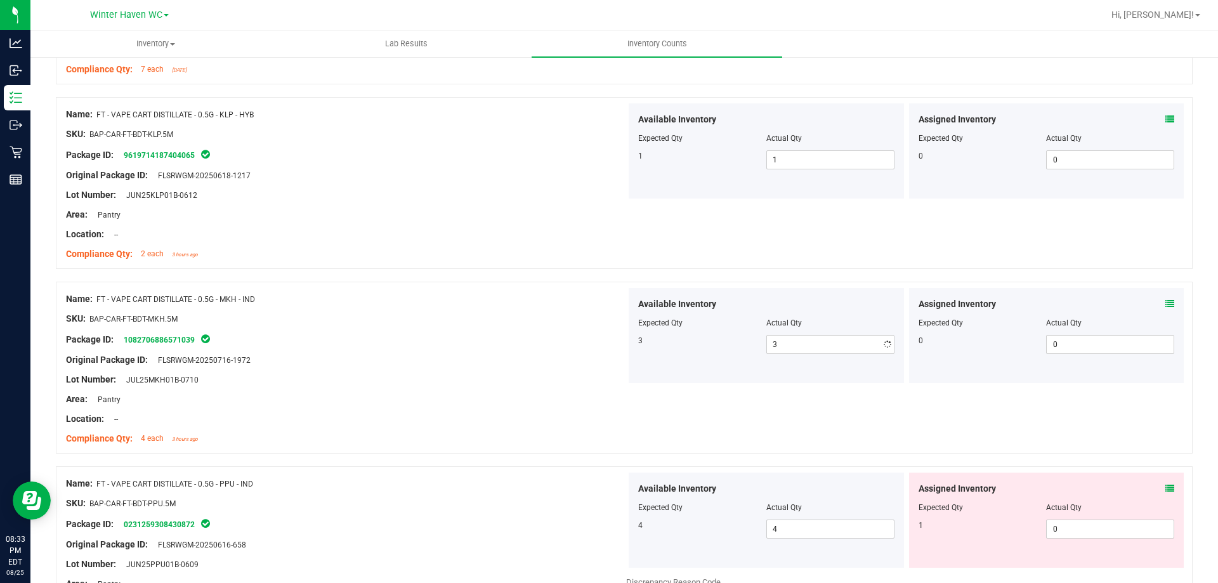
click at [580, 343] on div "Package ID: 1082706886571039" at bounding box center [346, 339] width 560 height 15
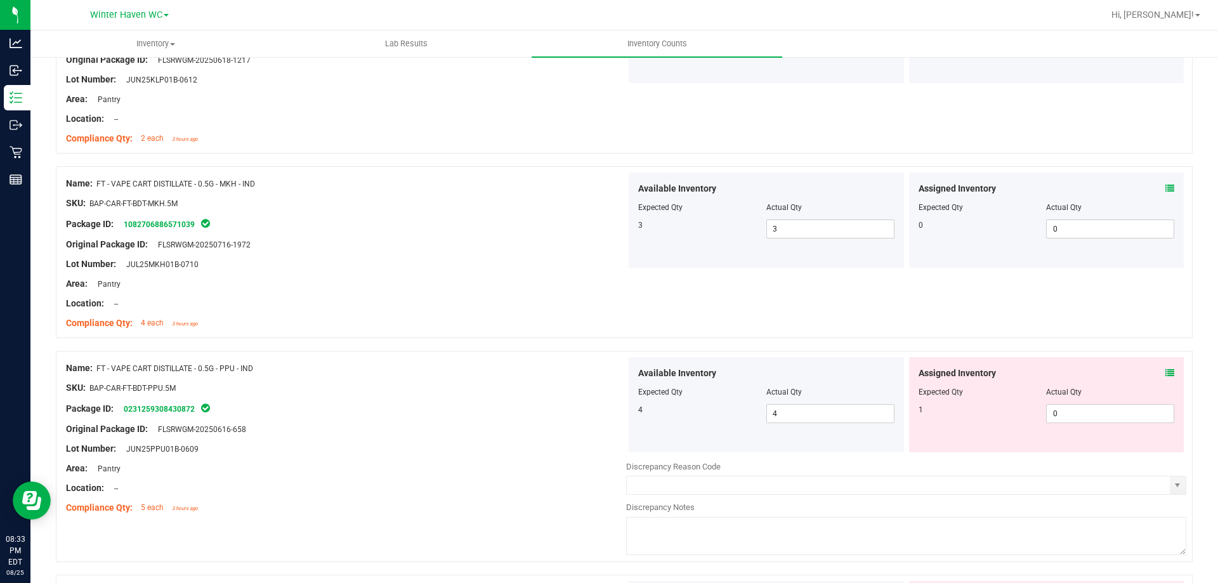
scroll to position [1840, 0]
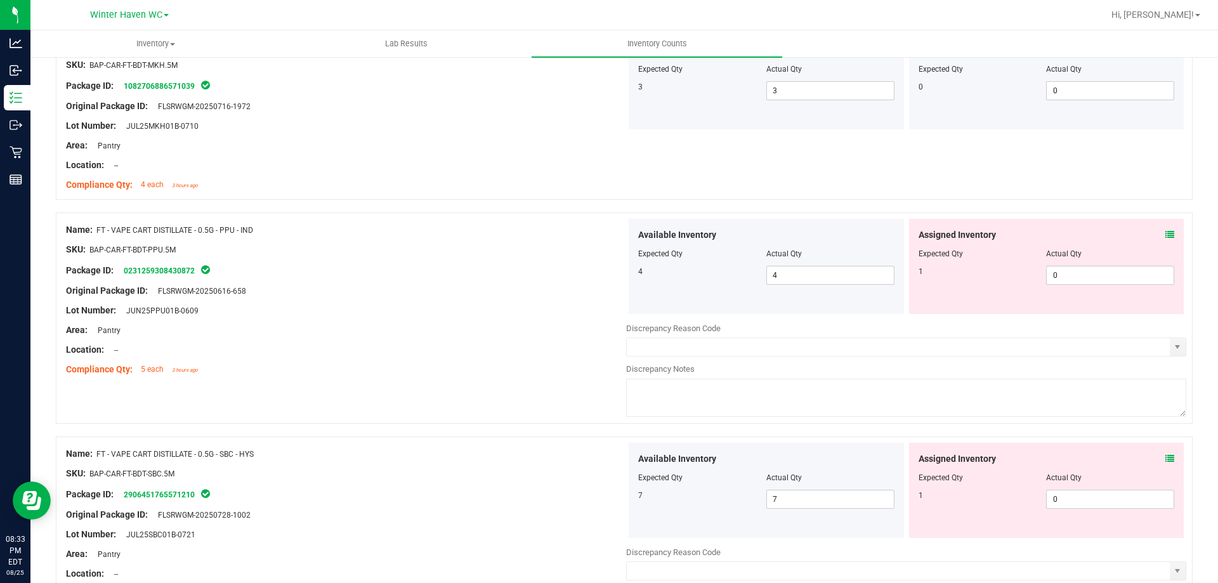
click at [1166, 237] on icon at bounding box center [1170, 234] width 9 height 9
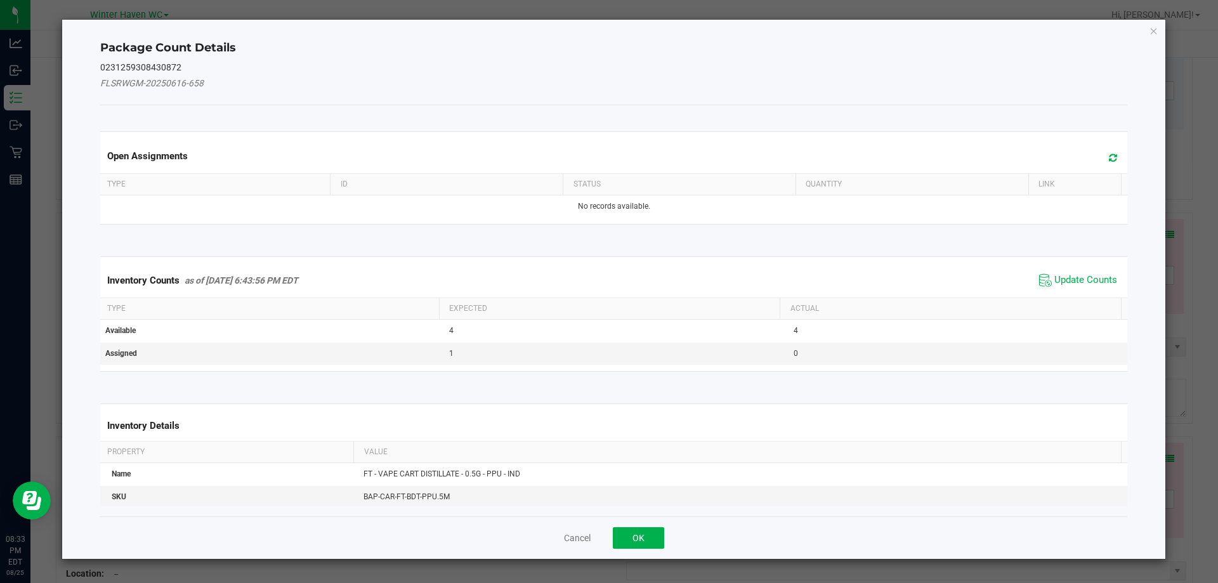
drag, startPoint x: 1073, startPoint y: 291, endPoint x: 1045, endPoint y: 272, distance: 33.4
click at [1072, 291] on div "Inventory Counts as of Aug 25, 2025 6:43:56 PM EDT Update Counts" at bounding box center [614, 280] width 1033 height 34
click at [1045, 272] on span "Update Counts" at bounding box center [1078, 280] width 84 height 19
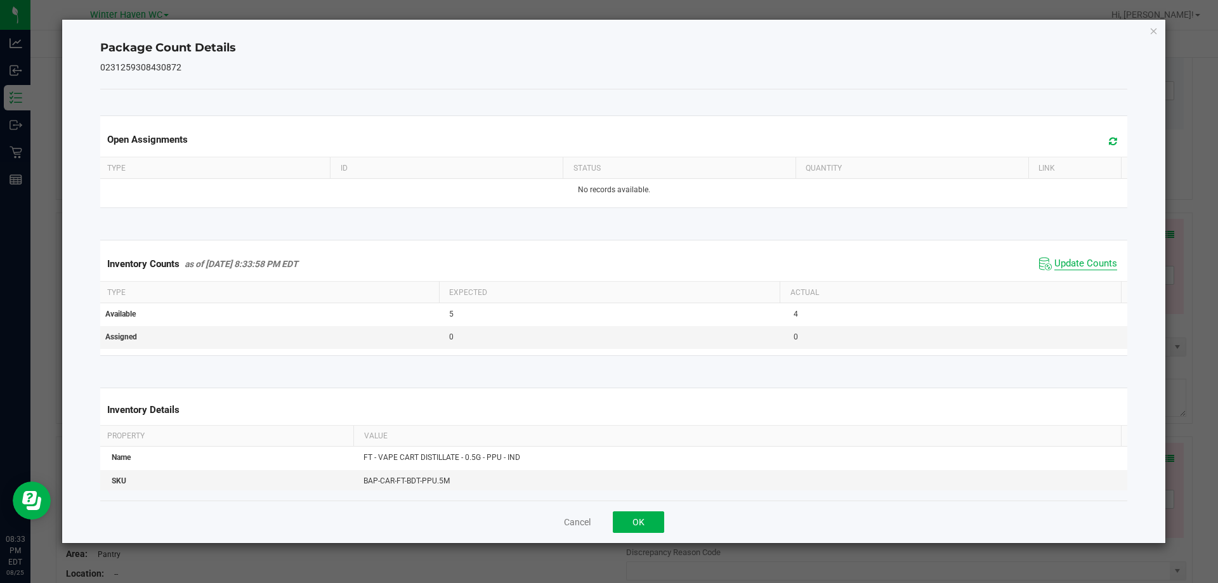
click at [1057, 265] on span "Update Counts" at bounding box center [1086, 264] width 63 height 13
click at [1057, 265] on span "Update Counts" at bounding box center [1086, 263] width 63 height 11
click at [646, 523] on button "OK" at bounding box center [638, 522] width 51 height 22
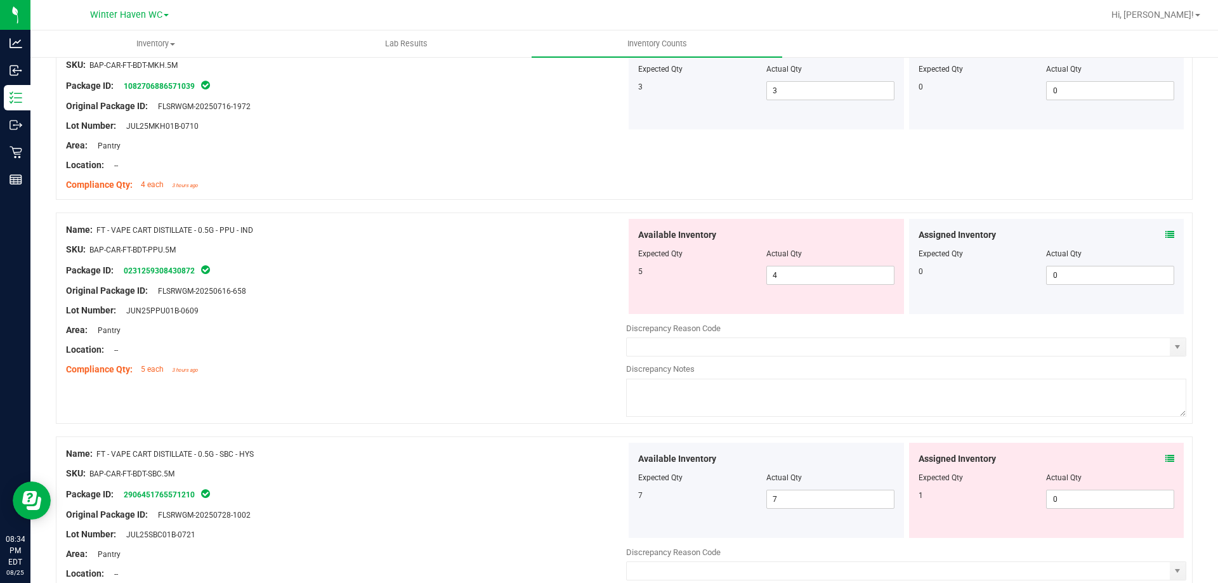
click at [755, 272] on div "5" at bounding box center [702, 271] width 128 height 11
drag, startPoint x: 786, startPoint y: 279, endPoint x: 730, endPoint y: 279, distance: 55.2
click at [730, 279] on div "5 4 4" at bounding box center [766, 275] width 256 height 19
type input "5"
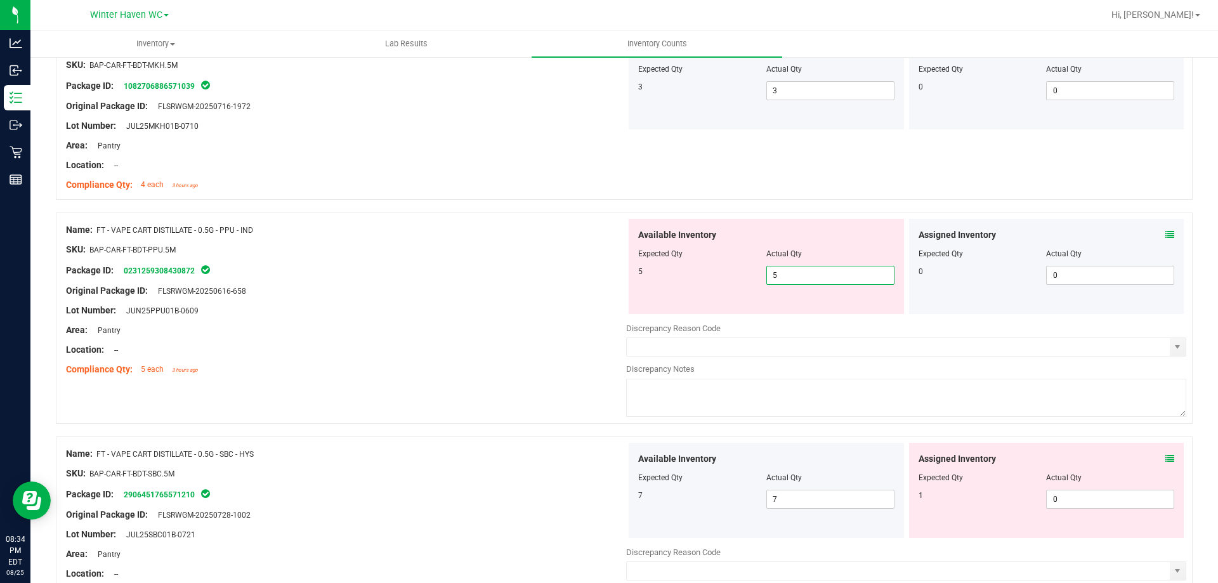
click at [663, 290] on div "Available Inventory Expected Qty Actual Qty 5 5 5" at bounding box center [766, 266] width 275 height 95
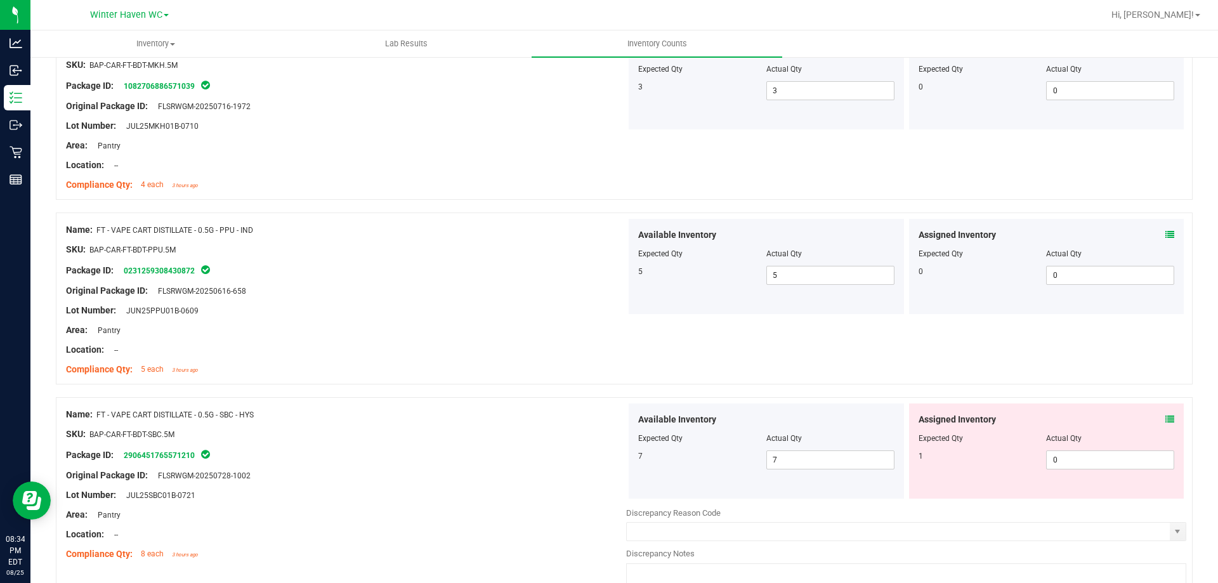
click at [1166, 421] on icon at bounding box center [1170, 419] width 9 height 9
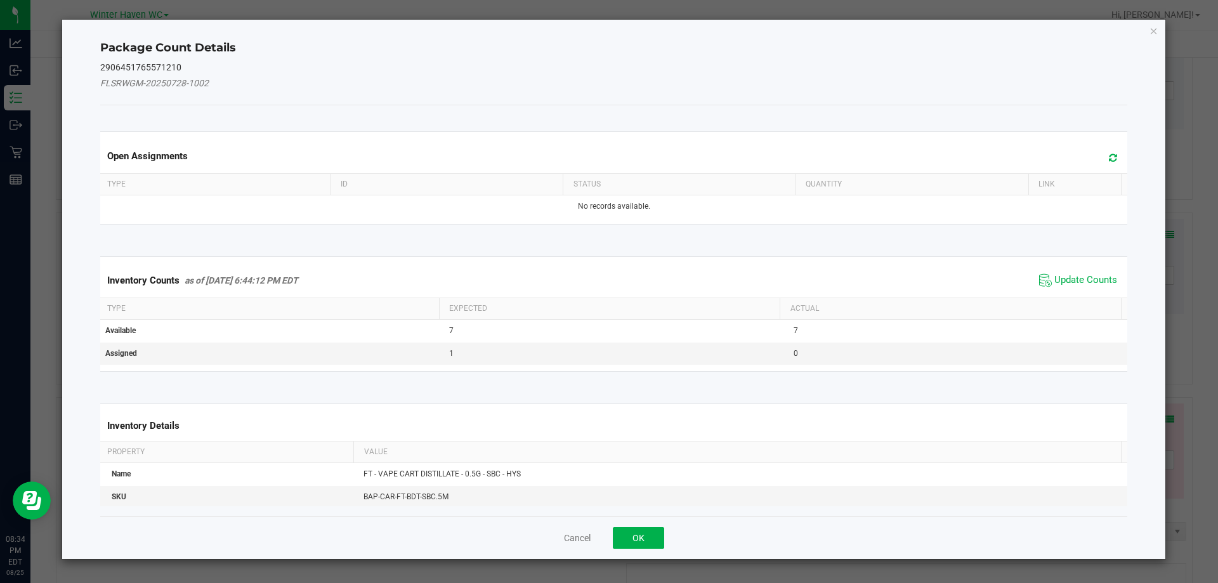
click at [1072, 265] on div "Inventory Counts as of Aug 25, 2025 6:44:12 PM EDT Update Counts" at bounding box center [614, 280] width 1033 height 34
click at [1074, 270] on div "Inventory Counts as of Aug 25, 2025 6:44:12 PM EDT Update Counts" at bounding box center [614, 280] width 1033 height 34
click at [1074, 272] on span "Update Counts" at bounding box center [1078, 280] width 84 height 19
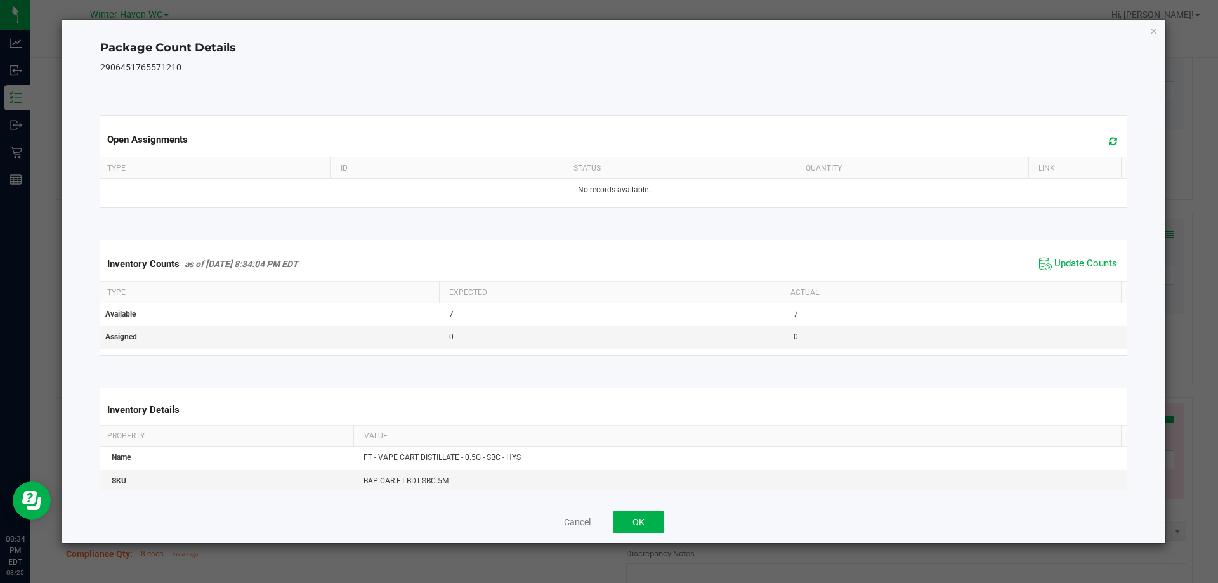
click at [1067, 265] on span "Update Counts" at bounding box center [1086, 264] width 63 height 13
click at [1067, 265] on span "Update Counts" at bounding box center [1086, 263] width 63 height 11
click at [631, 518] on button "OK" at bounding box center [638, 522] width 51 height 22
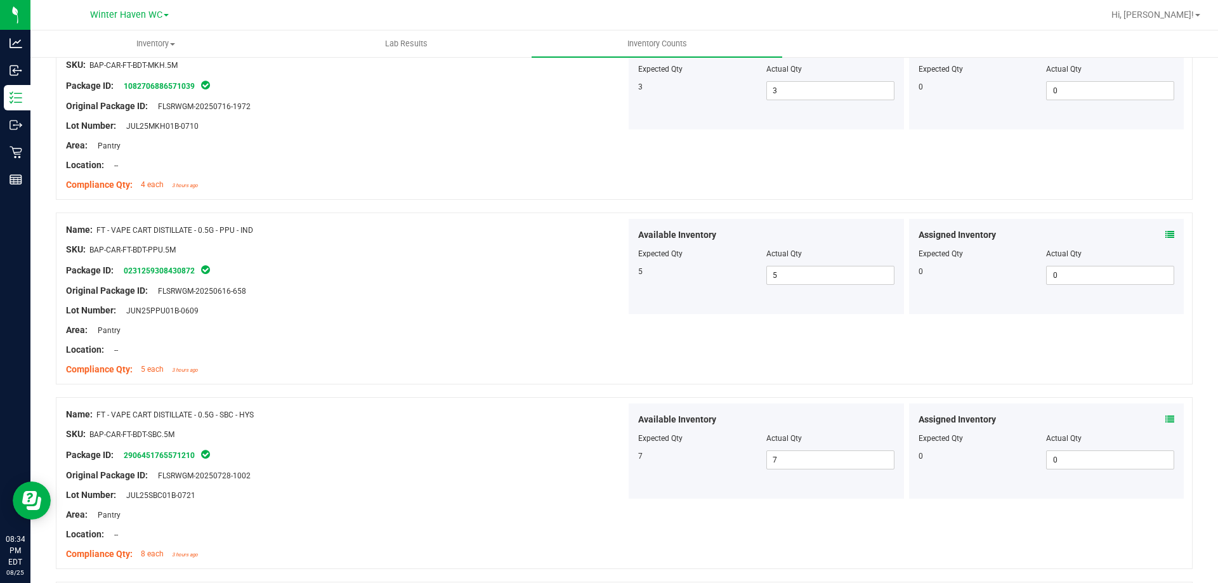
scroll to position [2094, 0]
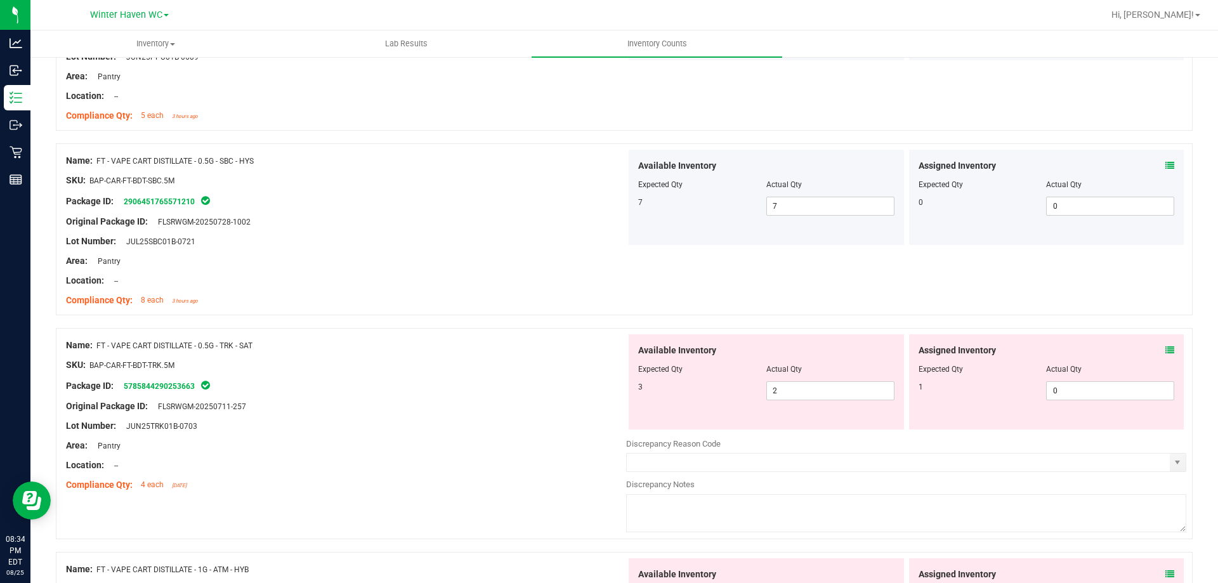
click at [1166, 352] on icon at bounding box center [1170, 350] width 9 height 9
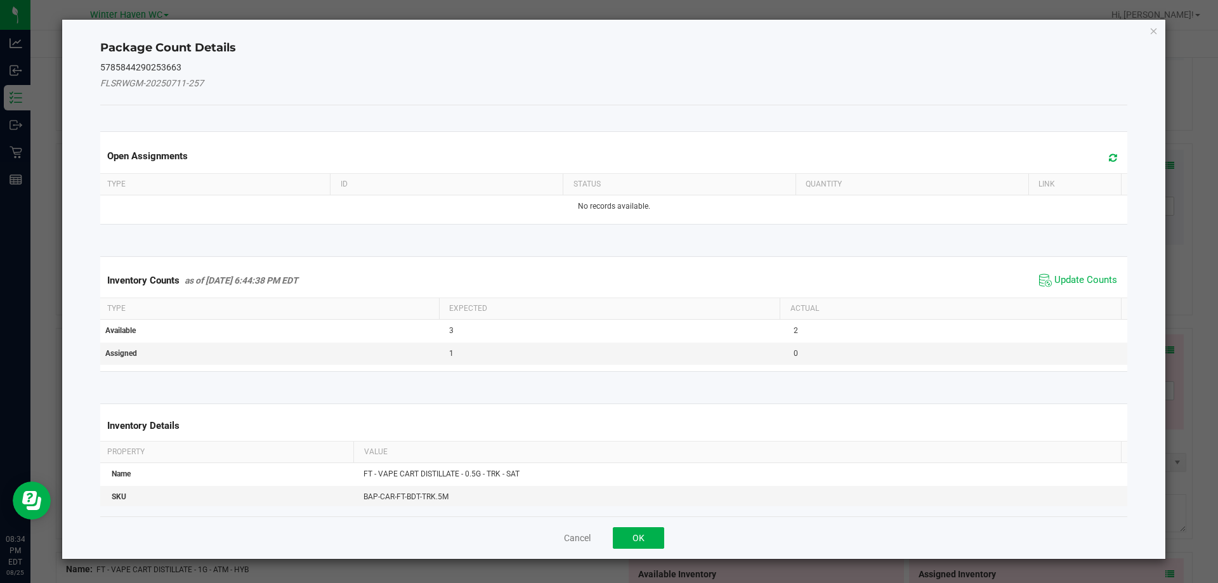
drag, startPoint x: 1069, startPoint y: 263, endPoint x: 1070, endPoint y: 272, distance: 9.5
click at [1069, 263] on div "Inventory Counts as of Aug 25, 2025 6:44:38 PM EDT Update Counts" at bounding box center [614, 280] width 1033 height 34
click at [1070, 272] on span "Update Counts" at bounding box center [1078, 280] width 84 height 19
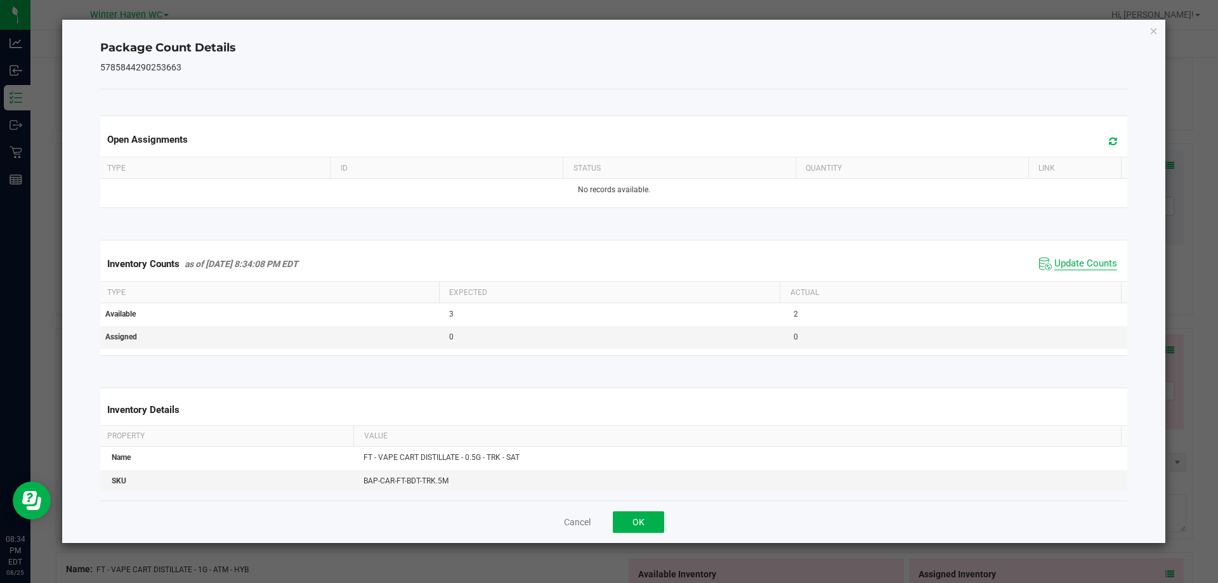
click at [1069, 270] on span "Update Counts" at bounding box center [1086, 264] width 63 height 13
click at [1069, 270] on span "Update Counts" at bounding box center [1078, 263] width 84 height 19
click at [652, 530] on button "OK" at bounding box center [638, 522] width 51 height 22
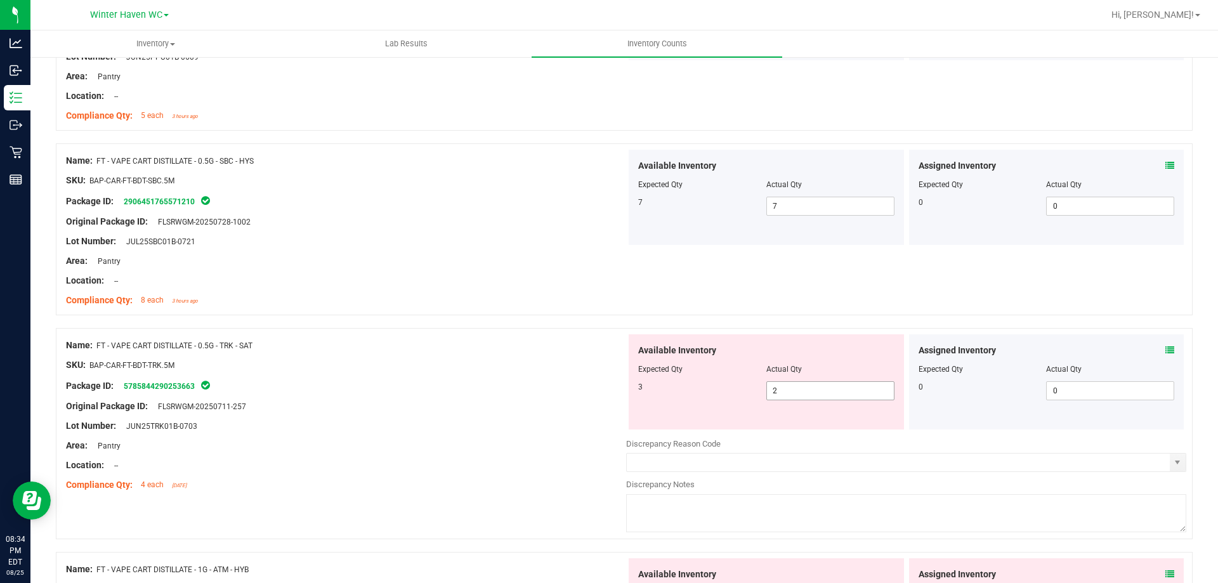
drag, startPoint x: 832, startPoint y: 400, endPoint x: 798, endPoint y: 389, distance: 36.1
click at [803, 391] on div "Available Inventory Expected Qty Actual Qty 3 2 2" at bounding box center [766, 381] width 275 height 95
click at [796, 389] on span "2 2" at bounding box center [830, 390] width 128 height 19
click at [796, 389] on input "2" at bounding box center [830, 391] width 127 height 18
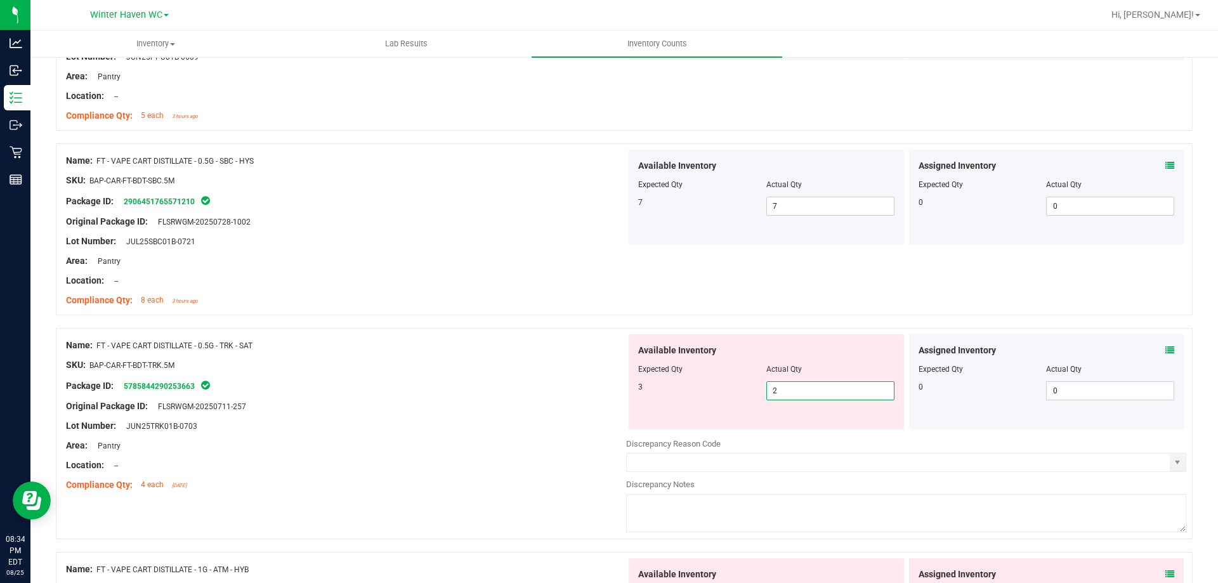
type input "3"
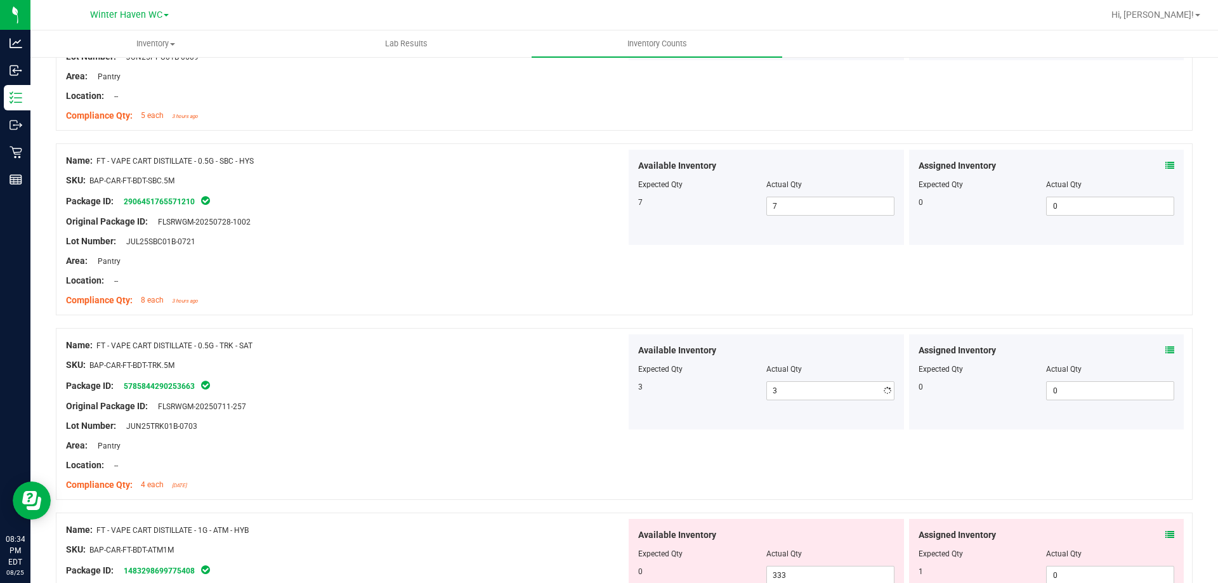
click at [511, 339] on div "Name: FT - VAPE CART DISTILLATE - 0.5G - TRK - SAT" at bounding box center [346, 345] width 560 height 13
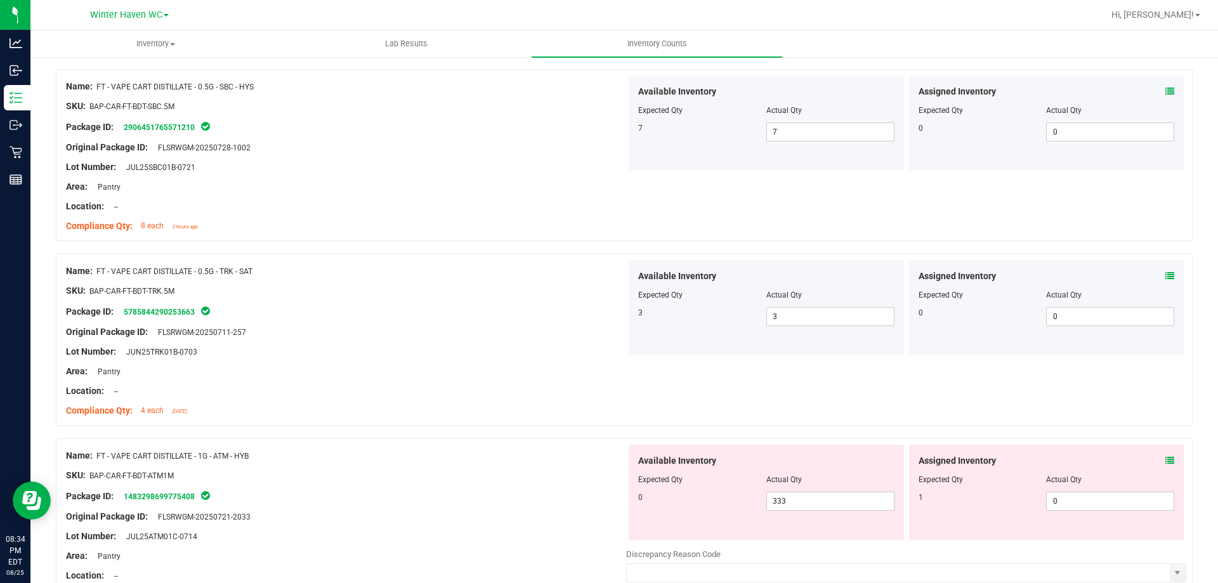
scroll to position [2284, 0]
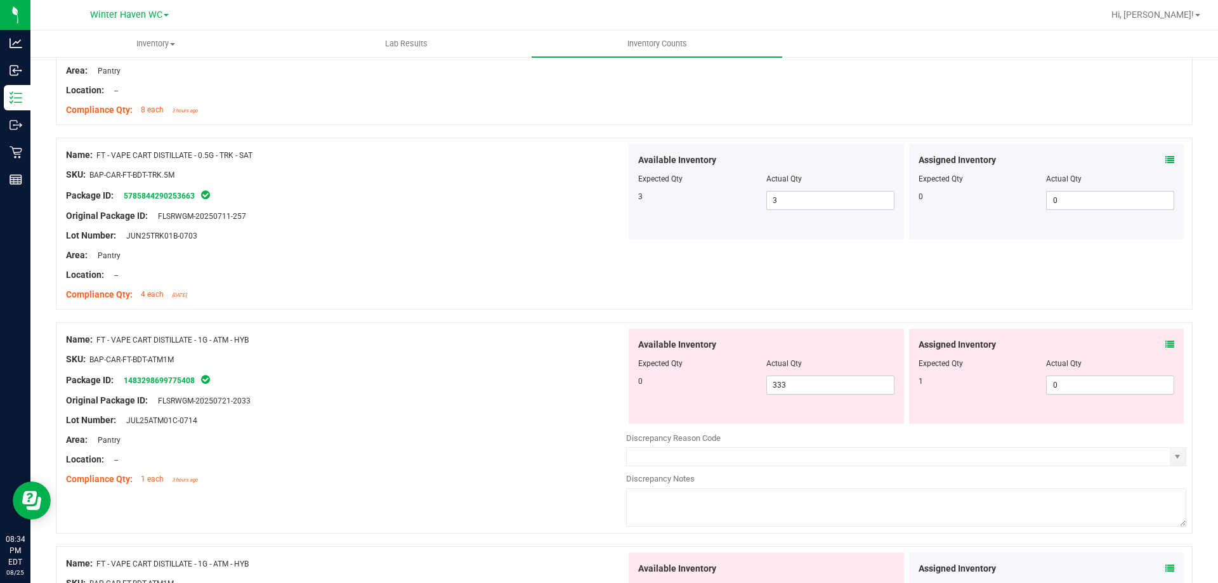
click at [1166, 341] on icon at bounding box center [1170, 344] width 9 height 9
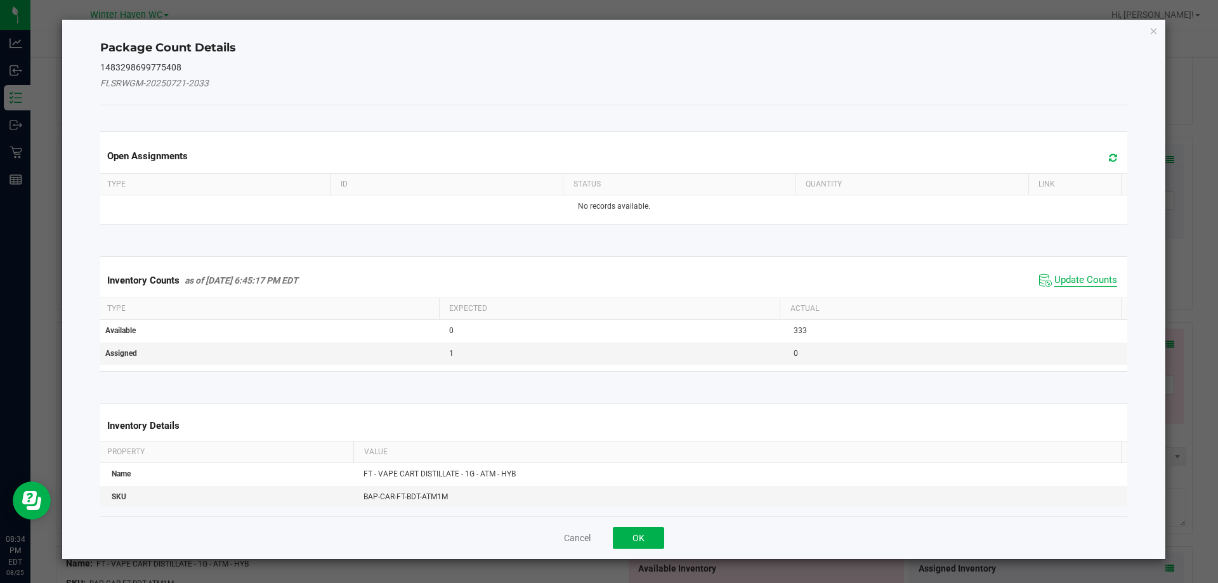
click at [1072, 278] on span "Update Counts" at bounding box center [1086, 280] width 63 height 13
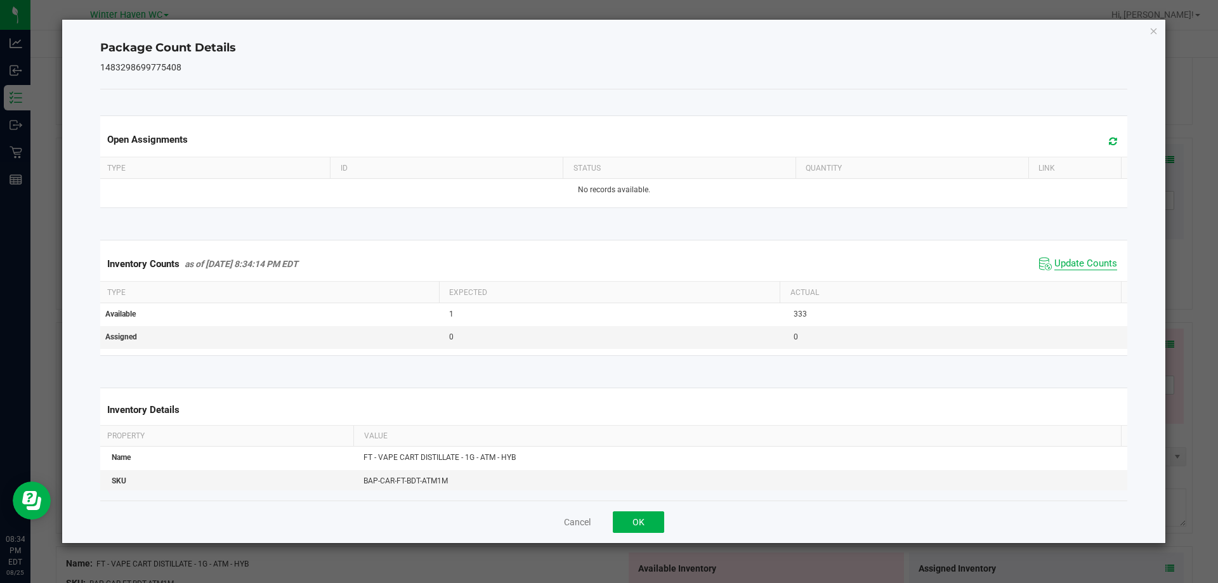
click at [1062, 260] on span "Update Counts" at bounding box center [1086, 264] width 63 height 13
click at [1062, 260] on span "Update Counts" at bounding box center [1086, 263] width 63 height 11
click at [660, 520] on button "OK" at bounding box center [638, 522] width 51 height 22
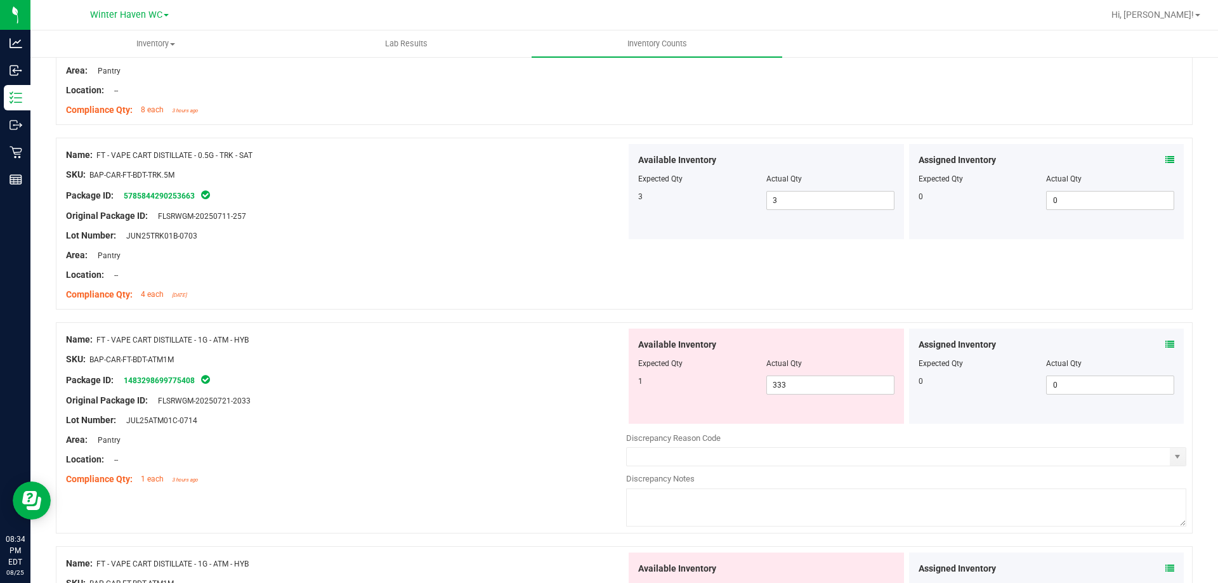
click at [499, 435] on div "Area: Pantry" at bounding box center [346, 439] width 560 height 13
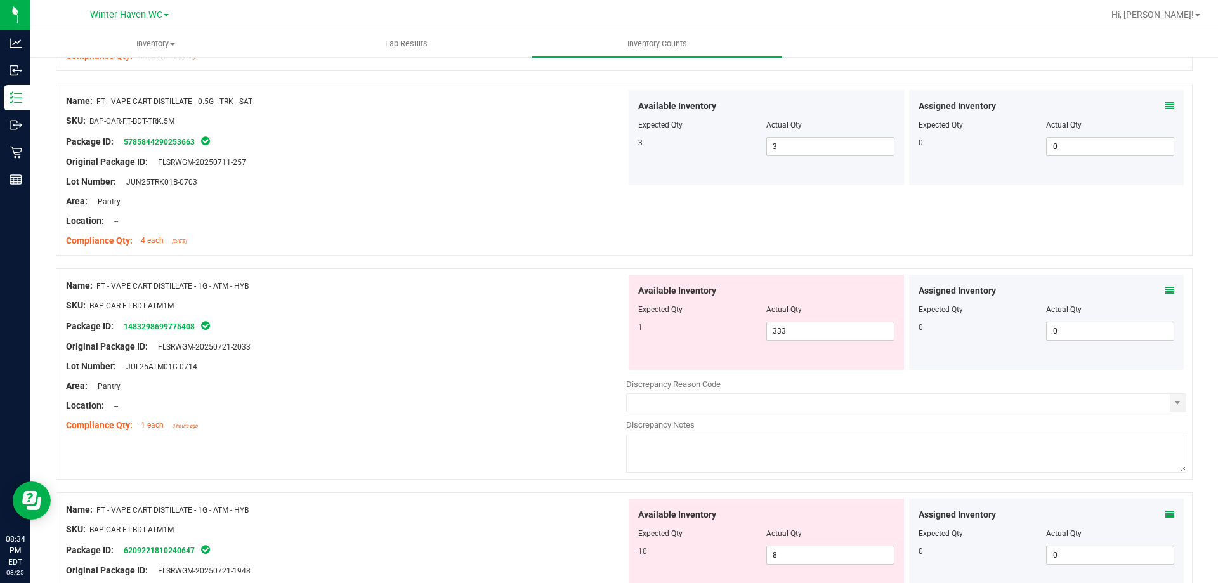
scroll to position [2411, 0]
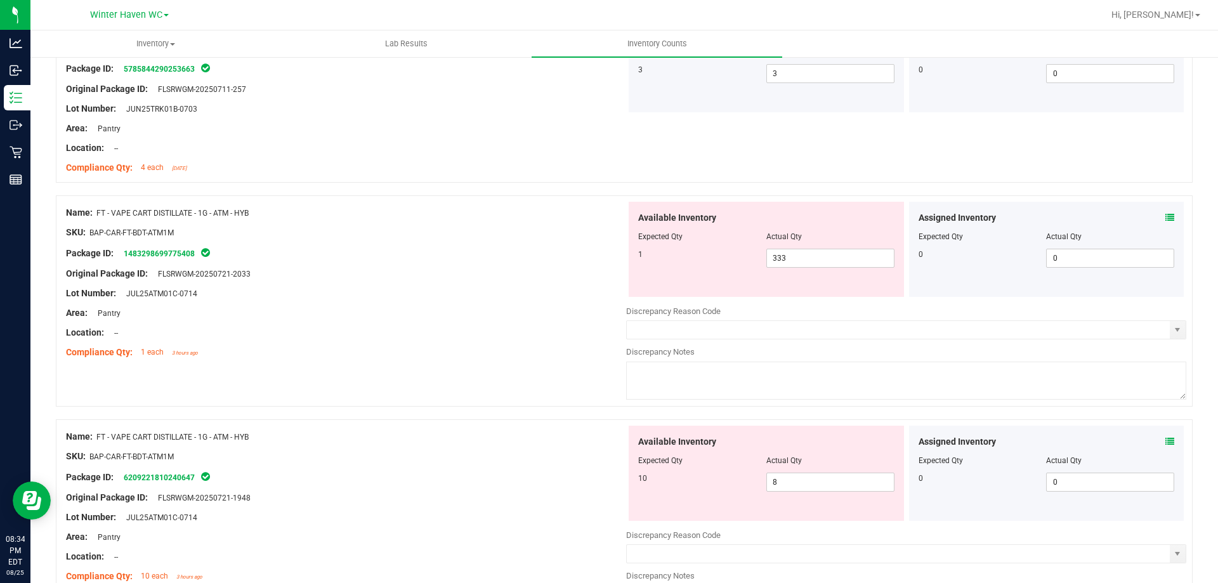
click at [1166, 440] on icon at bounding box center [1170, 441] width 9 height 9
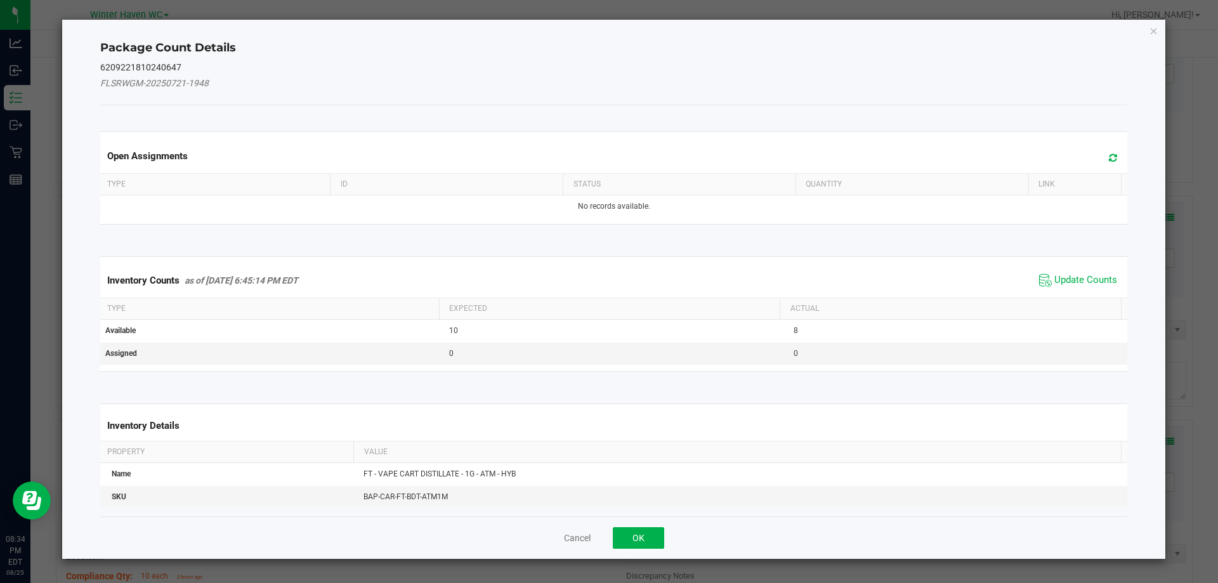
click at [1039, 297] on div "Inventory Counts as of Aug 25, 2025 6:45:14 PM EDT Update Counts" at bounding box center [614, 280] width 1033 height 34
click at [1042, 291] on div "Inventory Counts as of Aug 25, 2025 6:45:14 PM EDT Update Counts" at bounding box center [614, 280] width 1033 height 34
click at [1055, 279] on span "Update Counts" at bounding box center [1086, 280] width 63 height 13
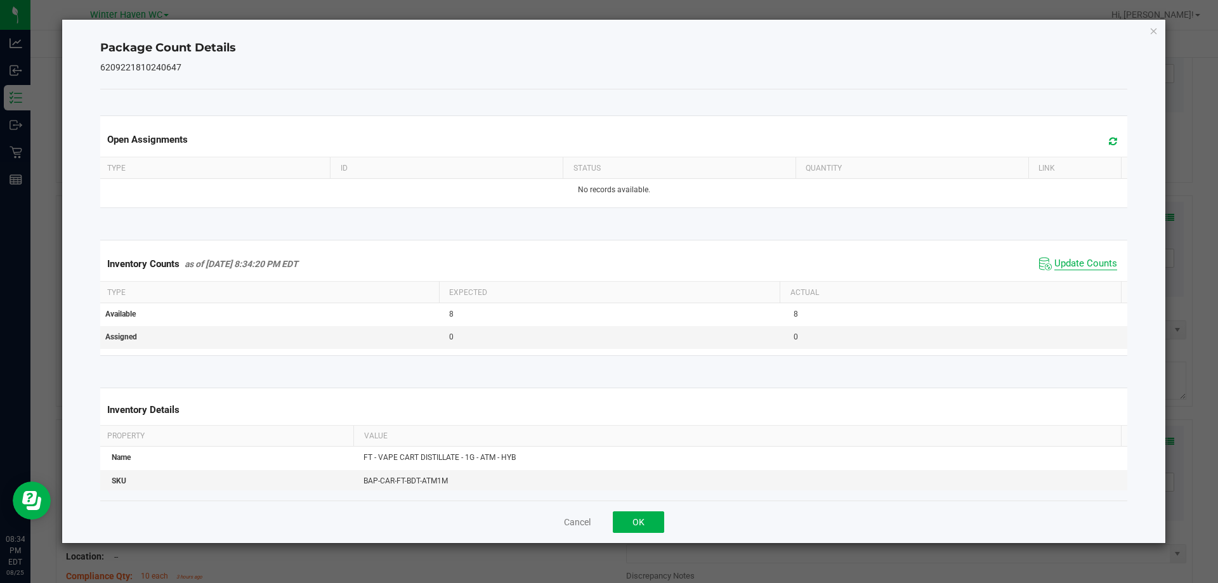
click at [1062, 261] on span "Update Counts" at bounding box center [1086, 264] width 63 height 13
click at [1062, 261] on span "Update Counts" at bounding box center [1086, 263] width 63 height 11
click at [643, 511] on button "OK" at bounding box center [638, 522] width 51 height 22
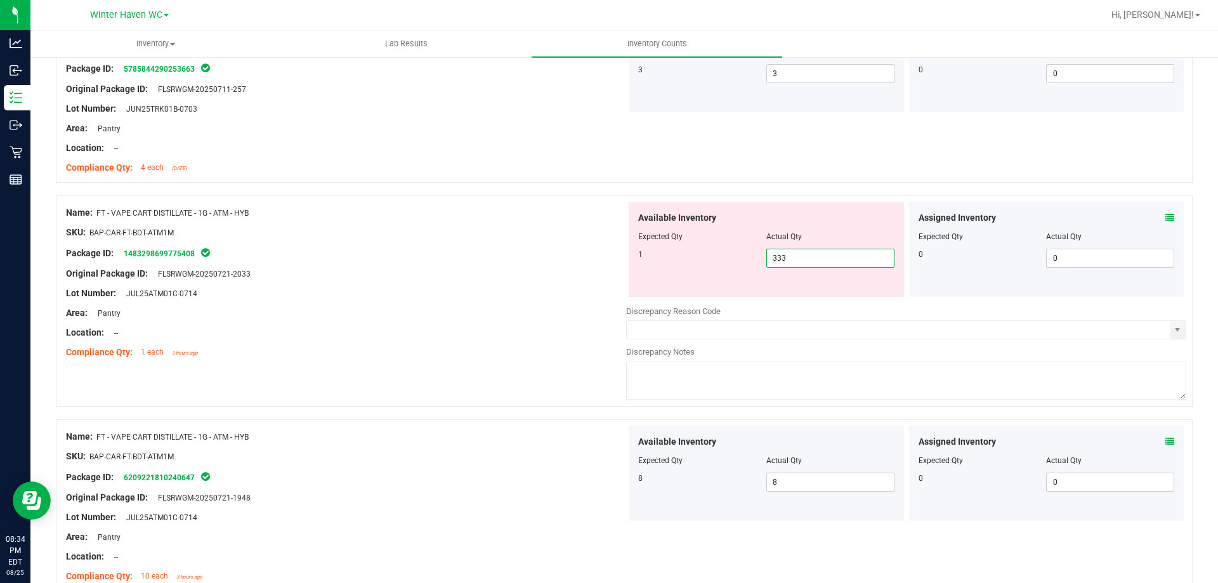
drag, startPoint x: 803, startPoint y: 265, endPoint x: 739, endPoint y: 261, distance: 64.2
click at [740, 261] on div "1 333 333" at bounding box center [766, 258] width 256 height 19
type input "1"
click at [552, 262] on div at bounding box center [346, 264] width 560 height 6
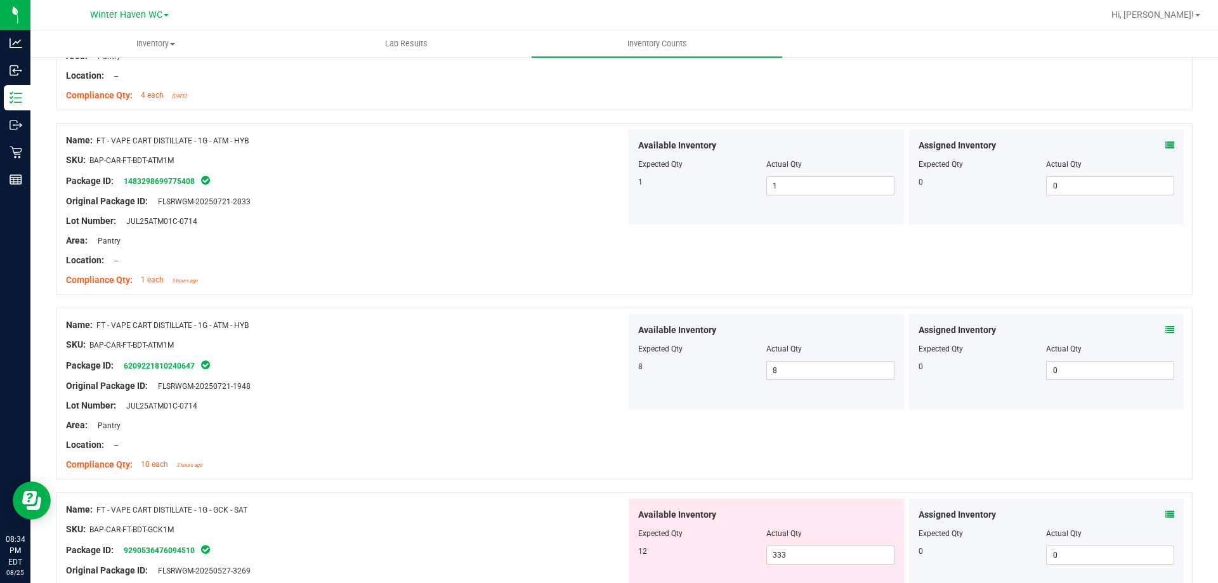
scroll to position [2538, 0]
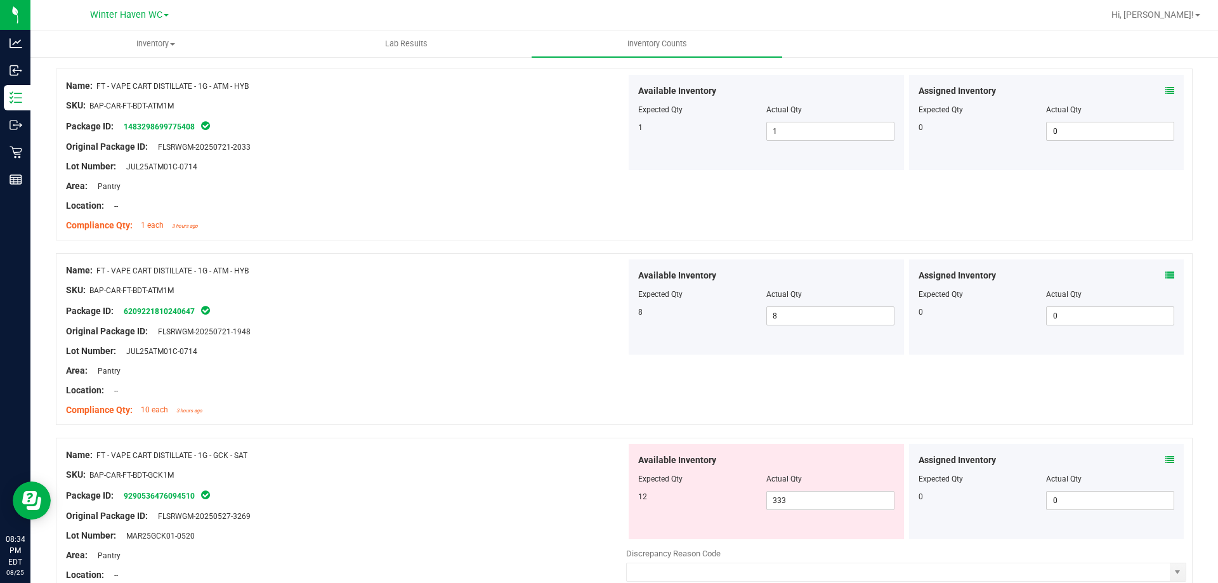
click at [1155, 463] on div "Assigned Inventory" at bounding box center [1047, 460] width 256 height 13
click at [1166, 454] on span at bounding box center [1170, 460] width 9 height 13
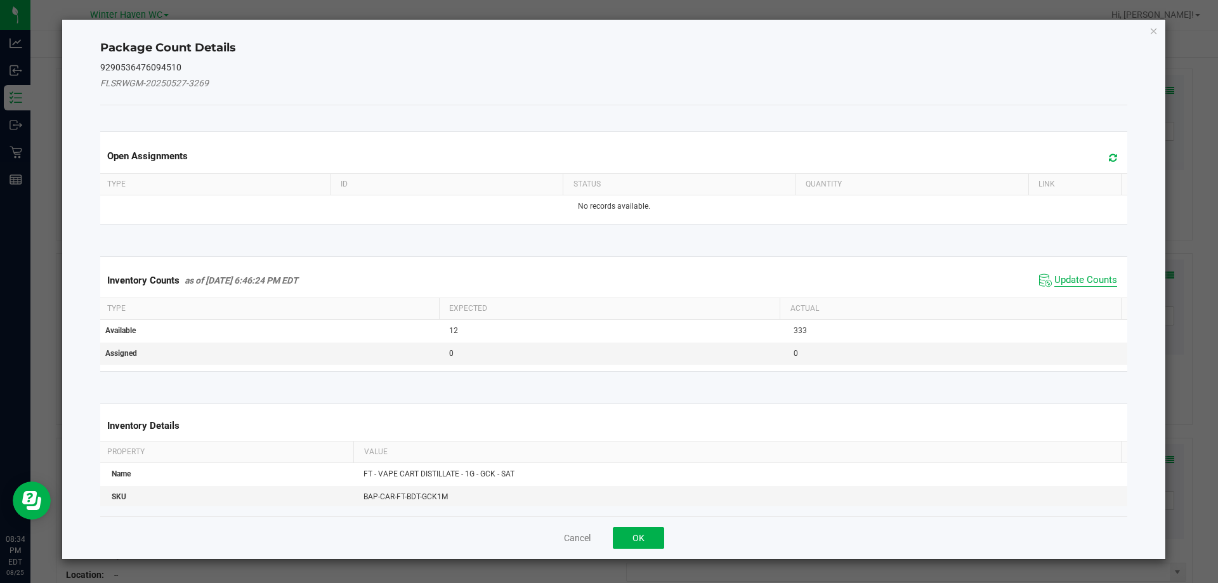
click at [1058, 284] on span "Update Counts" at bounding box center [1086, 280] width 63 height 13
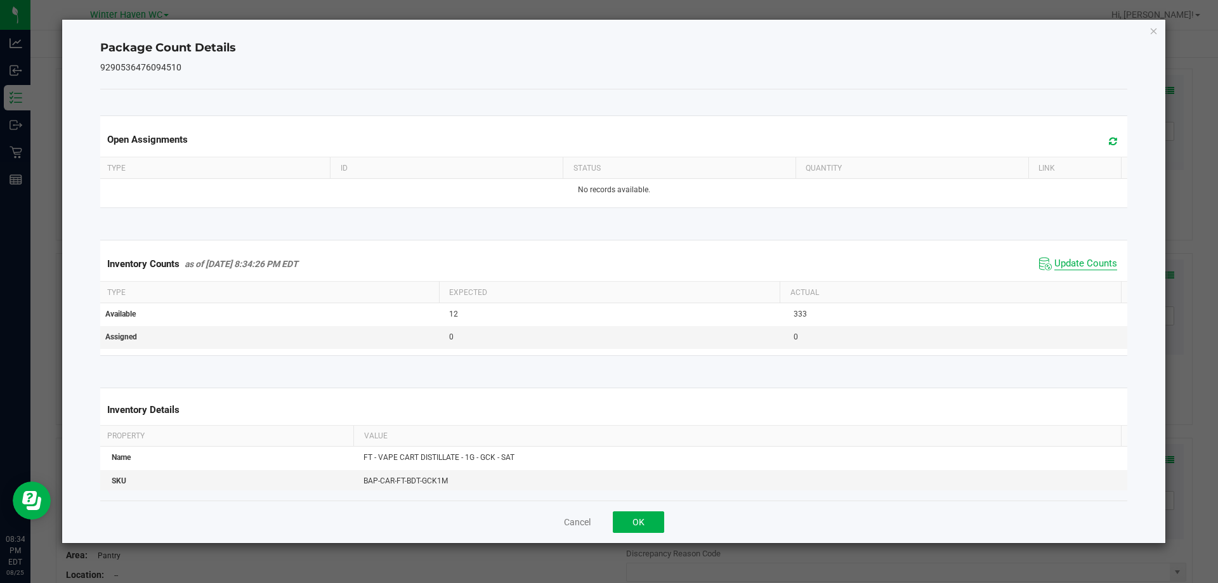
click at [1056, 270] on span "Update Counts" at bounding box center [1086, 264] width 63 height 13
drag, startPoint x: 1055, startPoint y: 268, endPoint x: 1010, endPoint y: 287, distance: 48.1
click at [1055, 268] on span "Update Counts" at bounding box center [1086, 263] width 63 height 11
click at [650, 512] on button "OK" at bounding box center [638, 522] width 51 height 22
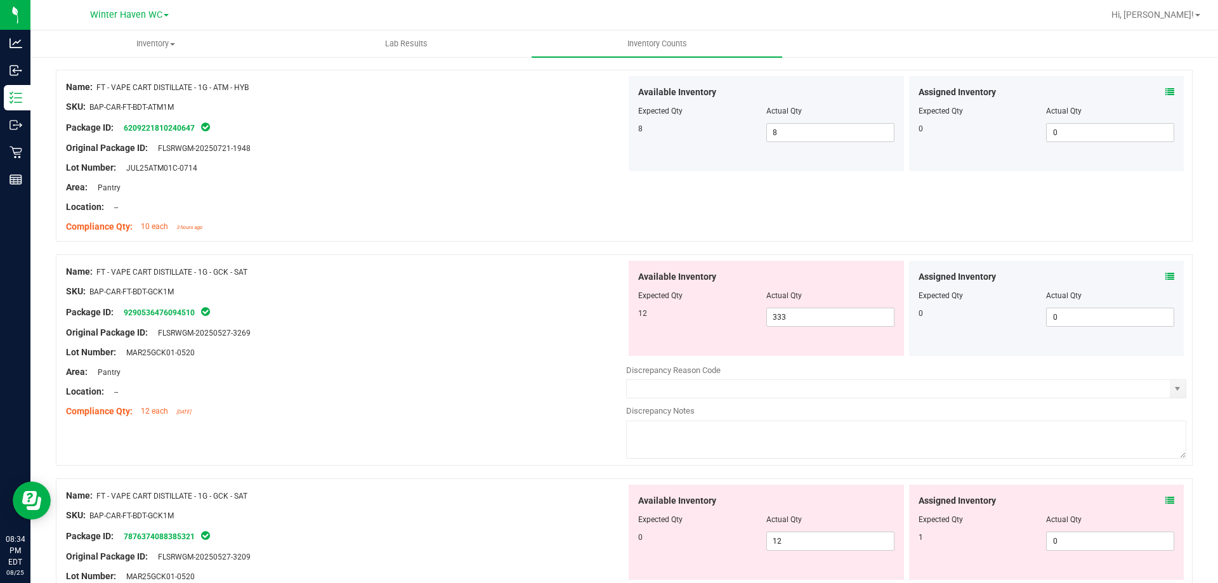
scroll to position [2728, 0]
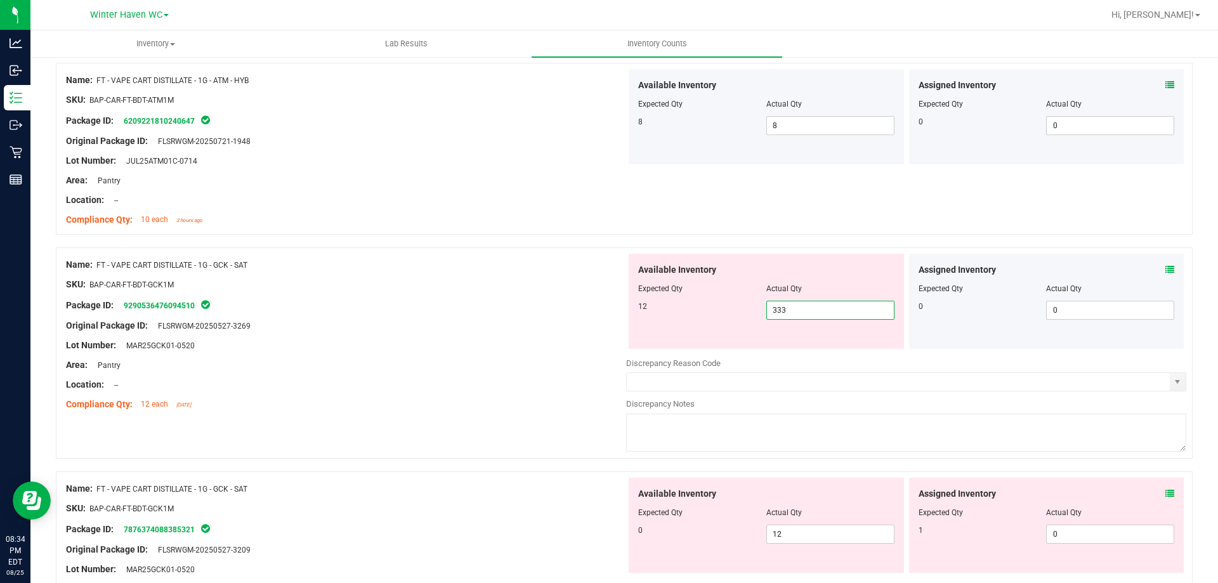
drag, startPoint x: 782, startPoint y: 313, endPoint x: 721, endPoint y: 313, distance: 61.5
click at [721, 313] on div "12 333 333" at bounding box center [766, 310] width 256 height 19
type input "12"
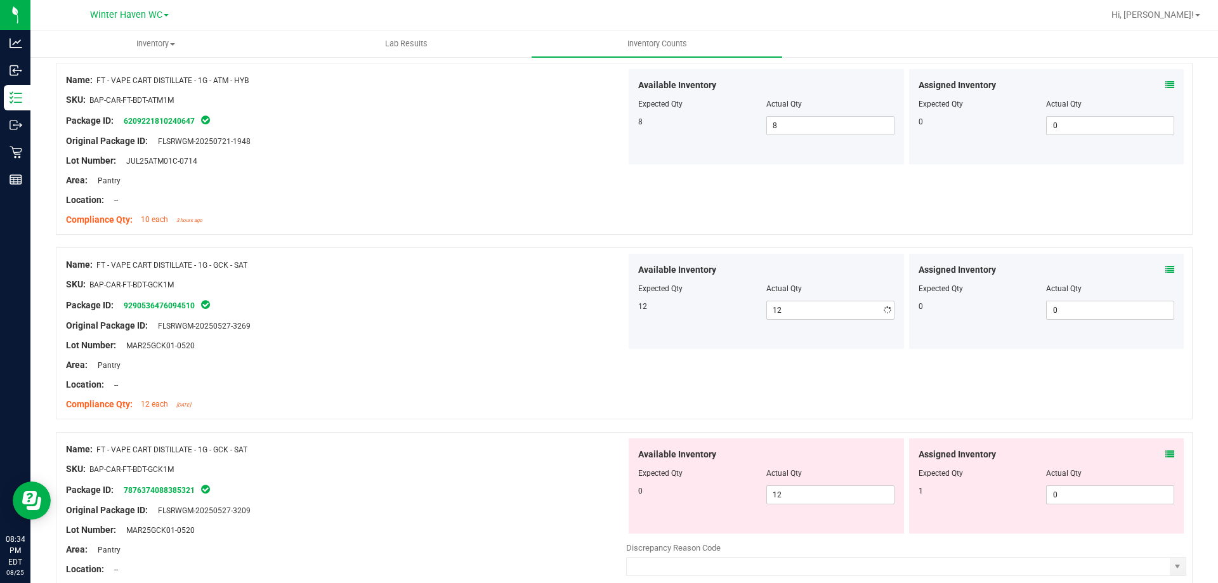
click at [470, 316] on div at bounding box center [346, 316] width 560 height 6
click at [1166, 458] on icon at bounding box center [1170, 454] width 9 height 9
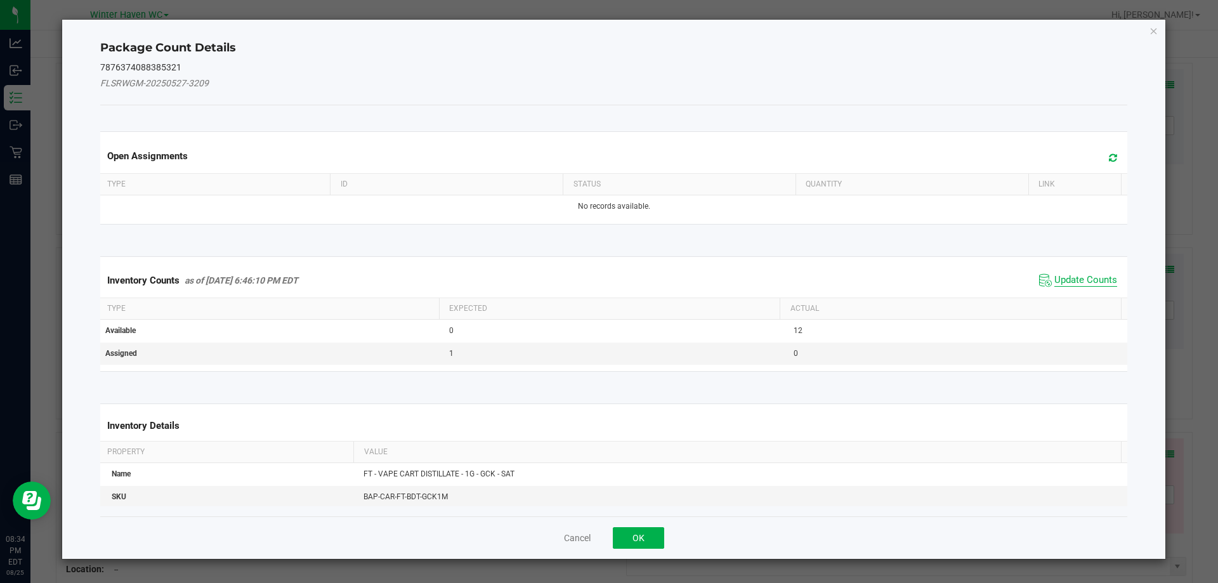
click at [1082, 286] on span "Update Counts" at bounding box center [1086, 280] width 63 height 13
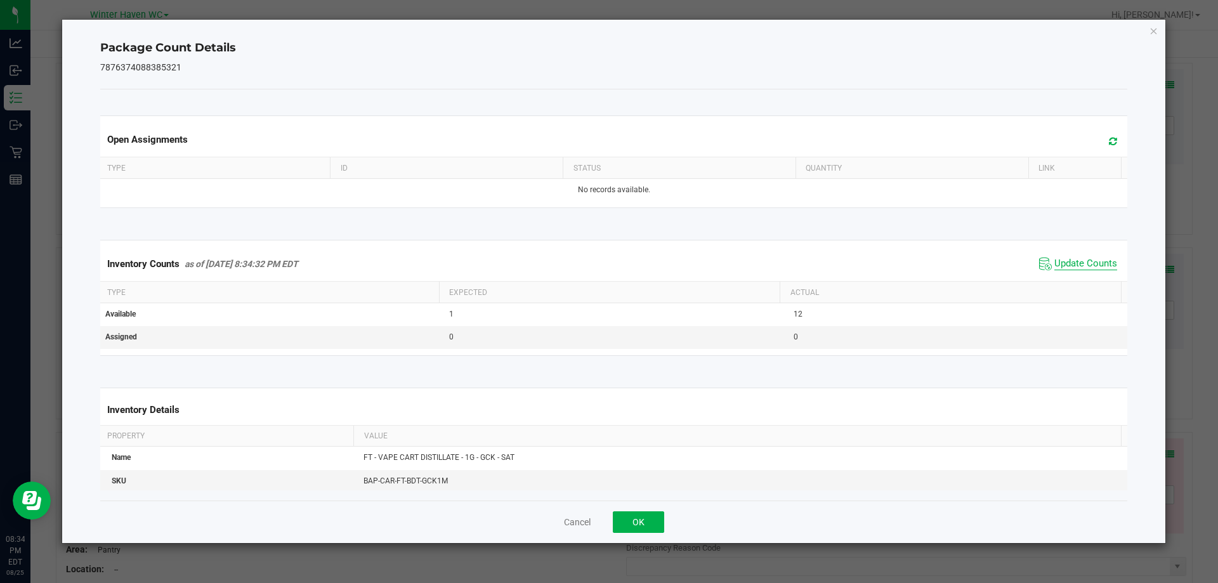
click at [1087, 266] on span "Update Counts" at bounding box center [1086, 264] width 63 height 13
click at [1087, 266] on span "Update Counts" at bounding box center [1086, 263] width 63 height 11
click at [636, 522] on button "OK" at bounding box center [638, 522] width 51 height 22
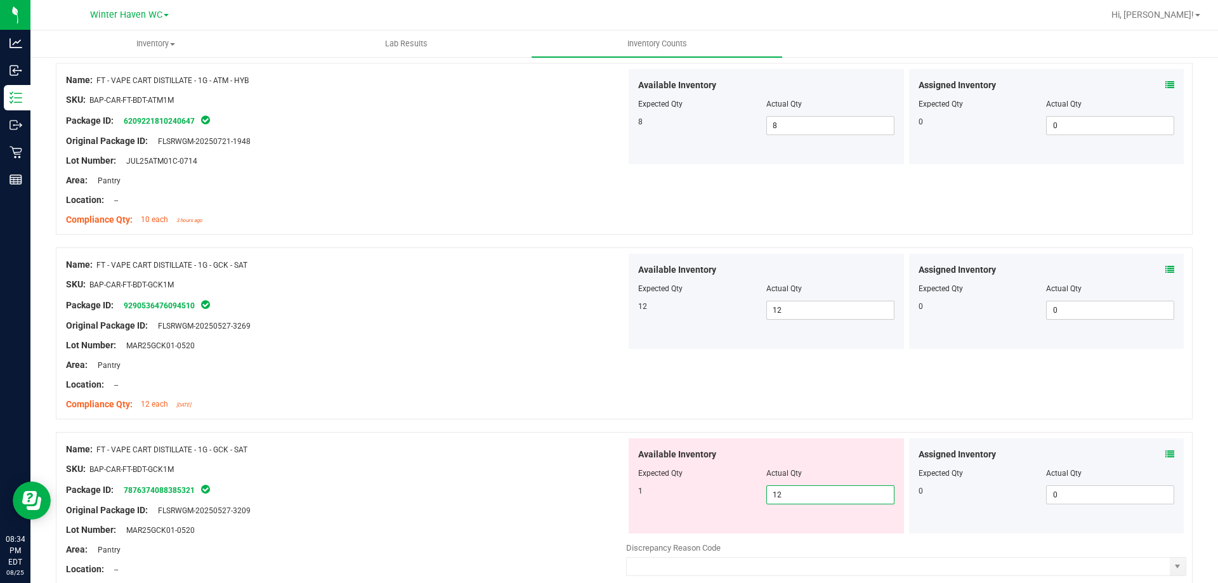
drag, startPoint x: 799, startPoint y: 498, endPoint x: 668, endPoint y: 490, distance: 131.6
click at [730, 496] on div "1 12 12" at bounding box center [766, 494] width 256 height 19
type input "1"
click at [495, 457] on div at bounding box center [346, 459] width 560 height 6
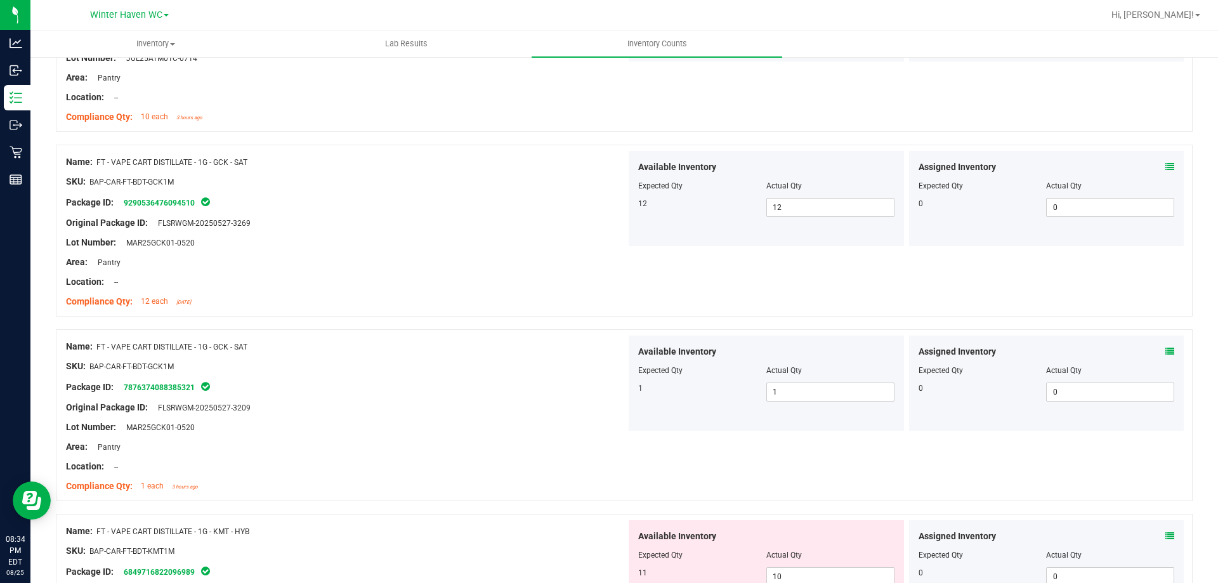
scroll to position [2982, 0]
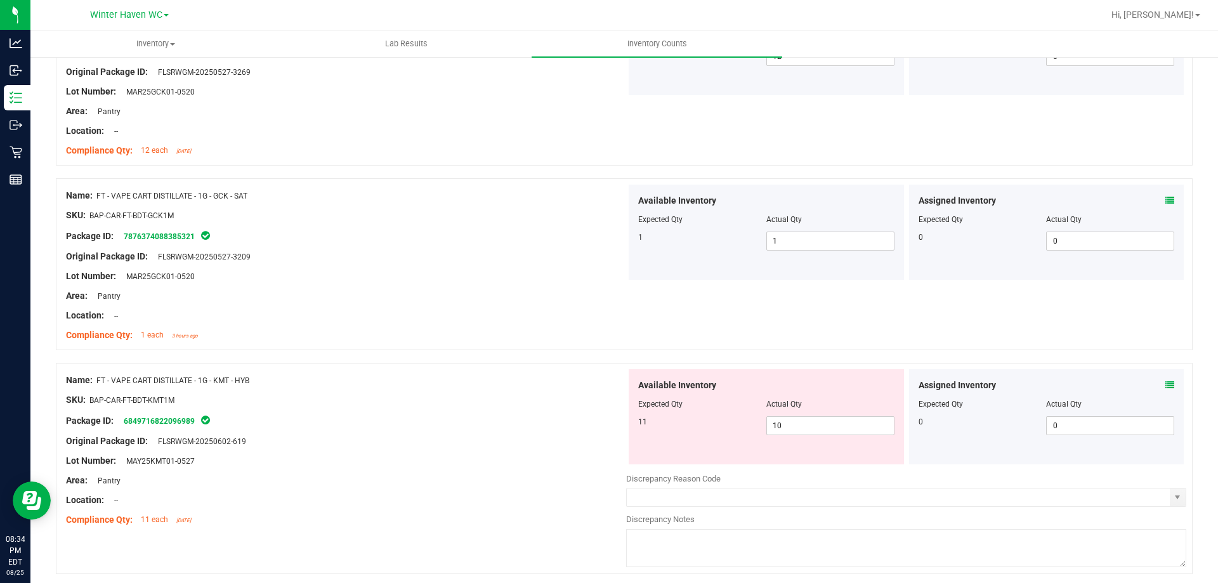
click at [1166, 383] on icon at bounding box center [1170, 385] width 9 height 9
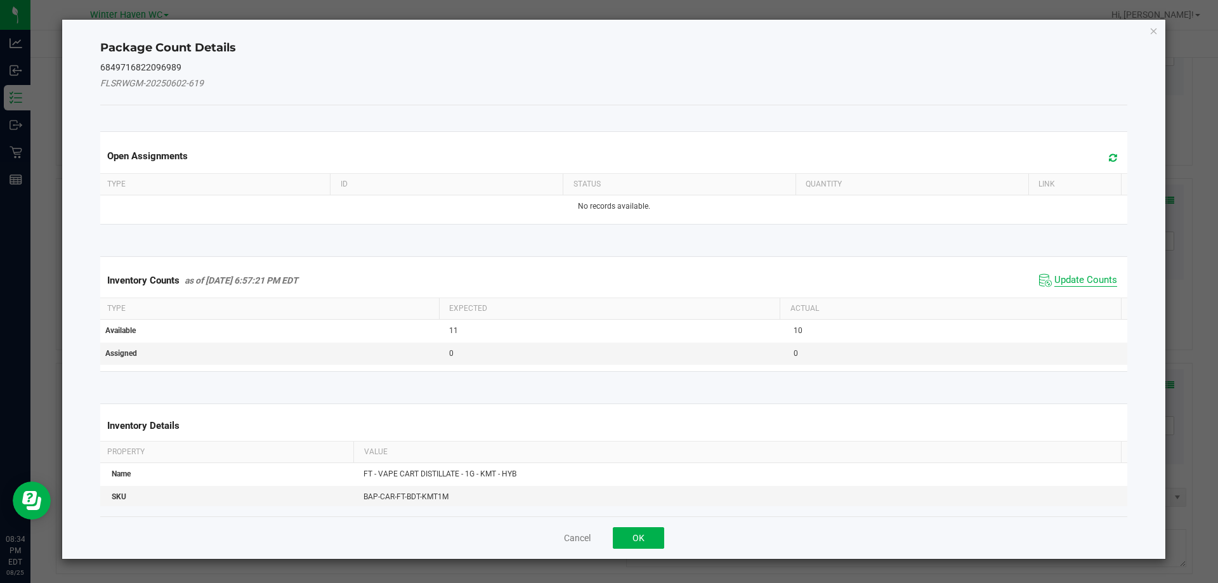
click at [1069, 280] on span "Update Counts" at bounding box center [1086, 280] width 63 height 13
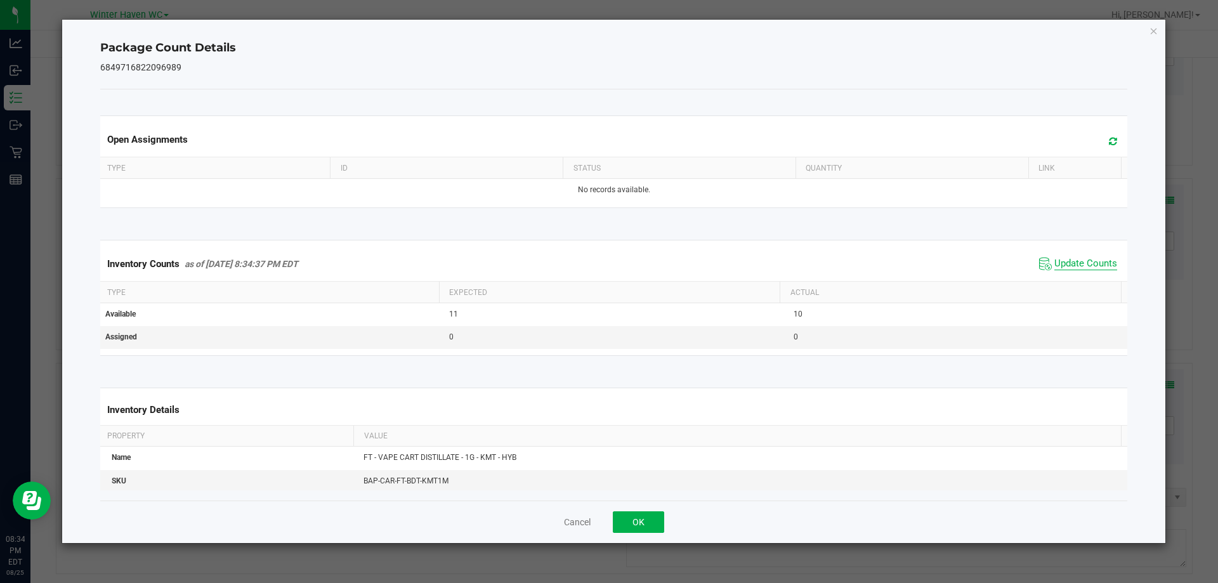
click at [1058, 267] on span "Update Counts" at bounding box center [1086, 264] width 63 height 13
click at [1058, 265] on span "Update Counts" at bounding box center [1086, 264] width 63 height 13
drag, startPoint x: 668, startPoint y: 515, endPoint x: 661, endPoint y: 518, distance: 7.7
click at [663, 518] on div "Cancel OK" at bounding box center [614, 522] width 1028 height 43
click at [658, 519] on button "OK" at bounding box center [638, 522] width 51 height 22
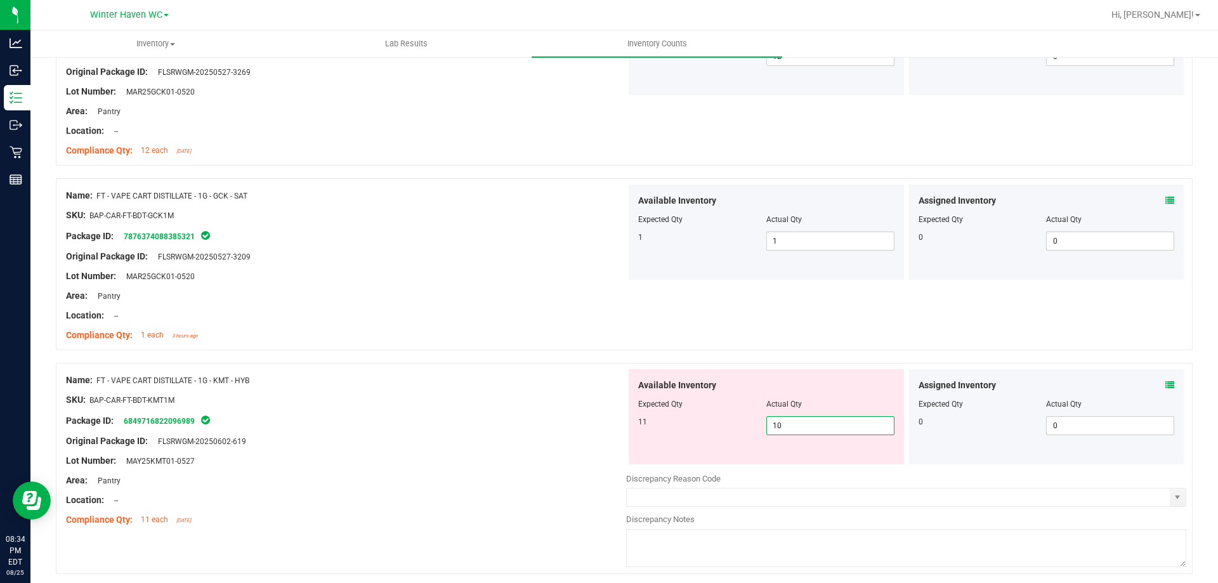
drag, startPoint x: 748, startPoint y: 425, endPoint x: 695, endPoint y: 428, distance: 53.4
click at [715, 426] on div "11 10 10" at bounding box center [766, 425] width 256 height 19
type input "11"
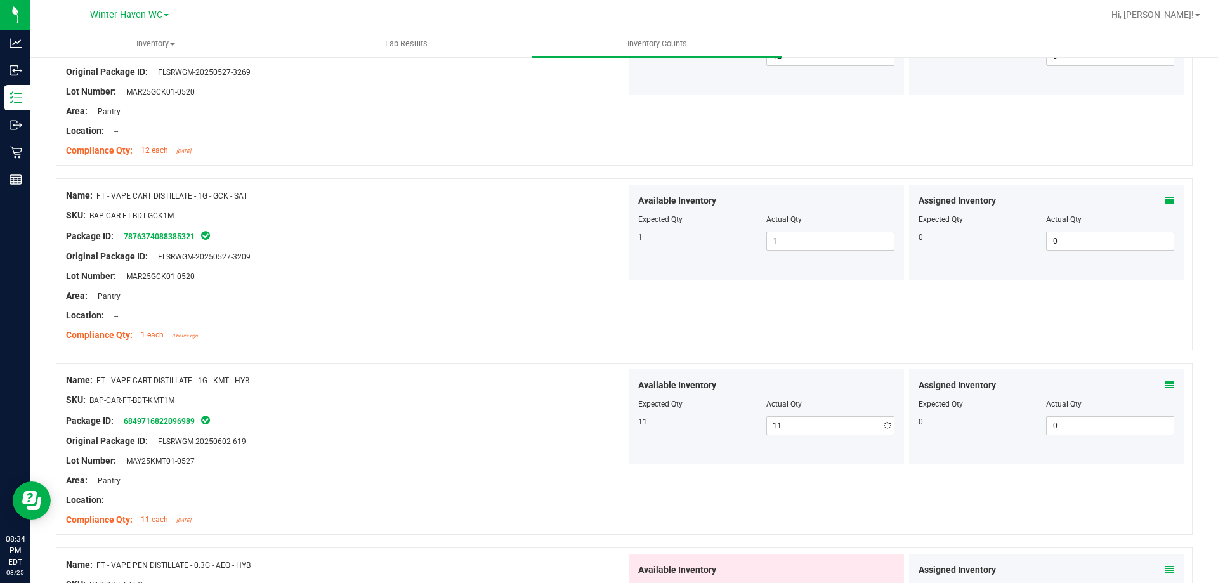
click at [577, 410] on div at bounding box center [346, 410] width 560 height 6
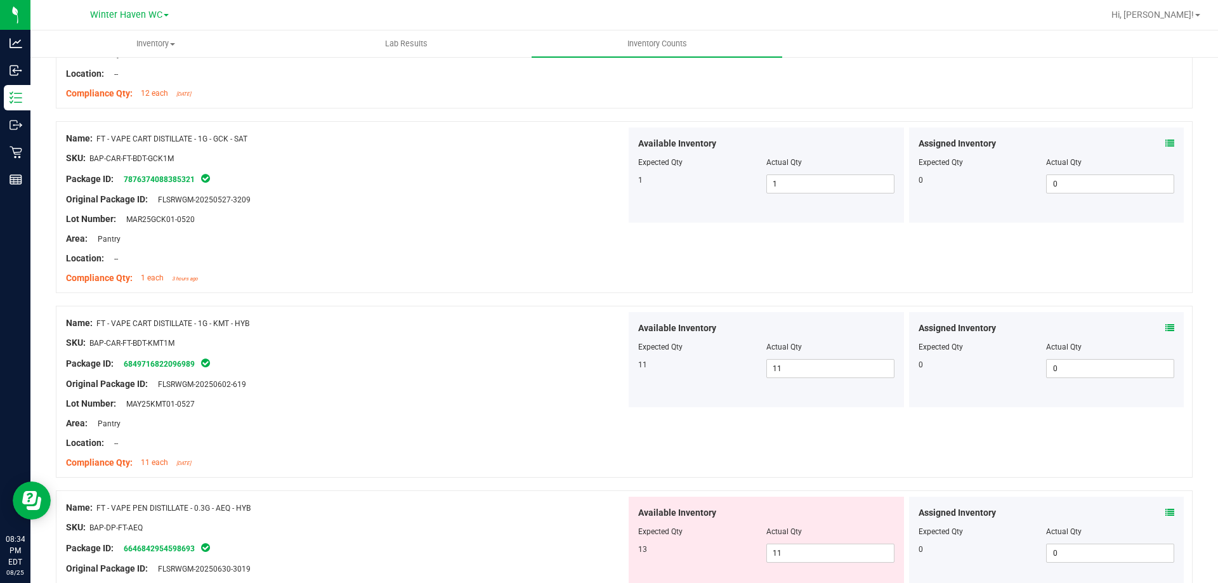
scroll to position [3173, 0]
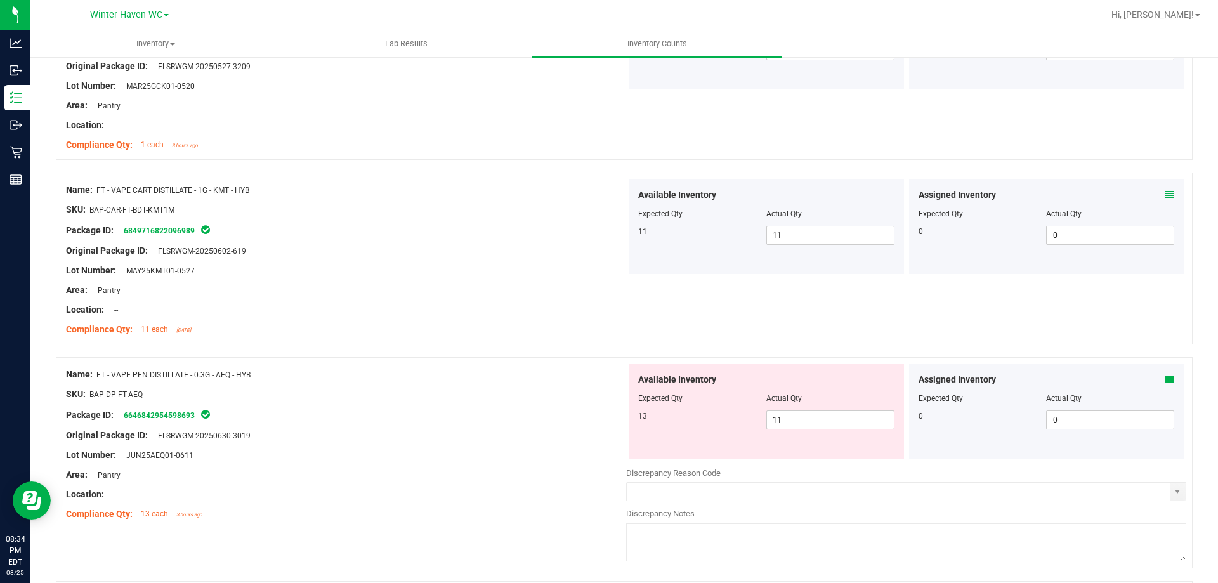
click at [1166, 378] on icon at bounding box center [1170, 379] width 9 height 9
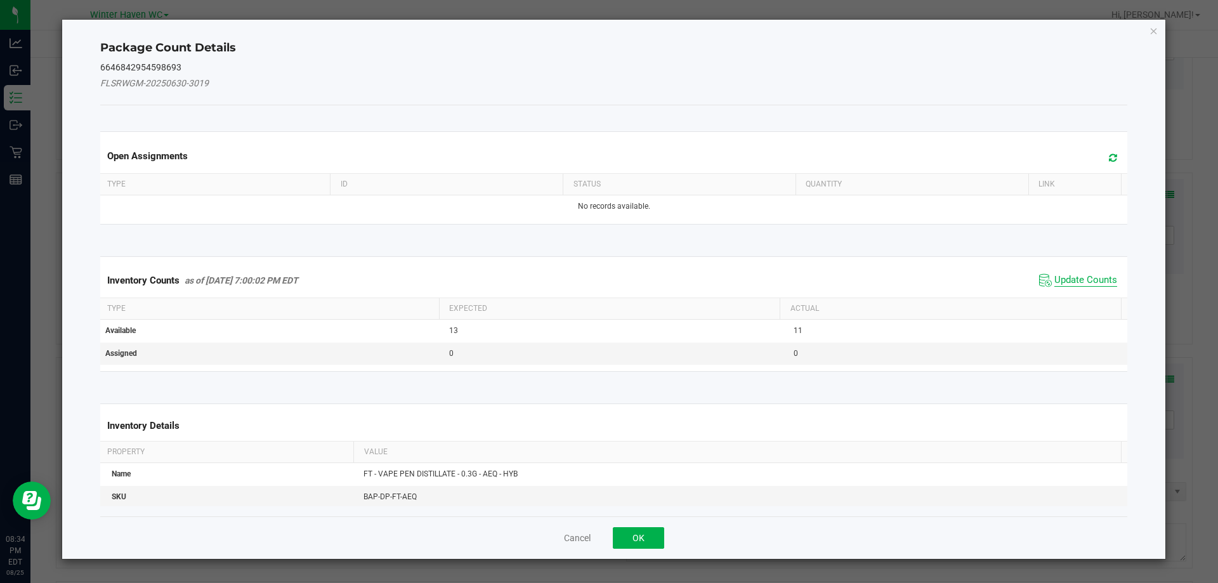
click at [1055, 283] on span "Update Counts" at bounding box center [1086, 280] width 63 height 13
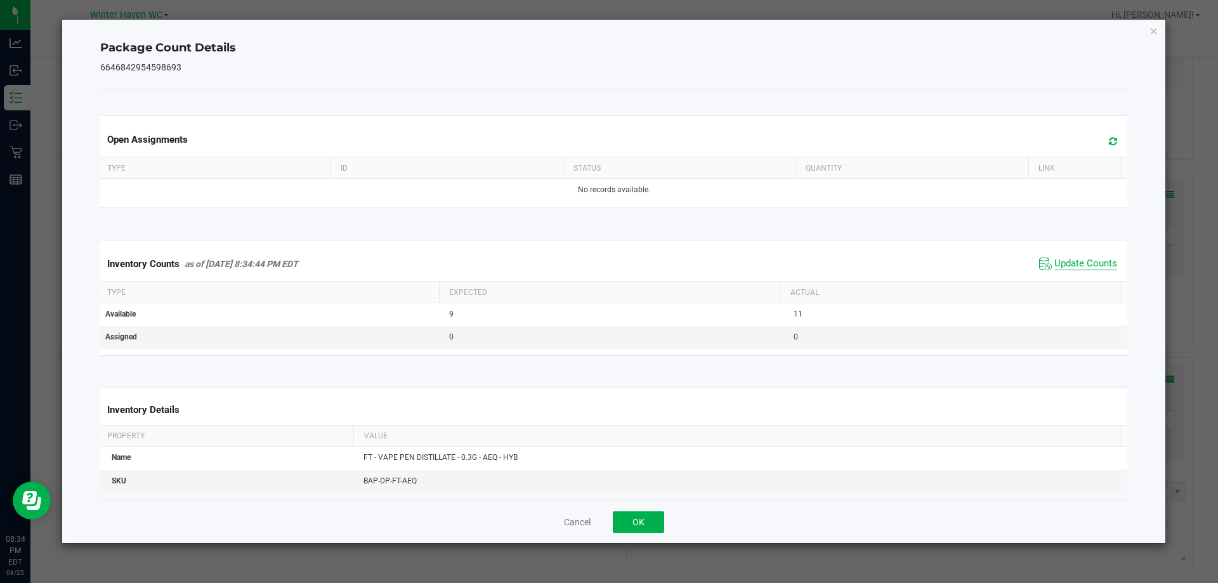
click at [1055, 263] on span "Update Counts" at bounding box center [1086, 264] width 63 height 13
click at [1055, 263] on span "Update Counts" at bounding box center [1086, 263] width 63 height 11
click at [654, 520] on button "OK" at bounding box center [638, 522] width 51 height 22
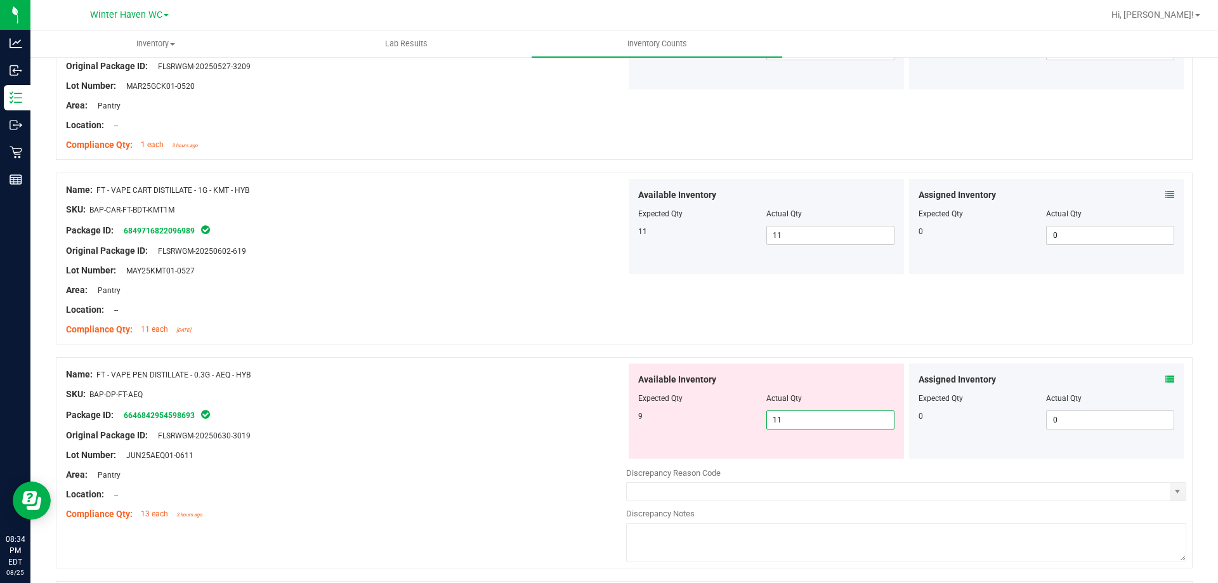
drag, startPoint x: 793, startPoint y: 416, endPoint x: 739, endPoint y: 423, distance: 53.8
click at [742, 423] on div "9 11 11" at bounding box center [766, 420] width 256 height 19
type input "9"
click at [591, 417] on div "Package ID: 6646842954598693" at bounding box center [346, 414] width 560 height 15
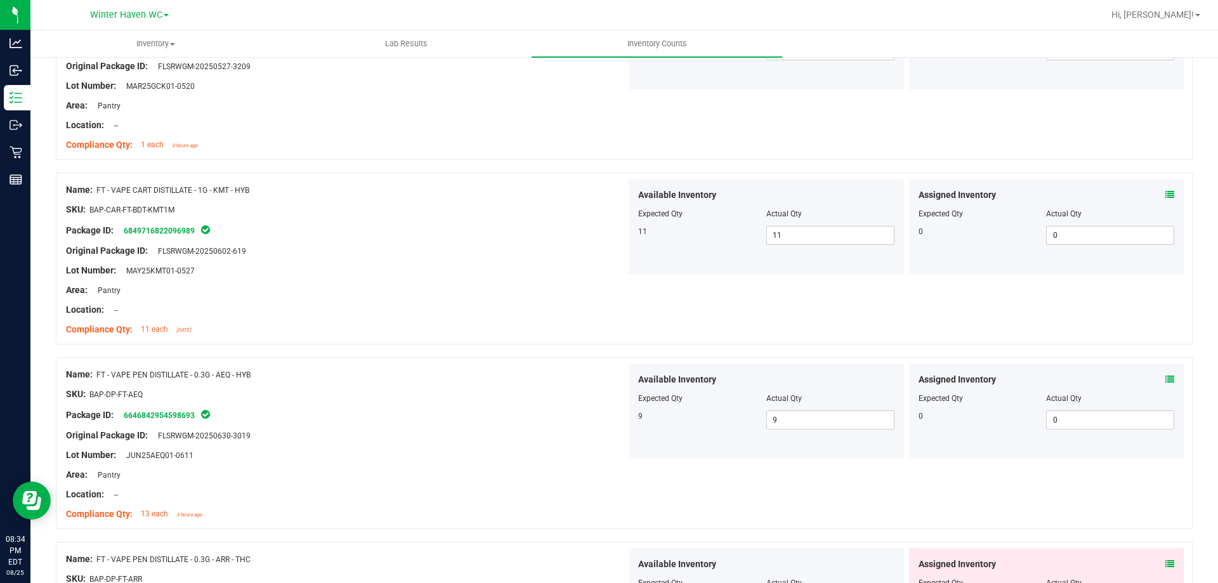
scroll to position [3398, 0]
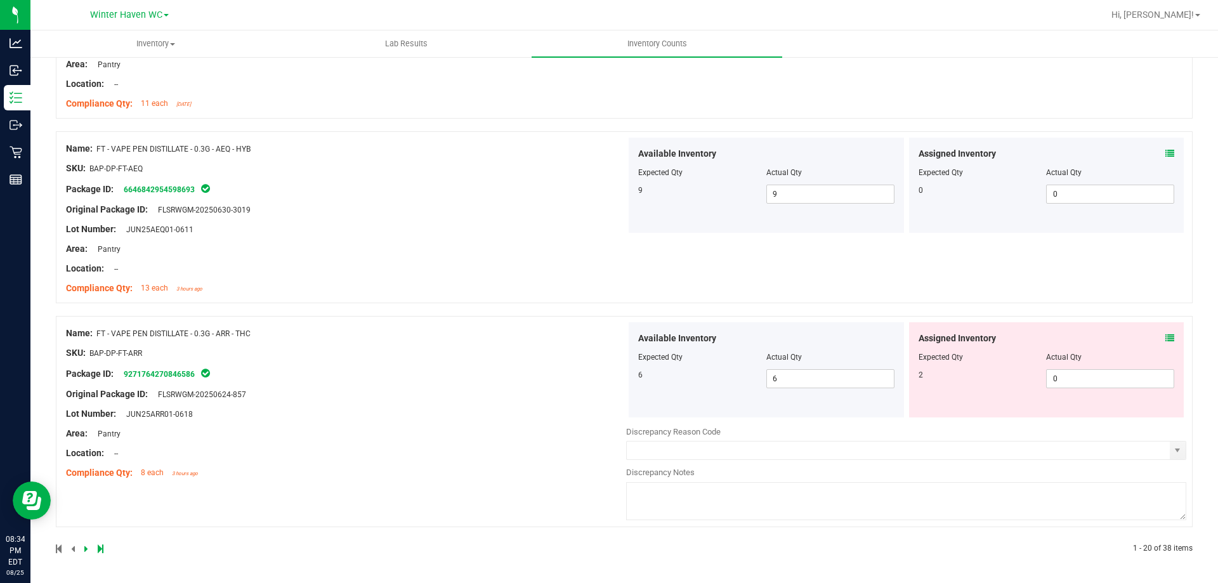
click at [1155, 332] on div "Assigned Inventory Expected Qty Actual Qty 2 0 0" at bounding box center [1046, 369] width 275 height 95
click at [1166, 332] on span at bounding box center [1170, 338] width 9 height 13
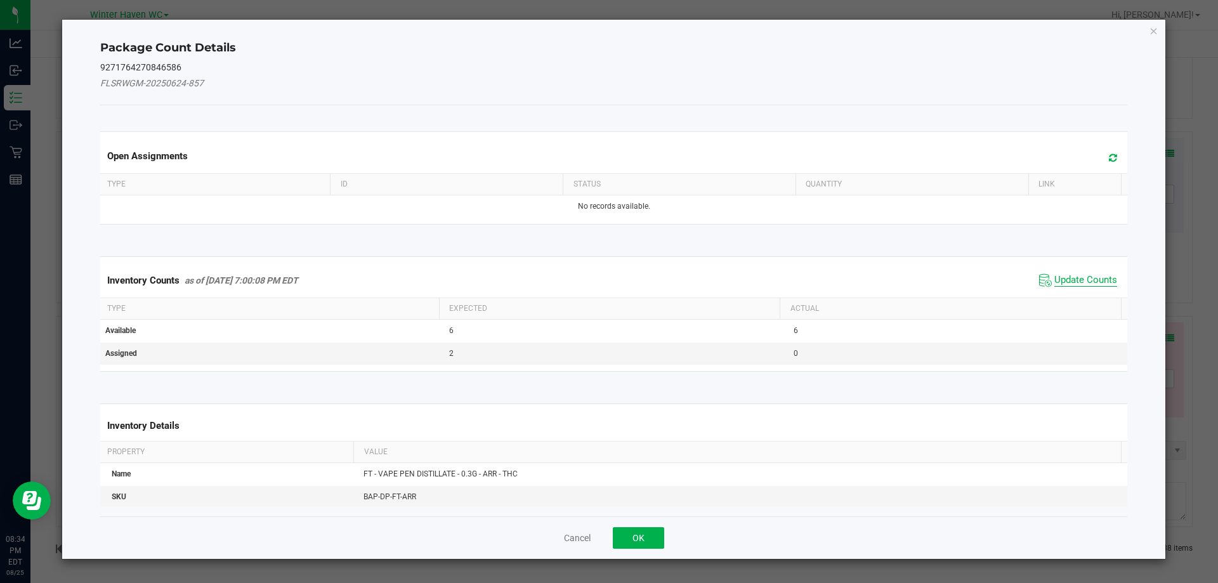
click at [1097, 279] on span "Update Counts" at bounding box center [1086, 280] width 63 height 13
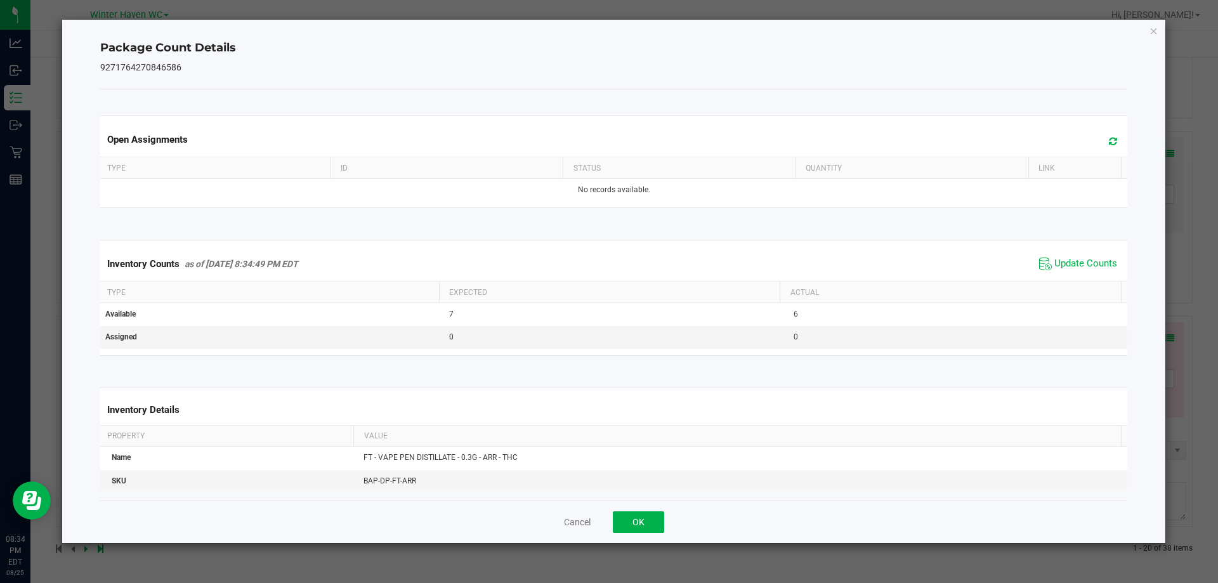
click at [1074, 265] on span "Update Counts" at bounding box center [1086, 264] width 63 height 13
click at [629, 528] on button "OK" at bounding box center [638, 522] width 51 height 22
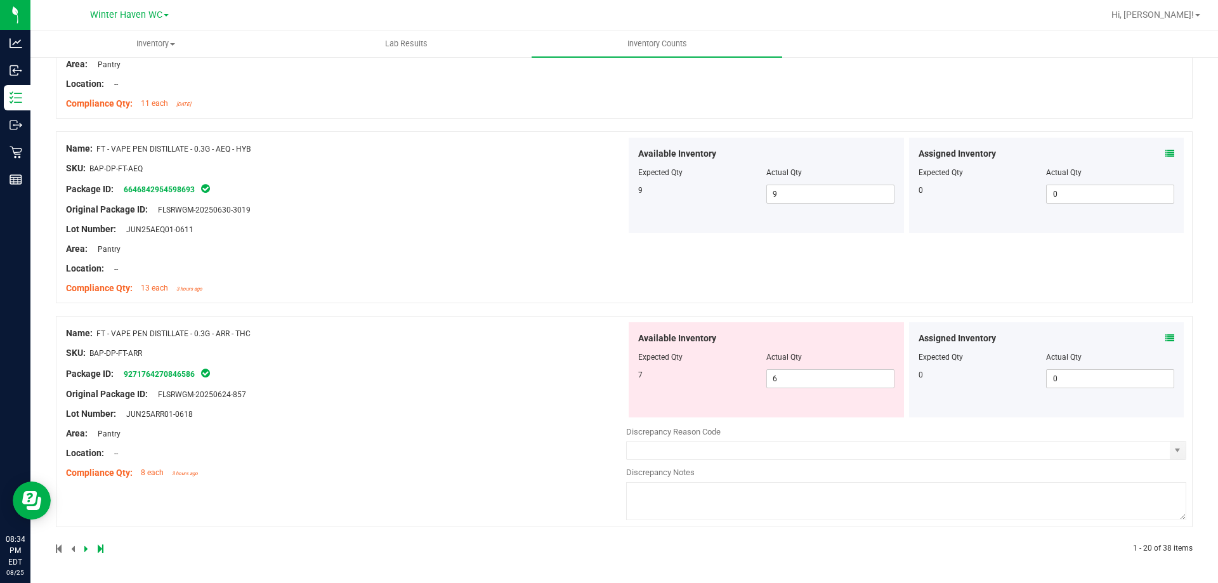
drag, startPoint x: 527, startPoint y: 442, endPoint x: 532, endPoint y: 436, distance: 7.6
click at [529, 438] on div "Name: FT - VAPE PEN DISTILLATE - 0.3G - ARR - THC SKU: BAP-DP-FT-ARR Package ID…" at bounding box center [346, 403] width 560 height 162
drag, startPoint x: 786, startPoint y: 372, endPoint x: 732, endPoint y: 381, distance: 54.8
click at [732, 381] on div "7 6 6" at bounding box center [766, 378] width 256 height 19
type input "7"
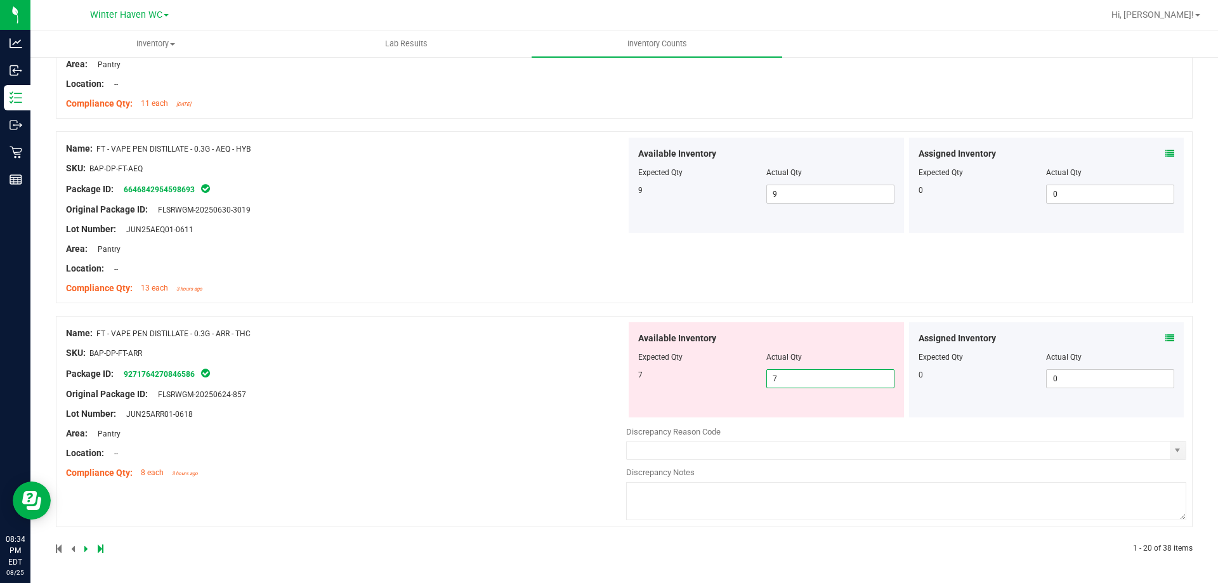
type input "7"
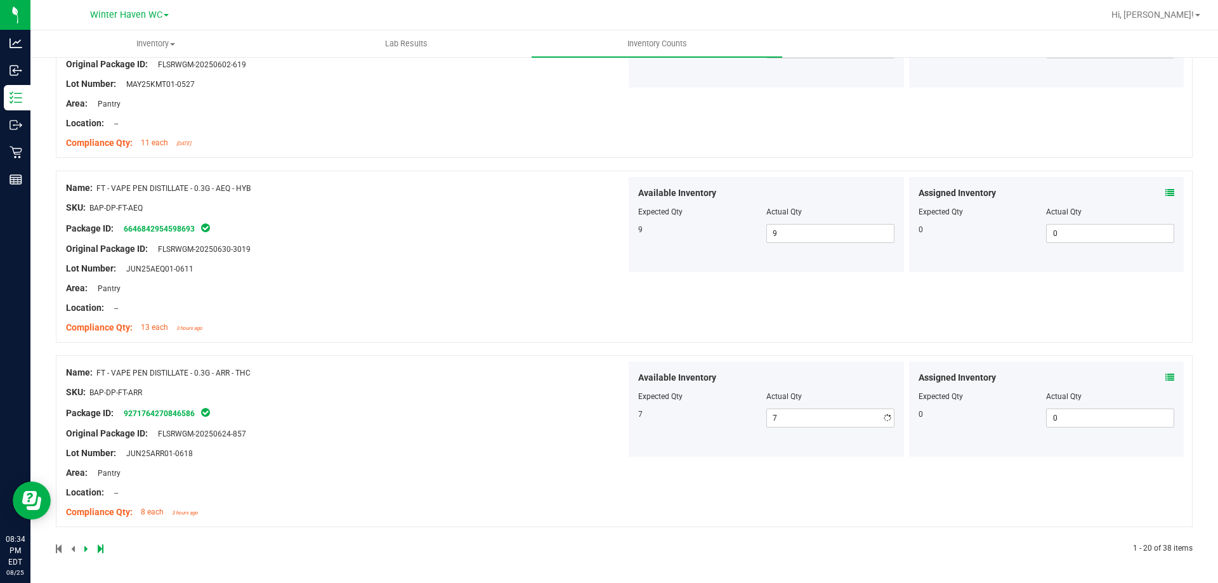
drag, startPoint x: 379, startPoint y: 376, endPoint x: 687, endPoint y: 276, distance: 323.5
click at [381, 366] on div "Name: FT - VAPE PEN DISTILLATE - 0.3G - ARR - THC SKU: BAP-DP-FT-ARR Package ID…" at bounding box center [346, 443] width 560 height 162
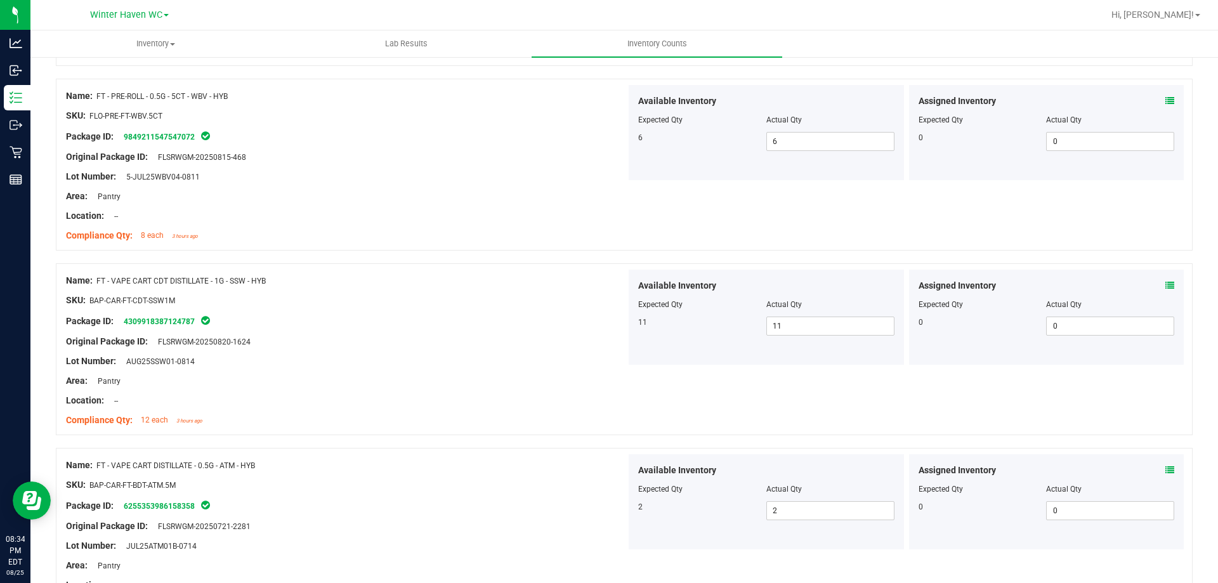
scroll to position [0, 0]
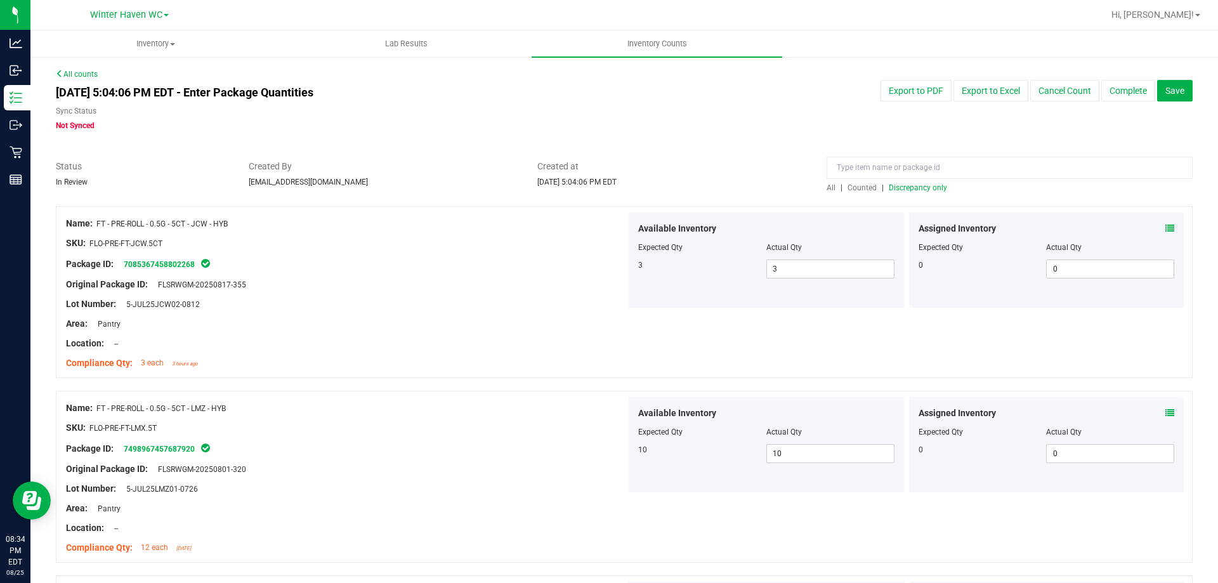
click at [931, 183] on span "Discrepancy only" at bounding box center [918, 187] width 58 height 9
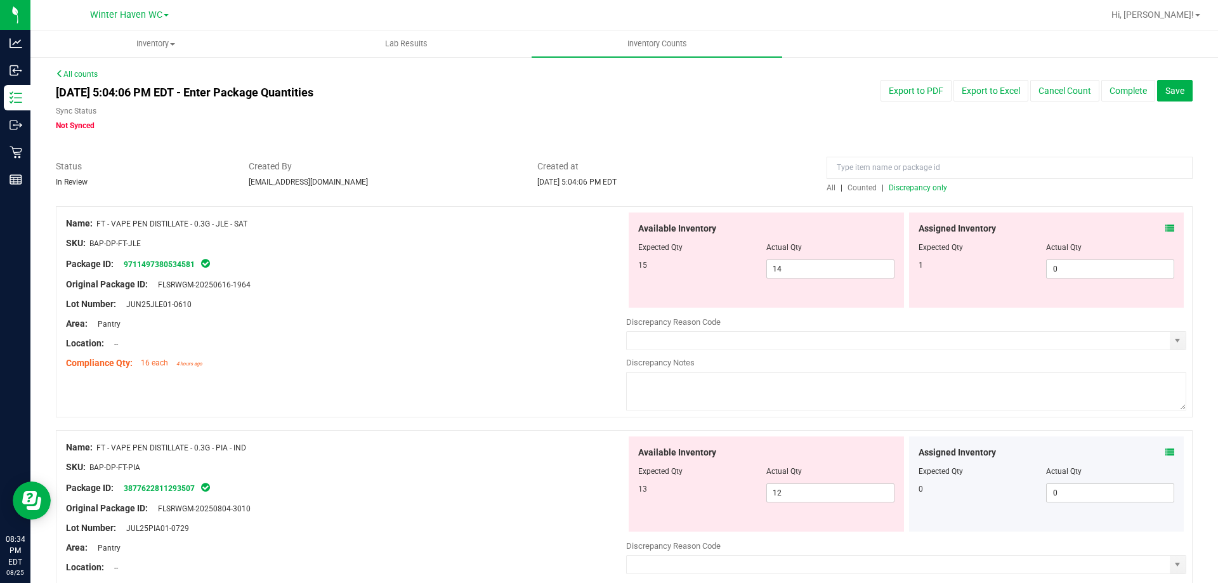
click at [1166, 227] on icon at bounding box center [1170, 228] width 9 height 9
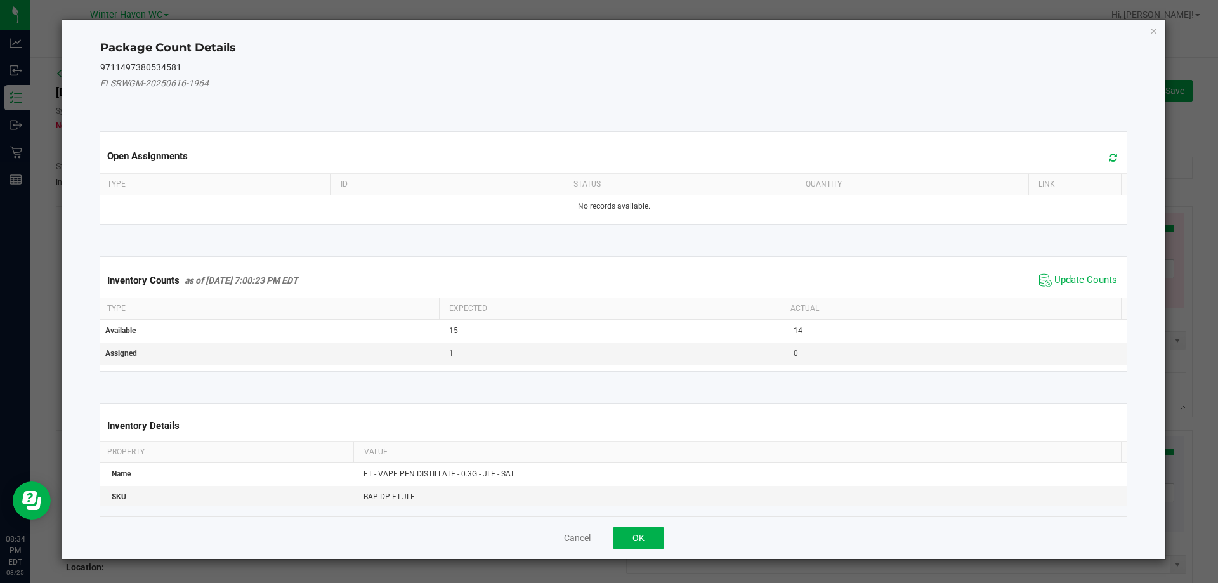
click at [1096, 270] on div "Inventory Counts as of Aug 25, 2025 7:00:23 PM EDT Update Counts" at bounding box center [614, 280] width 1033 height 34
click at [1096, 275] on span "Update Counts" at bounding box center [1086, 280] width 63 height 13
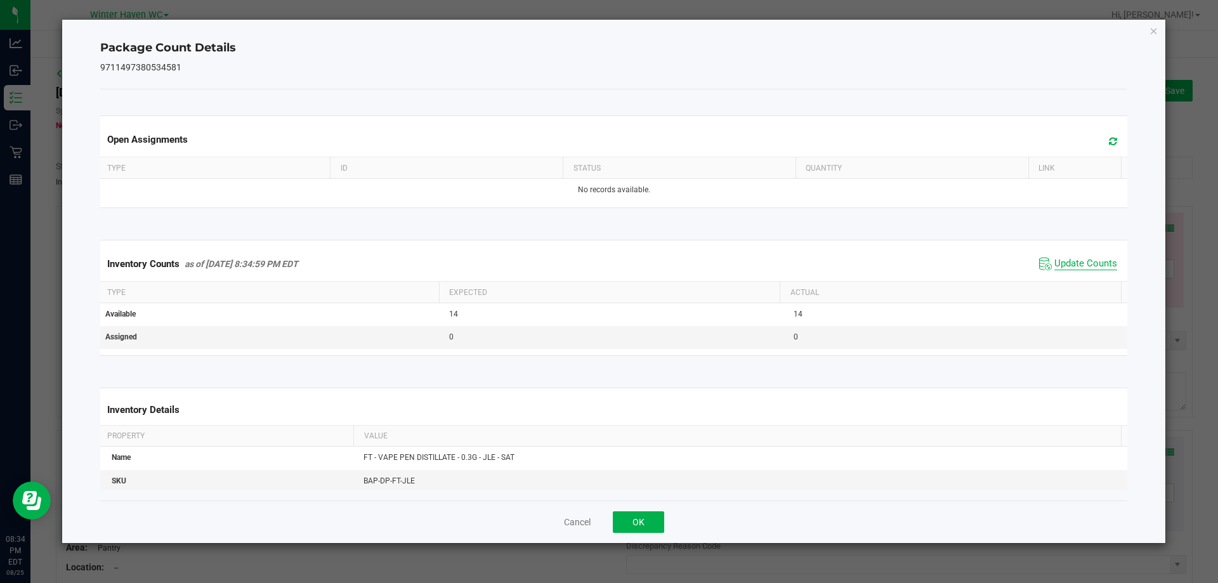
click at [1084, 268] on span "Update Counts" at bounding box center [1086, 264] width 63 height 13
click at [1082, 264] on span "Update Counts" at bounding box center [1086, 263] width 63 height 11
click at [646, 517] on button "OK" at bounding box center [638, 522] width 51 height 22
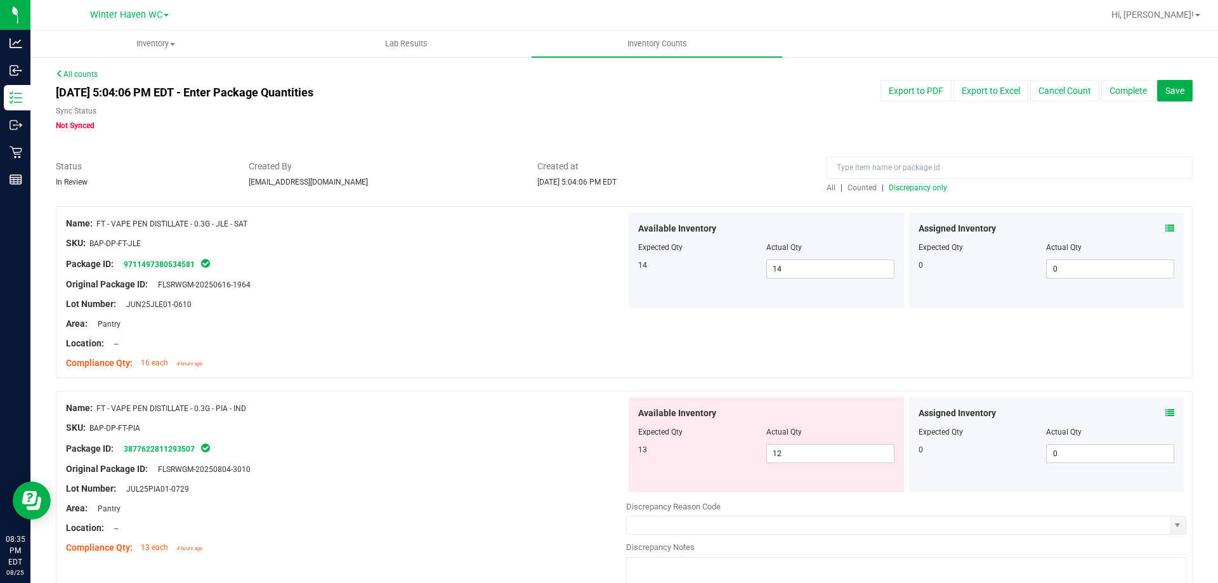
click at [575, 390] on div at bounding box center [624, 384] width 1137 height 13
click at [1161, 406] on div "Assigned Inventory Expected Qty Actual Qty 0 0 0" at bounding box center [1046, 444] width 275 height 95
click at [1166, 409] on span at bounding box center [1170, 413] width 9 height 13
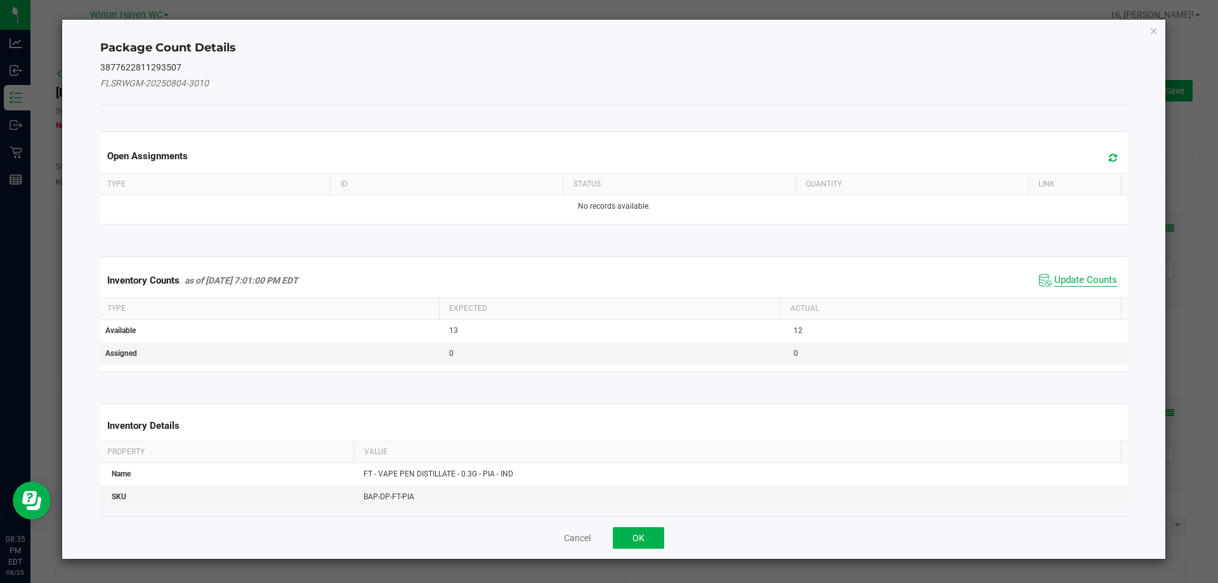
click at [1075, 284] on span "Update Counts" at bounding box center [1086, 280] width 63 height 13
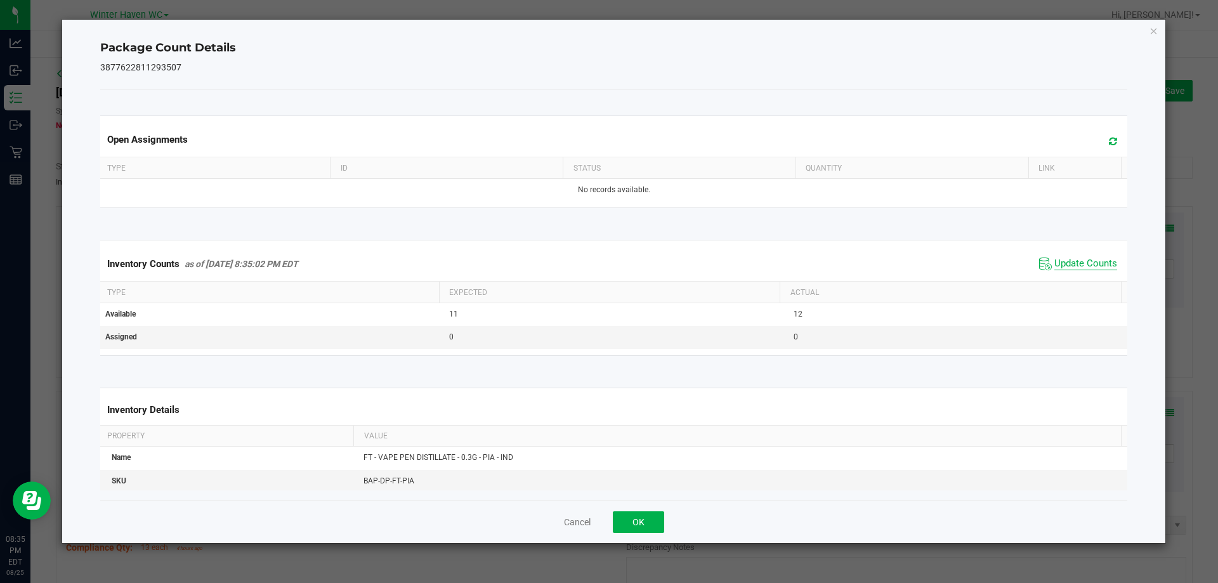
click at [1072, 263] on span "Update Counts" at bounding box center [1086, 264] width 63 height 13
click at [1072, 263] on span "Update Counts" at bounding box center [1086, 263] width 63 height 11
click at [645, 515] on button "OK" at bounding box center [638, 522] width 51 height 22
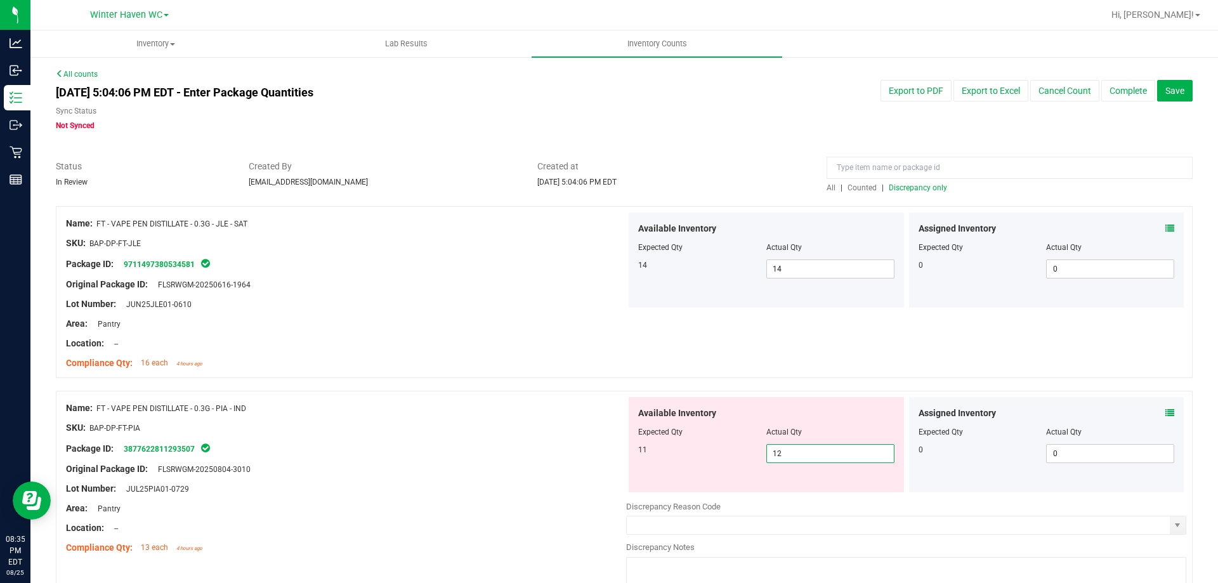
drag, startPoint x: 786, startPoint y: 450, endPoint x: 735, endPoint y: 457, distance: 51.3
click at [735, 457] on div "11 12 12" at bounding box center [766, 453] width 256 height 19
type input "11"
click at [506, 393] on div "Name: FT - VAPE PEN DISTILLATE - 0.3G - PIA - IND SKU: BAP-DP-FT-PIA Package ID…" at bounding box center [624, 496] width 1137 height 211
type input "11"
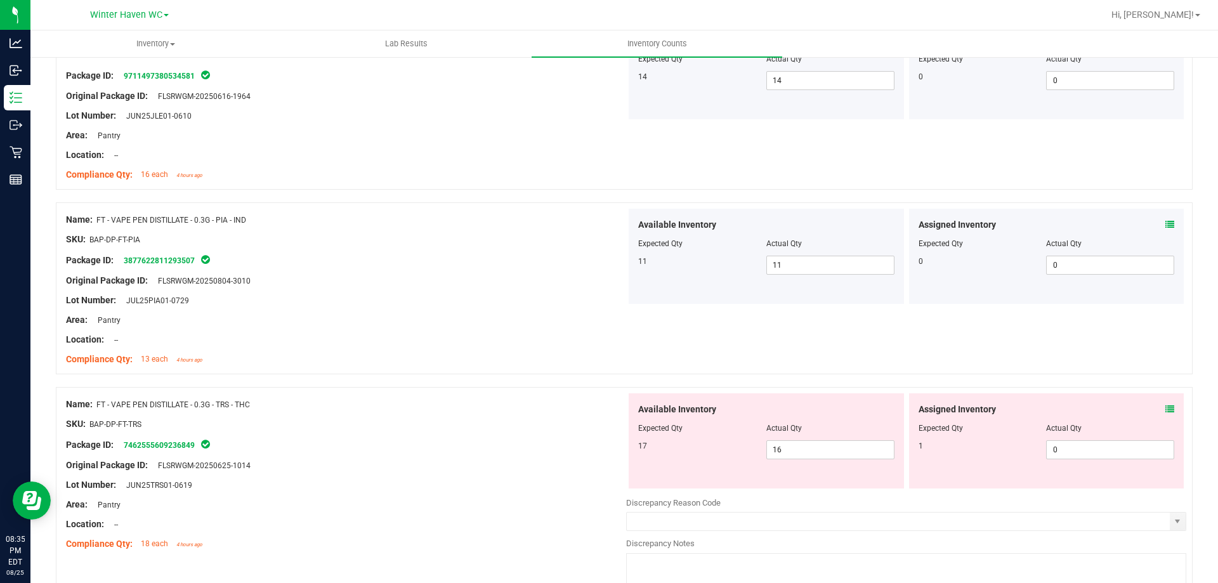
scroll to position [317, 0]
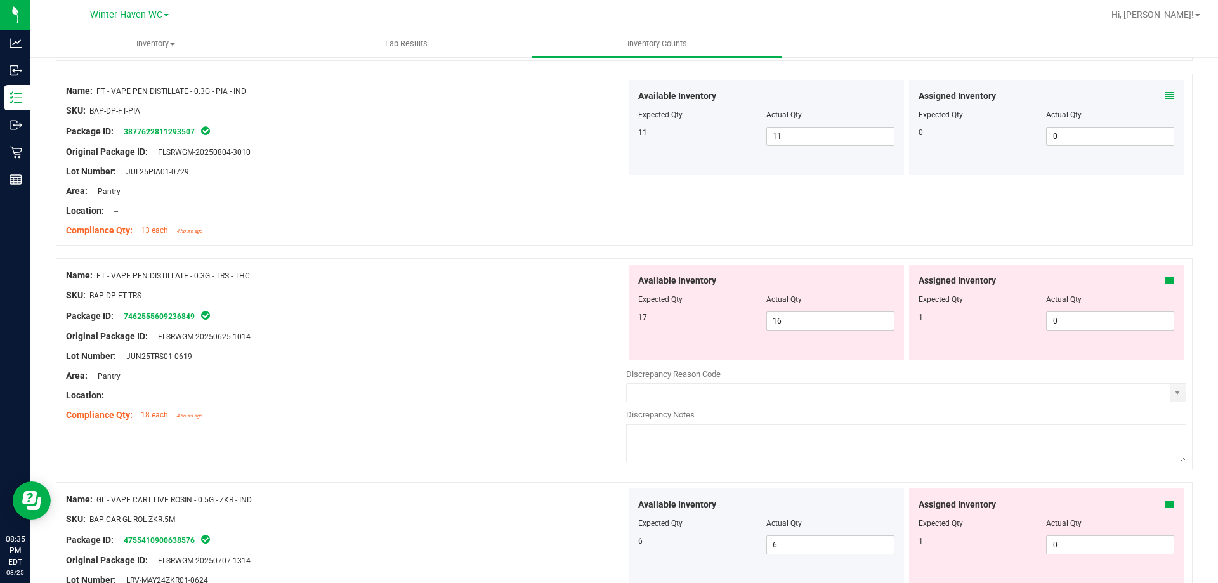
click at [1166, 280] on icon at bounding box center [1170, 280] width 9 height 9
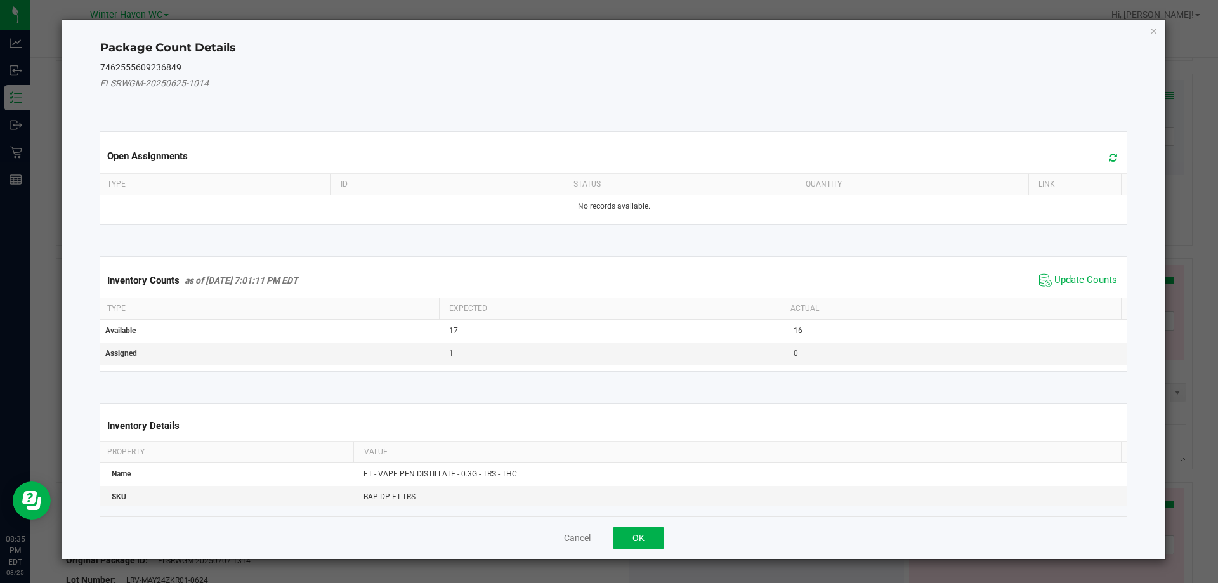
click at [1115, 277] on div "Inventory Counts as of Aug 25, 2025 7:01:11 PM EDT Update Counts" at bounding box center [614, 280] width 1033 height 34
click at [1086, 279] on span "Update Counts" at bounding box center [1086, 280] width 63 height 13
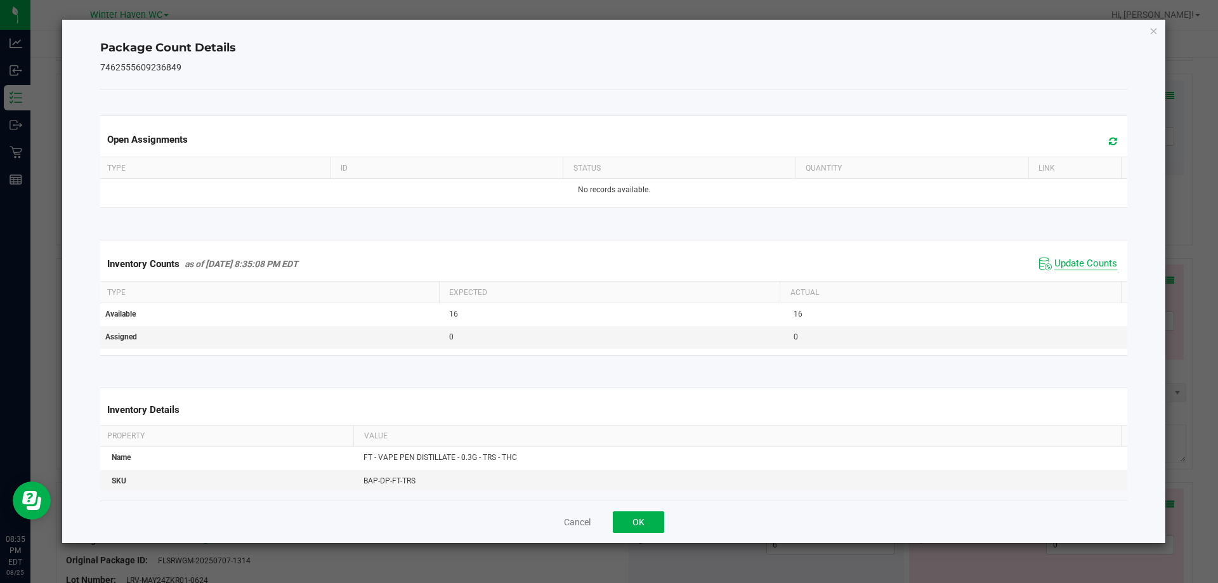
click at [1066, 266] on span "Update Counts" at bounding box center [1086, 264] width 63 height 13
click at [1066, 266] on span "Update Counts" at bounding box center [1086, 263] width 63 height 11
click at [646, 514] on button "OK" at bounding box center [638, 522] width 51 height 22
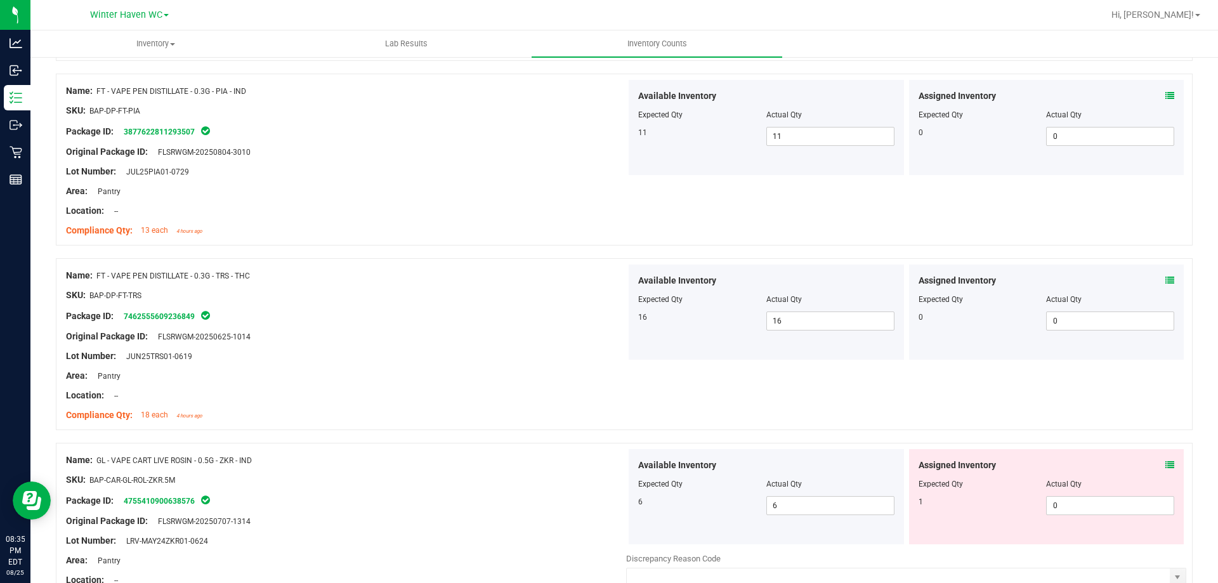
drag, startPoint x: 427, startPoint y: 424, endPoint x: 445, endPoint y: 420, distance: 18.3
click at [431, 423] on div "Name: FT - VAPE PEN DISTILLATE - 0.3G - TRS - THC SKU: BAP-DP-FT-TRS Package ID…" at bounding box center [346, 346] width 560 height 162
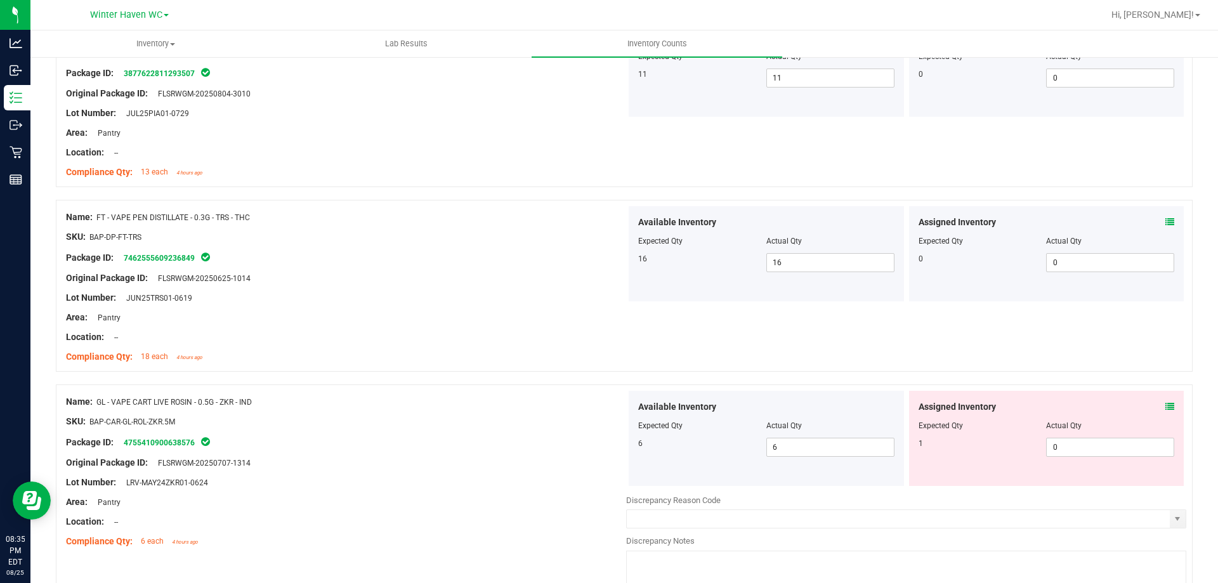
scroll to position [444, 0]
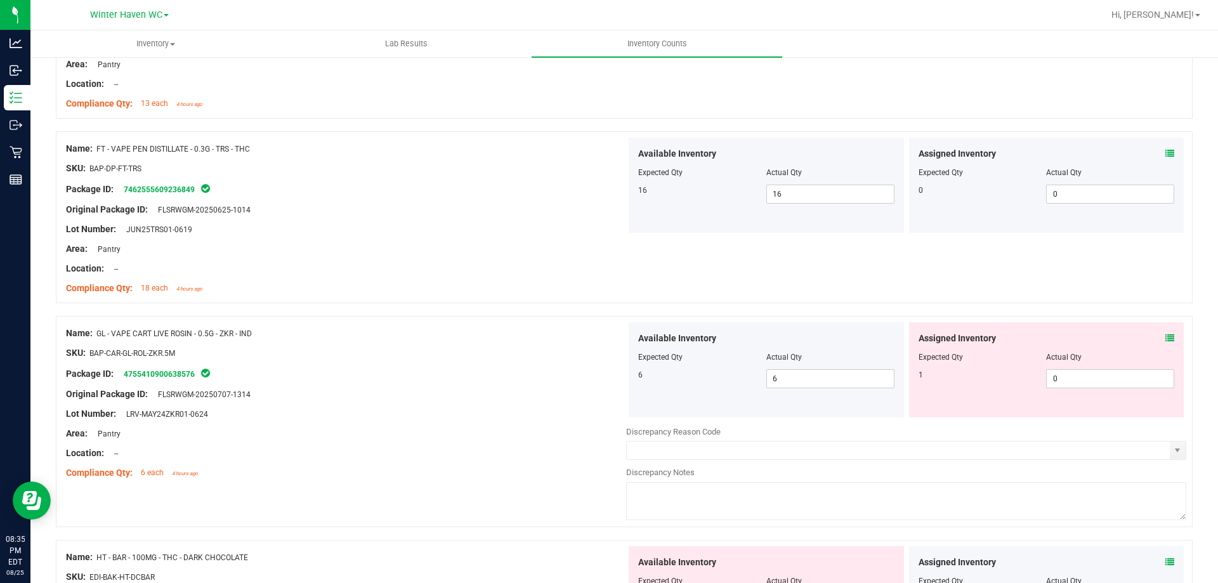
click at [1166, 332] on span at bounding box center [1170, 338] width 9 height 13
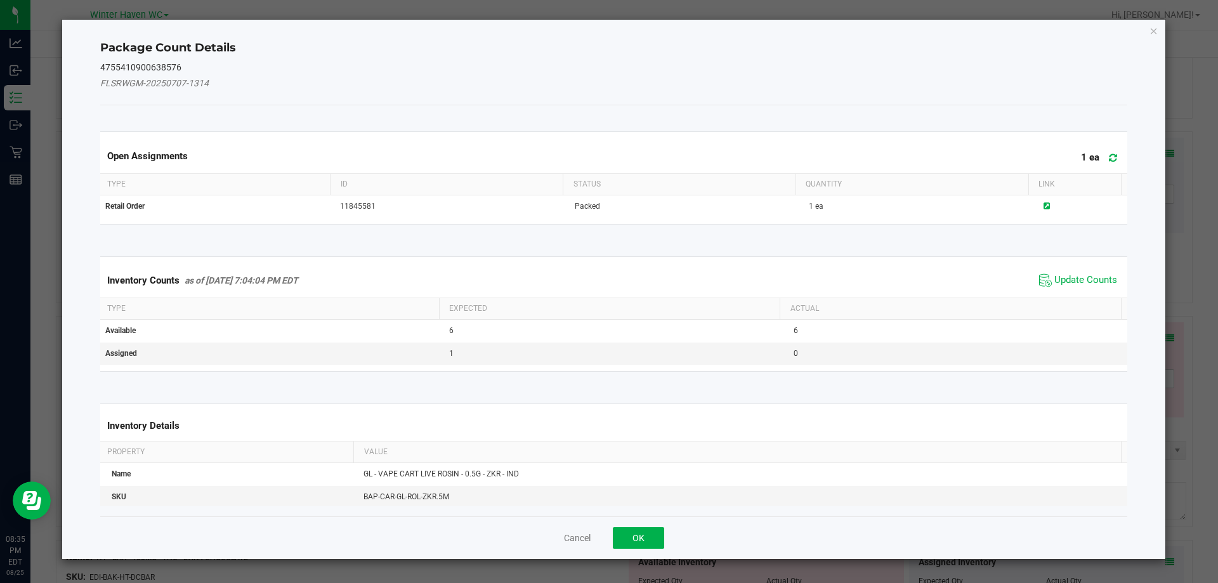
click at [1088, 268] on div "Inventory Counts as of Aug 25, 2025 7:04:04 PM EDT Update Counts" at bounding box center [614, 280] width 1033 height 34
click at [1075, 280] on span "Update Counts" at bounding box center [1086, 280] width 63 height 13
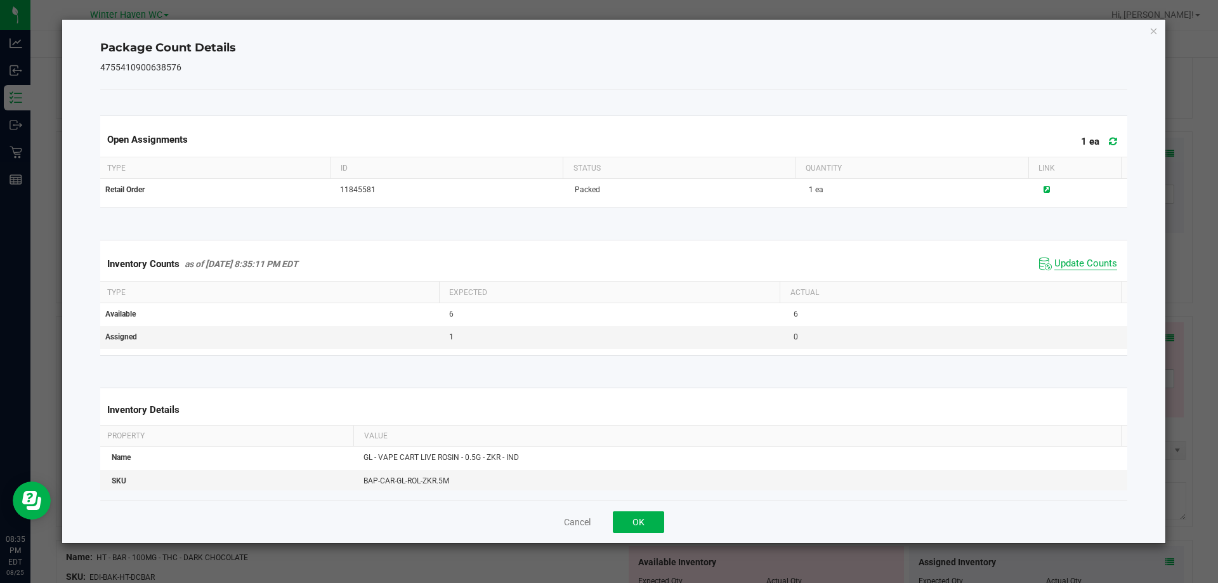
click at [1063, 263] on span "Update Counts" at bounding box center [1086, 264] width 63 height 13
click at [1063, 263] on span "Update Counts" at bounding box center [1086, 263] width 63 height 11
click at [1063, 263] on span "Update Counts" at bounding box center [1086, 264] width 63 height 13
click at [641, 519] on button "OK" at bounding box center [638, 522] width 51 height 22
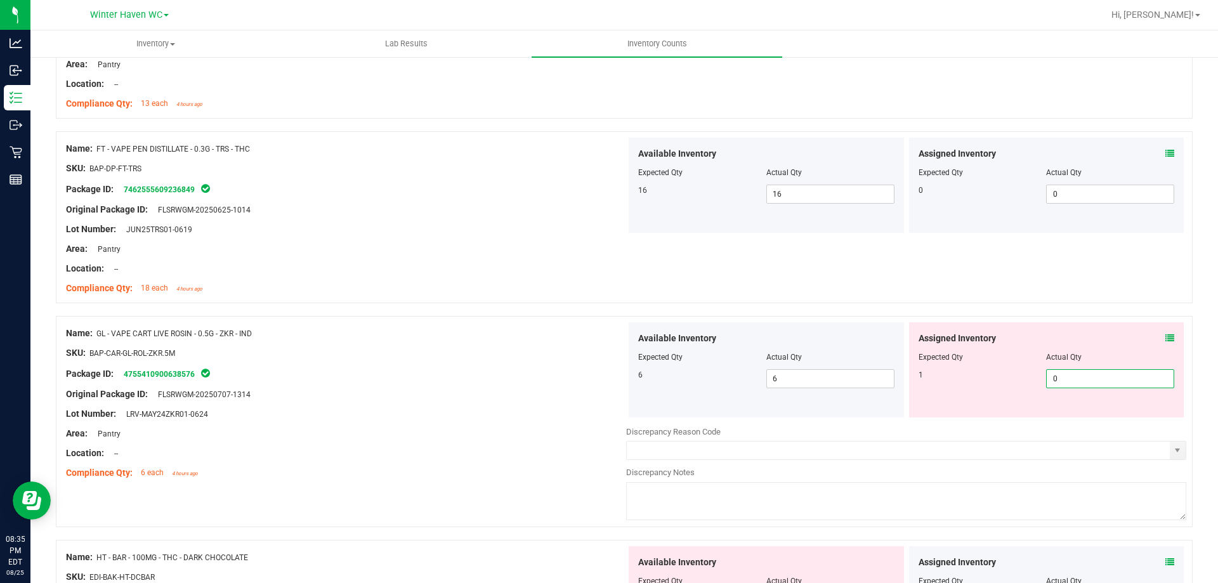
click at [1118, 378] on span "0 0" at bounding box center [1110, 378] width 128 height 19
type input "01"
type input "1"
click at [555, 322] on div "Name: GL - VAPE CART LIVE ROSIN - 0.5G - ZKR - IND SKU: BAP-CAR-GL-ROL-ZKR.5M P…" at bounding box center [346, 403] width 560 height 162
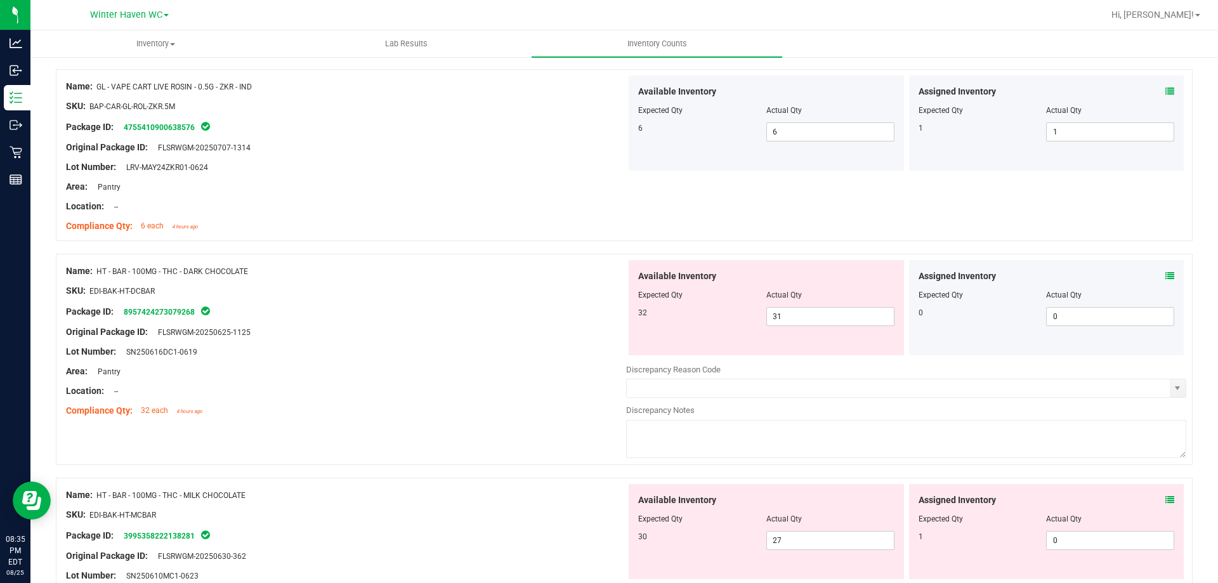
scroll to position [698, 0]
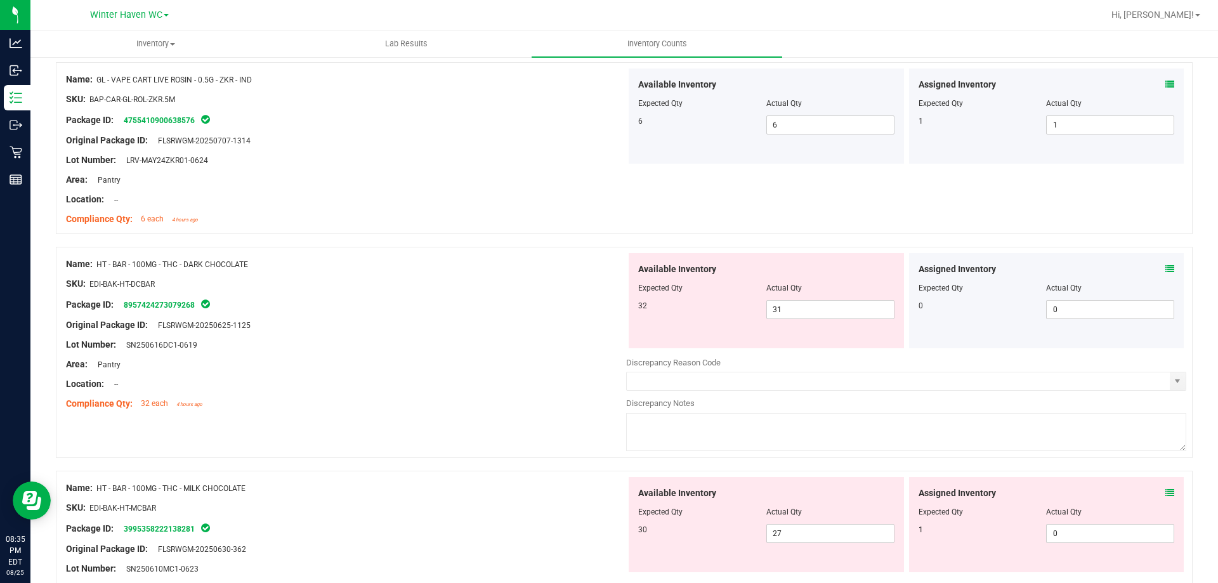
click at [1166, 268] on icon at bounding box center [1170, 269] width 9 height 9
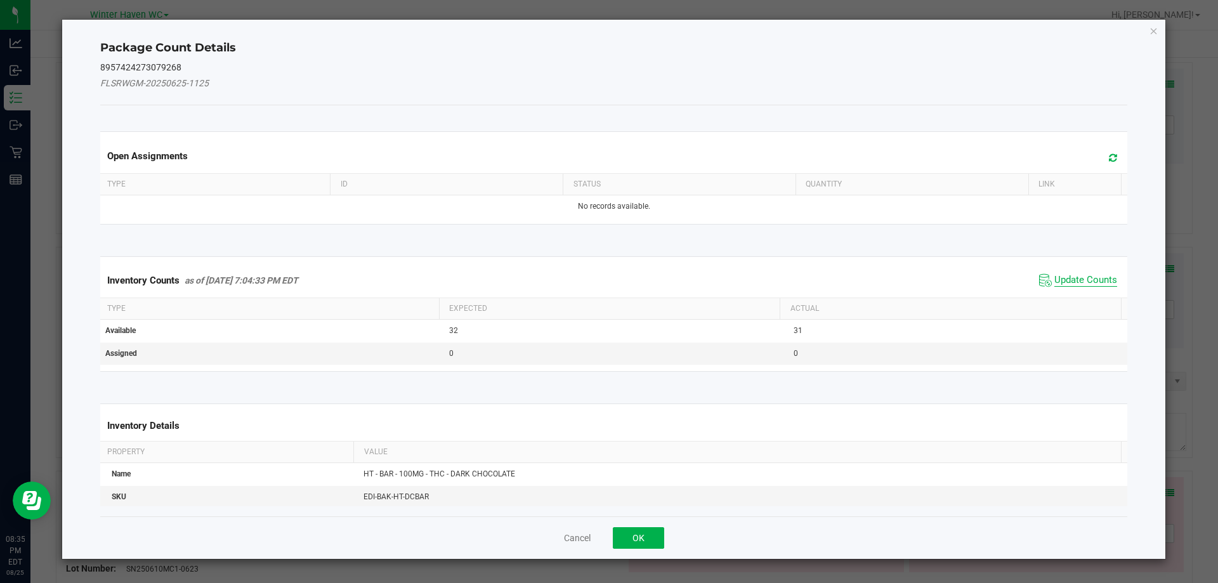
drag, startPoint x: 1104, startPoint y: 269, endPoint x: 1074, endPoint y: 279, distance: 32.1
click at [1103, 269] on div "Inventory Counts as of Aug 25, 2025 7:04:33 PM EDT Update Counts" at bounding box center [614, 280] width 1033 height 34
click at [1074, 279] on span "Update Counts" at bounding box center [1086, 280] width 63 height 13
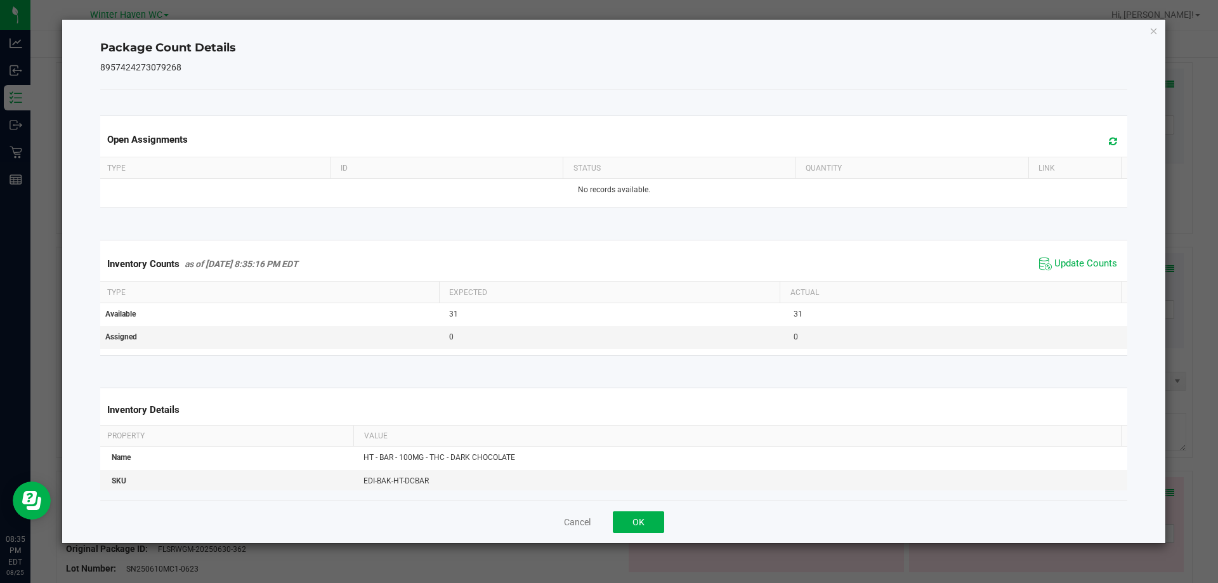
click at [1054, 271] on span "Update Counts" at bounding box center [1078, 263] width 84 height 19
click at [1055, 266] on span "Update Counts" at bounding box center [1086, 264] width 63 height 13
drag, startPoint x: 649, startPoint y: 506, endPoint x: 653, endPoint y: 517, distance: 12.0
click at [653, 515] on div "Cancel OK" at bounding box center [614, 522] width 1028 height 43
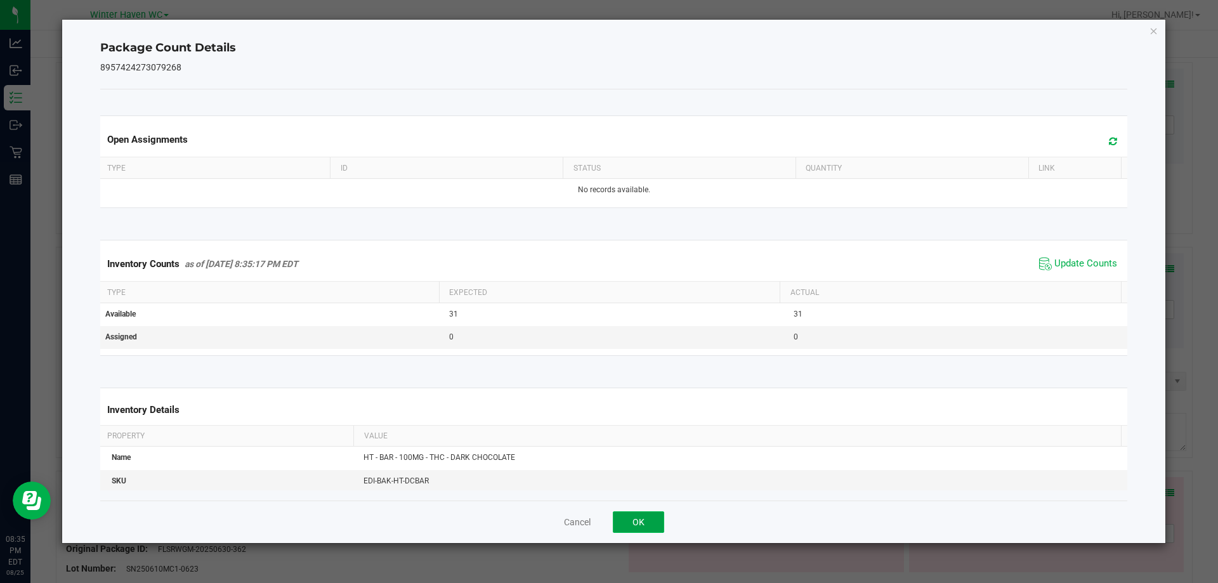
drag, startPoint x: 653, startPoint y: 517, endPoint x: 554, endPoint y: 419, distance: 139.1
click at [648, 517] on button "OK" at bounding box center [638, 522] width 51 height 22
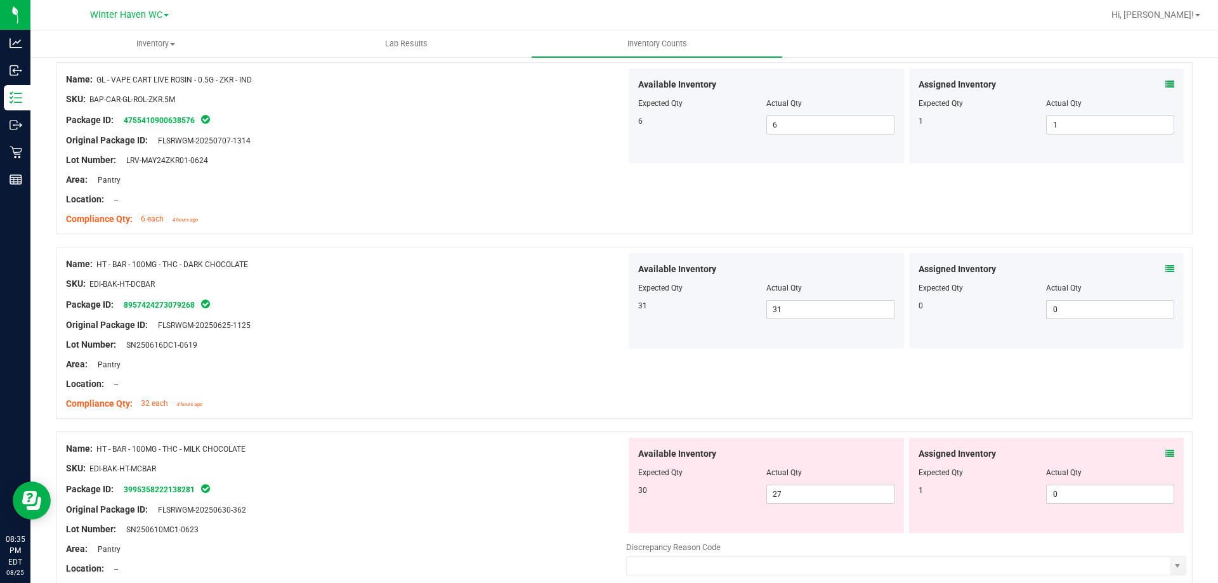
click at [558, 396] on ng-container "Compliance Qty: 32 each 4 hours ago" at bounding box center [346, 401] width 560 height 20
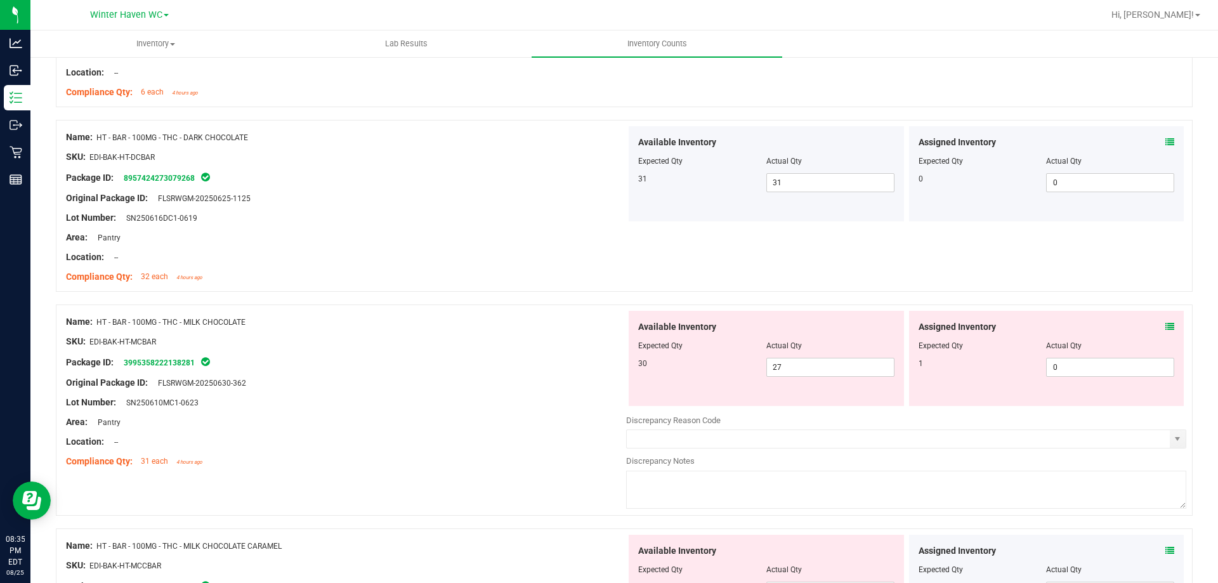
click at [1154, 311] on div "Assigned Inventory Expected Qty Actual Qty 1 0 0" at bounding box center [1046, 358] width 275 height 95
click at [1166, 322] on span at bounding box center [1170, 326] width 9 height 13
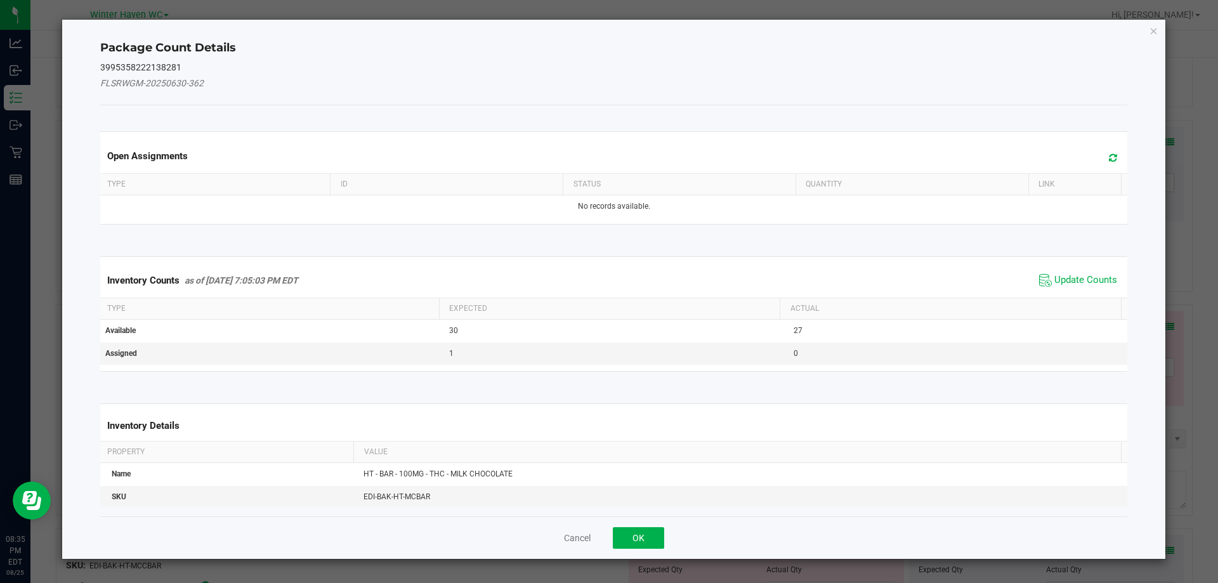
click at [1092, 287] on span "Update Counts" at bounding box center [1078, 280] width 84 height 19
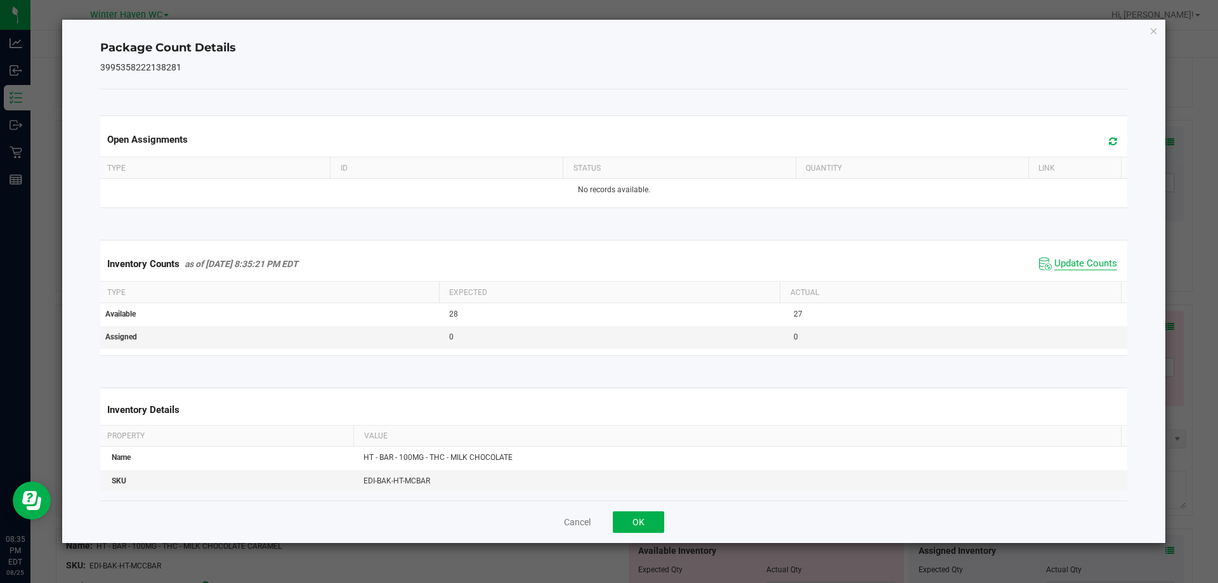
click at [1079, 269] on span "Update Counts" at bounding box center [1086, 264] width 63 height 13
click at [1076, 266] on span "Update Counts" at bounding box center [1086, 263] width 63 height 11
click at [1076, 266] on span "Update Counts" at bounding box center [1086, 264] width 63 height 13
click at [655, 511] on button "OK" at bounding box center [638, 522] width 51 height 22
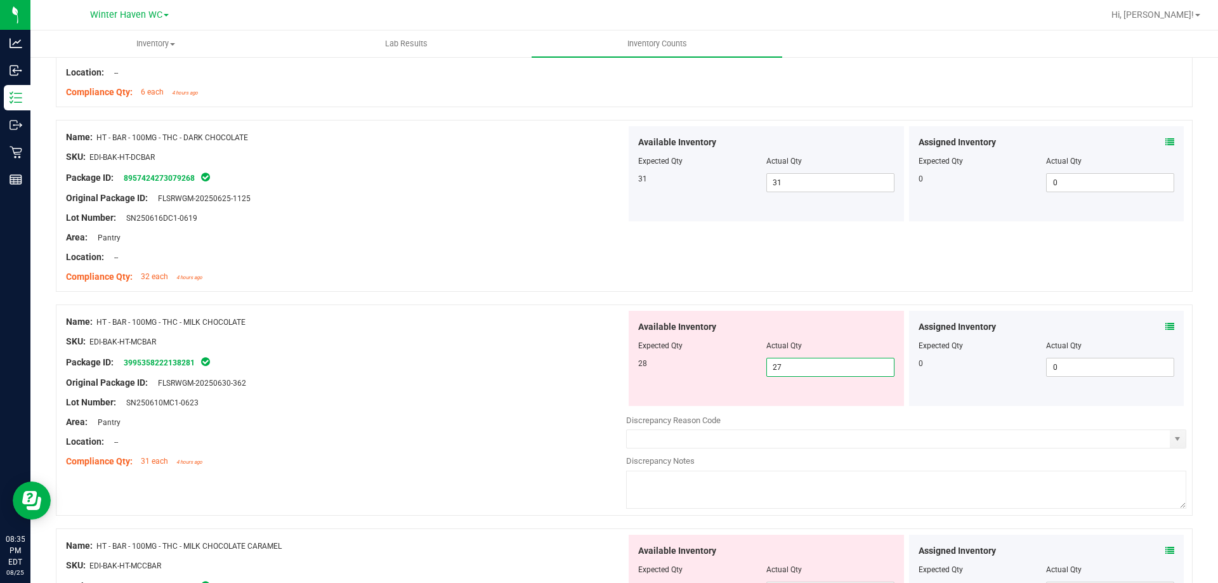
drag, startPoint x: 794, startPoint y: 370, endPoint x: 683, endPoint y: 370, distance: 111.7
click at [683, 370] on div "28 27 27" at bounding box center [766, 367] width 256 height 19
type input "28"
click at [544, 355] on div "Package ID: 3995358222138281" at bounding box center [346, 362] width 560 height 15
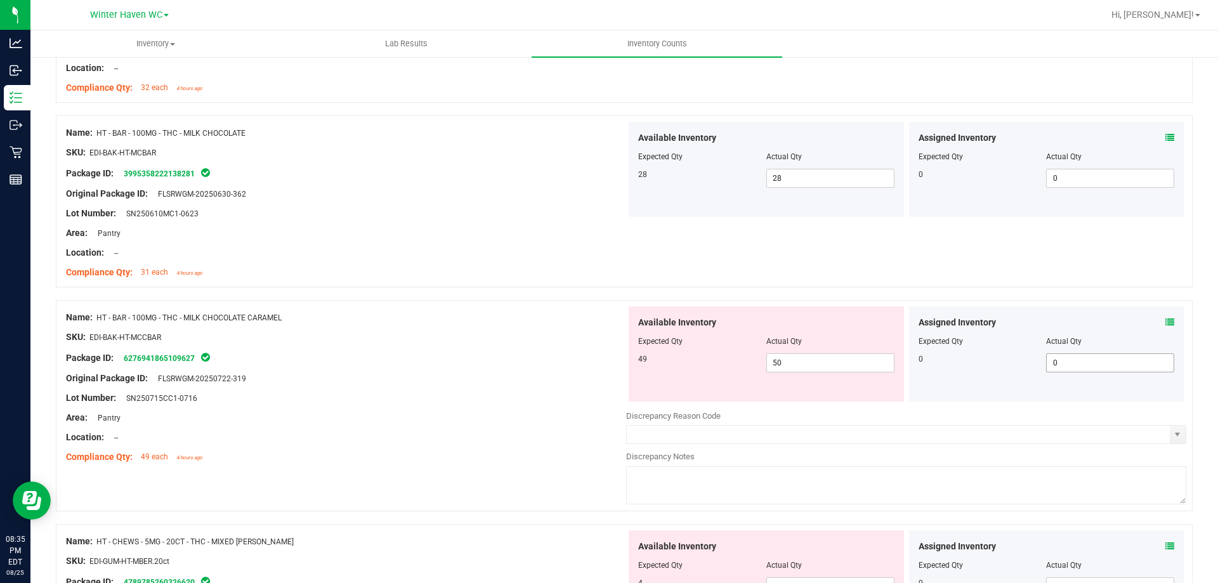
scroll to position [1015, 0]
click at [1166, 318] on icon at bounding box center [1170, 321] width 9 height 9
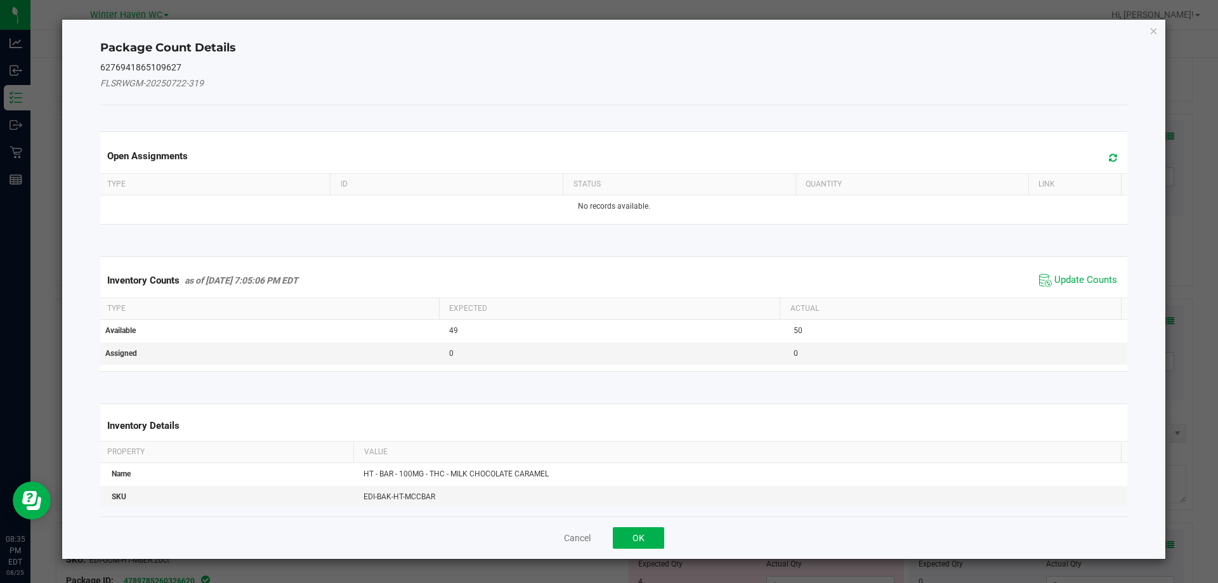
click at [1096, 258] on kendo-grid "Inventory Counts as of Aug 25, 2025 7:05:06 PM EDT Update Counts Type Expected …" at bounding box center [614, 313] width 1047 height 115
click at [1087, 275] on span "Update Counts" at bounding box center [1086, 280] width 63 height 13
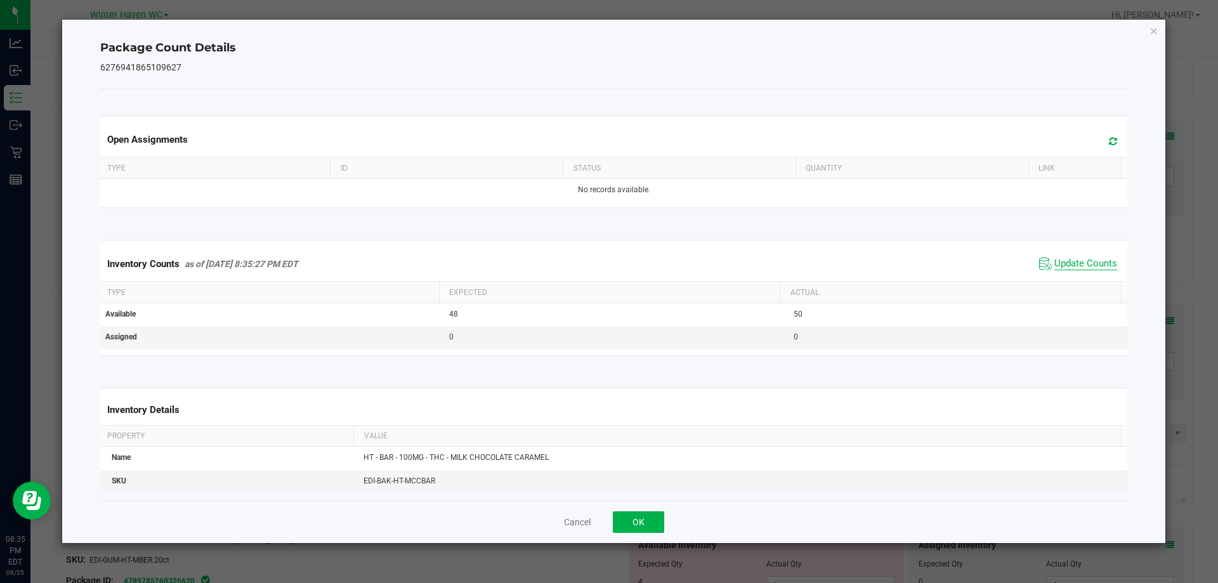
click at [1069, 270] on span "Update Counts" at bounding box center [1086, 264] width 63 height 13
click at [1069, 270] on span "Update Counts" at bounding box center [1078, 263] width 84 height 19
drag, startPoint x: 641, startPoint y: 520, endPoint x: 649, endPoint y: 519, distance: 8.3
click at [642, 520] on button "OK" at bounding box center [638, 522] width 51 height 22
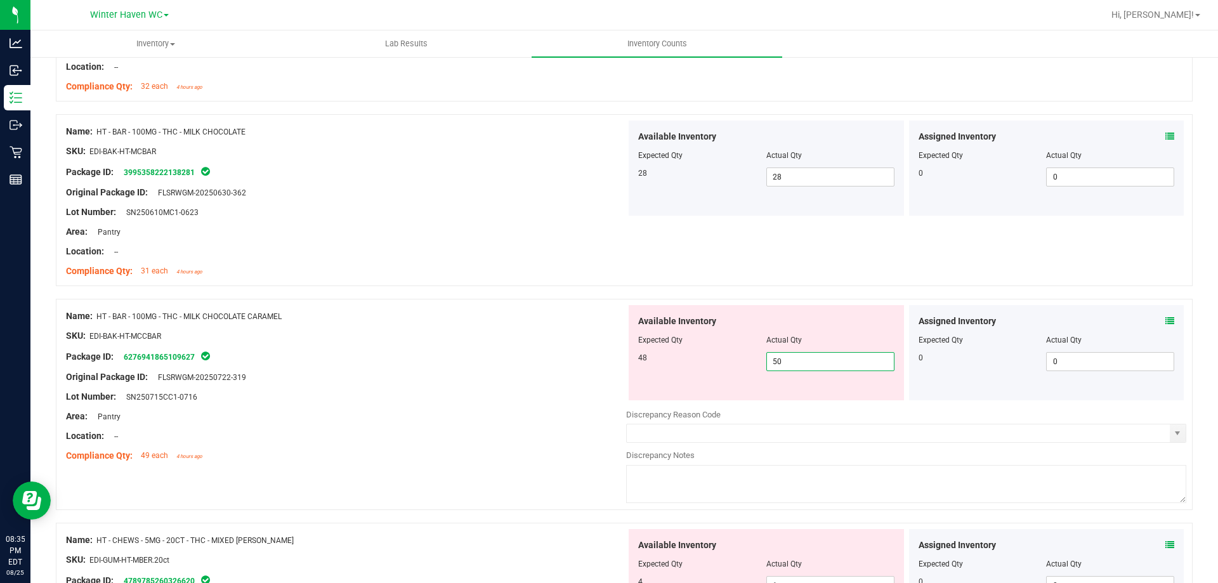
drag, startPoint x: 790, startPoint y: 359, endPoint x: 722, endPoint y: 364, distance: 68.1
click at [753, 359] on div "48 50 50" at bounding box center [766, 361] width 256 height 19
type input "48"
click at [522, 404] on div at bounding box center [346, 407] width 560 height 6
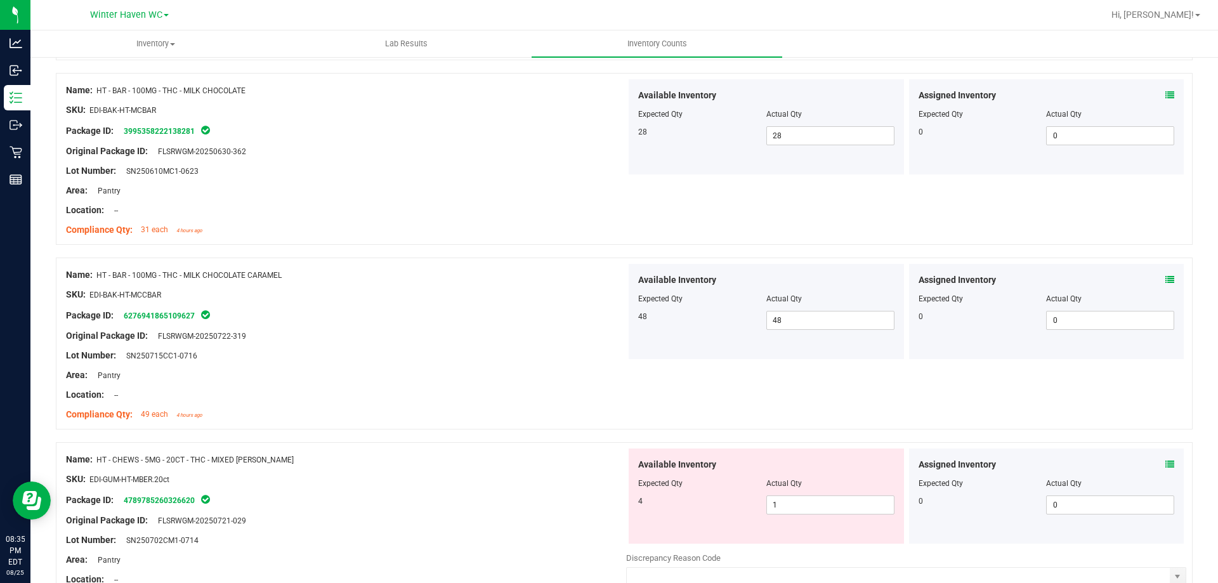
scroll to position [1079, 0]
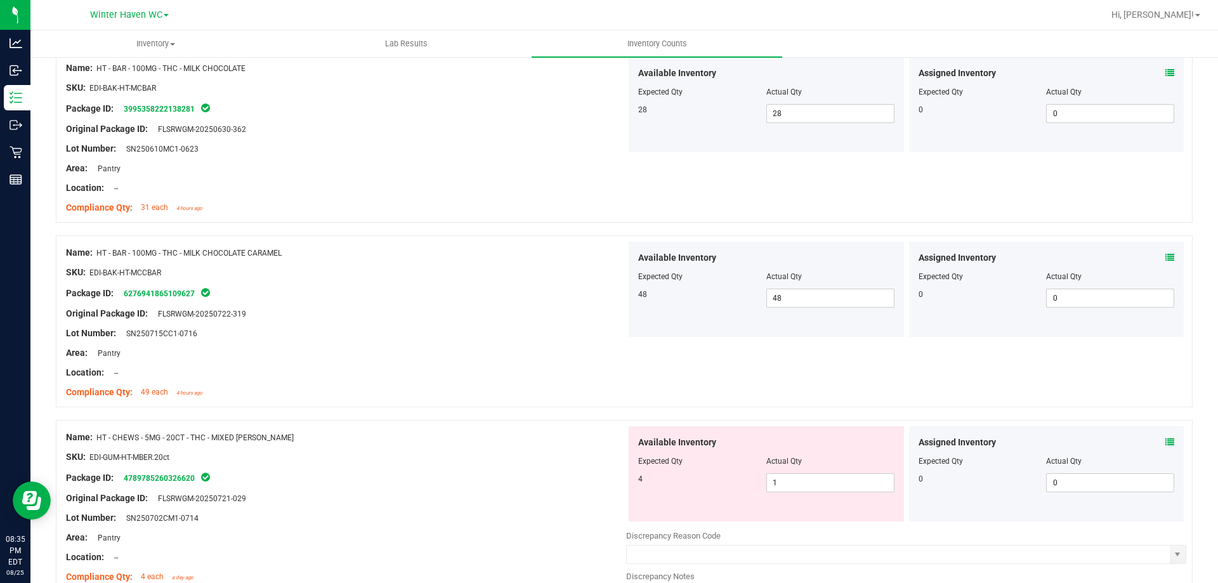
click at [1166, 443] on icon at bounding box center [1170, 442] width 9 height 9
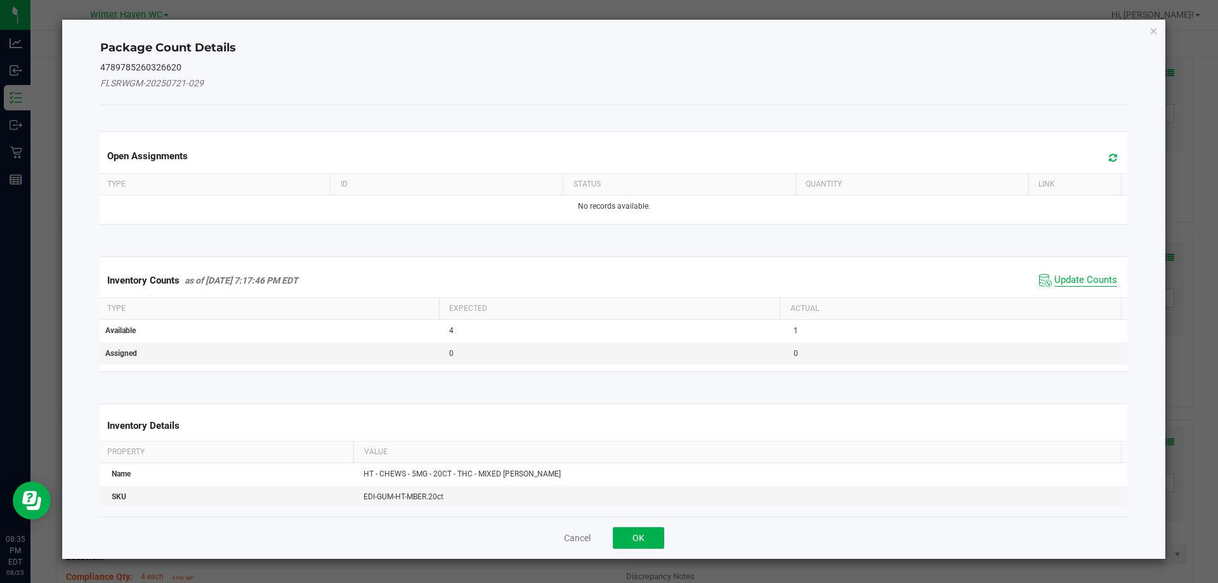
click at [1055, 275] on span "Update Counts" at bounding box center [1086, 280] width 63 height 13
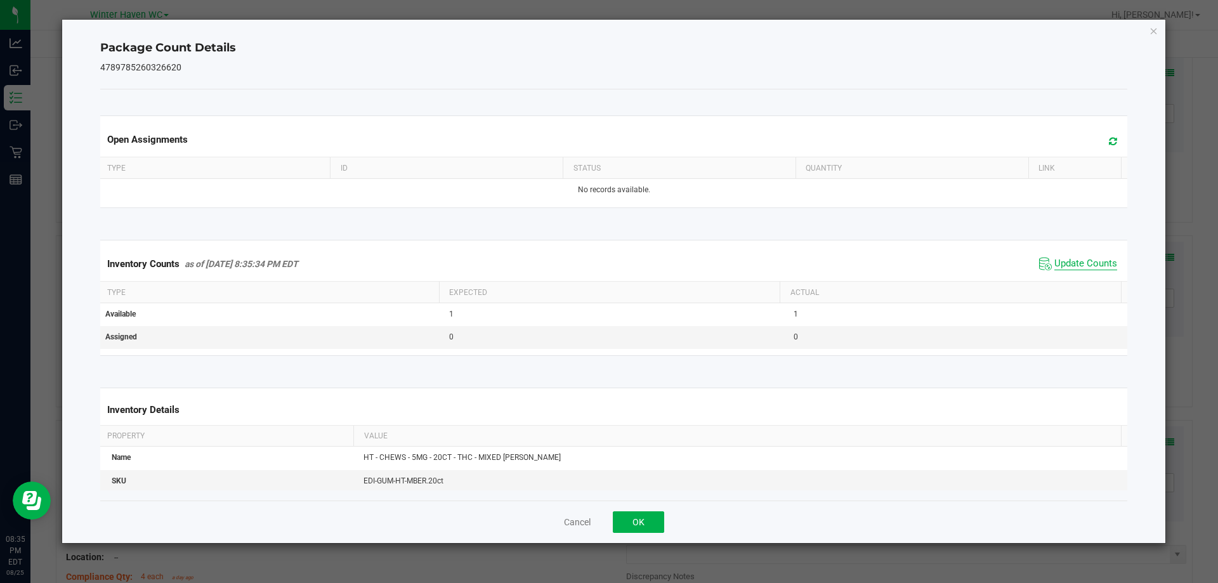
click at [1061, 260] on span "Update Counts" at bounding box center [1086, 264] width 63 height 13
click at [641, 518] on button "OK" at bounding box center [638, 522] width 51 height 22
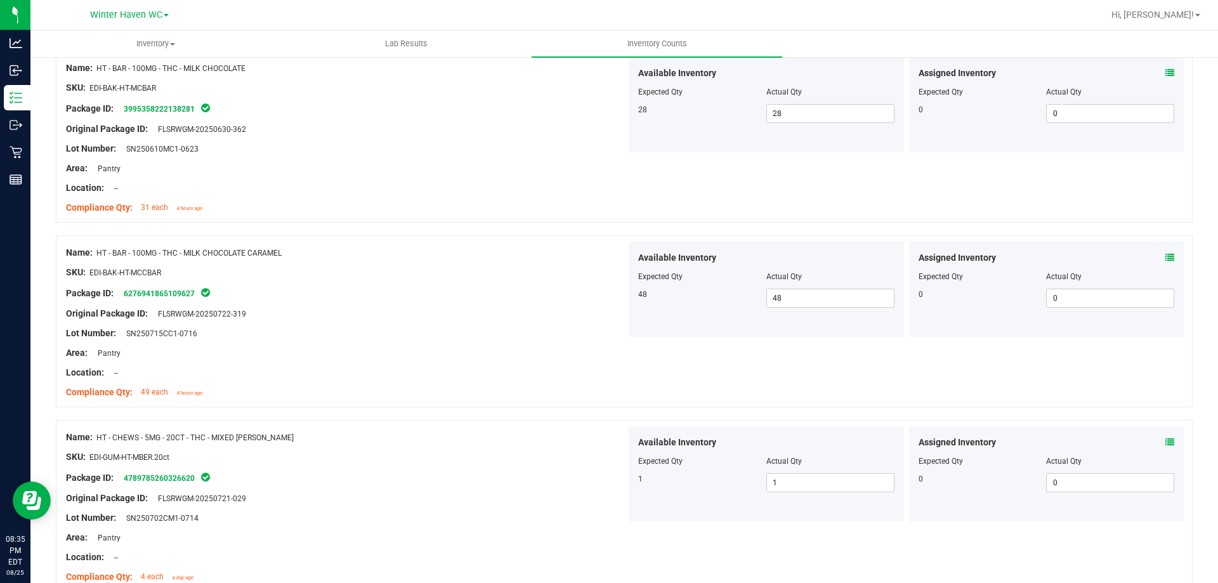
click at [606, 421] on div "Name: HT - CHEWS - 5MG - 20CT - THC - MIXED BERRY SKU: EDI-GUM-HT-MBER.20ct Pac…" at bounding box center [624, 506] width 1137 height 172
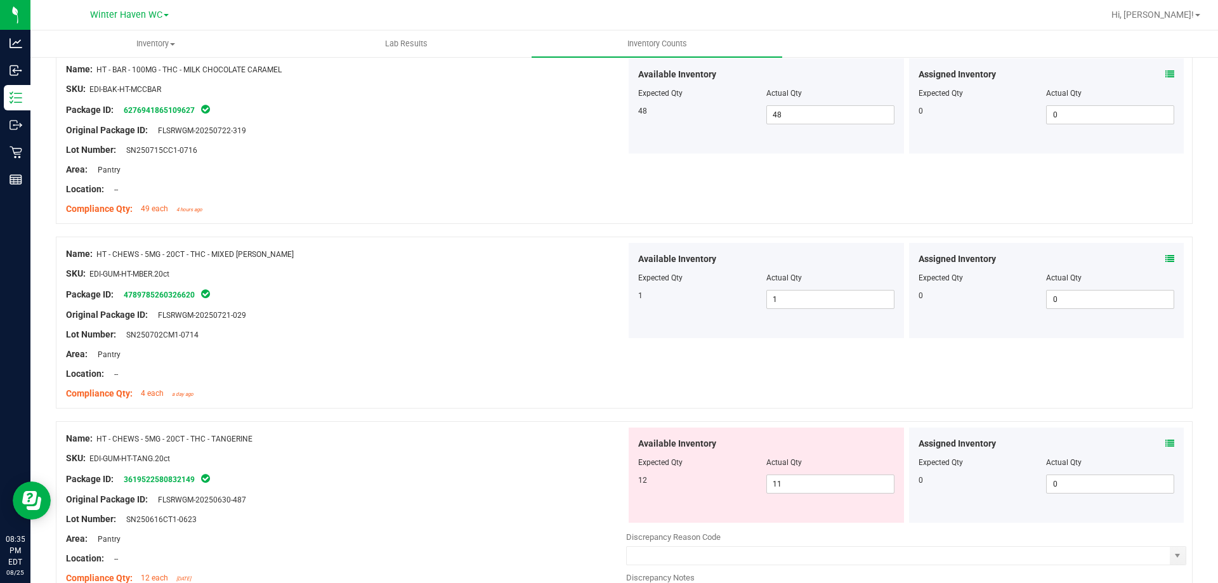
scroll to position [1269, 0]
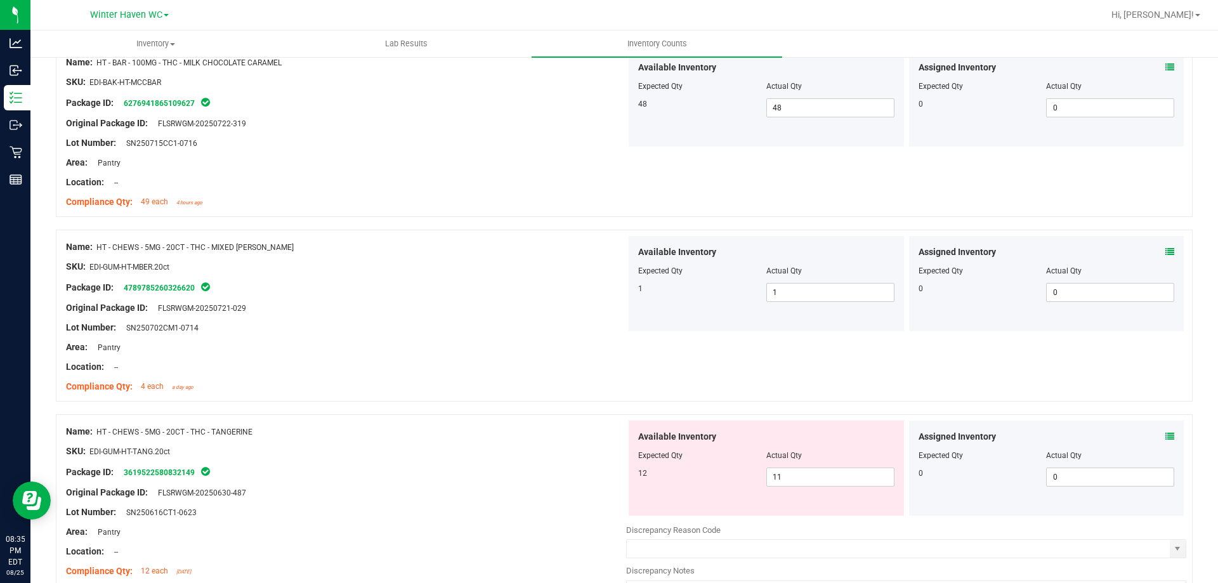
click at [1166, 437] on icon at bounding box center [1170, 436] width 9 height 9
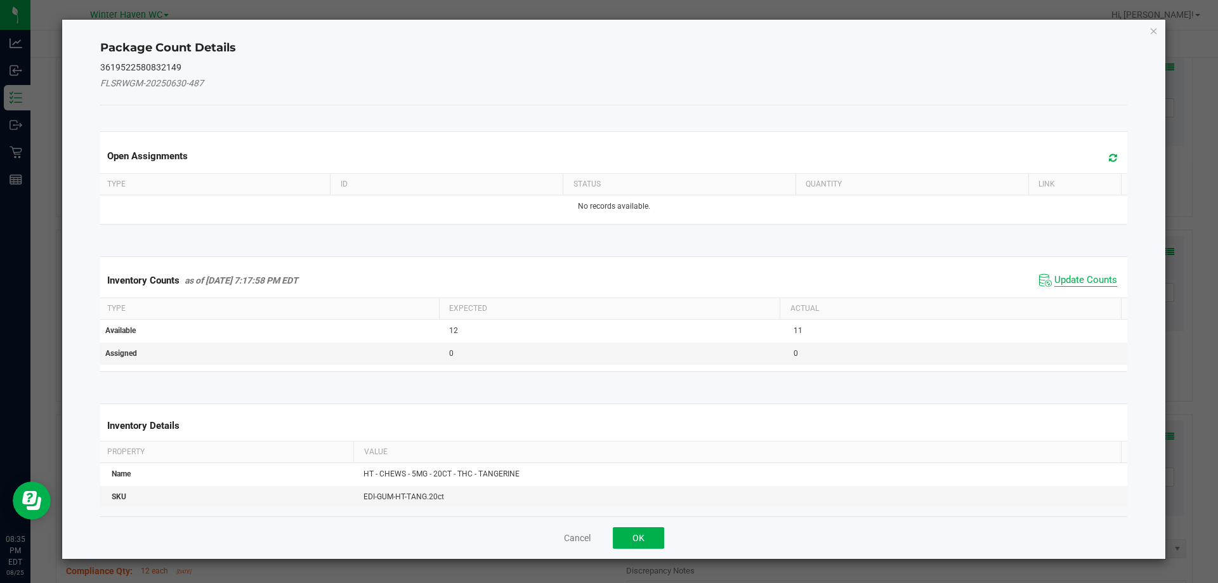
click at [1074, 275] on span "Update Counts" at bounding box center [1086, 280] width 63 height 13
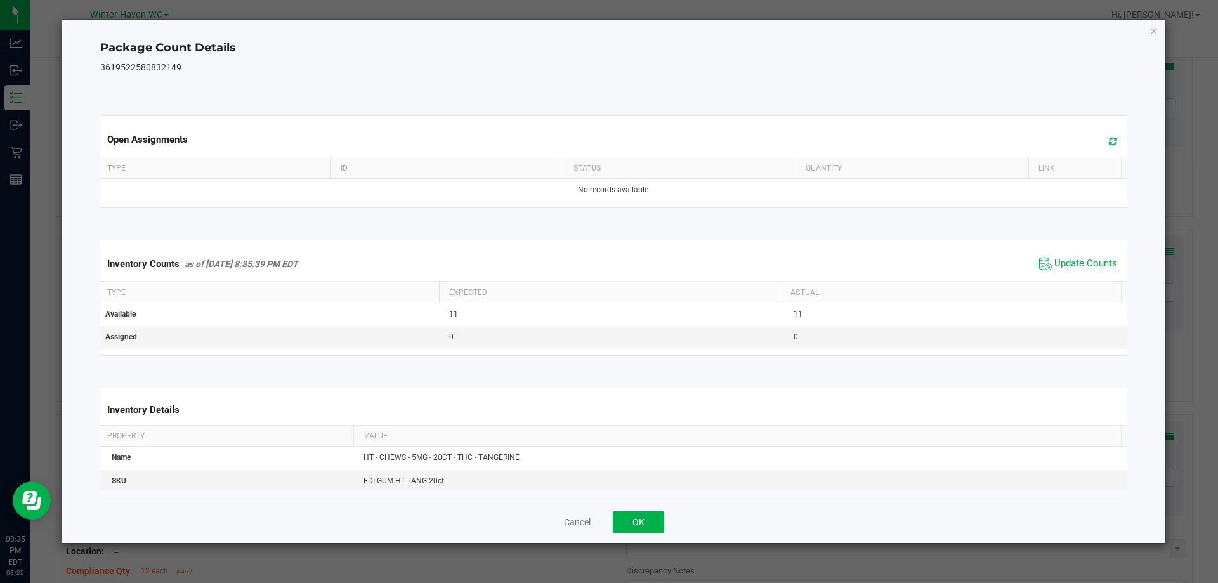
click at [1067, 262] on span "Update Counts" at bounding box center [1086, 264] width 63 height 13
click at [1067, 262] on span "Update Counts" at bounding box center [1086, 263] width 63 height 11
click at [1065, 262] on span "Update Counts" at bounding box center [1086, 264] width 63 height 13
click at [663, 520] on button "OK" at bounding box center [638, 522] width 51 height 22
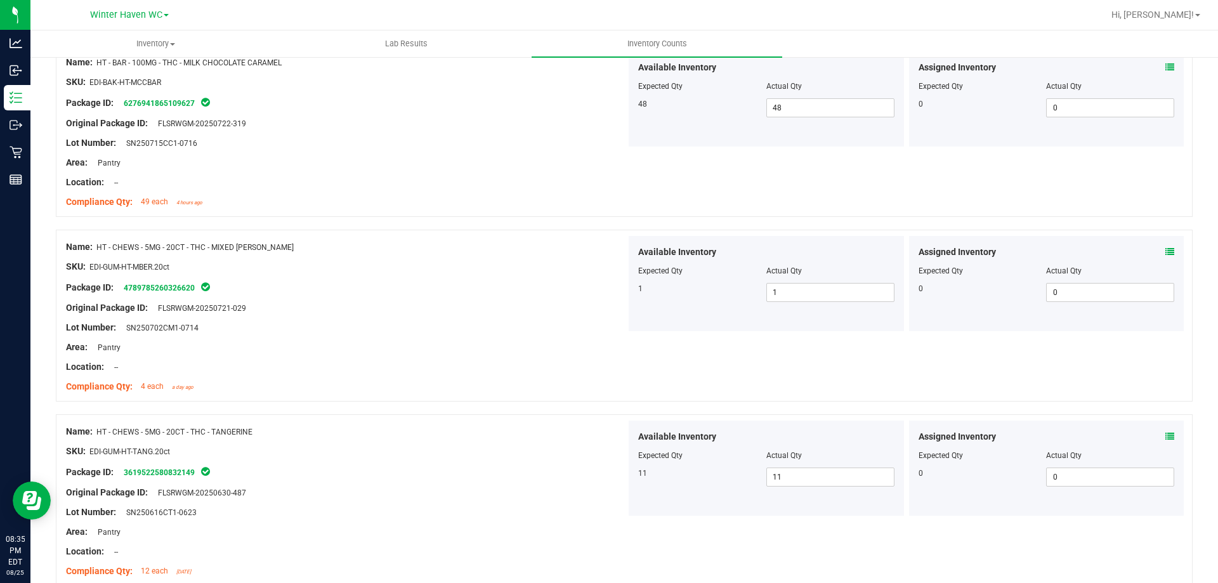
click at [621, 435] on div "Name: HT - CHEWS - 5MG - 20CT - THC - TANGERINE" at bounding box center [346, 431] width 560 height 13
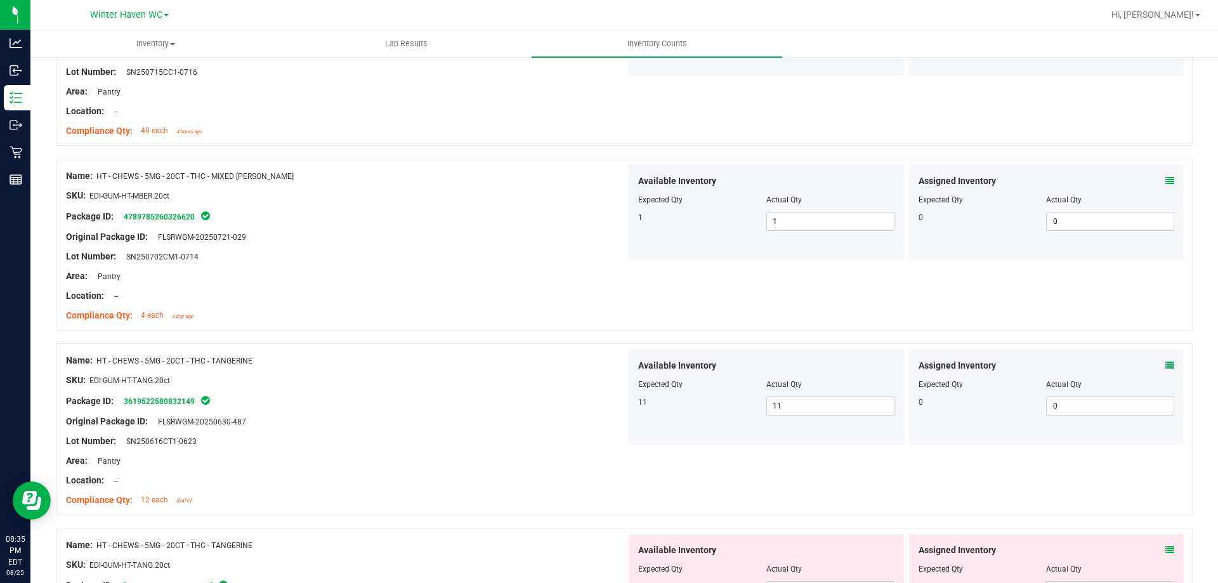
scroll to position [1523, 0]
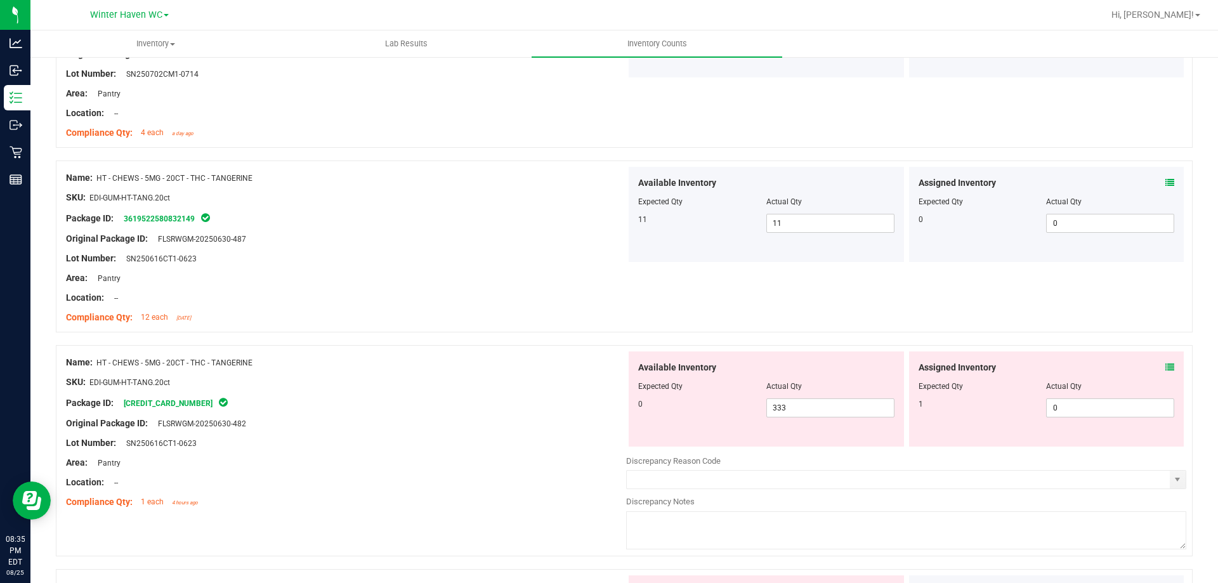
click at [1155, 367] on div "Assigned Inventory" at bounding box center [1047, 367] width 256 height 13
click at [1166, 365] on icon at bounding box center [1170, 367] width 9 height 9
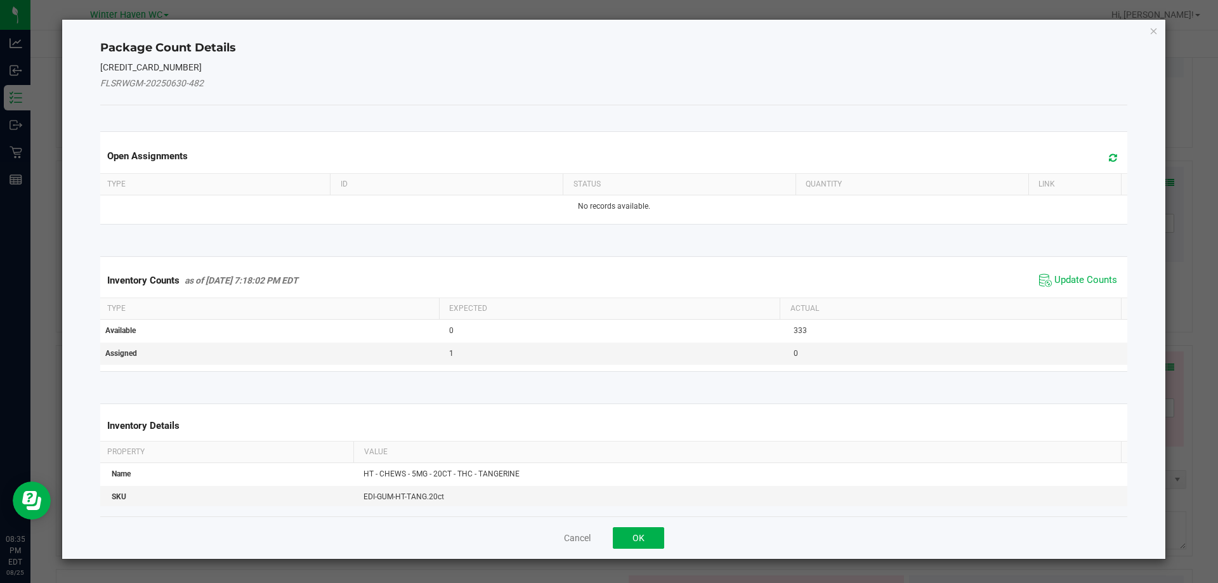
click at [1107, 254] on div "Inventory Counts as of Aug 25, 2025 7:18:02 PM EDT Update Counts Type Expected …" at bounding box center [614, 313] width 1047 height 147
click at [1103, 280] on span "Update Counts" at bounding box center [1086, 280] width 63 height 13
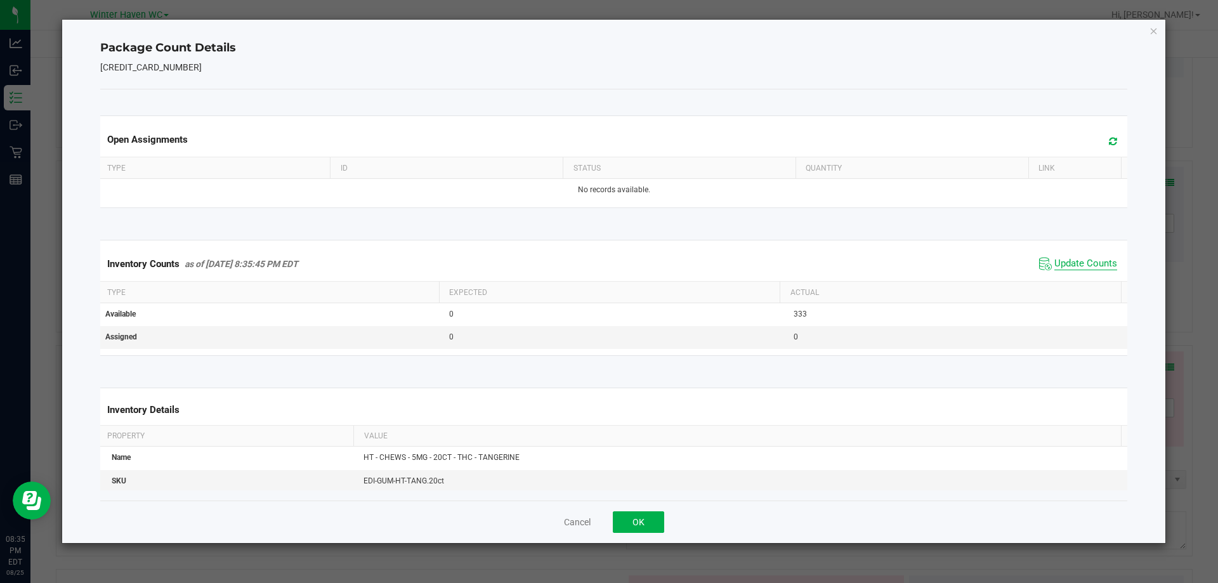
click at [1058, 267] on span "Update Counts" at bounding box center [1086, 264] width 63 height 13
click at [1058, 267] on span "Update Counts" at bounding box center [1086, 263] width 63 height 11
click at [634, 530] on button "OK" at bounding box center [638, 522] width 51 height 22
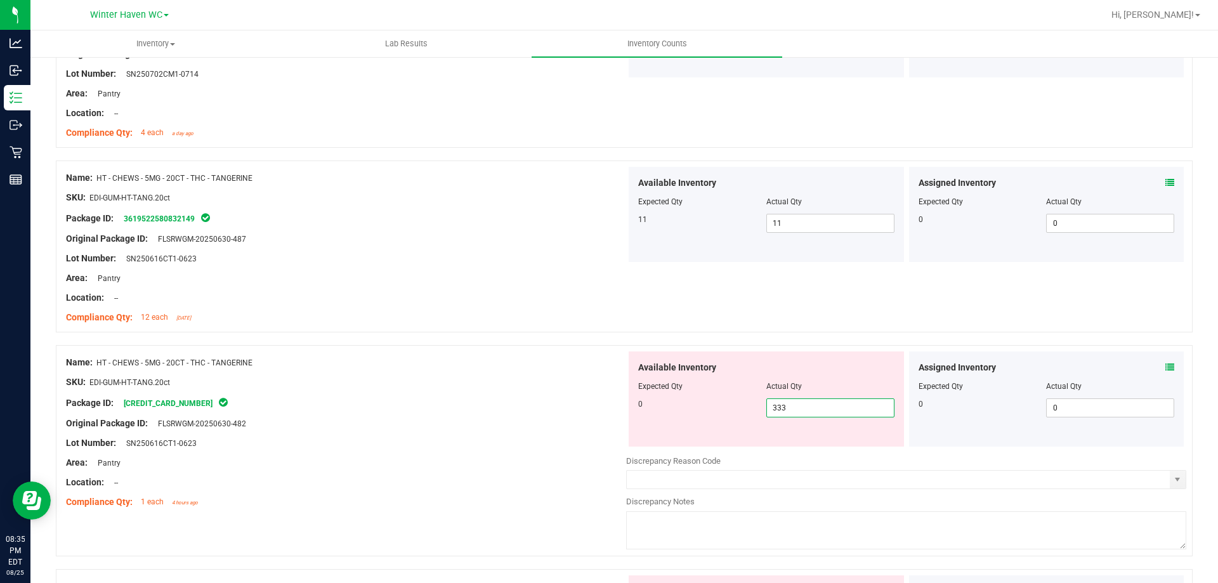
drag, startPoint x: 774, startPoint y: 404, endPoint x: 751, endPoint y: 404, distance: 22.8
click at [753, 404] on div "0 333 333" at bounding box center [766, 407] width 256 height 19
type input "0"
click at [511, 391] on div at bounding box center [346, 392] width 560 height 6
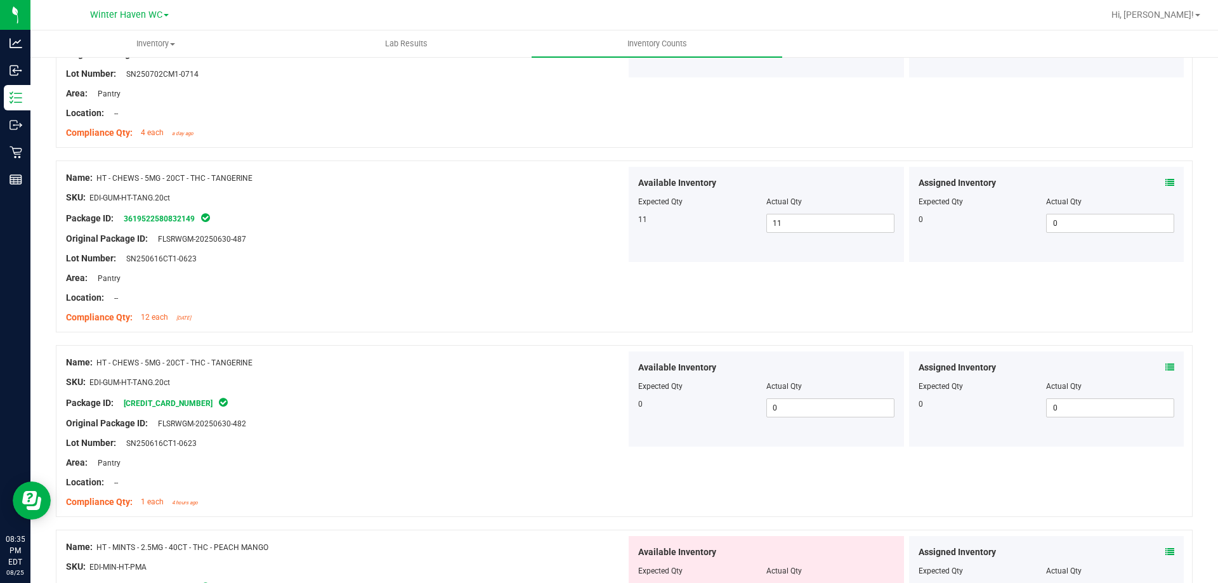
scroll to position [1777, 0]
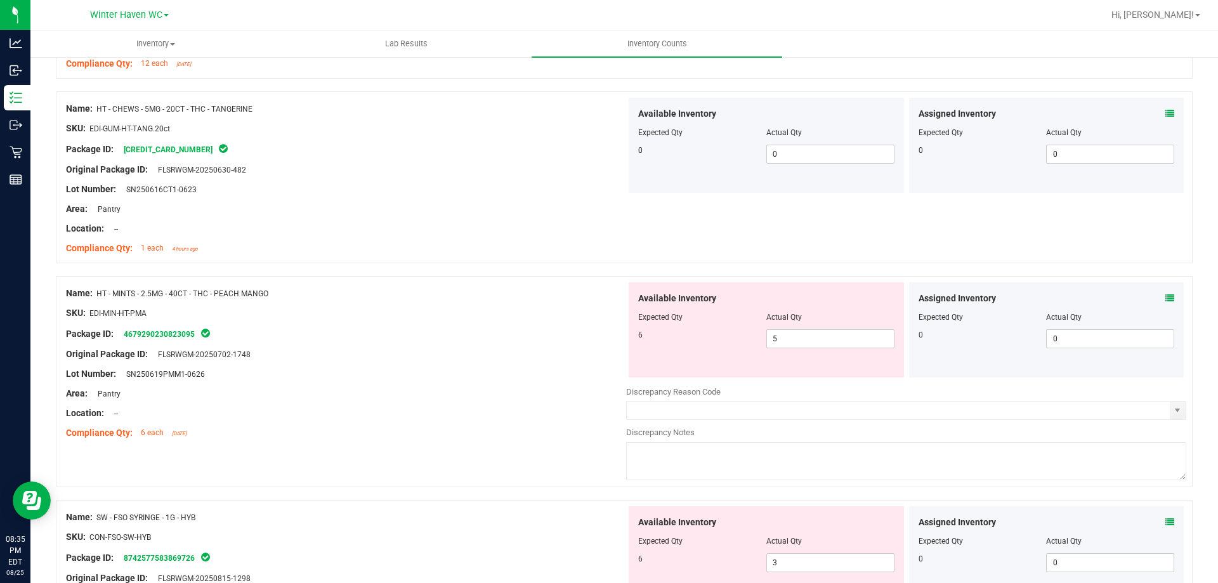
click at [1166, 297] on icon at bounding box center [1170, 298] width 9 height 9
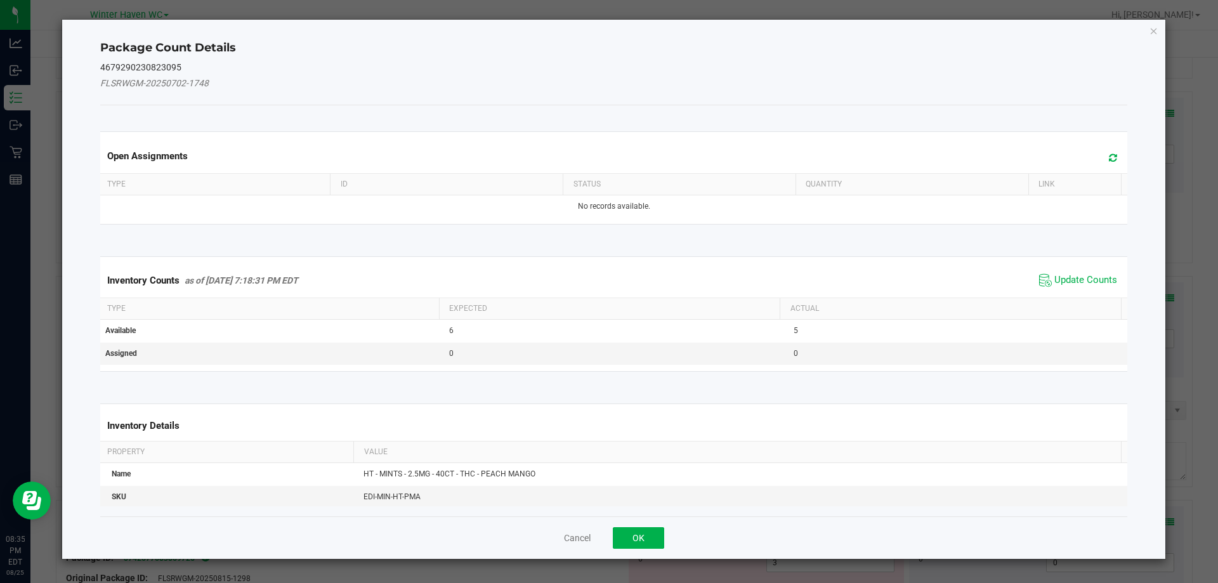
click at [1094, 271] on span "Update Counts" at bounding box center [1078, 280] width 84 height 19
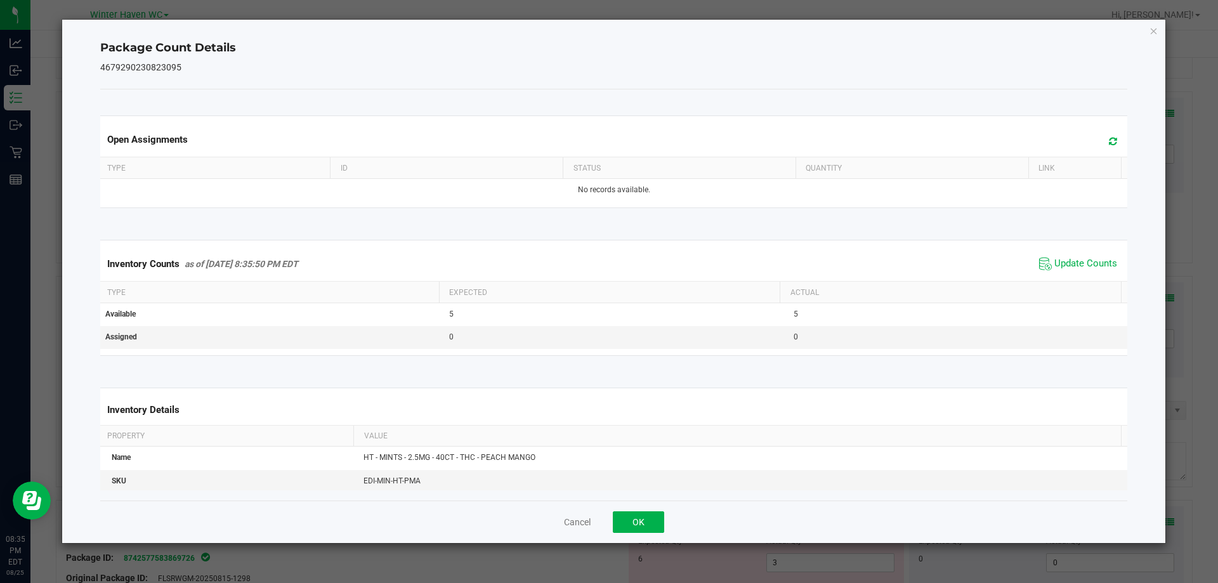
click at [1064, 270] on span "Update Counts" at bounding box center [1078, 263] width 84 height 19
click at [1063, 266] on span "Update Counts" at bounding box center [1086, 263] width 63 height 11
click at [629, 525] on button "OK" at bounding box center [638, 522] width 51 height 22
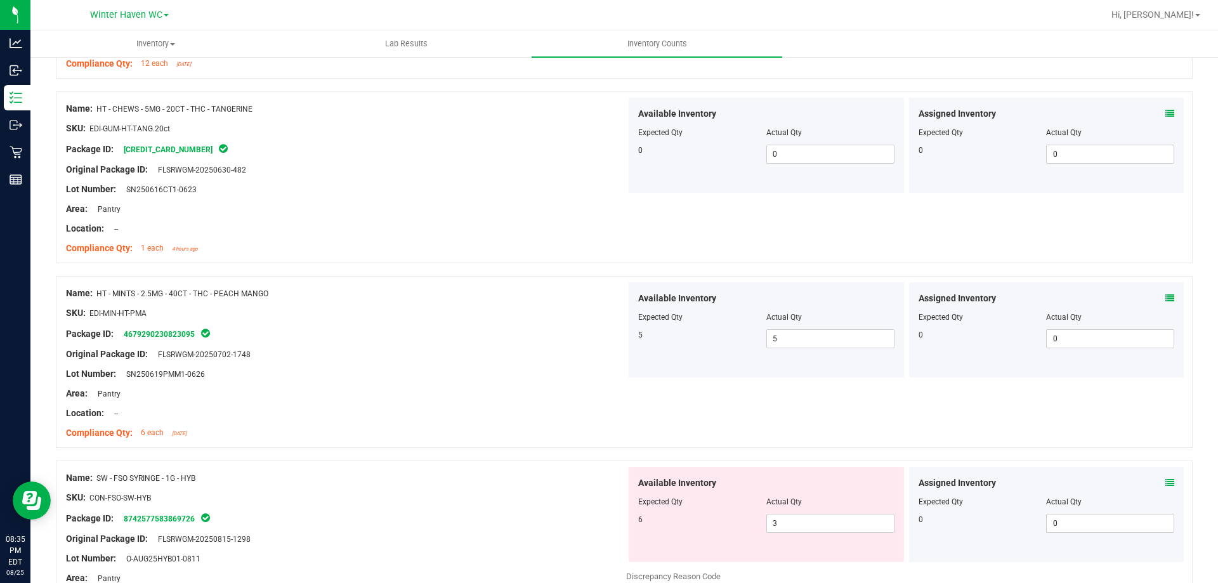
click at [577, 400] on div at bounding box center [346, 403] width 560 height 6
click at [1166, 480] on icon at bounding box center [1170, 482] width 9 height 9
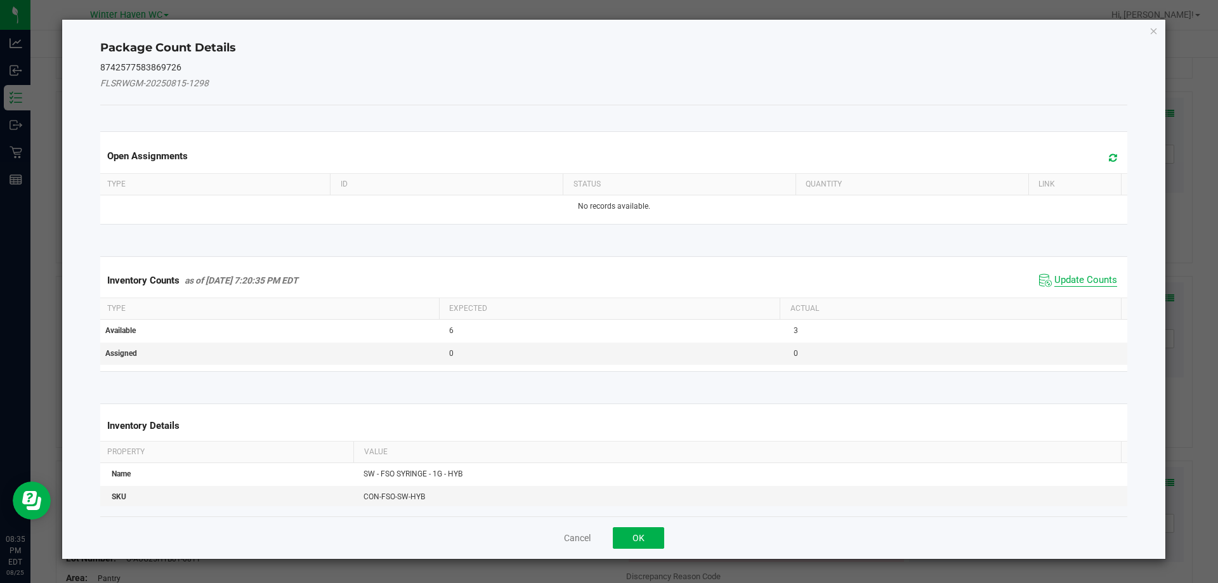
click at [1081, 286] on span "Update Counts" at bounding box center [1086, 280] width 63 height 13
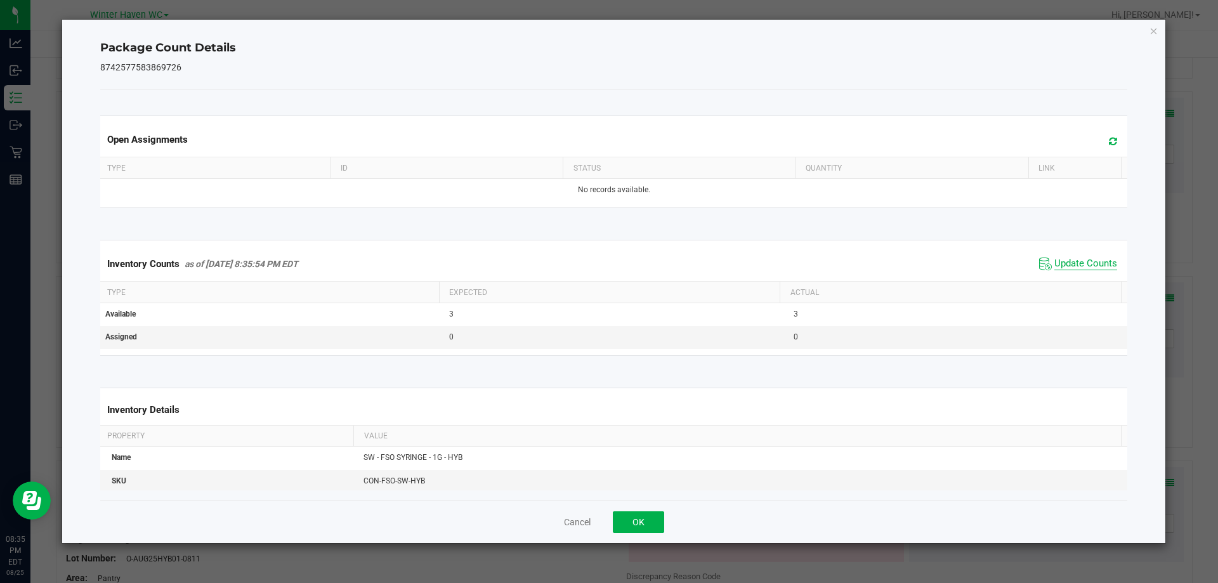
click at [1069, 260] on span "Update Counts" at bounding box center [1086, 264] width 63 height 13
click at [1069, 260] on span "Update Counts" at bounding box center [1086, 263] width 63 height 11
click at [641, 513] on button "OK" at bounding box center [638, 522] width 51 height 22
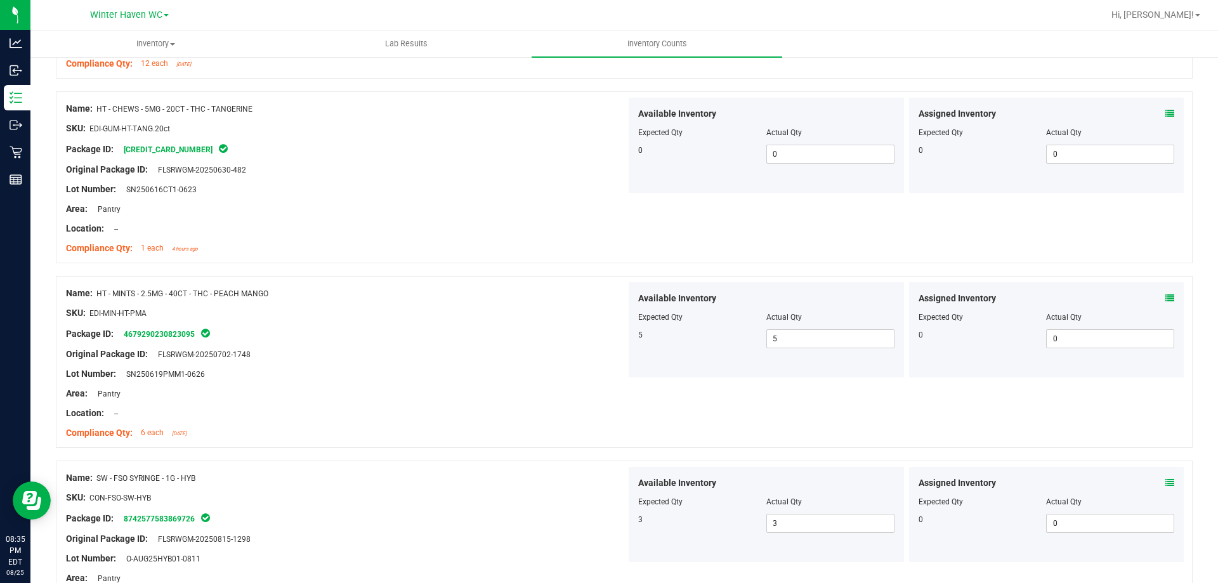
click at [798, 397] on div "Name: HT - MINTS - 2.5MG - 40CT - THC - PEACH MANGO SKU: EDI-MIN-HT-PMA Package…" at bounding box center [624, 362] width 1137 height 172
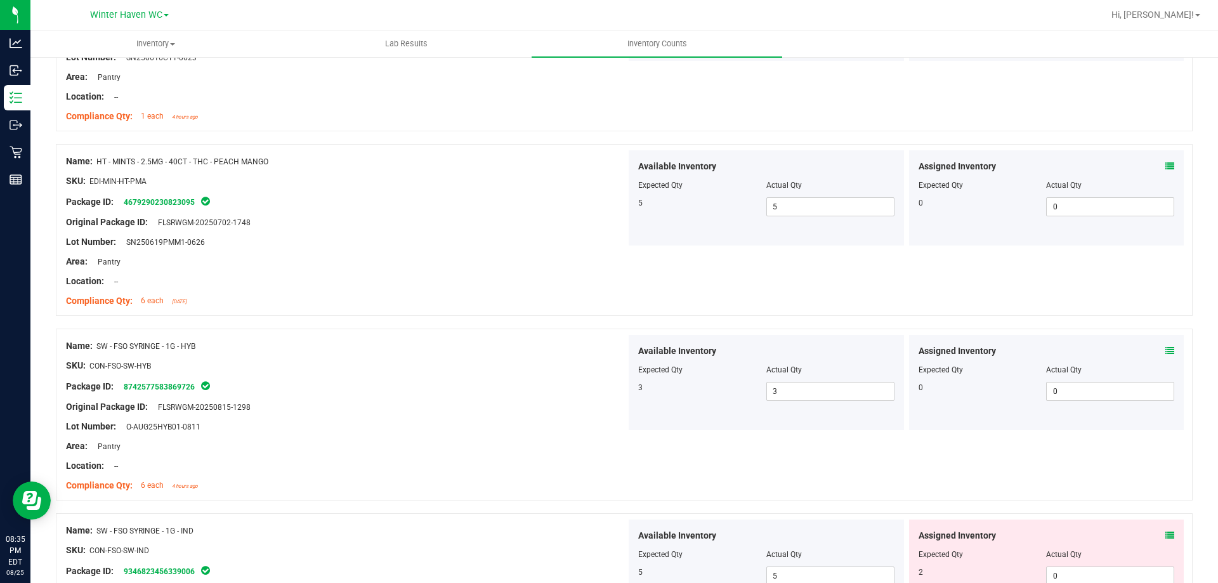
scroll to position [2094, 0]
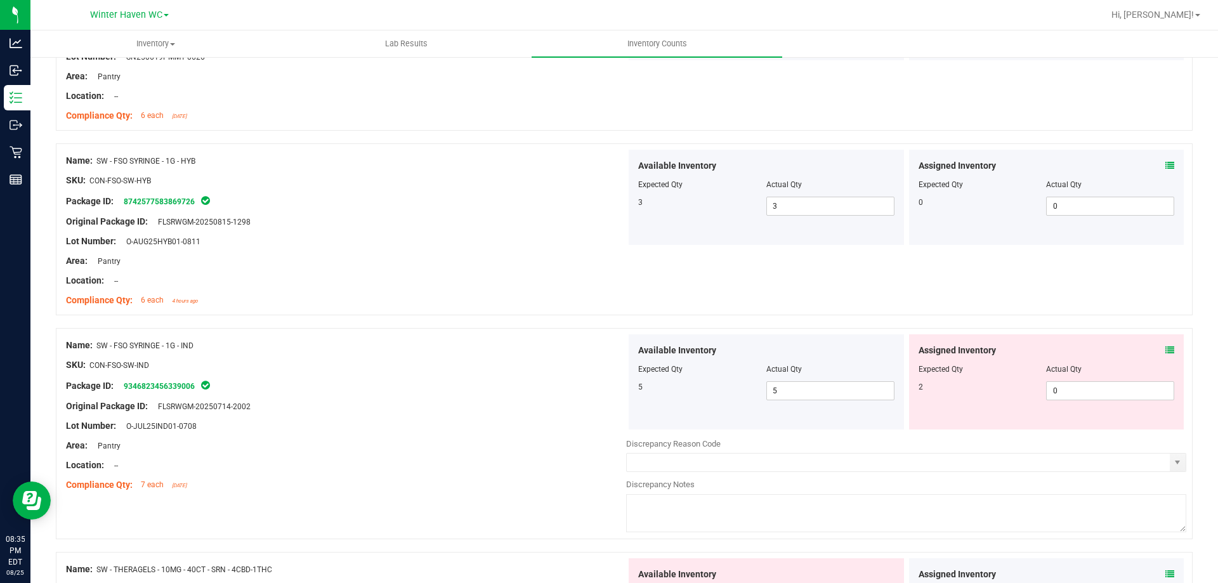
click at [1166, 352] on icon at bounding box center [1170, 350] width 9 height 9
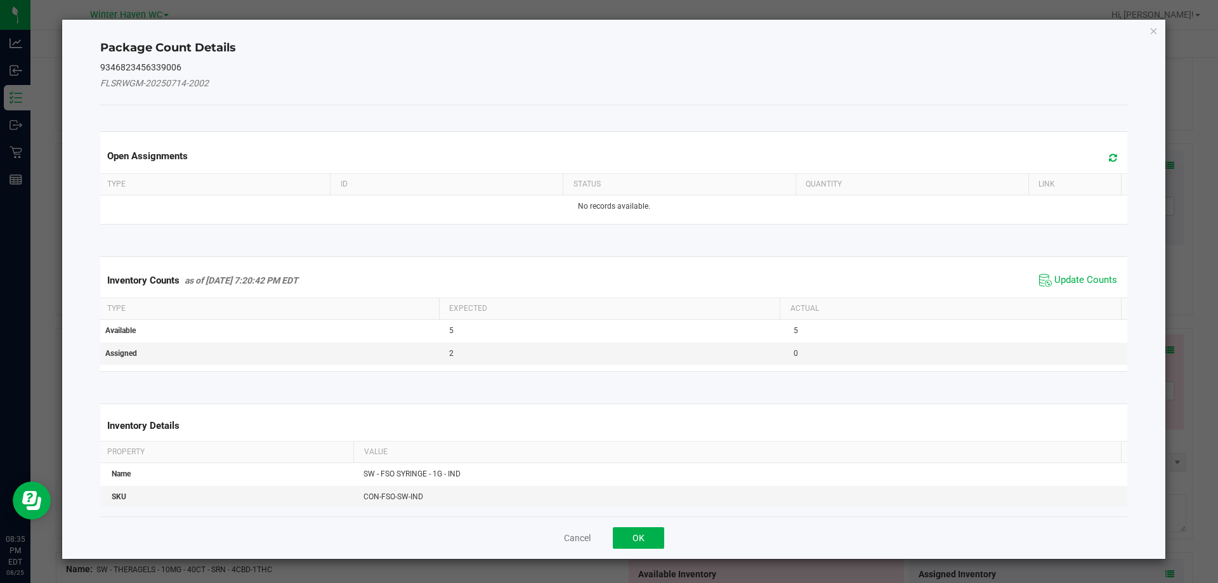
click at [1079, 290] on div "Inventory Counts as of Aug 25, 2025 7:20:42 PM EDT Update Counts" at bounding box center [614, 280] width 1033 height 34
click at [1068, 280] on span "Update Counts" at bounding box center [1086, 280] width 63 height 13
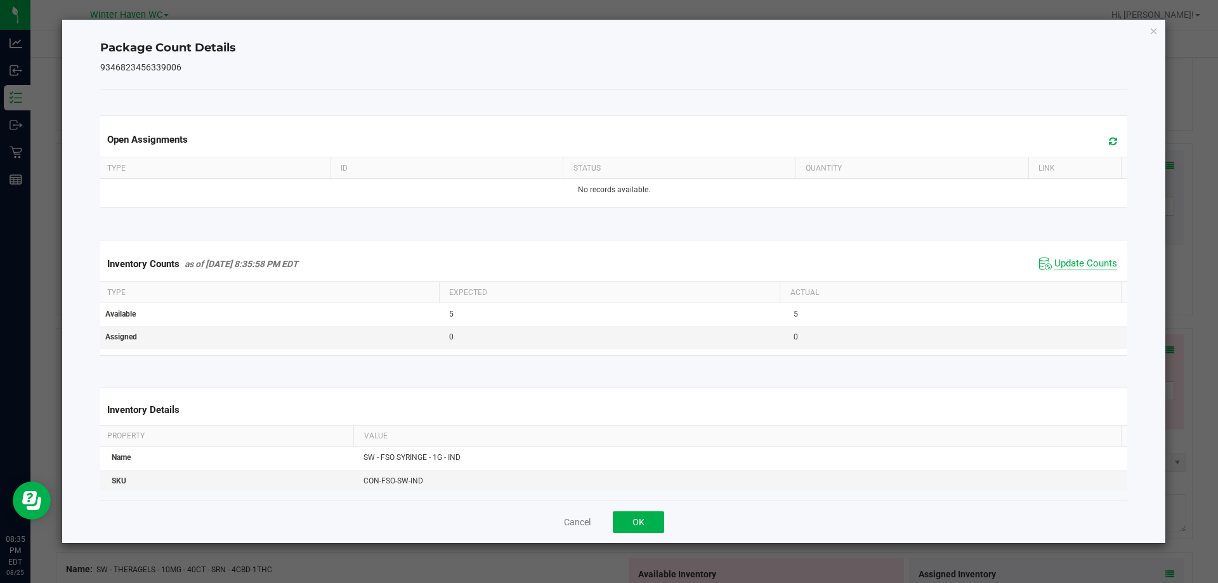
click at [1060, 263] on span "Update Counts" at bounding box center [1086, 264] width 63 height 13
click at [1060, 263] on span "Update Counts" at bounding box center [1086, 263] width 63 height 11
click at [648, 522] on button "OK" at bounding box center [638, 522] width 51 height 22
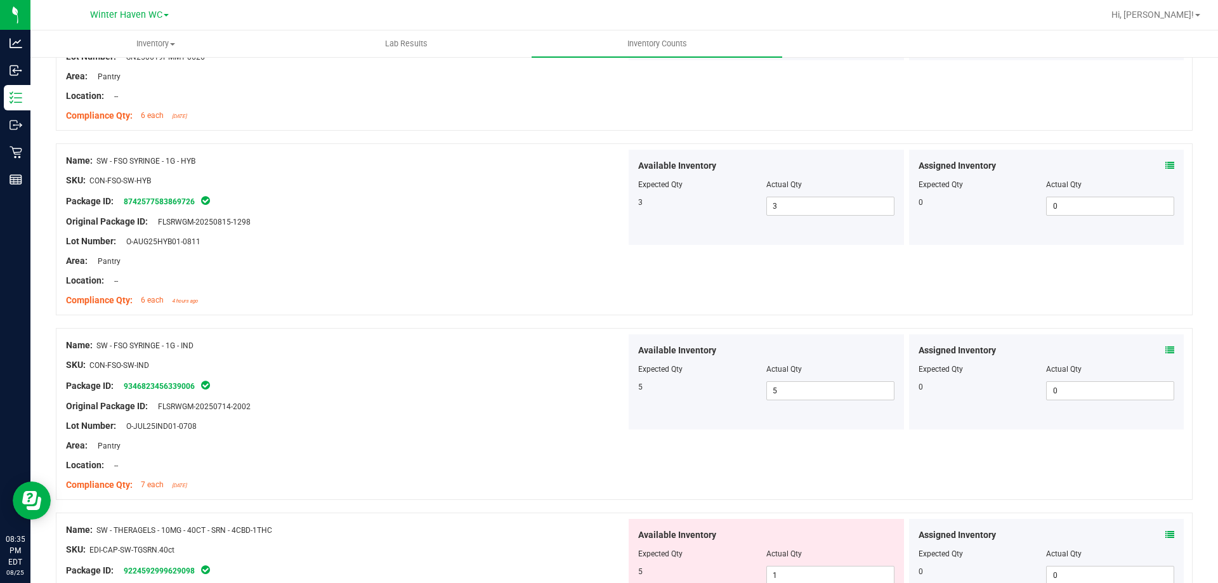
click at [931, 309] on div "Name: SW - FSO SYRINGE - 1G - HYB SKU: CON-FSO-SW-HYB Package ID: 8742577583869…" at bounding box center [624, 229] width 1137 height 172
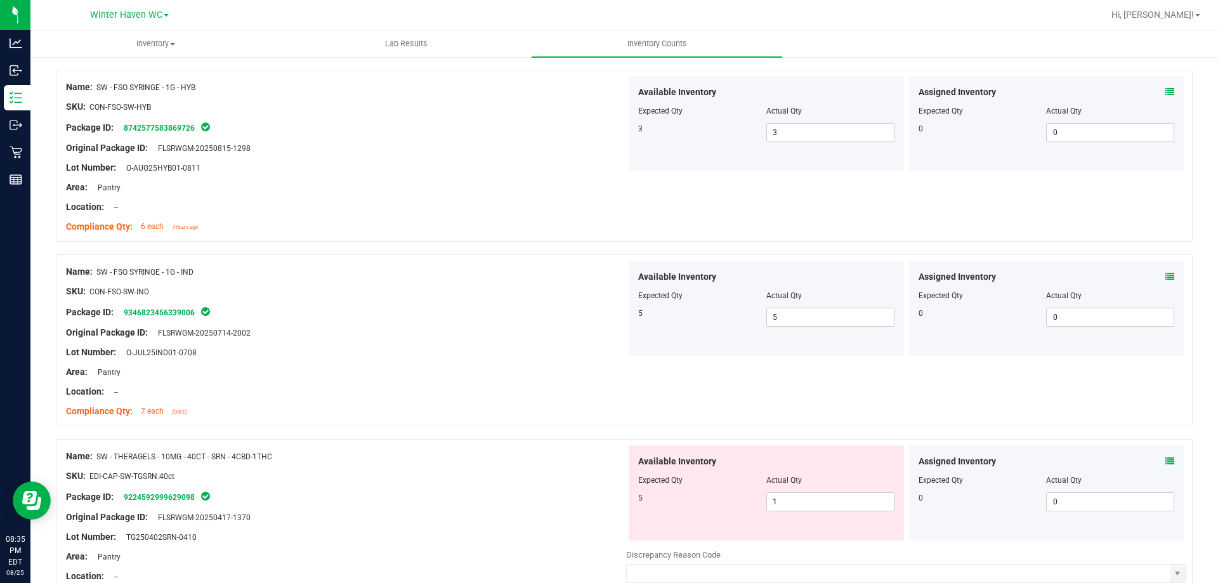
scroll to position [2284, 0]
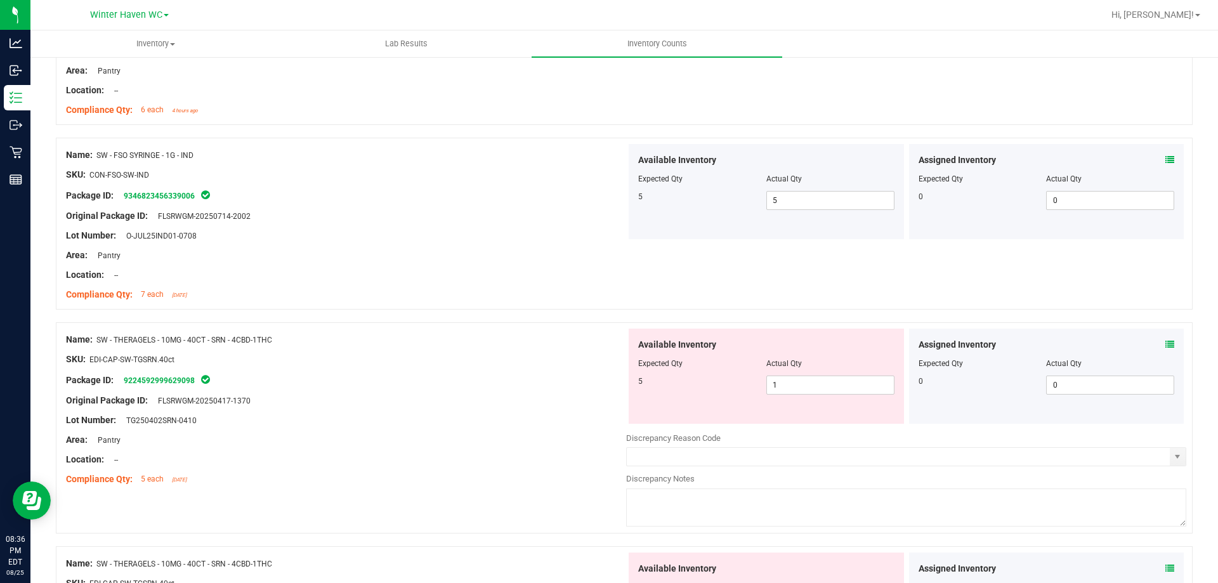
click at [1166, 342] on span at bounding box center [1170, 344] width 9 height 13
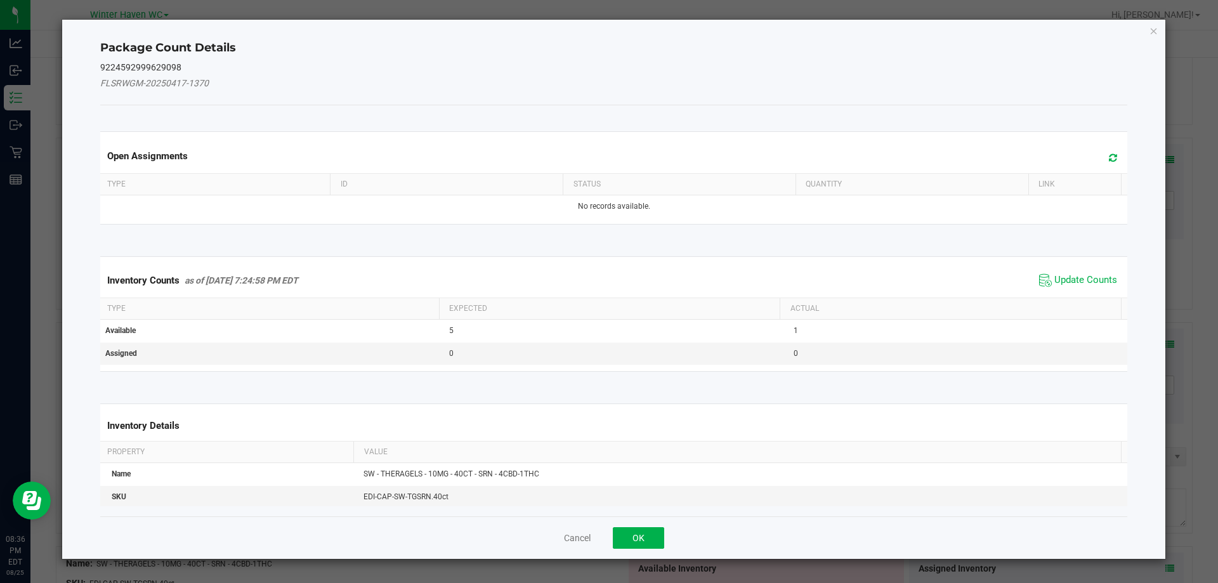
click at [1082, 290] on div "Inventory Counts as of Aug 25, 2025 7:24:58 PM EDT Update Counts" at bounding box center [614, 280] width 1033 height 34
click at [1075, 285] on span "Update Counts" at bounding box center [1086, 280] width 63 height 13
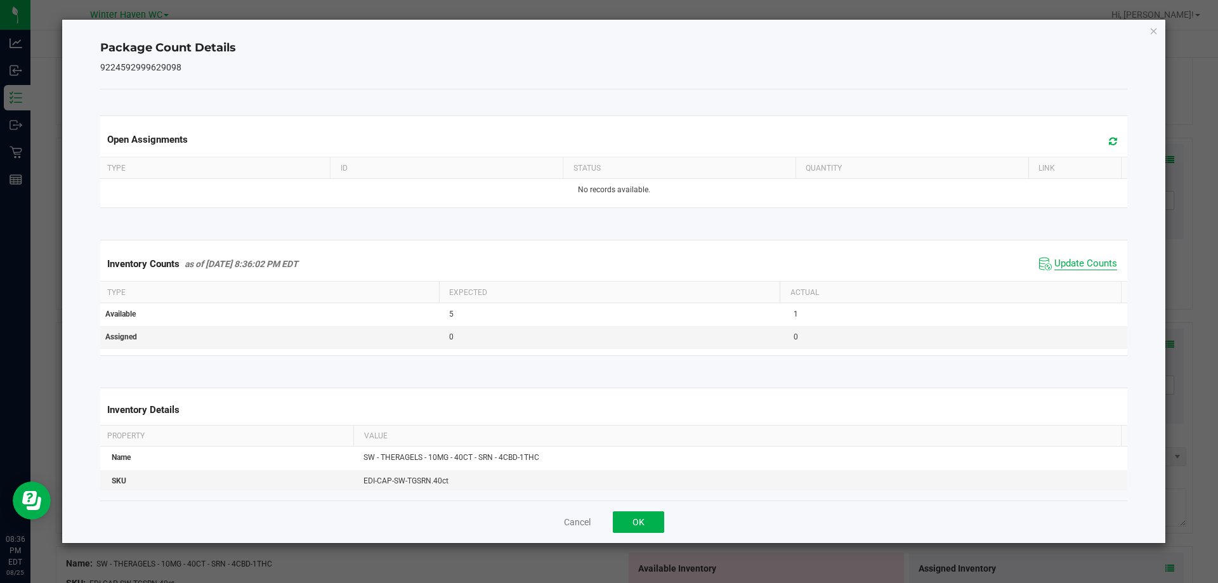
click at [1069, 266] on span "Update Counts" at bounding box center [1086, 264] width 63 height 13
drag, startPoint x: 654, startPoint y: 520, endPoint x: 618, endPoint y: 504, distance: 39.5
click at [650, 522] on button "OK" at bounding box center [638, 522] width 51 height 22
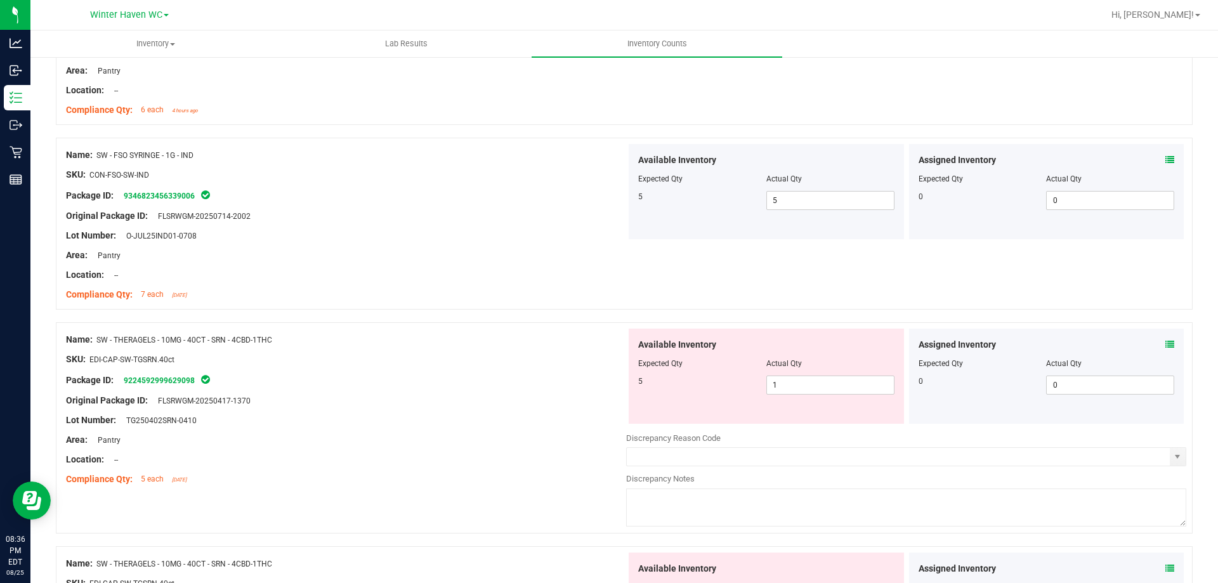
click at [558, 443] on div "Area: Pantry" at bounding box center [346, 439] width 560 height 13
drag, startPoint x: 814, startPoint y: 385, endPoint x: 771, endPoint y: 386, distance: 43.2
click at [773, 386] on span "1 1" at bounding box center [830, 385] width 128 height 19
drag, startPoint x: 786, startPoint y: 391, endPoint x: 742, endPoint y: 385, distance: 44.2
click at [744, 385] on div "5 1 1" at bounding box center [766, 385] width 256 height 19
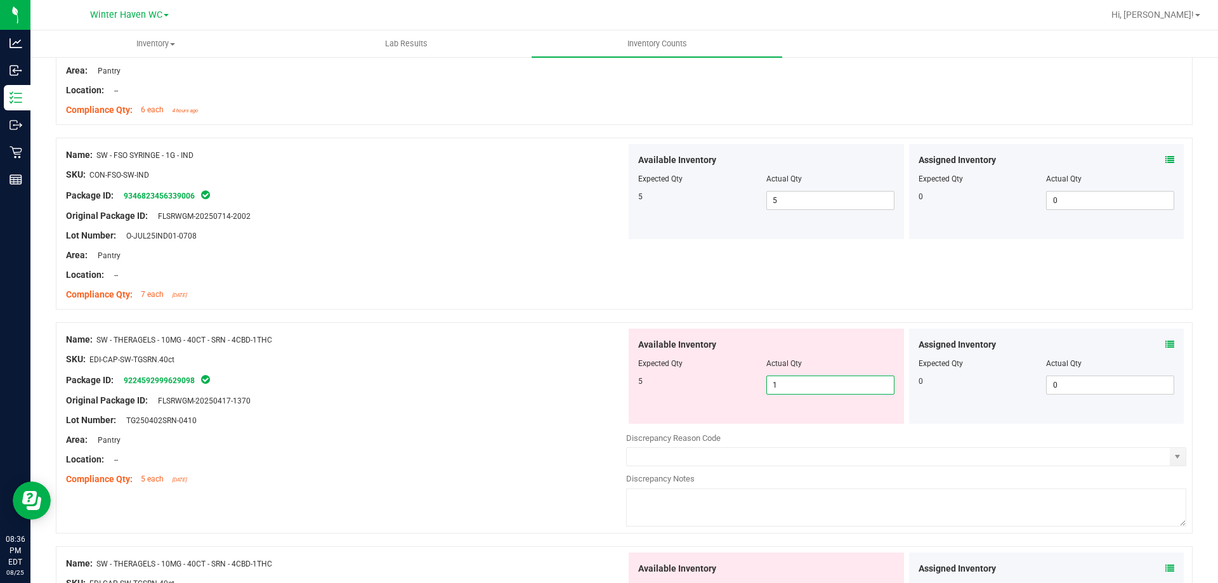
type input "5"
click at [490, 383] on div "Package ID: 9224592999629098" at bounding box center [346, 379] width 560 height 15
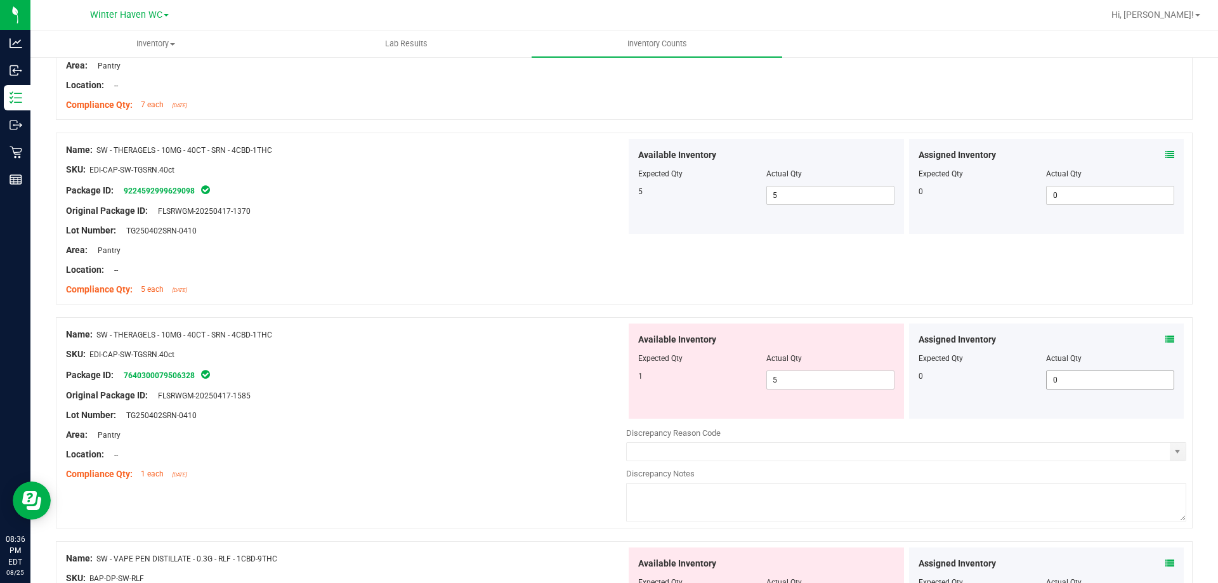
scroll to position [2475, 0]
click at [1159, 331] on div "Assigned Inventory Expected Qty Actual Qty 0 0 0" at bounding box center [1046, 370] width 275 height 95
click at [1166, 338] on icon at bounding box center [1170, 338] width 9 height 9
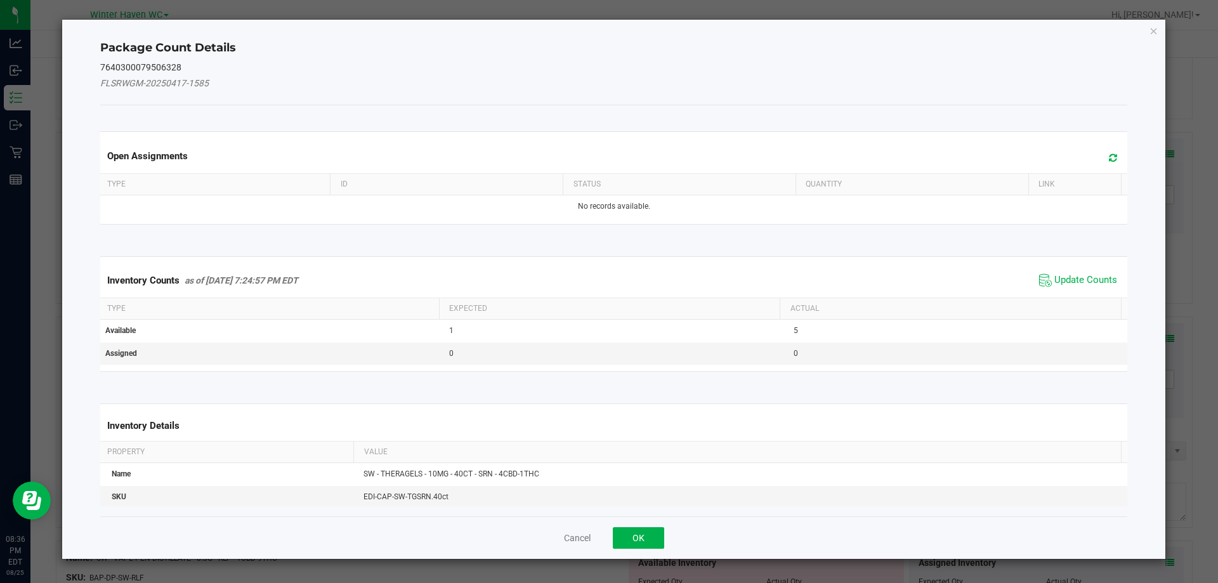
click at [1089, 289] on span "Update Counts" at bounding box center [1078, 280] width 84 height 19
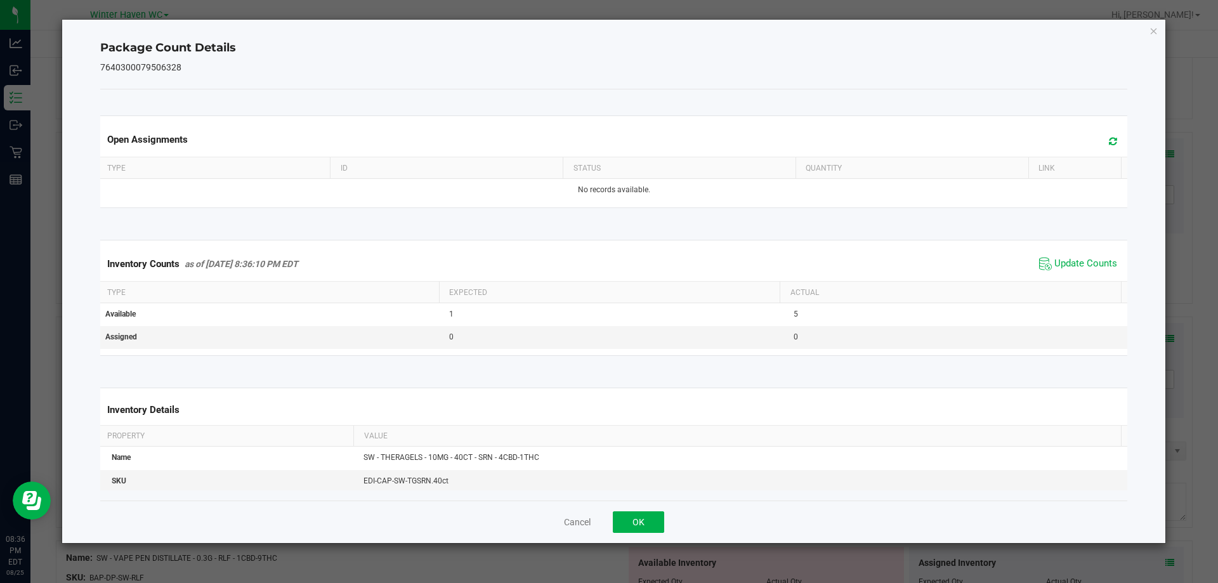
click at [1079, 276] on div "Inventory Counts as of Aug 25, 2025 8:36:10 PM EDT Update Counts" at bounding box center [614, 264] width 1033 height 34
click at [1070, 265] on span "Update Counts" at bounding box center [1086, 264] width 63 height 13
click at [653, 516] on button "OK" at bounding box center [638, 522] width 51 height 22
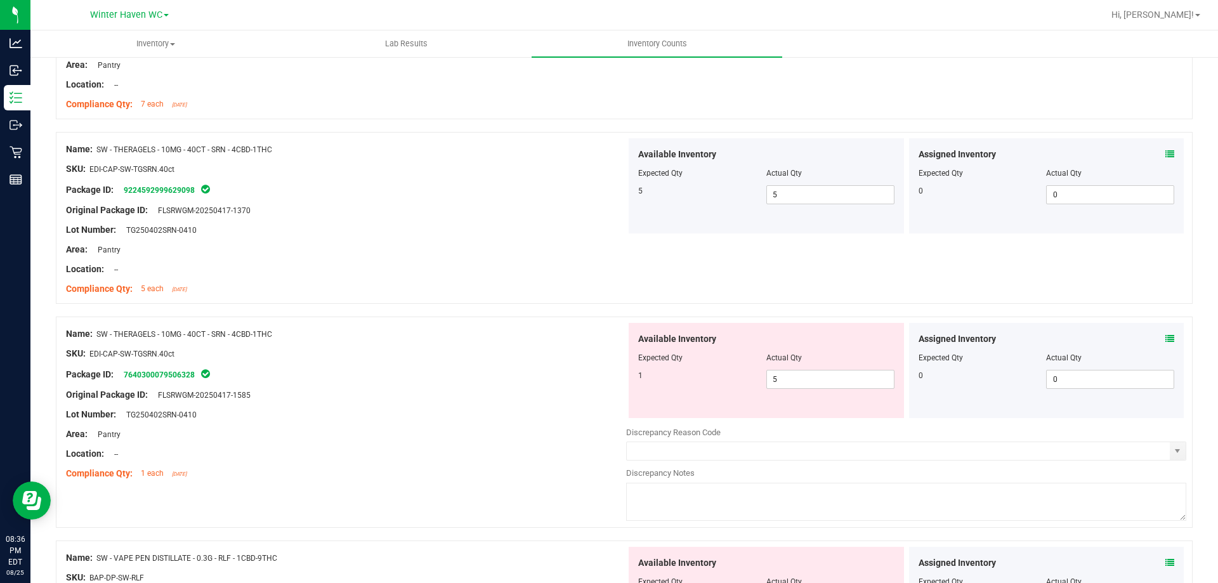
drag, startPoint x: 483, startPoint y: 431, endPoint x: 643, endPoint y: 409, distance: 160.9
click at [483, 430] on div "Area: Pantry" at bounding box center [346, 434] width 560 height 13
drag, startPoint x: 782, startPoint y: 372, endPoint x: 712, endPoint y: 371, distance: 70.4
click at [713, 371] on div "1 5 5" at bounding box center [766, 379] width 256 height 19
type input "1"
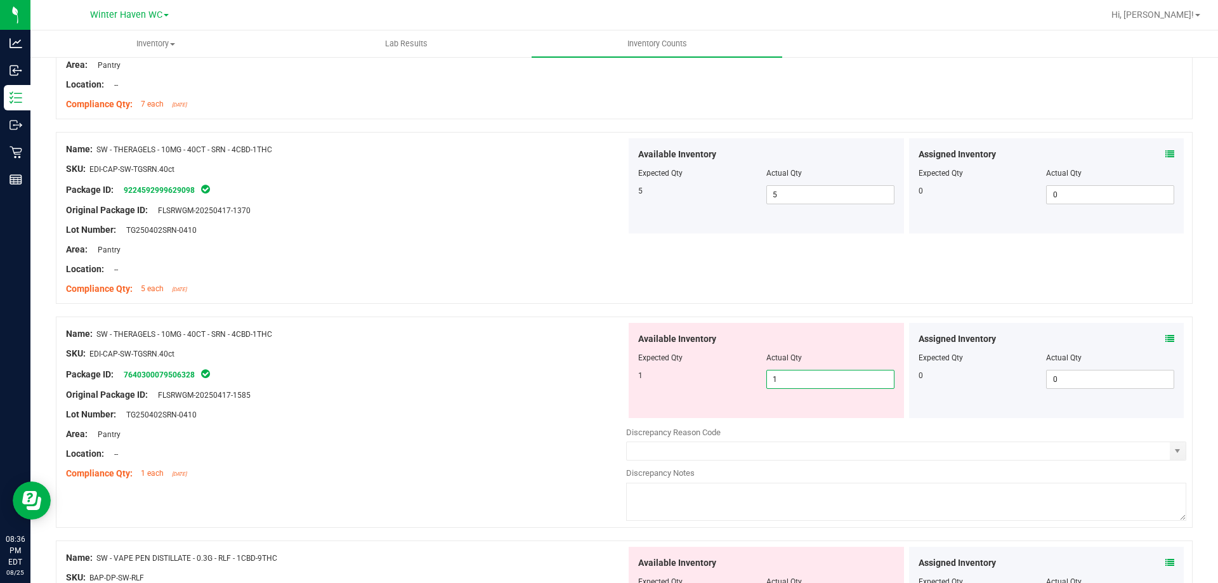
type input "1"
drag, startPoint x: 377, startPoint y: 390, endPoint x: 525, endPoint y: 366, distance: 149.8
click at [379, 390] on div "Original Package ID: FLSRWGM-20250417-1585" at bounding box center [346, 394] width 560 height 13
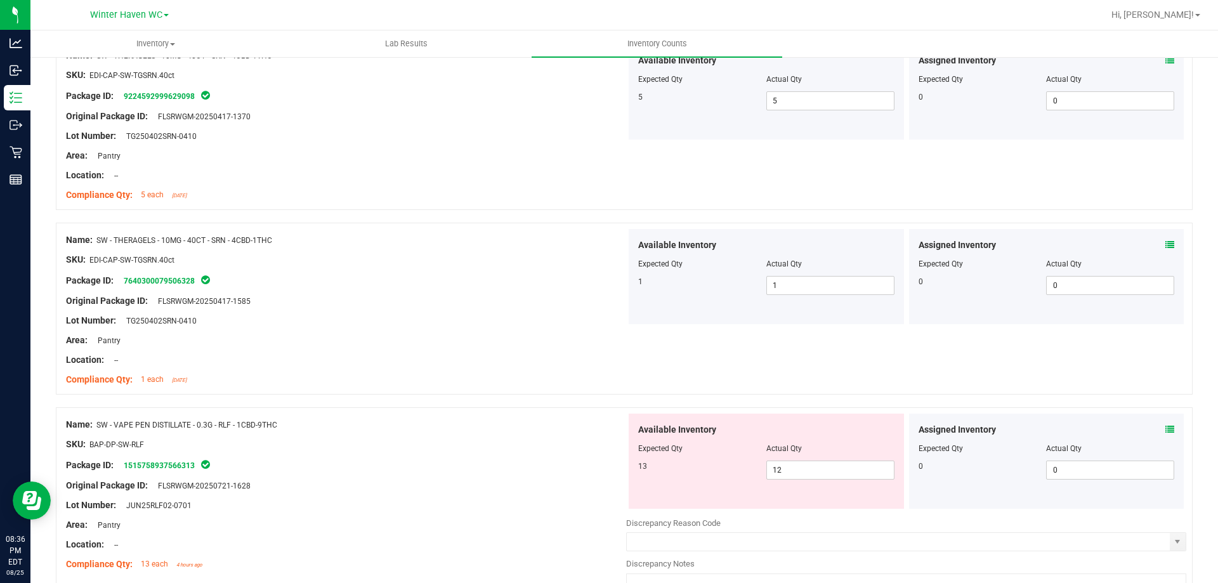
scroll to position [2665, 0]
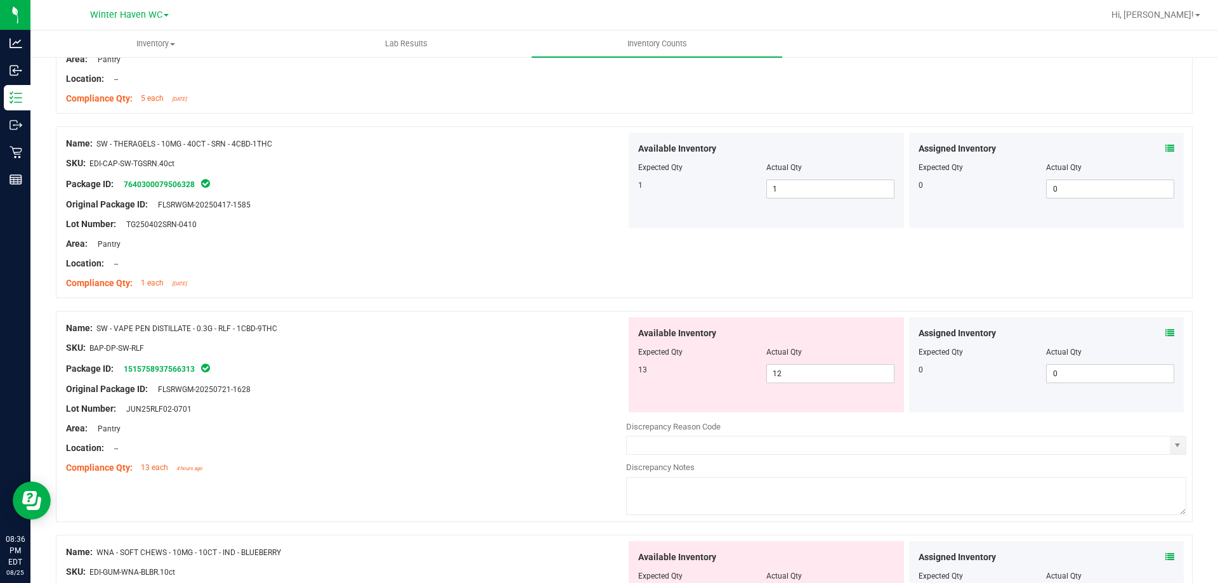
click at [1166, 331] on icon at bounding box center [1170, 333] width 9 height 9
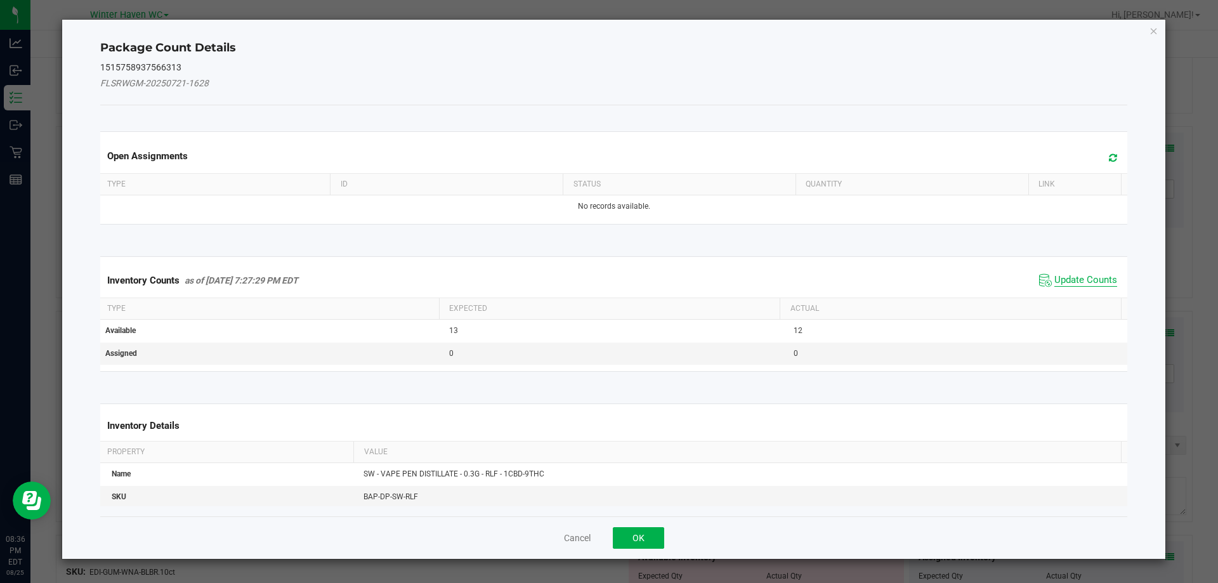
click at [1068, 286] on span "Update Counts" at bounding box center [1086, 280] width 63 height 13
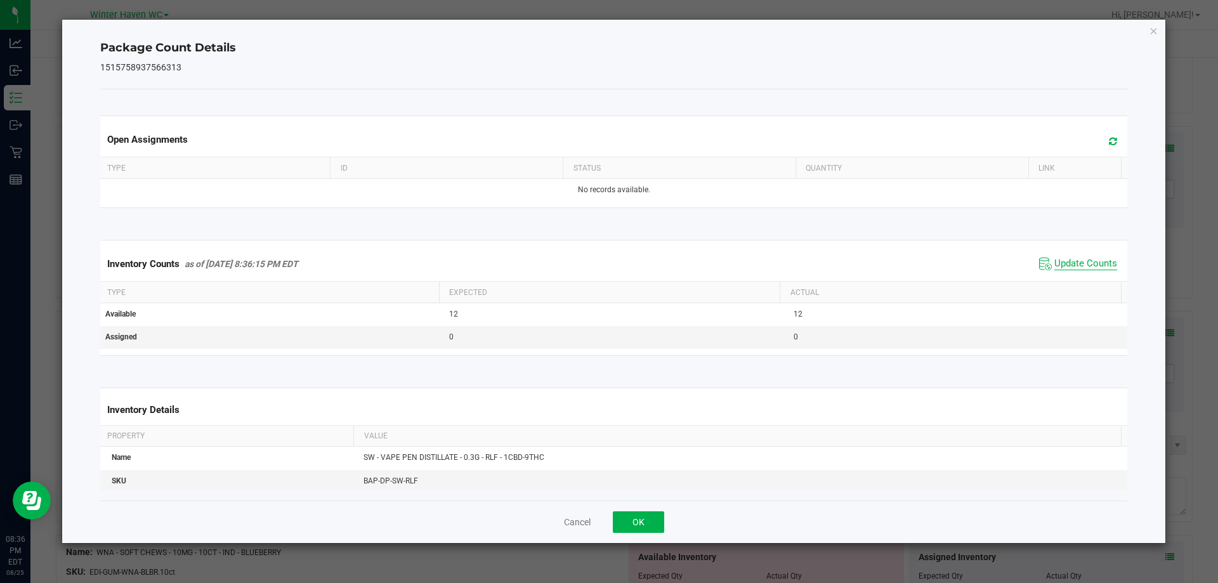
click at [1060, 266] on span "Update Counts" at bounding box center [1086, 264] width 63 height 13
click at [1060, 266] on span "Update Counts" at bounding box center [1086, 263] width 63 height 11
click at [599, 530] on div "Cancel OK" at bounding box center [614, 522] width 1028 height 43
click at [636, 522] on button "OK" at bounding box center [638, 522] width 51 height 22
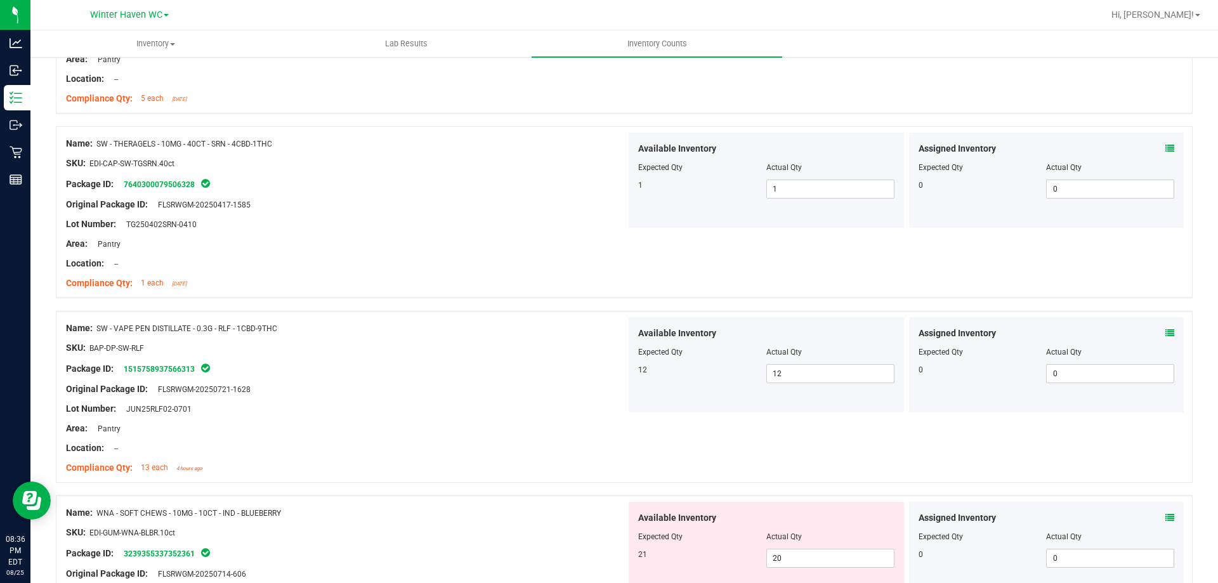
click at [1166, 522] on icon at bounding box center [1170, 517] width 9 height 9
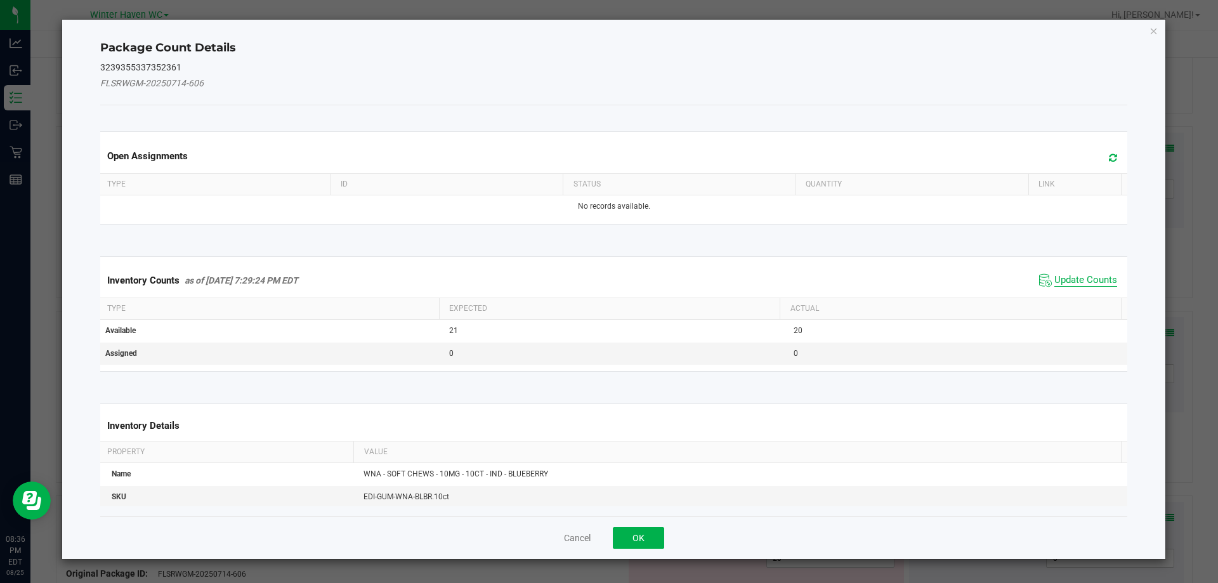
click at [1062, 284] on span "Update Counts" at bounding box center [1086, 280] width 63 height 13
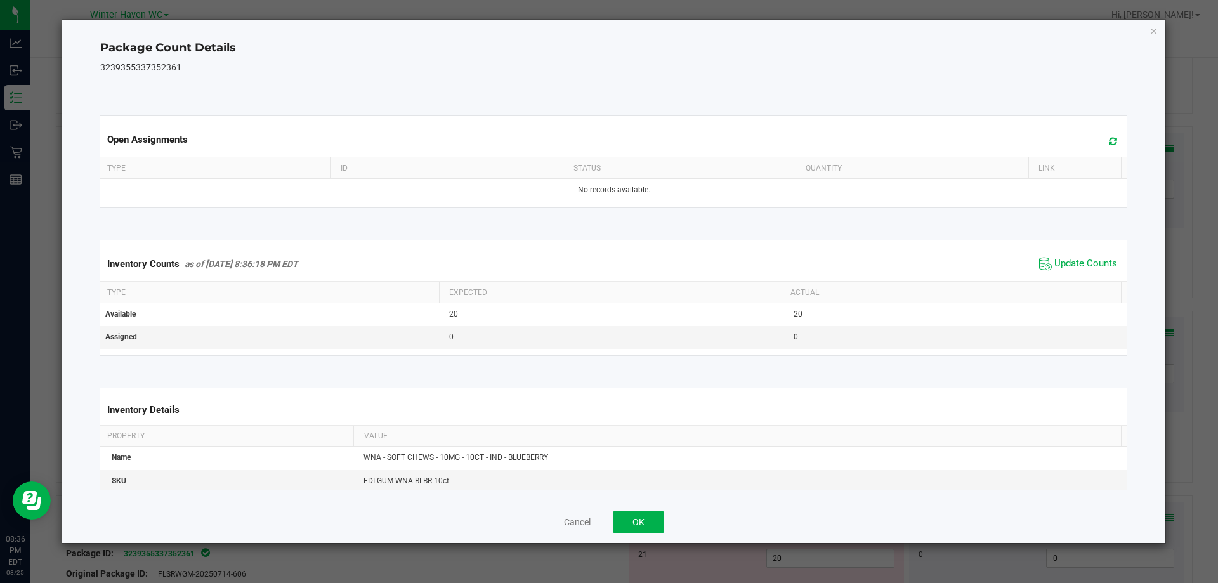
click at [1062, 261] on span "Update Counts" at bounding box center [1086, 264] width 63 height 13
click at [1062, 261] on span "Update Counts" at bounding box center [1086, 263] width 63 height 11
click at [1062, 261] on span "Update Counts" at bounding box center [1086, 264] width 63 height 13
click at [648, 518] on button "OK" at bounding box center [638, 522] width 51 height 22
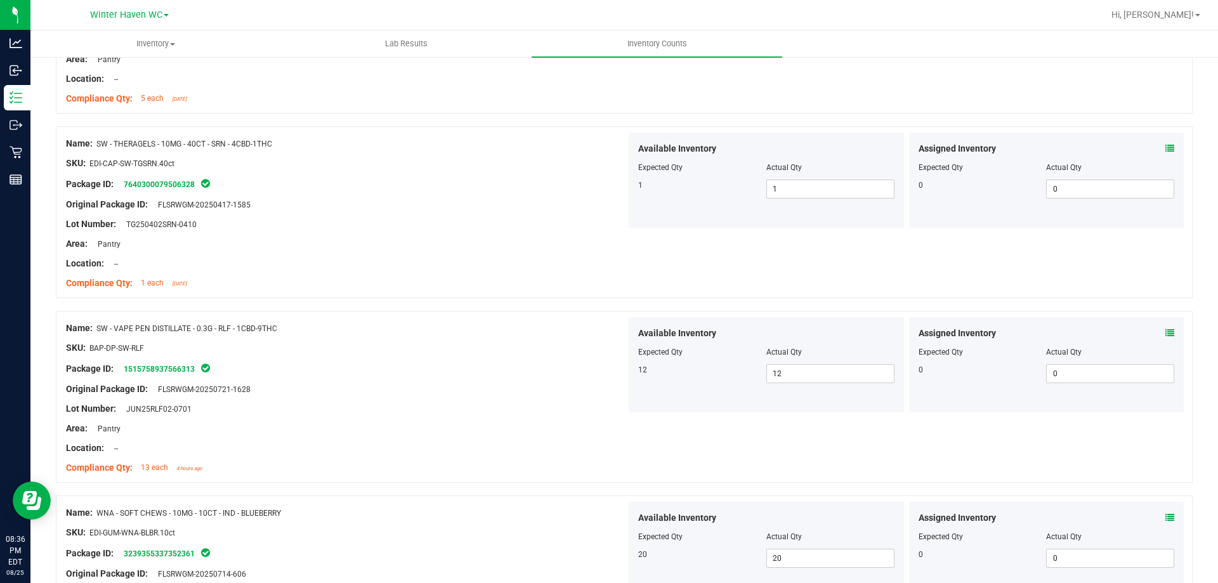
click at [613, 405] on div "Lot Number: JUN25RLF02-0701" at bounding box center [346, 408] width 560 height 13
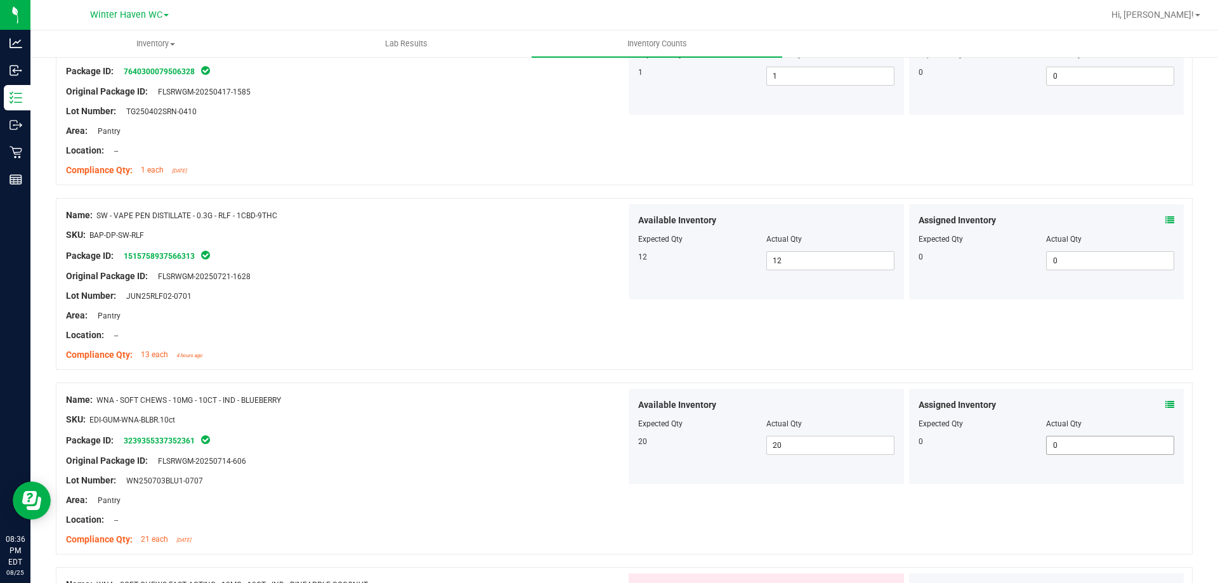
scroll to position [2919, 0]
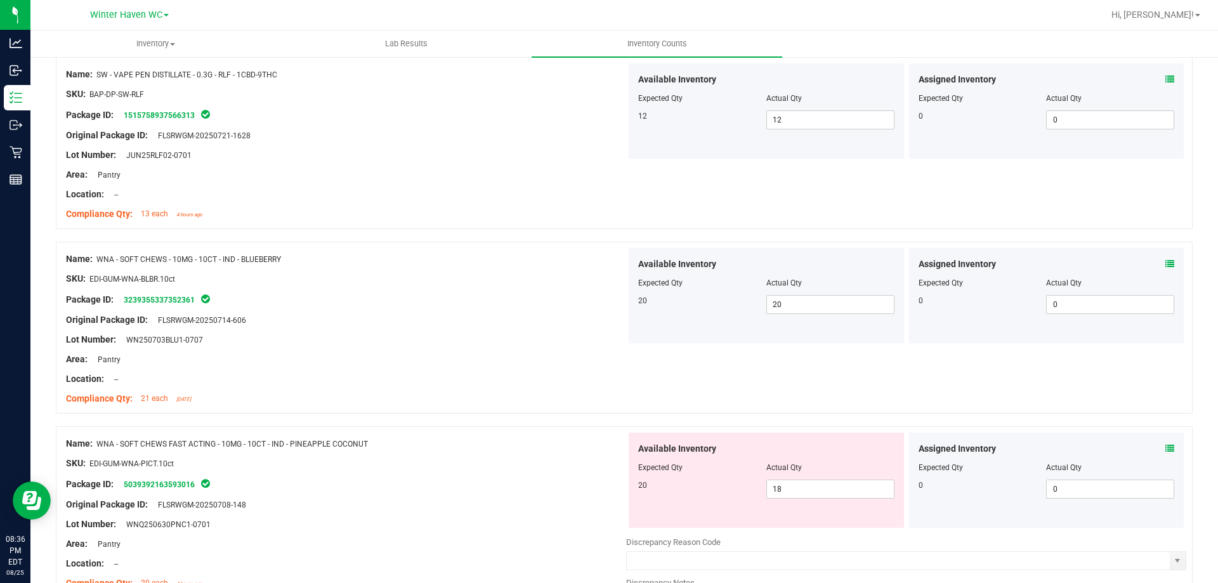
click at [1166, 449] on icon at bounding box center [1170, 448] width 9 height 9
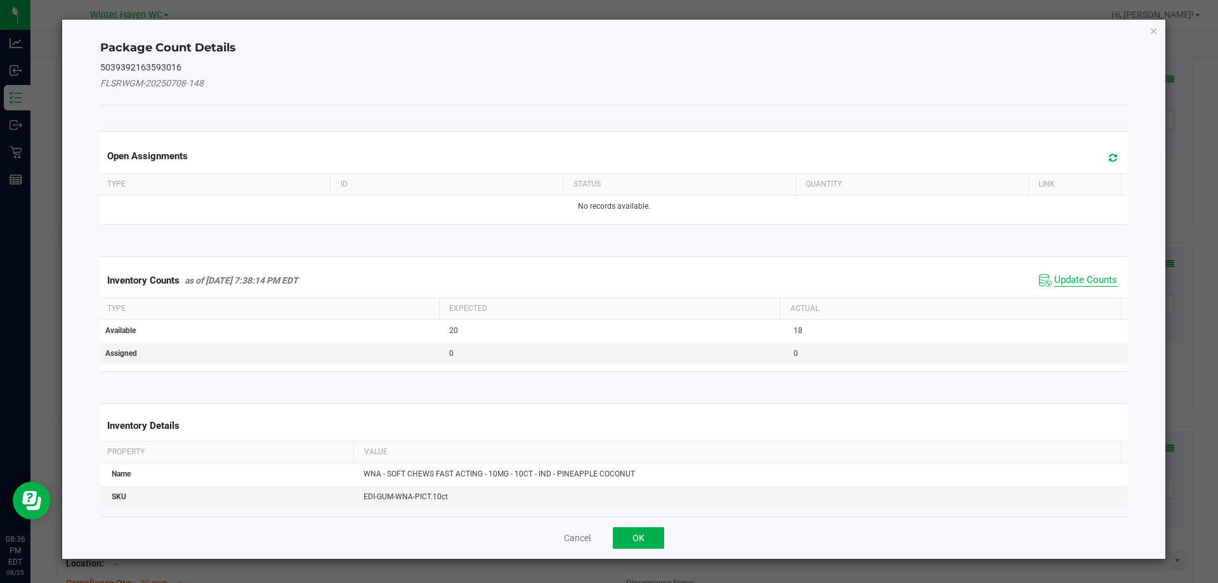
drag, startPoint x: 1093, startPoint y: 295, endPoint x: 1088, endPoint y: 280, distance: 15.5
click at [1091, 291] on div "Inventory Counts as of Aug 25, 2025 7:38:14 PM EDT Update Counts" at bounding box center [614, 280] width 1033 height 34
click at [1088, 280] on span "Update Counts" at bounding box center [1086, 280] width 63 height 13
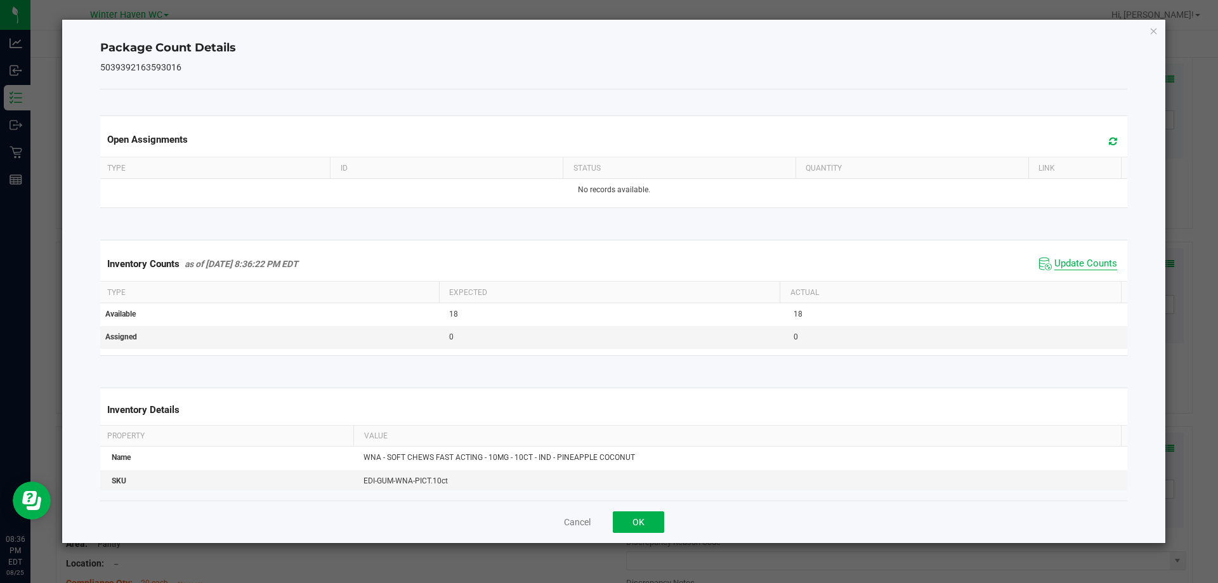
click at [1071, 259] on span "Update Counts" at bounding box center [1086, 264] width 63 height 13
click at [1071, 259] on span "Update Counts" at bounding box center [1086, 263] width 63 height 11
click at [628, 522] on button "OK" at bounding box center [638, 522] width 51 height 22
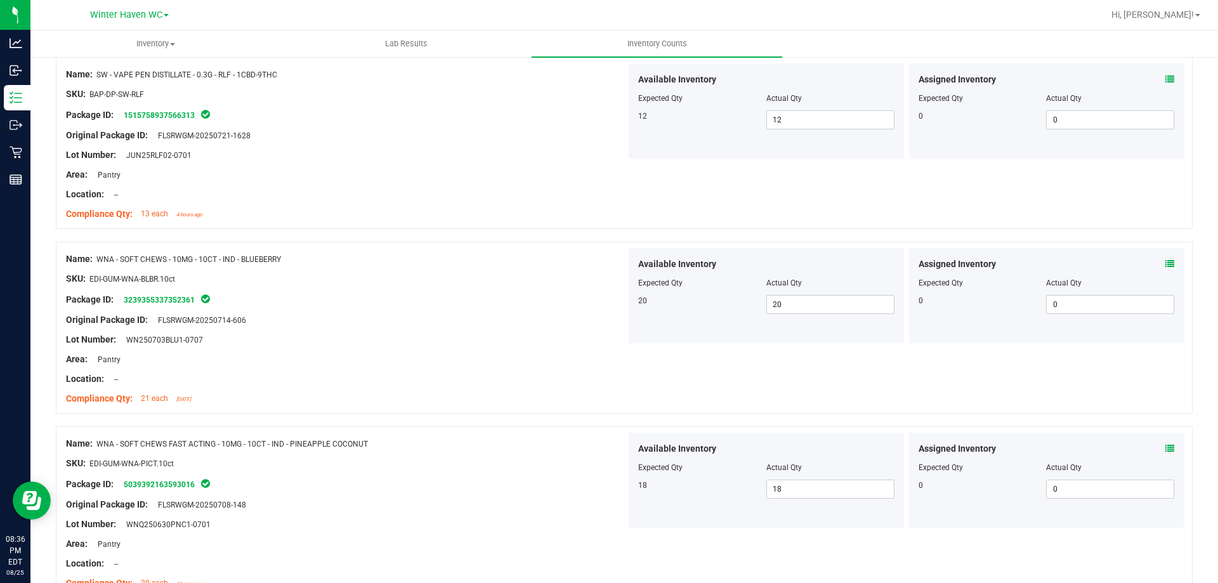
click at [557, 421] on div at bounding box center [624, 420] width 1137 height 13
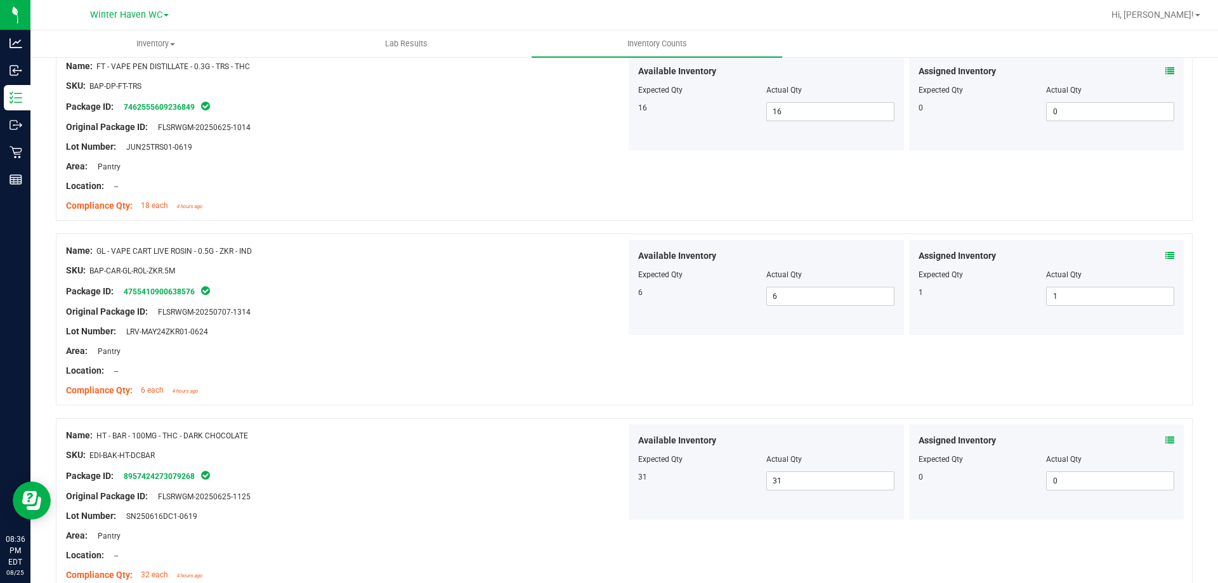
scroll to position [0, 0]
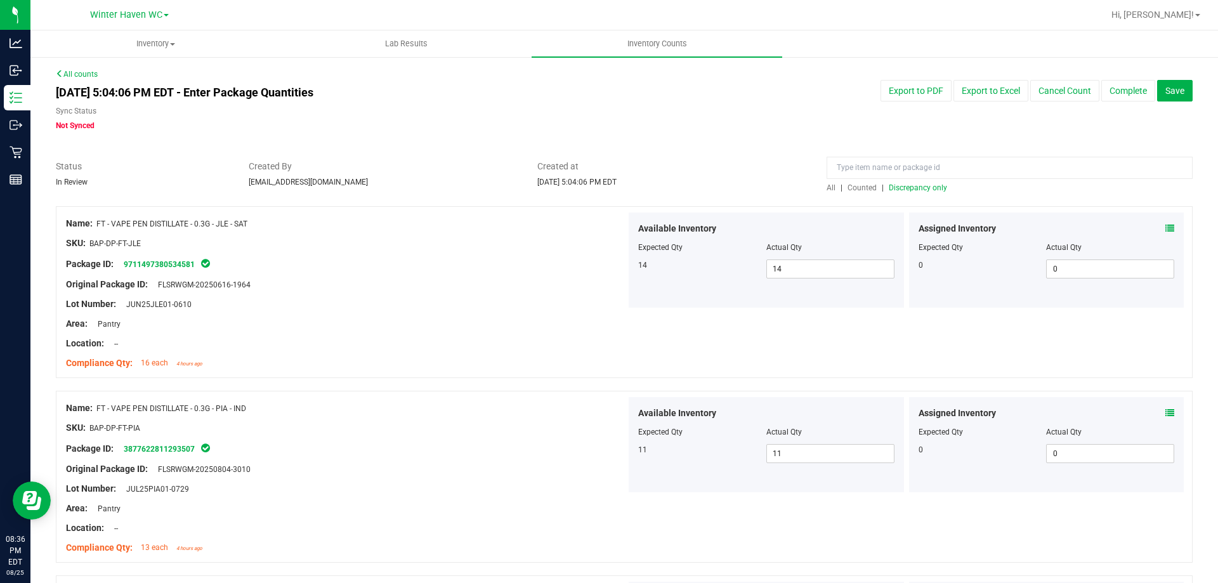
click at [930, 194] on div at bounding box center [624, 200] width 1137 height 13
click at [928, 189] on span "Discrepancy only" at bounding box center [918, 187] width 58 height 9
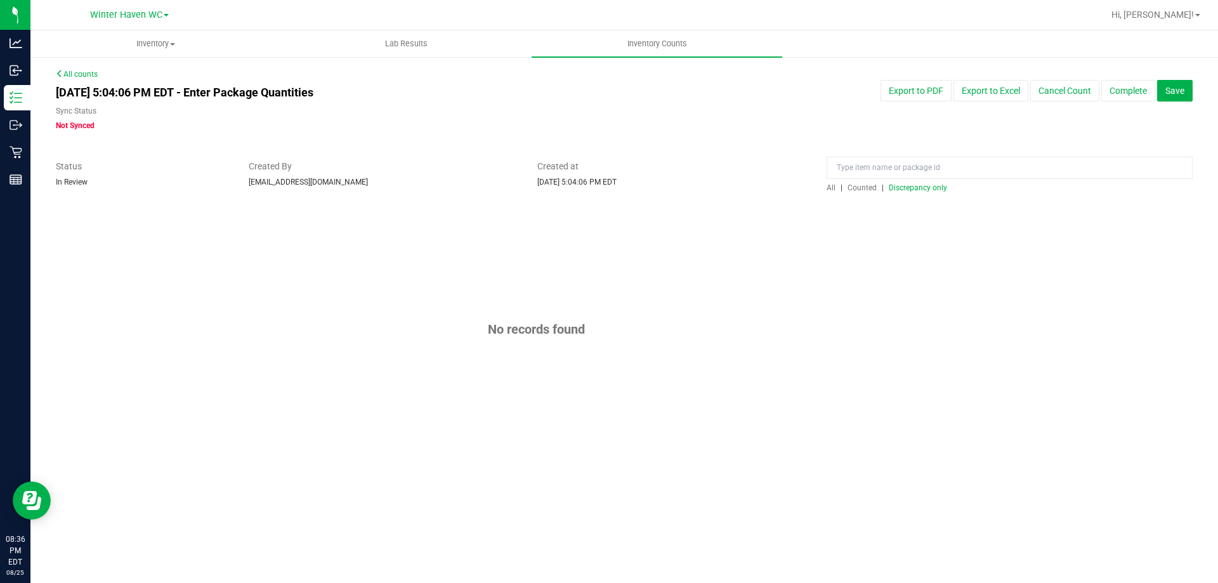
click at [928, 189] on span "Discrepancy only" at bounding box center [918, 187] width 58 height 9
click at [1120, 95] on button "Complete" at bounding box center [1129, 91] width 54 height 22
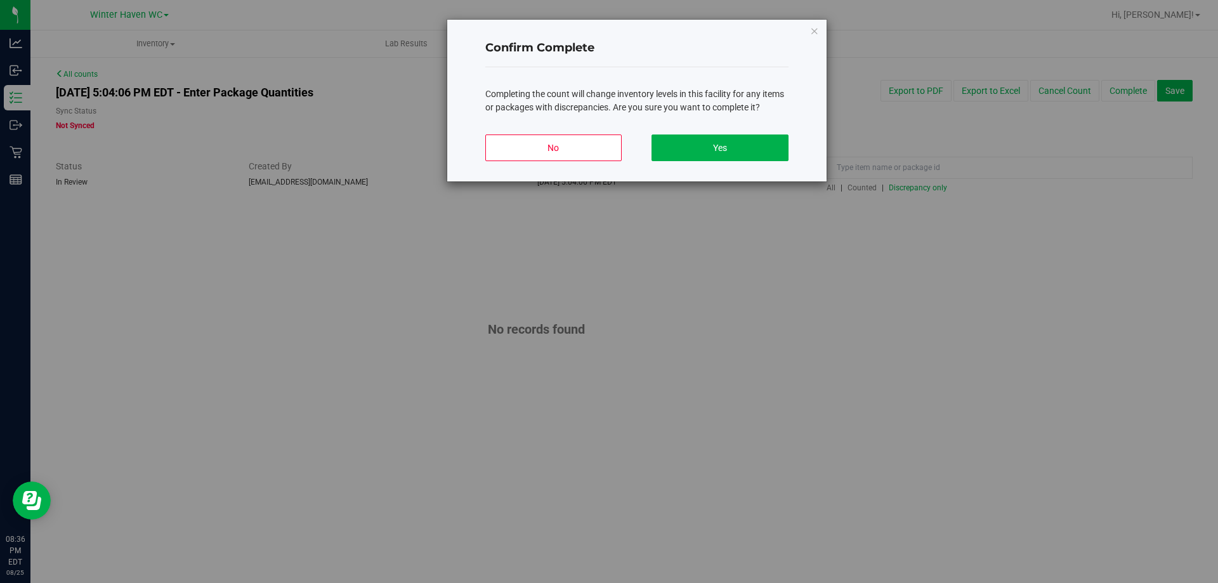
click at [800, 147] on div "Confirm Complete Completing the count will change inventory levels in this faci…" at bounding box center [636, 101] width 379 height 162
click at [754, 155] on button "Yes" at bounding box center [720, 148] width 136 height 27
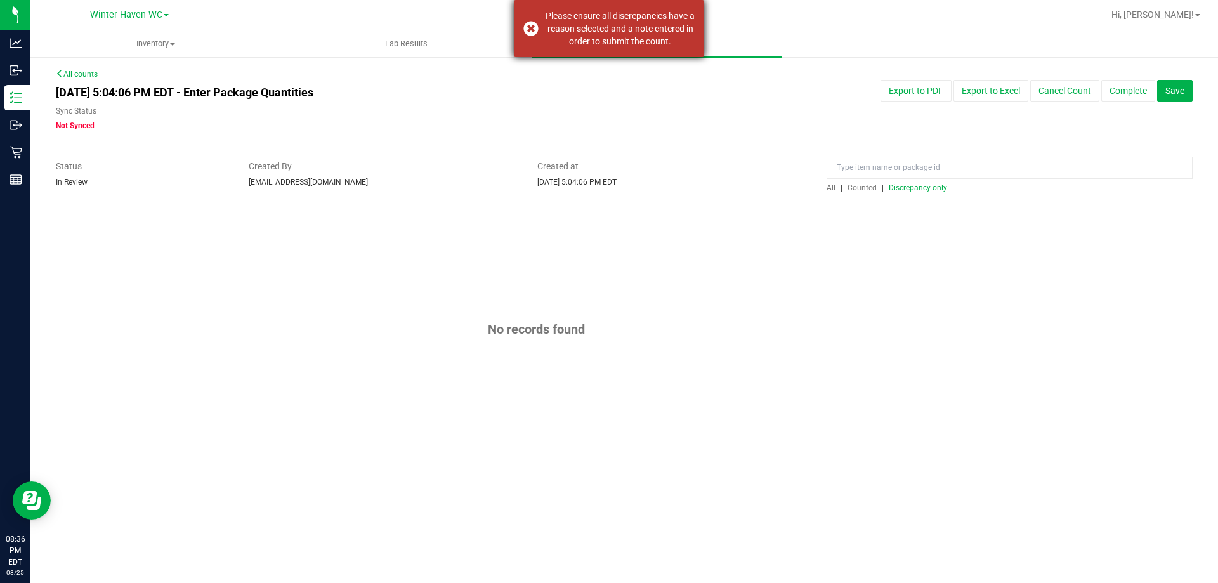
click at [668, 6] on div "Please ensure all discrepancies have a reason selected and a note entered in or…" at bounding box center [609, 28] width 190 height 57
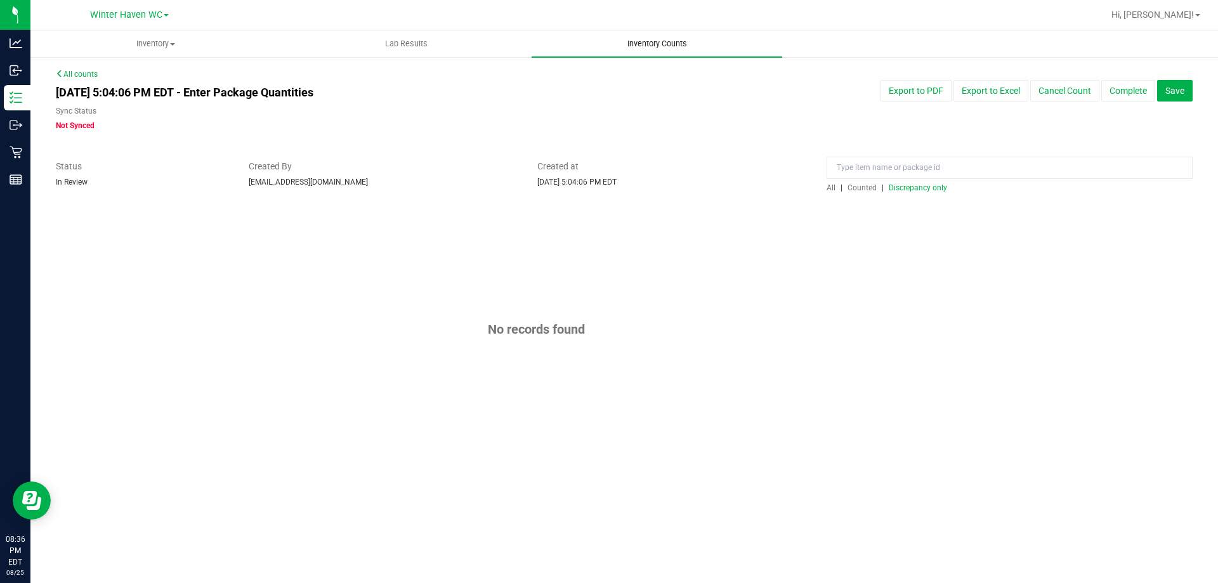
click at [668, 41] on span "Inventory Counts" at bounding box center [657, 43] width 94 height 11
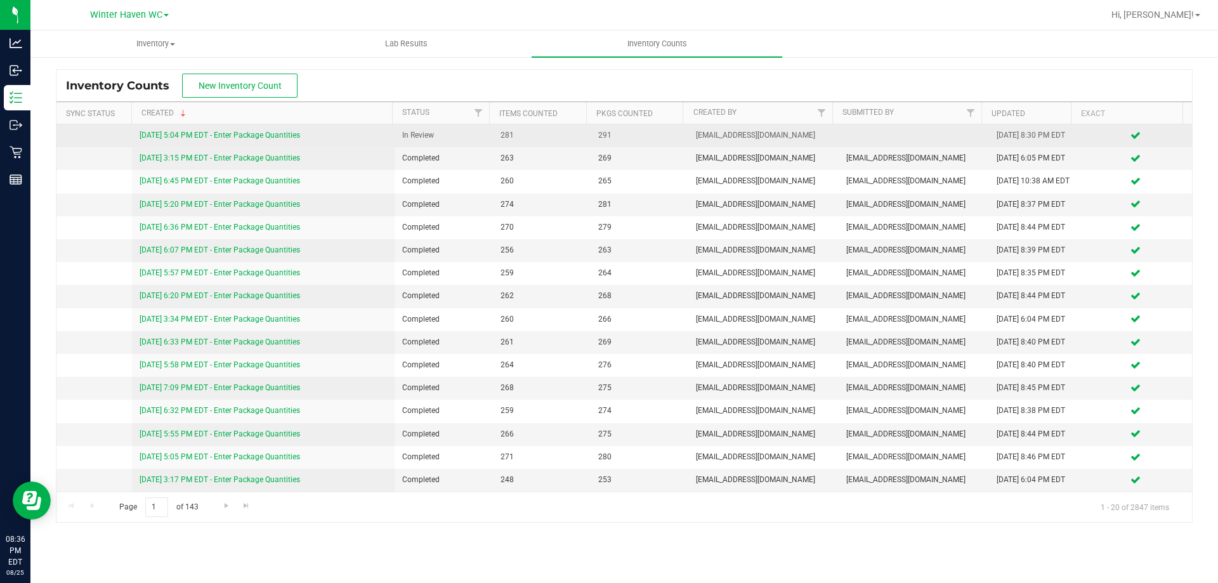
click at [239, 145] on td "8/25/25 5:04 PM EDT - Enter Package Quantities" at bounding box center [263, 135] width 263 height 23
click at [238, 135] on link "8/25/25 5:04 PM EDT - Enter Package Quantities" at bounding box center [220, 135] width 161 height 9
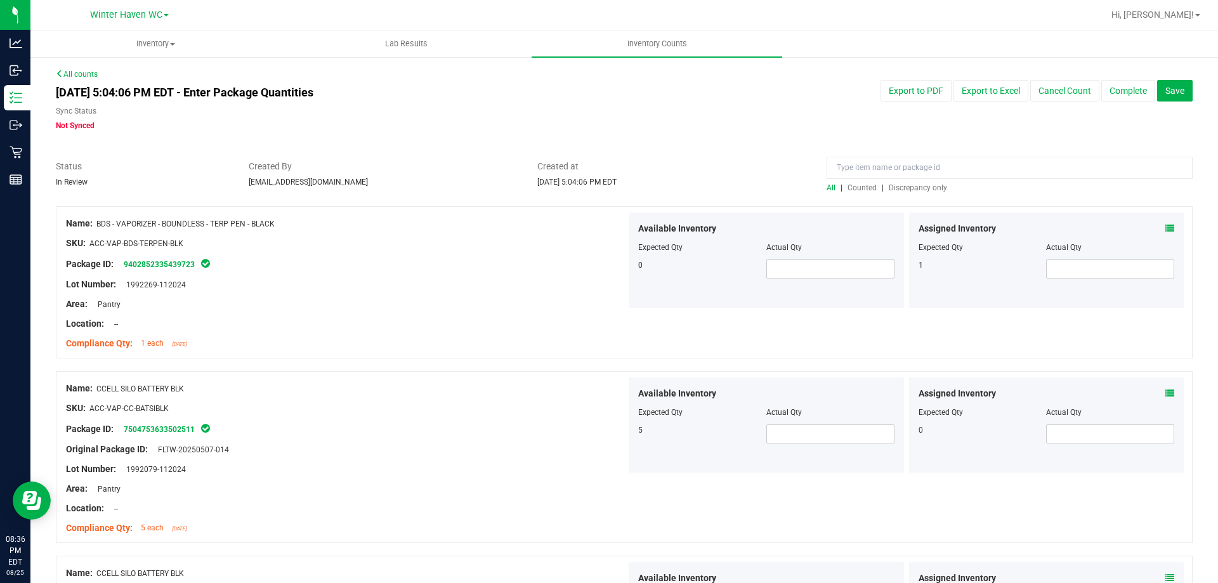
click at [931, 183] on span "Discrepancy only" at bounding box center [918, 187] width 58 height 9
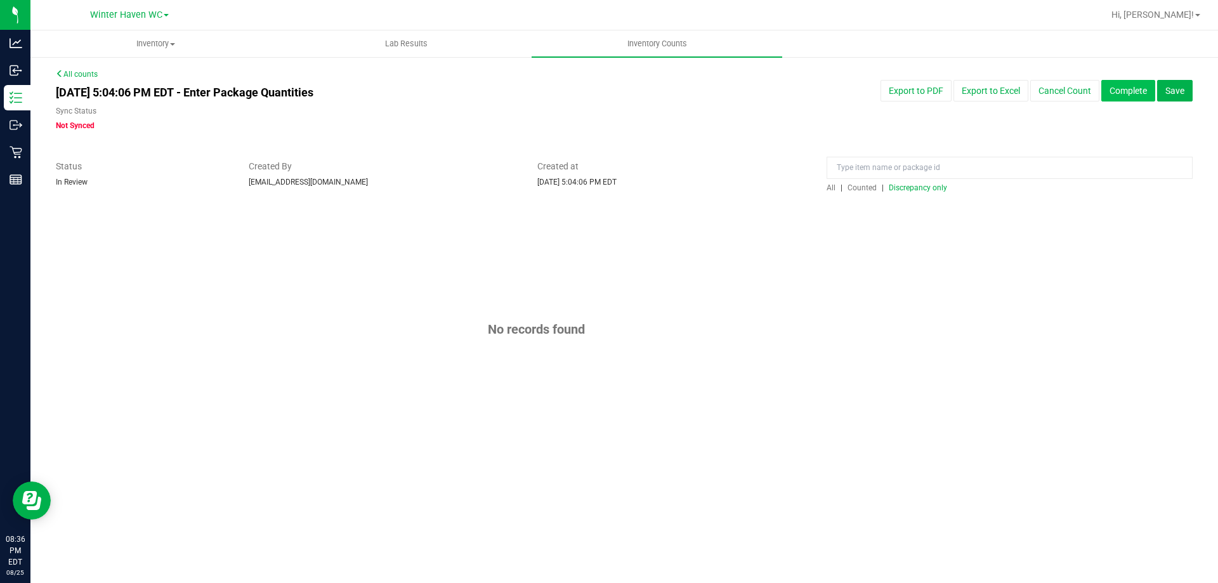
click at [1119, 93] on button "Complete" at bounding box center [1129, 91] width 54 height 22
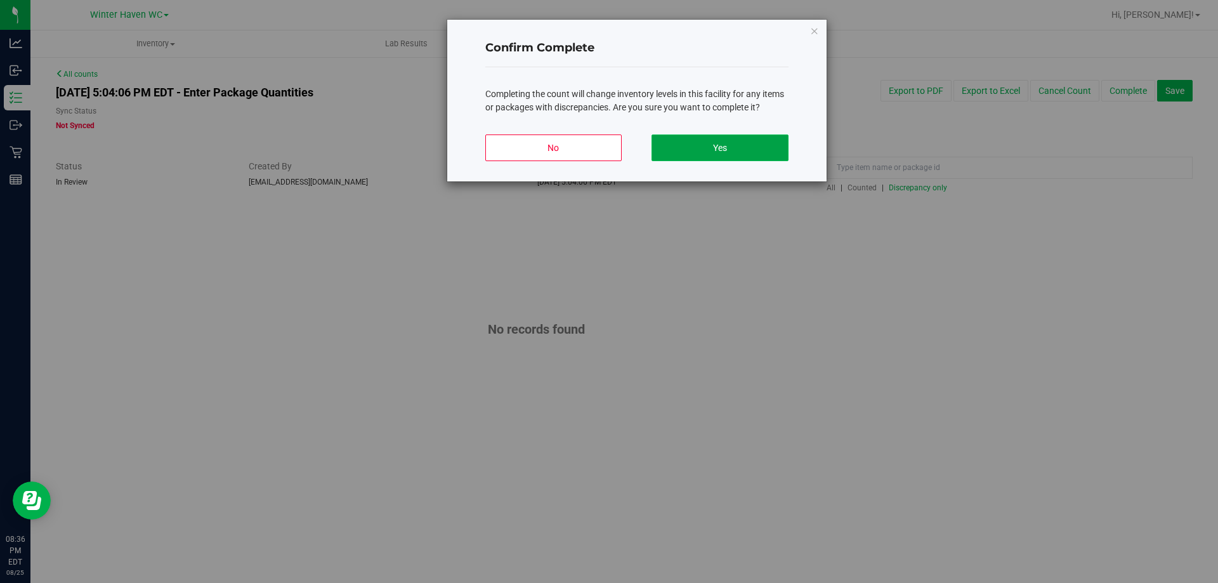
click at [768, 145] on button "Yes" at bounding box center [720, 148] width 136 height 27
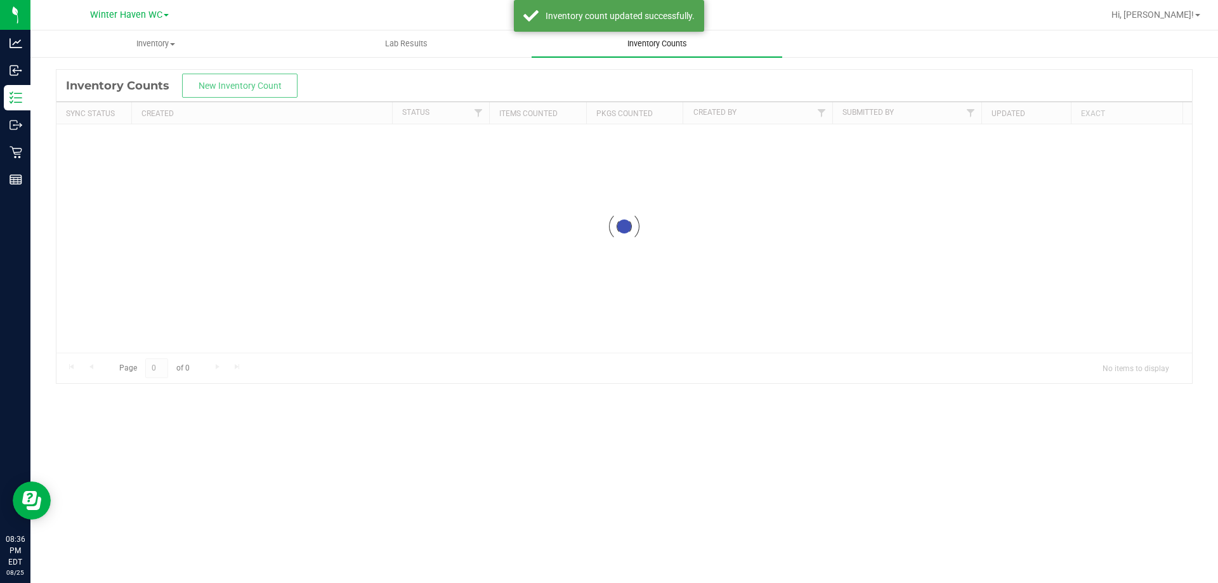
click at [647, 33] on uib-tab-heading "Inventory Counts" at bounding box center [657, 43] width 251 height 27
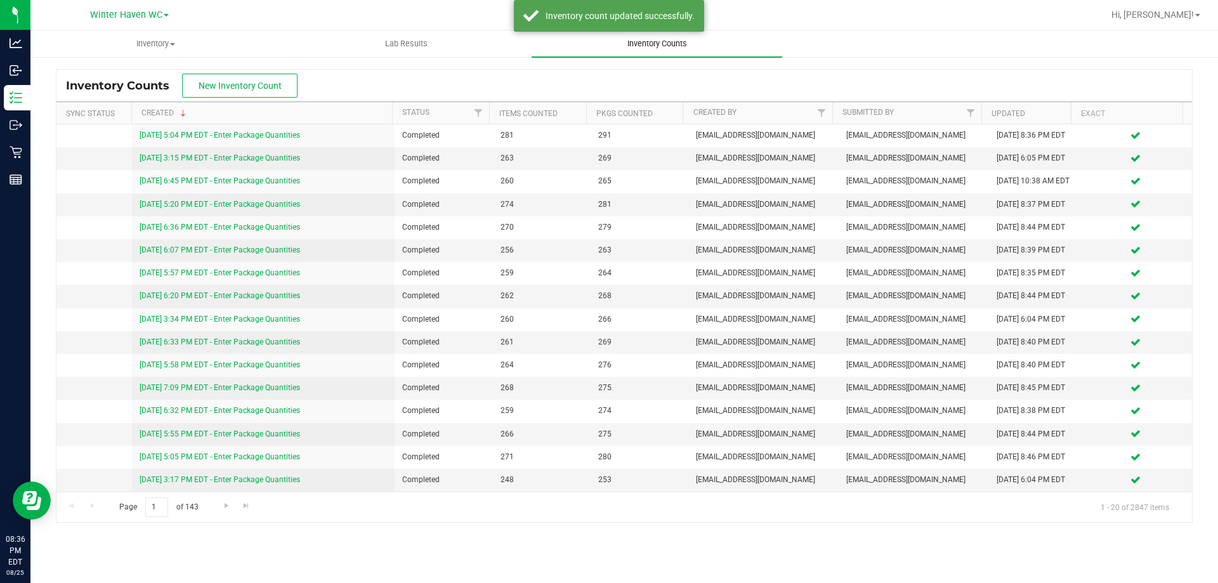
click at [652, 51] on uib-tab-heading "Inventory Counts" at bounding box center [657, 43] width 251 height 27
